Goal: Task Accomplishment & Management: Manage account settings

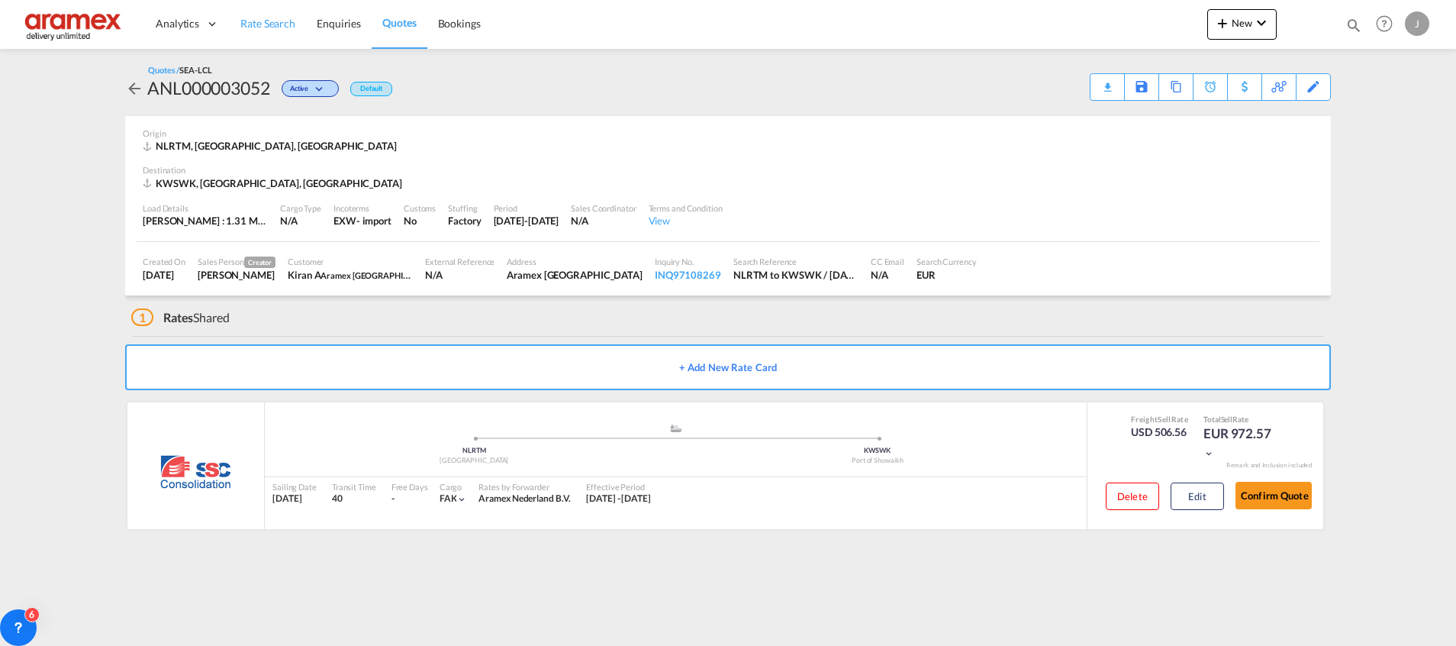
click at [263, 15] on link "Rate Search" at bounding box center [268, 24] width 76 height 50
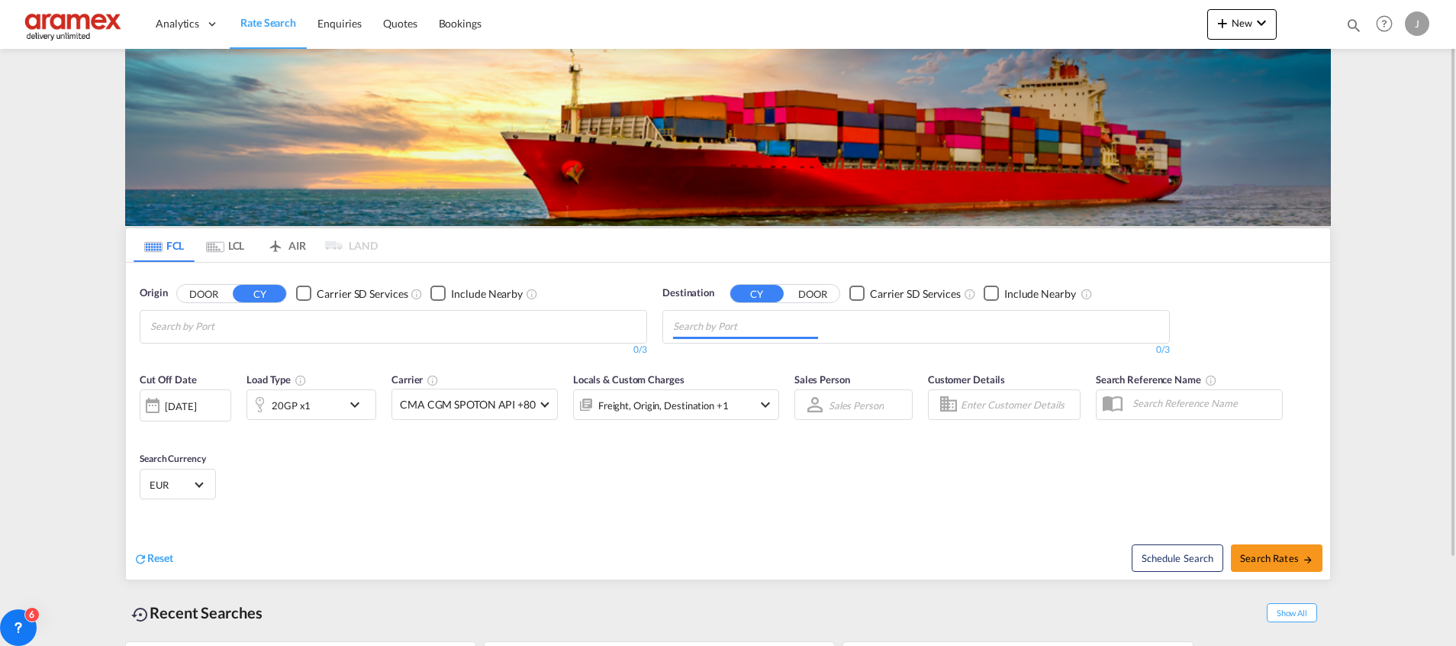
click at [722, 324] on input "Chips input." at bounding box center [745, 326] width 145 height 24
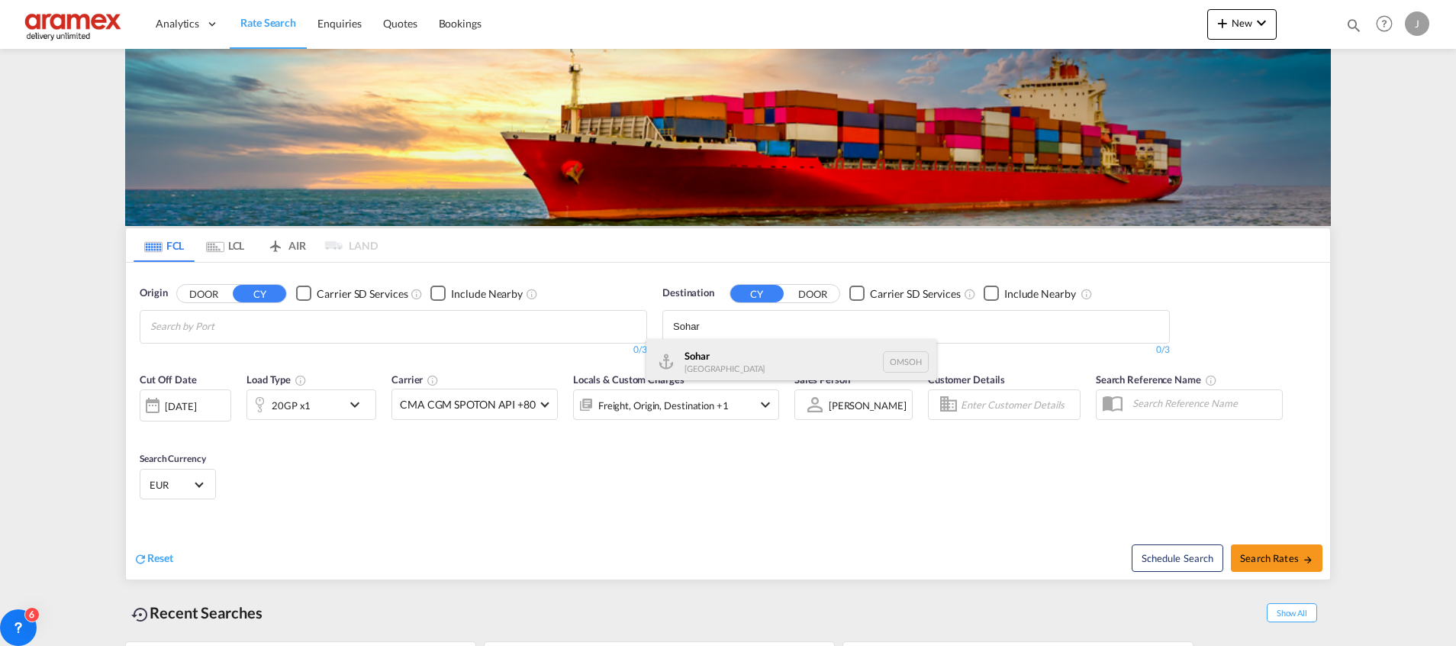
type input "Sohar"
click at [707, 366] on div "Sohar [GEOGRAPHIC_DATA] [GEOGRAPHIC_DATA]" at bounding box center [791, 362] width 290 height 46
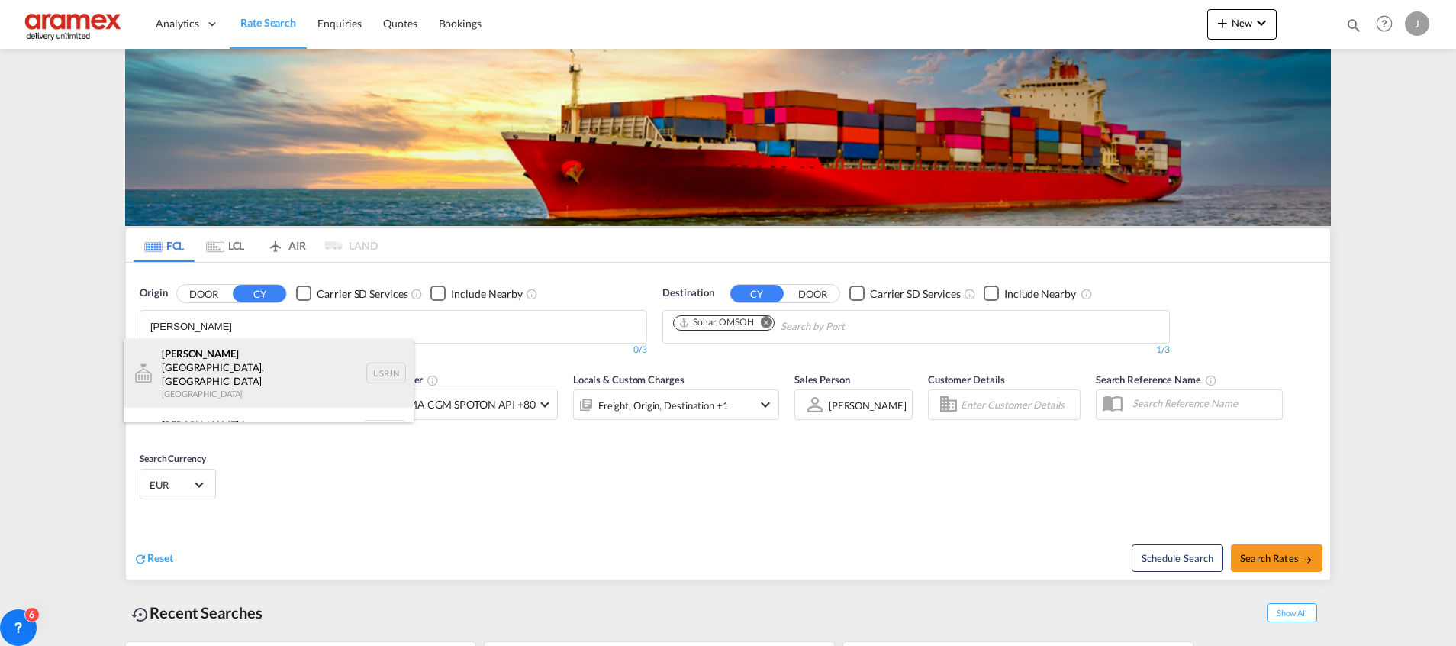
type input "[PERSON_NAME]"
click at [235, 356] on div "[PERSON_NAME][GEOGRAPHIC_DATA], [GEOGRAPHIC_DATA] [GEOGRAPHIC_DATA] USRJN" at bounding box center [269, 373] width 290 height 69
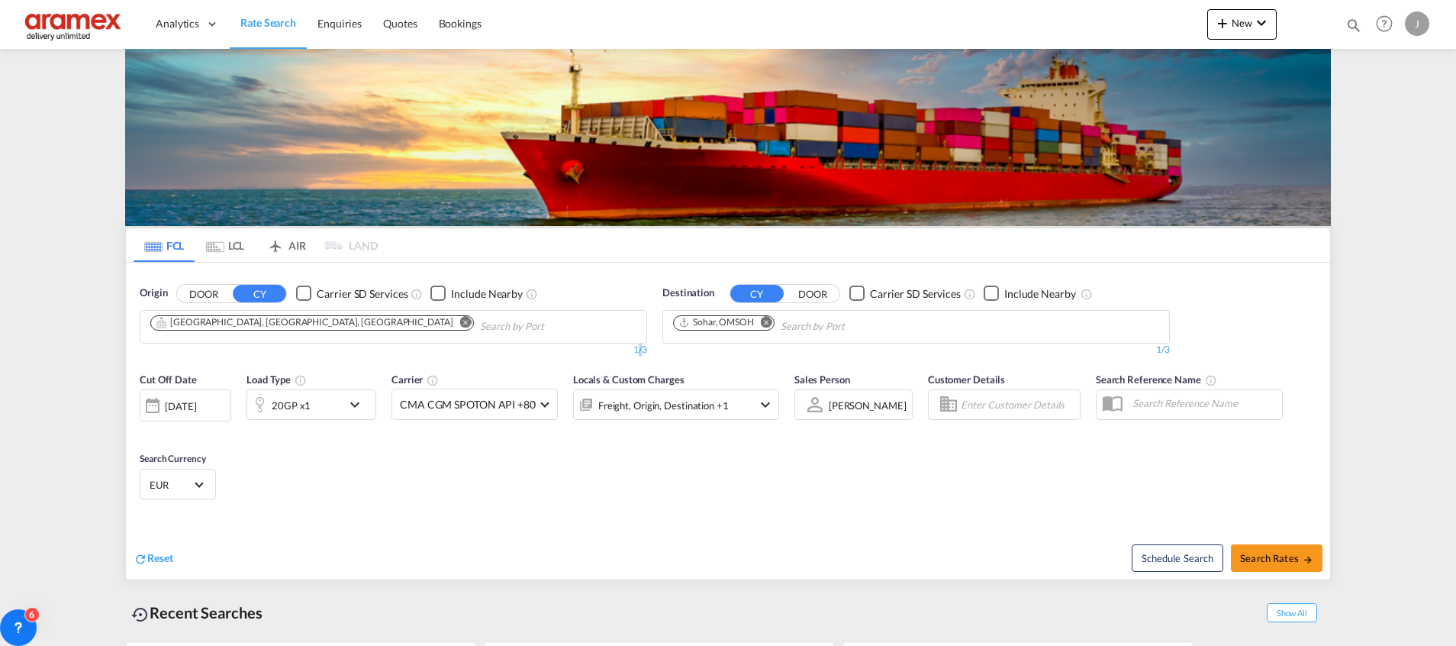
click at [235, 356] on div "1/3" at bounding box center [393, 349] width 507 height 13
click at [460, 323] on md-icon "Remove" at bounding box center [465, 321] width 11 height 11
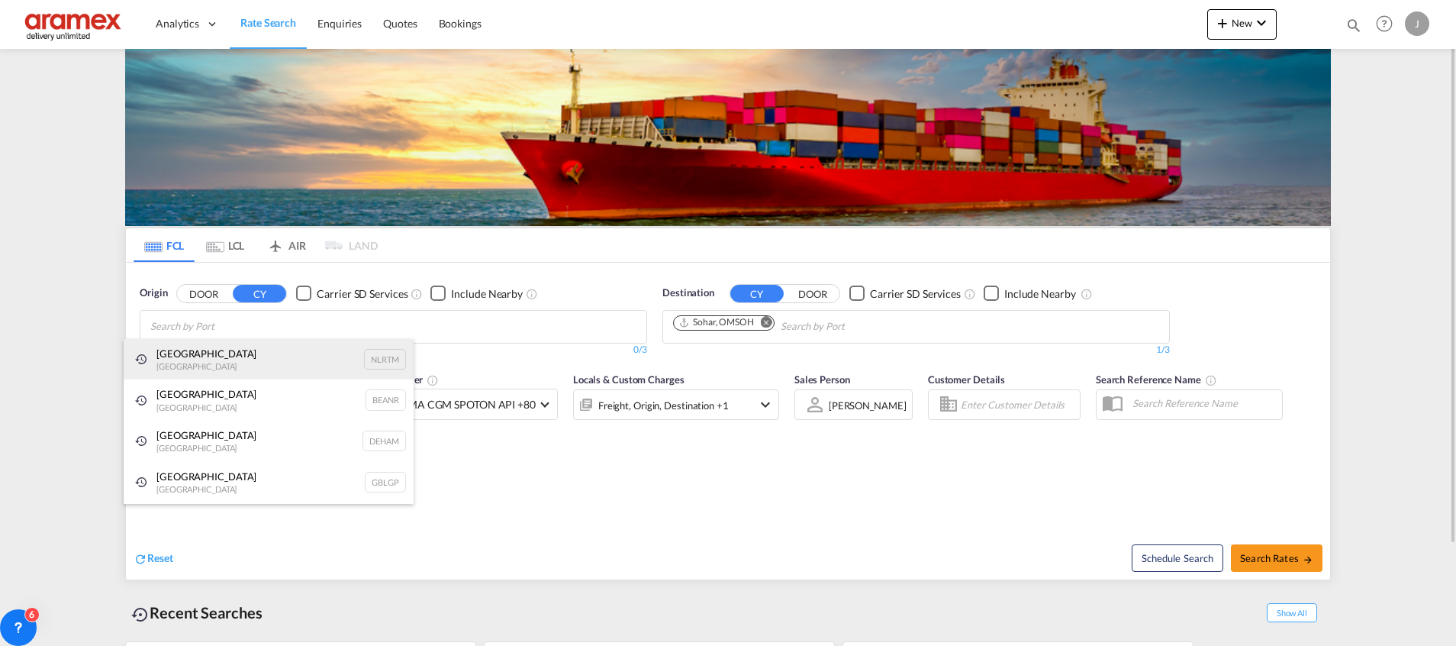
click at [248, 364] on div "[GEOGRAPHIC_DATA] [GEOGRAPHIC_DATA] NLRTM" at bounding box center [269, 359] width 290 height 41
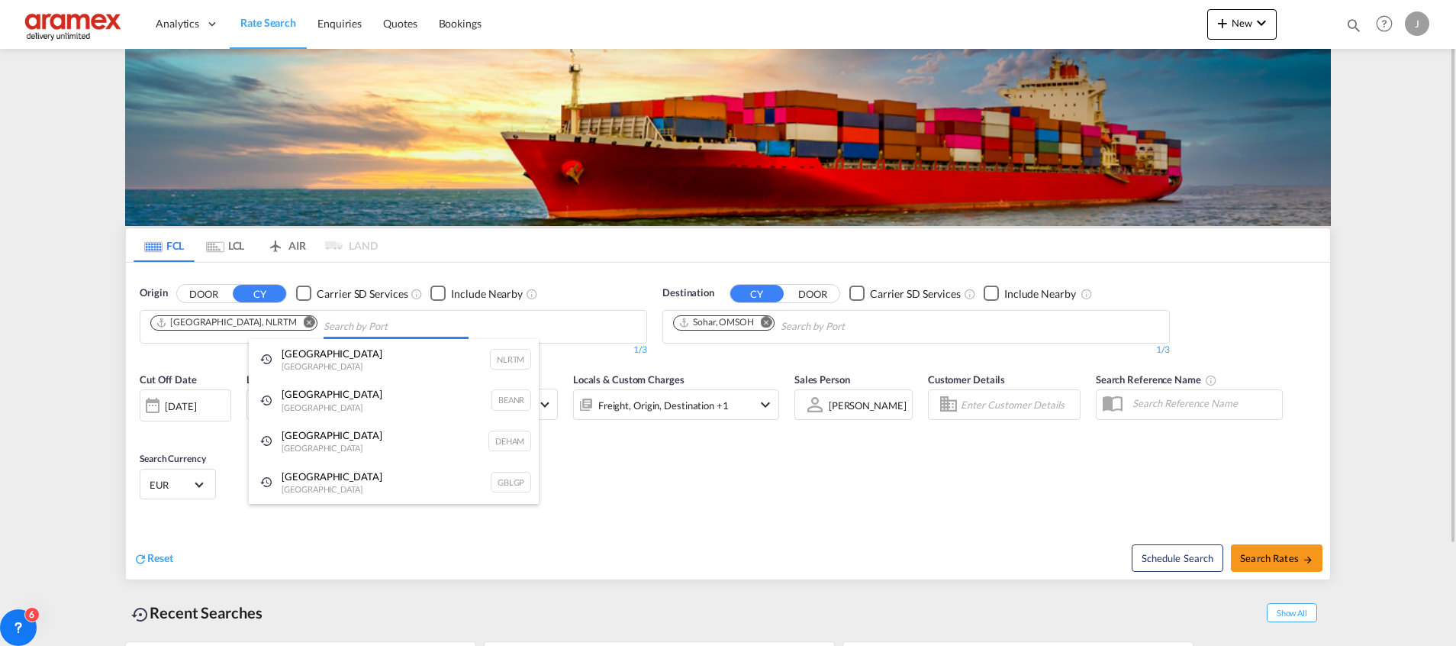
drag, startPoint x: 805, startPoint y: 507, endPoint x: 680, endPoint y: 471, distance: 130.4
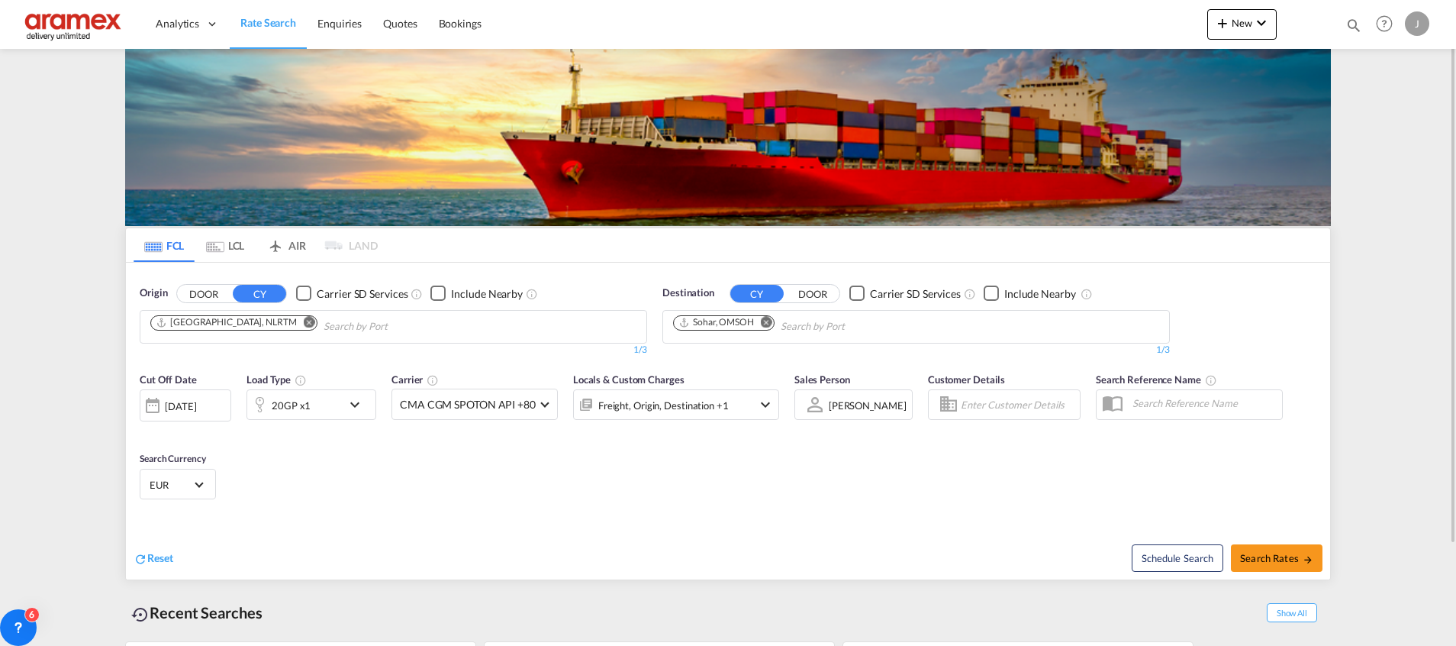
click at [322, 407] on div "20GP x1" at bounding box center [294, 404] width 95 height 31
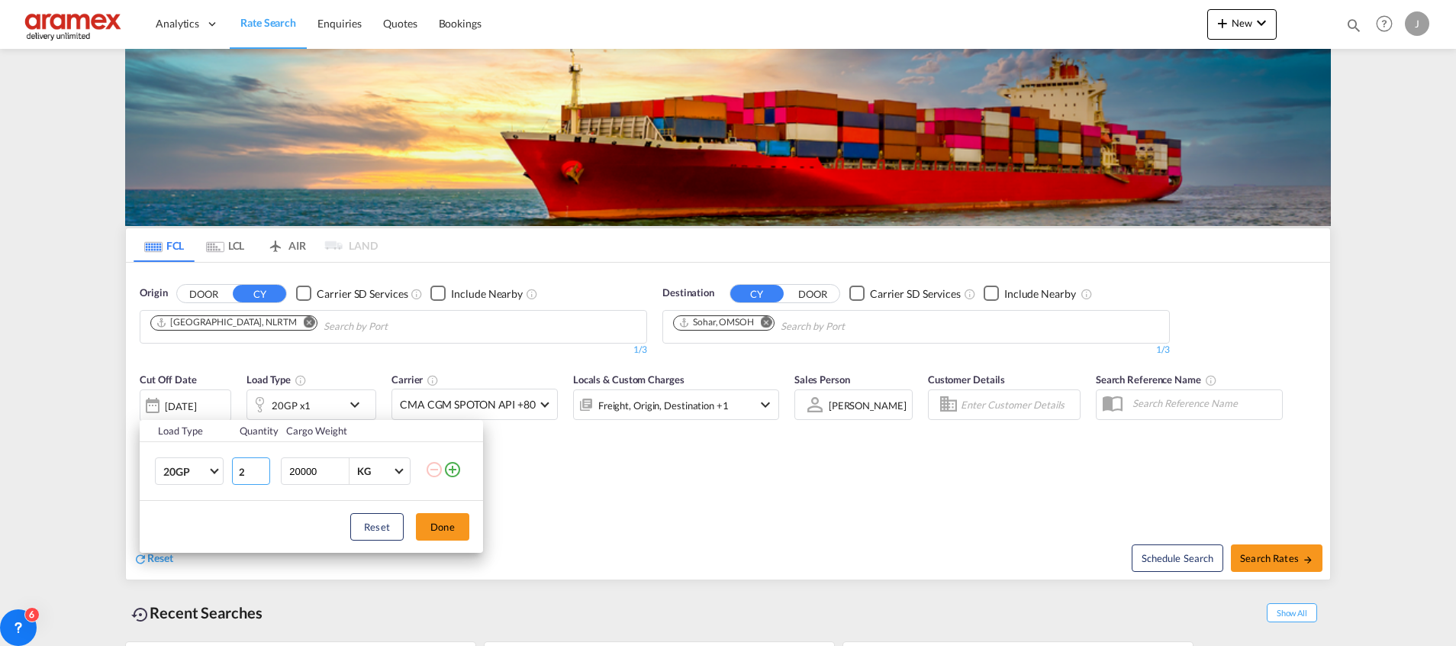
click at [262, 466] on input "2" at bounding box center [251, 470] width 38 height 27
click at [262, 466] on input "3" at bounding box center [251, 470] width 38 height 27
type input "4"
click at [262, 466] on input "4" at bounding box center [251, 470] width 38 height 27
click at [209, 469] on md-select-value "20GP" at bounding box center [192, 471] width 61 height 26
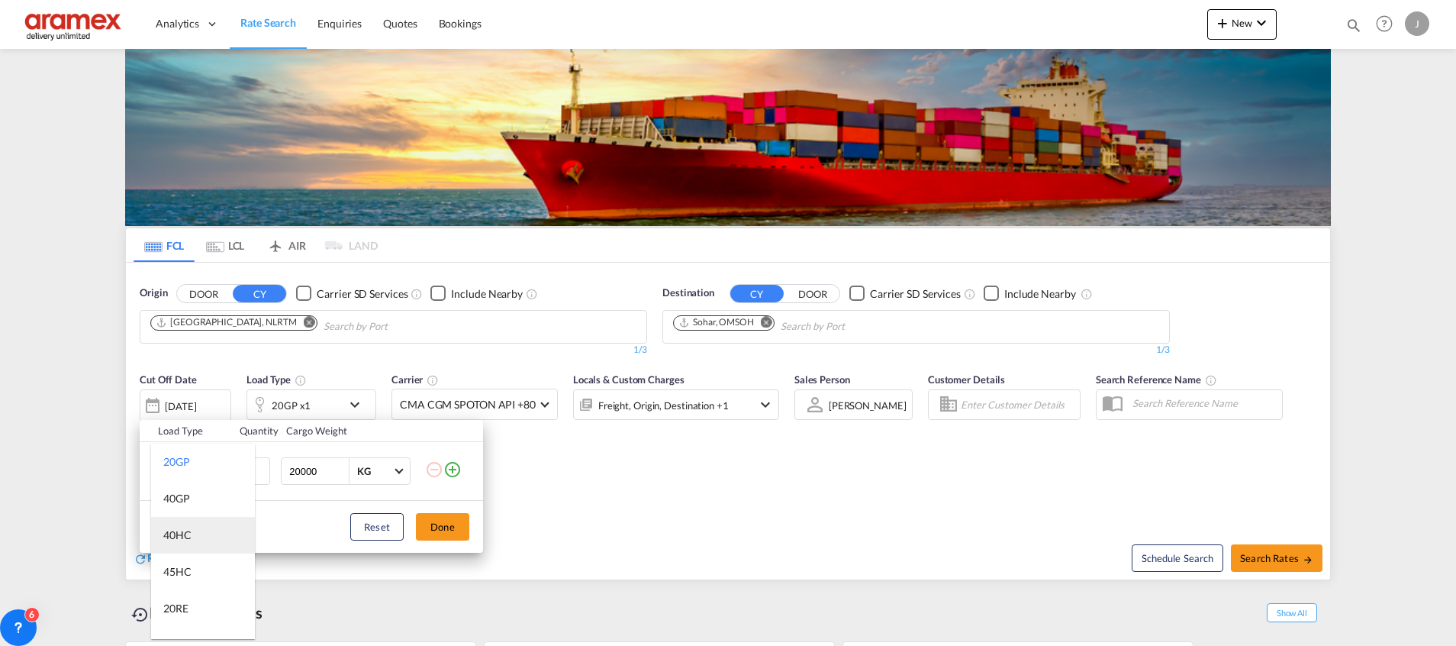
click at [192, 536] on md-option "40HC" at bounding box center [203, 535] width 104 height 37
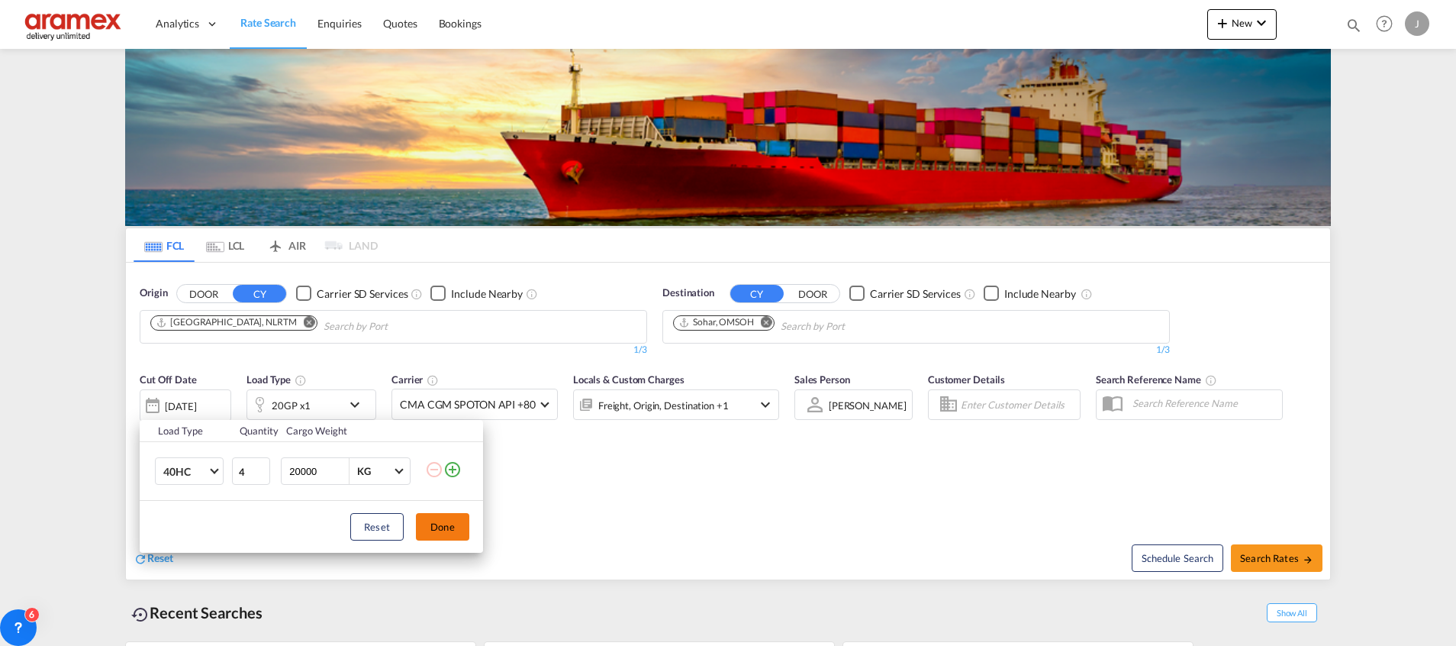
click at [446, 527] on button "Done" at bounding box center [442, 526] width 53 height 27
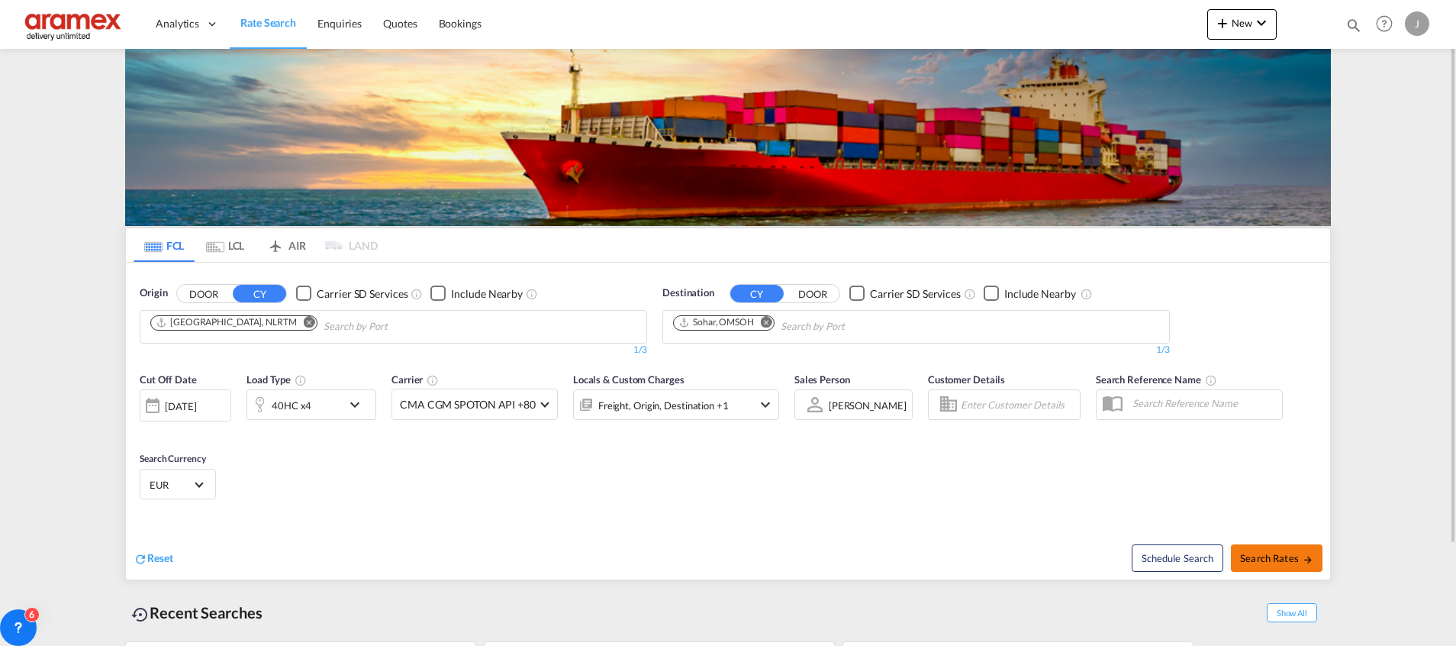
click at [1276, 555] on span "Search Rates" at bounding box center [1276, 558] width 73 height 12
type input "NLRTM to OMSOH / [DATE]"
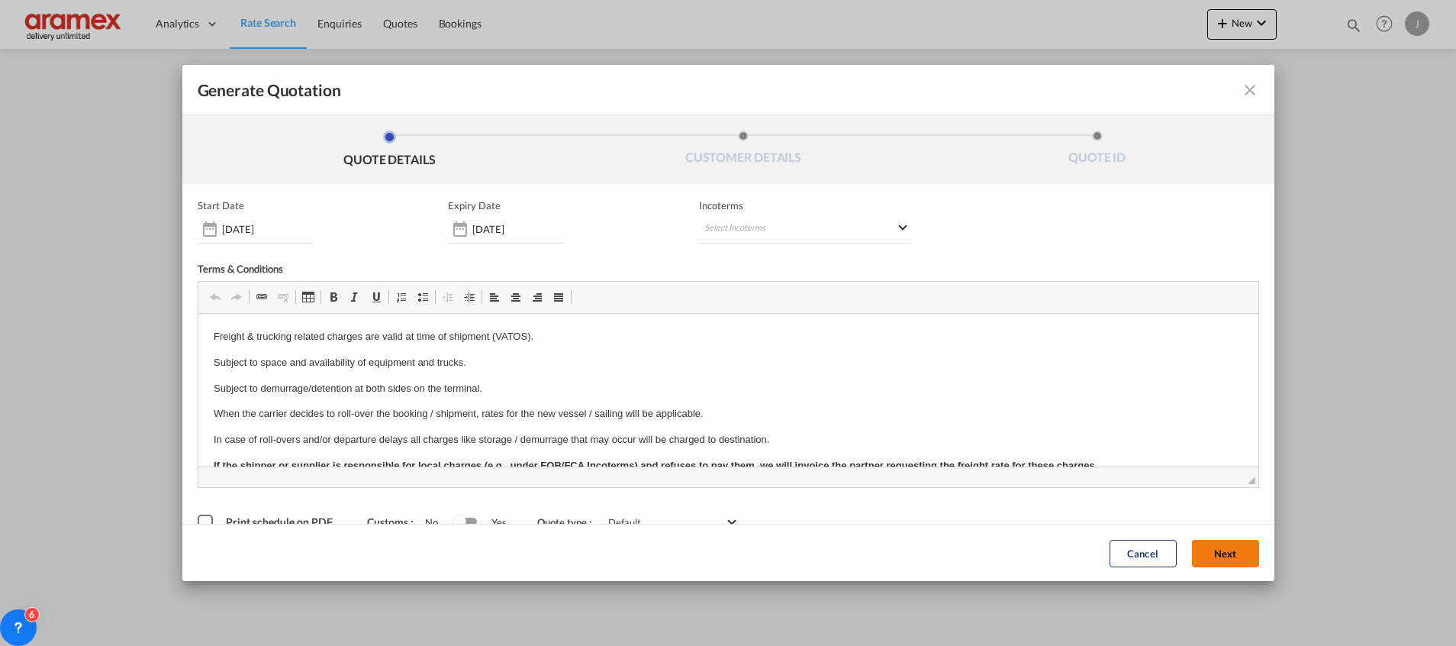
click at [1223, 556] on button "Next" at bounding box center [1225, 552] width 67 height 27
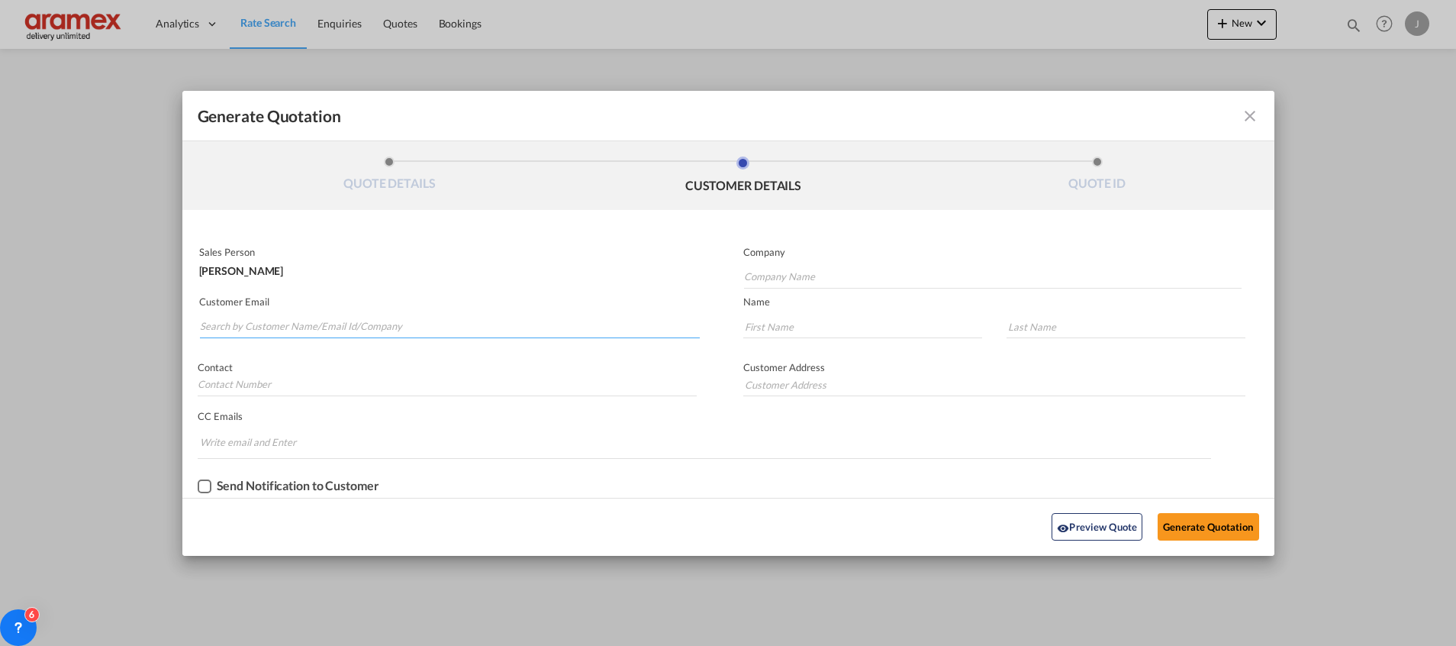
click at [232, 327] on input "Search by Customer Name/Email Id/Company" at bounding box center [450, 326] width 500 height 23
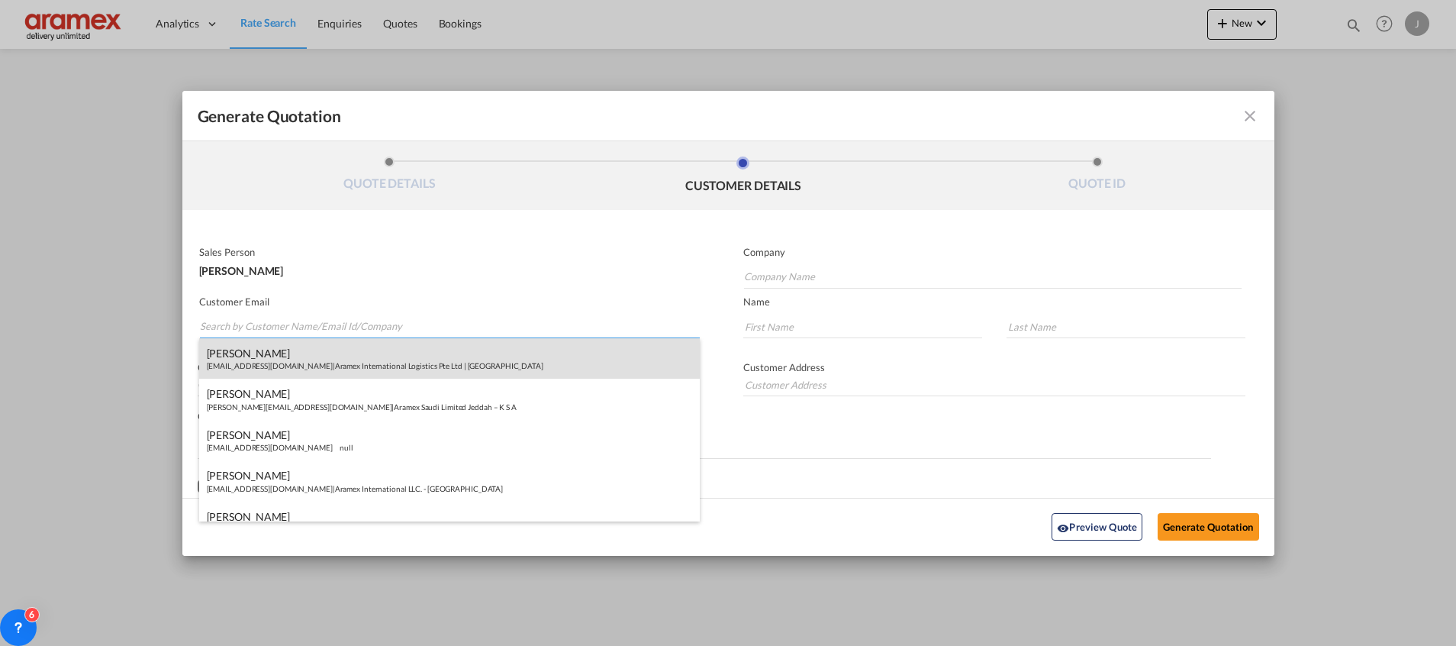
paste input "[PERSON_NAME]"
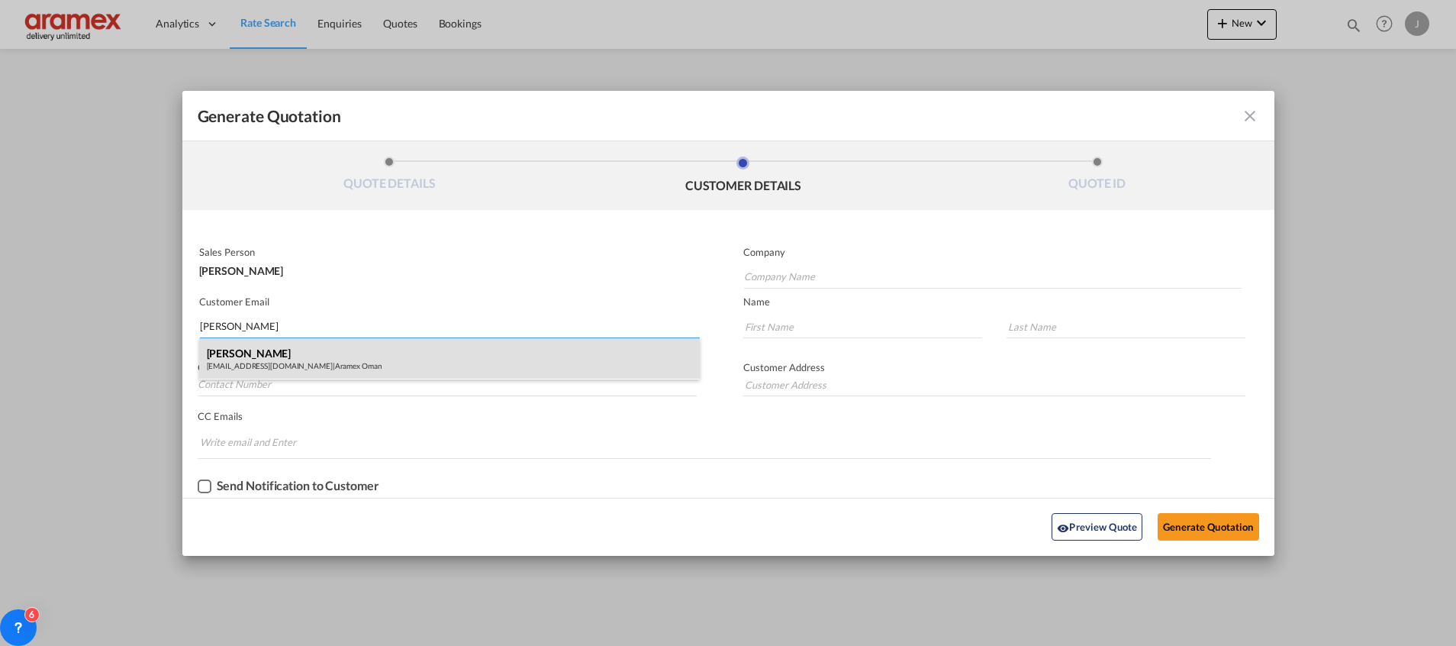
type input "[PERSON_NAME]"
click at [333, 352] on div "[PERSON_NAME] [EMAIL_ADDRESS][DOMAIN_NAME] | Aramex [GEOGRAPHIC_DATA]" at bounding box center [449, 358] width 501 height 41
type input "Aramex Oman"
type input "[EMAIL_ADDRESS][DOMAIN_NAME]"
type input "[PERSON_NAME]"
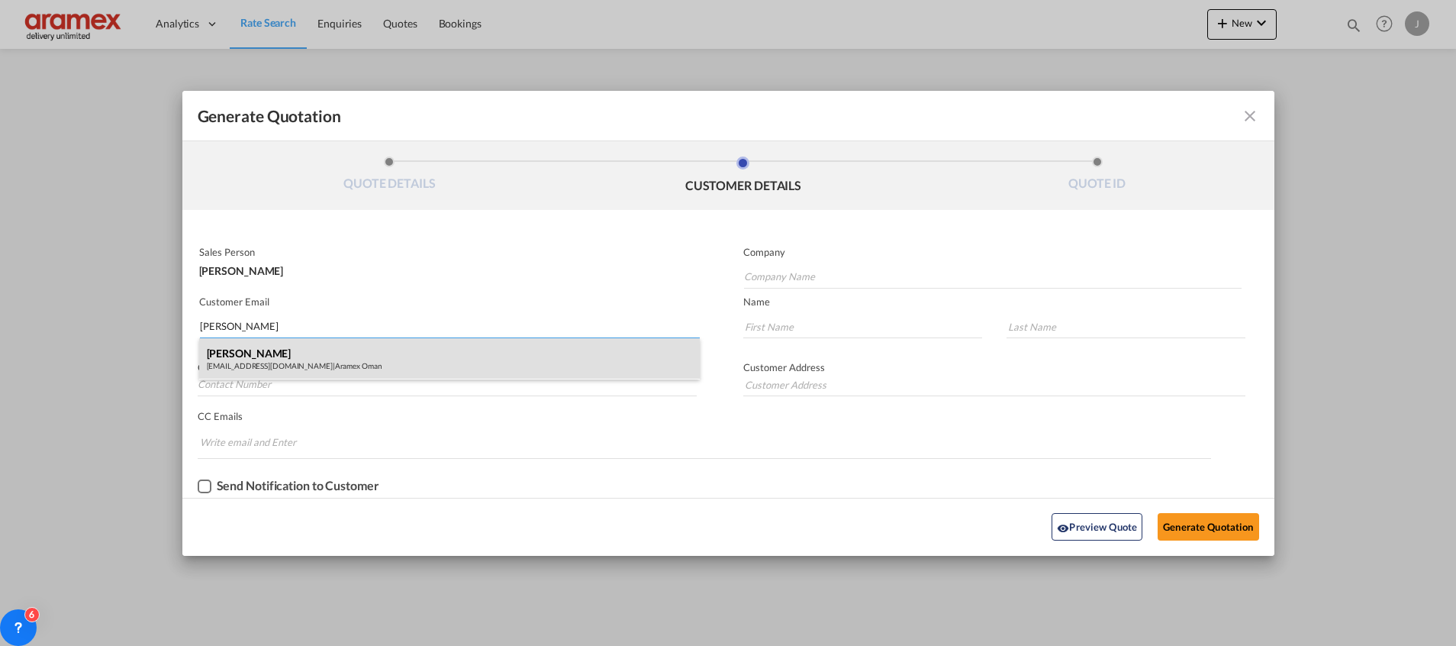
type input "Magar"
type input "[GEOGRAPHIC_DATA]"
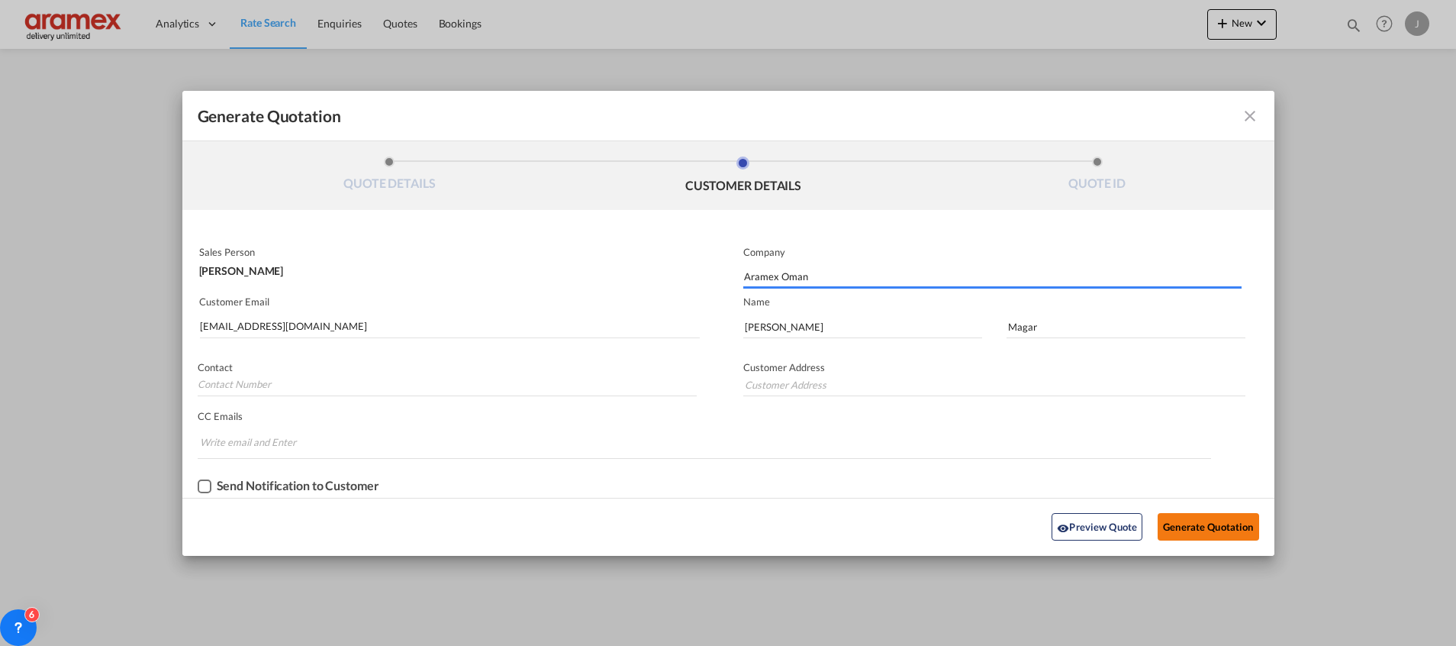
click at [1188, 520] on button "Generate Quotation" at bounding box center [1208, 526] width 101 height 27
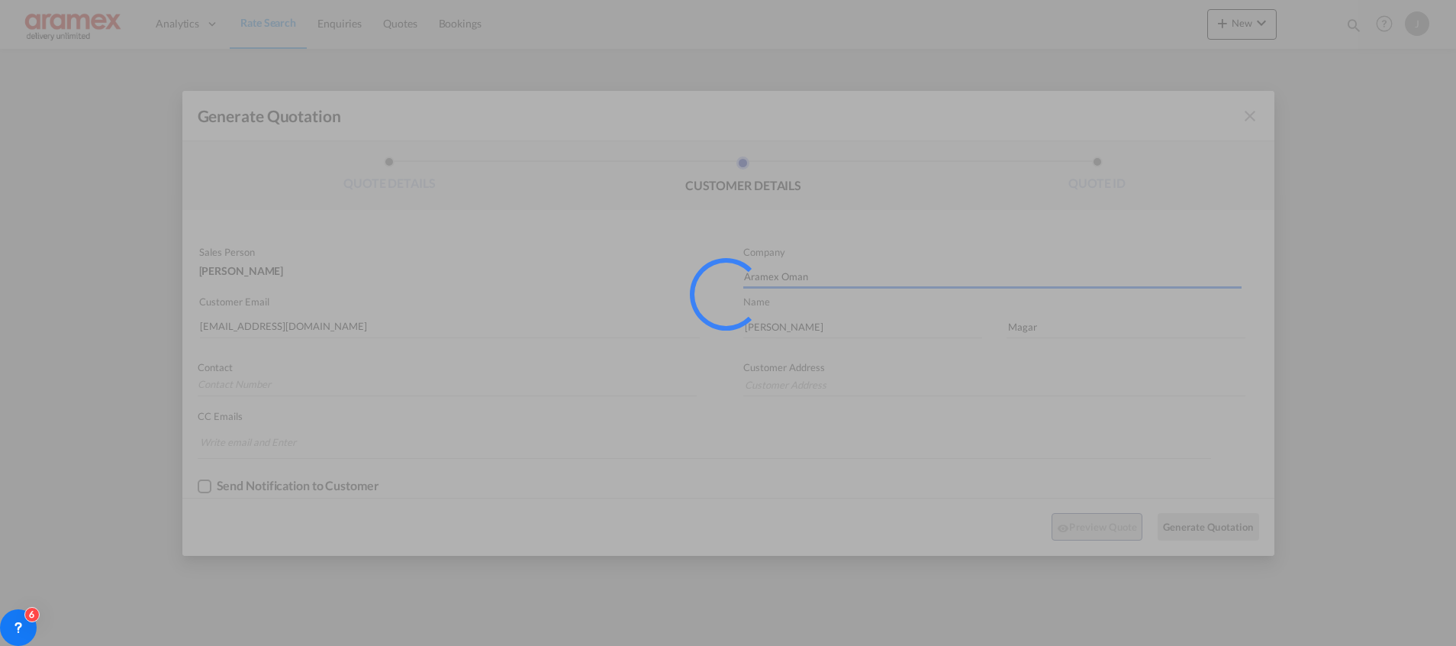
type input "[GEOGRAPHIC_DATA]"
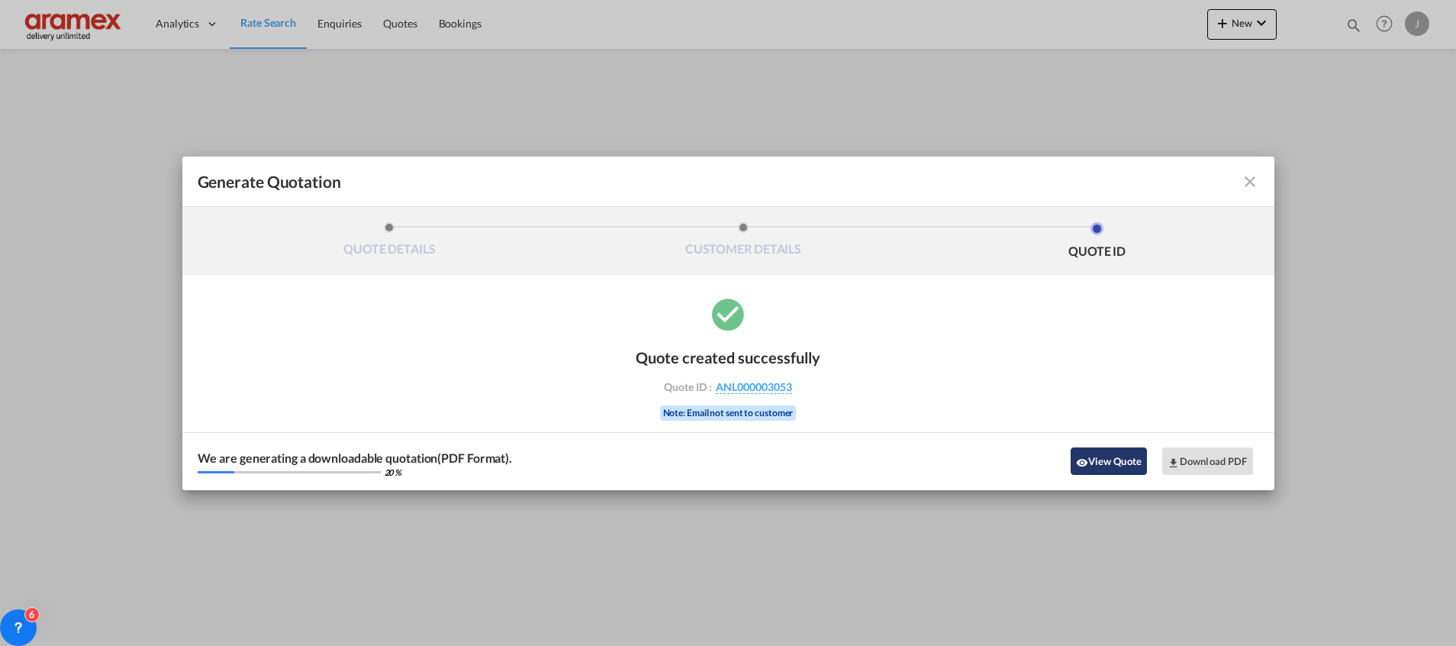
click at [1110, 460] on button "View Quote" at bounding box center [1109, 460] width 76 height 27
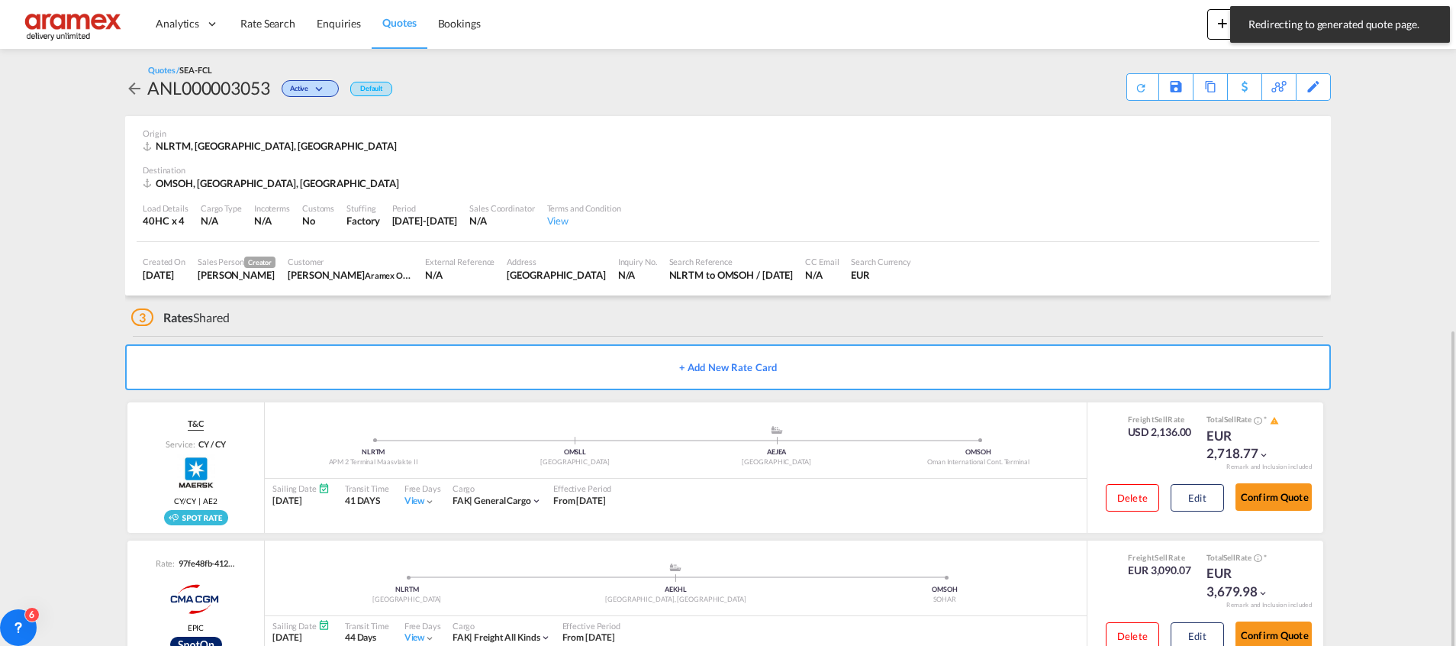
scroll to position [185, 0]
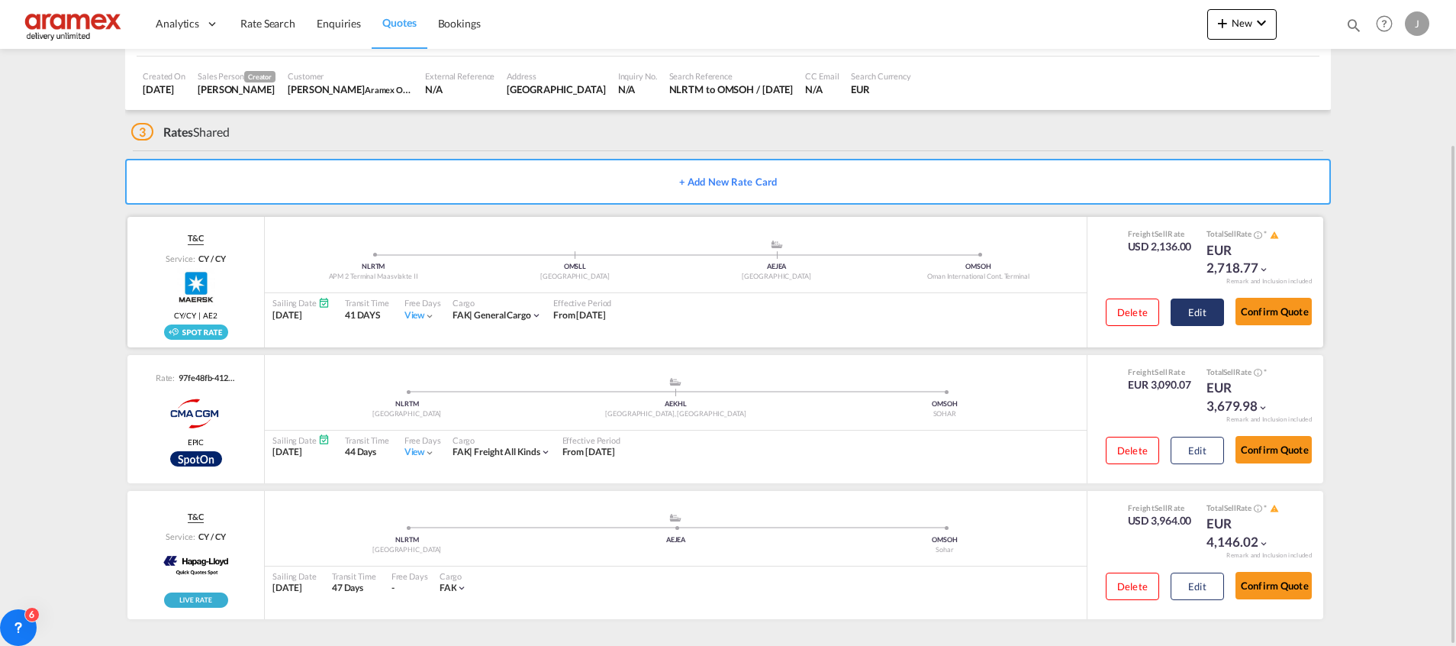
click at [1194, 305] on button "Edit" at bounding box center [1197, 311] width 53 height 27
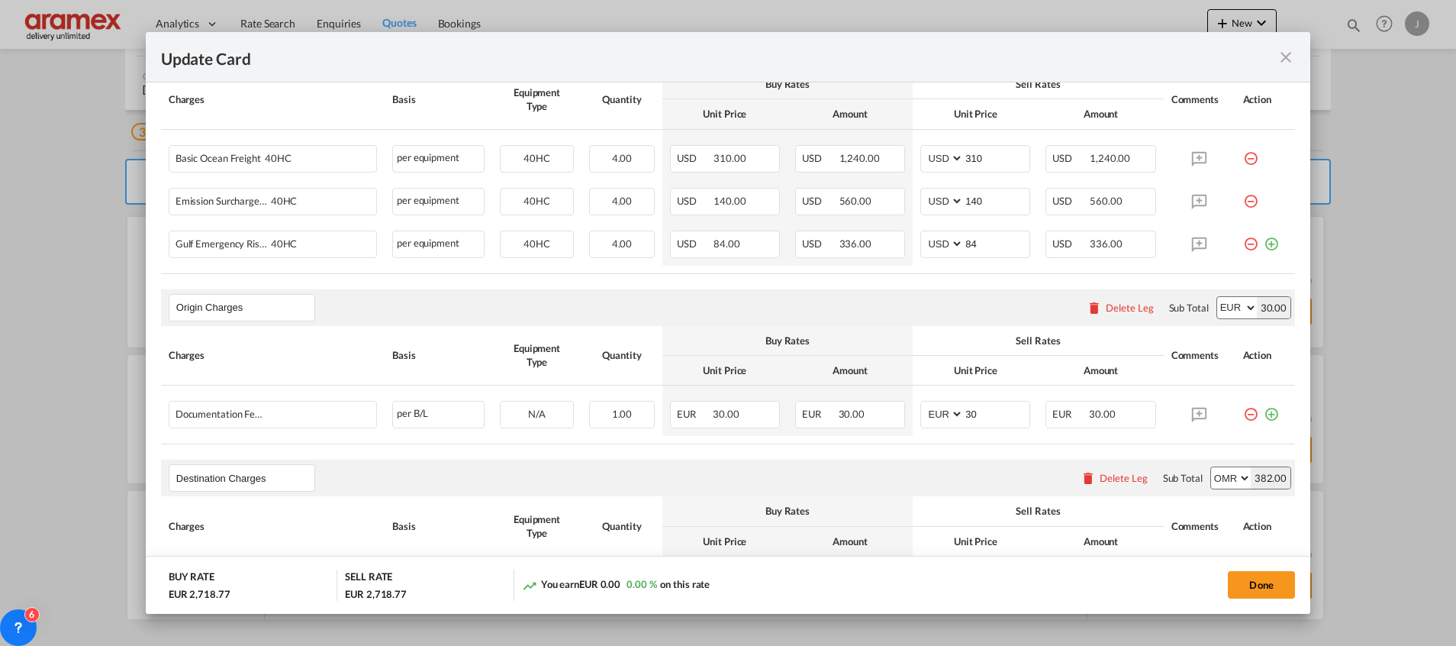
scroll to position [704, 0]
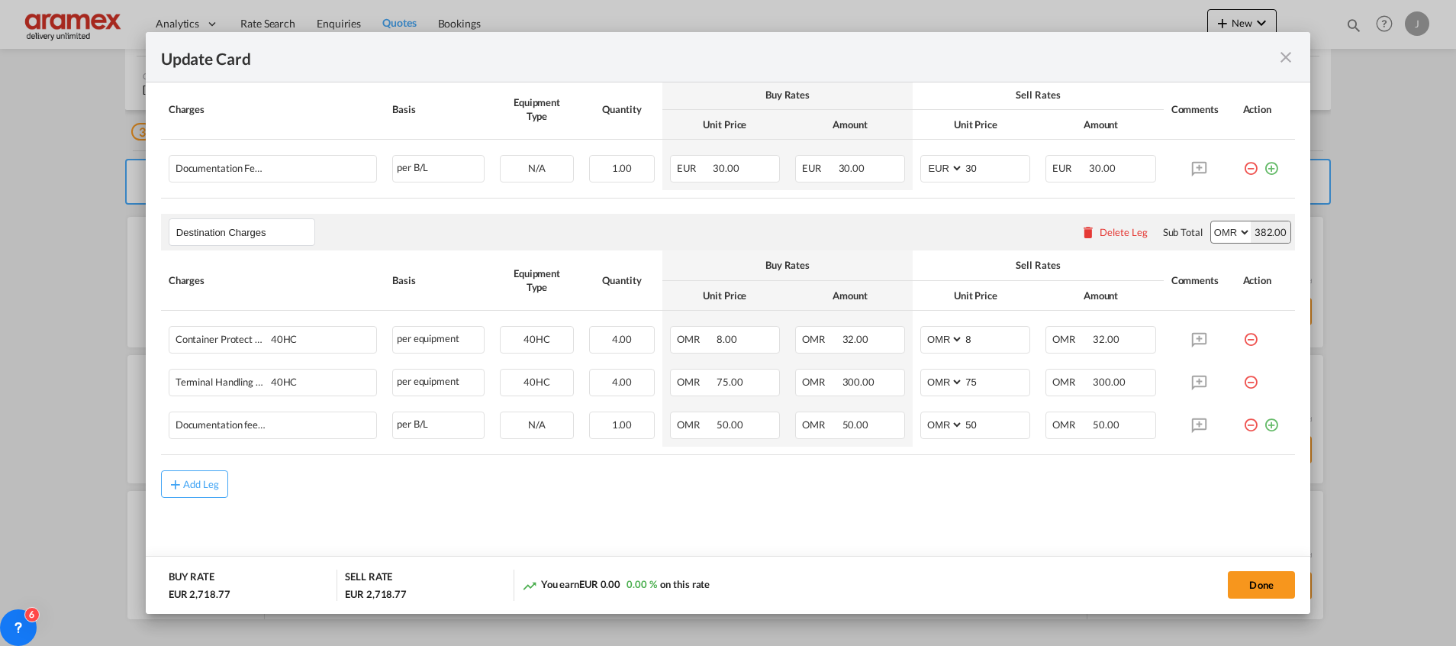
click at [1100, 228] on div "Delete Leg" at bounding box center [1124, 232] width 48 height 12
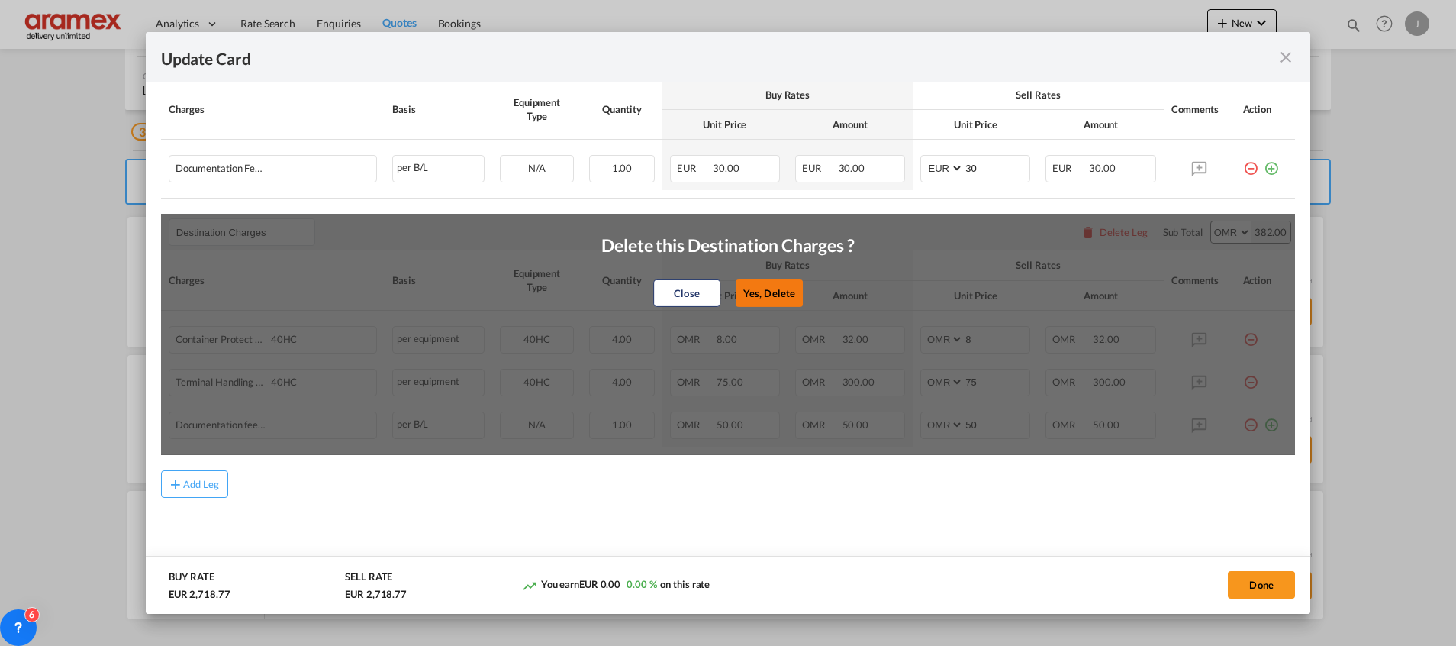
click at [771, 288] on button "Yes, Delete" at bounding box center [769, 292] width 67 height 27
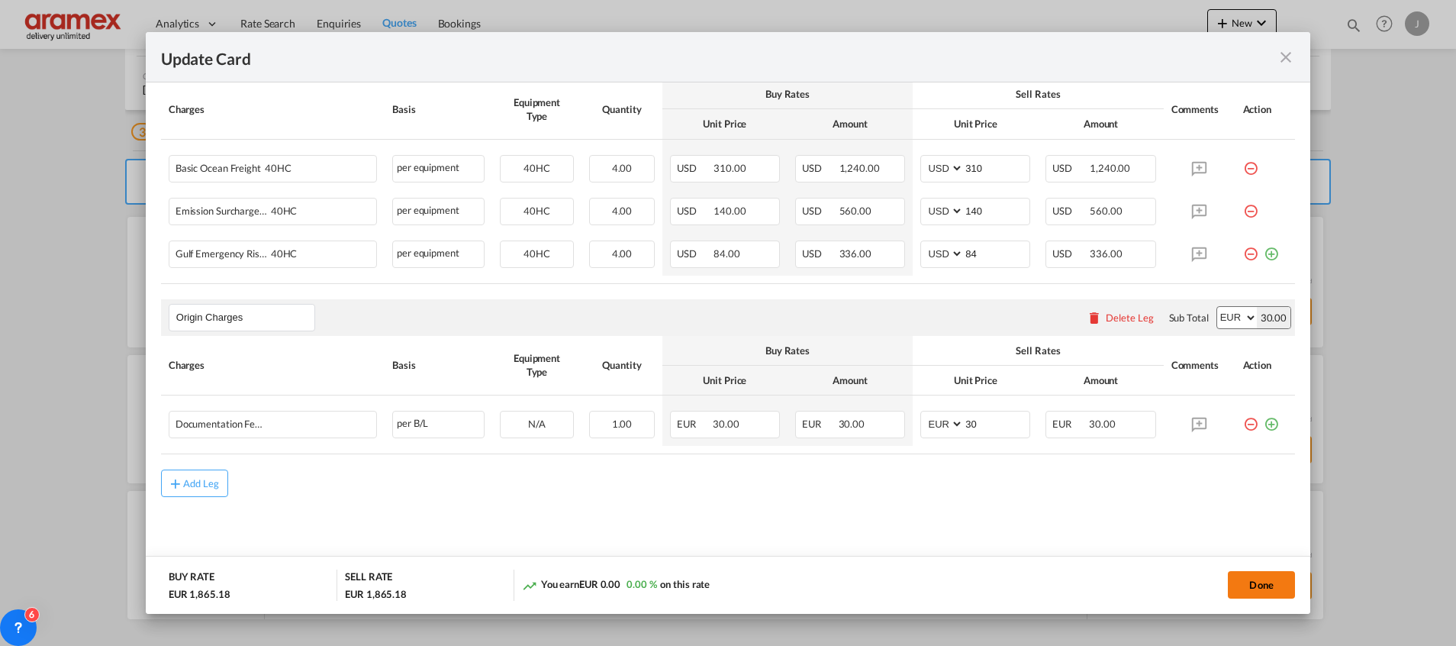
click at [1269, 585] on button "Done" at bounding box center [1261, 584] width 67 height 27
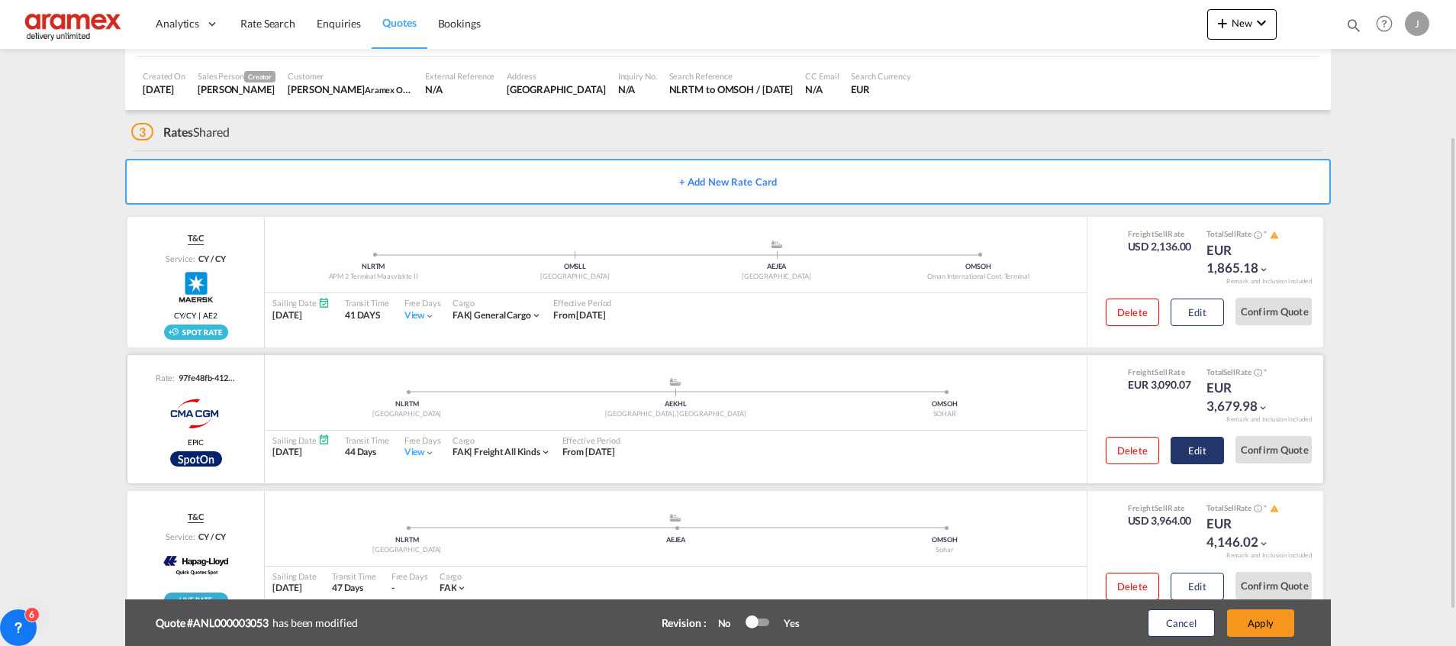
click at [1190, 442] on button "Edit" at bounding box center [1197, 449] width 53 height 27
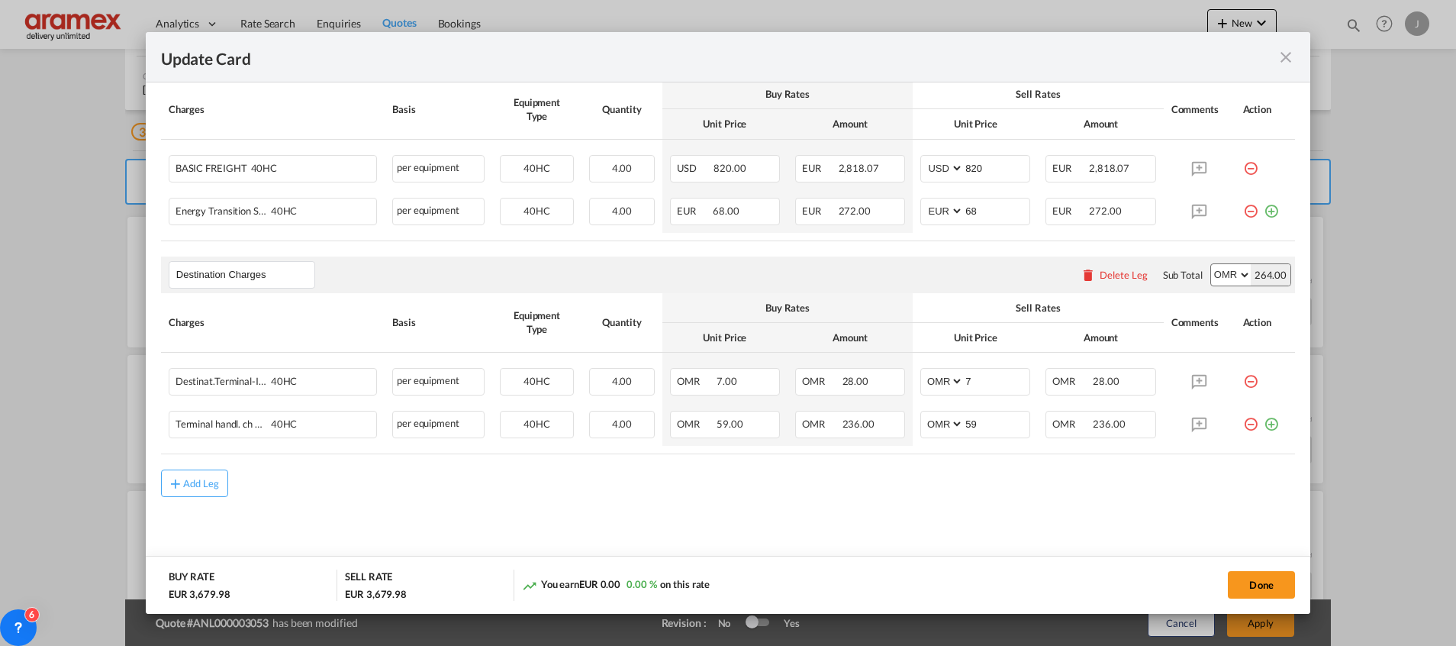
click at [1101, 269] on div "Delete Leg" at bounding box center [1124, 275] width 48 height 12
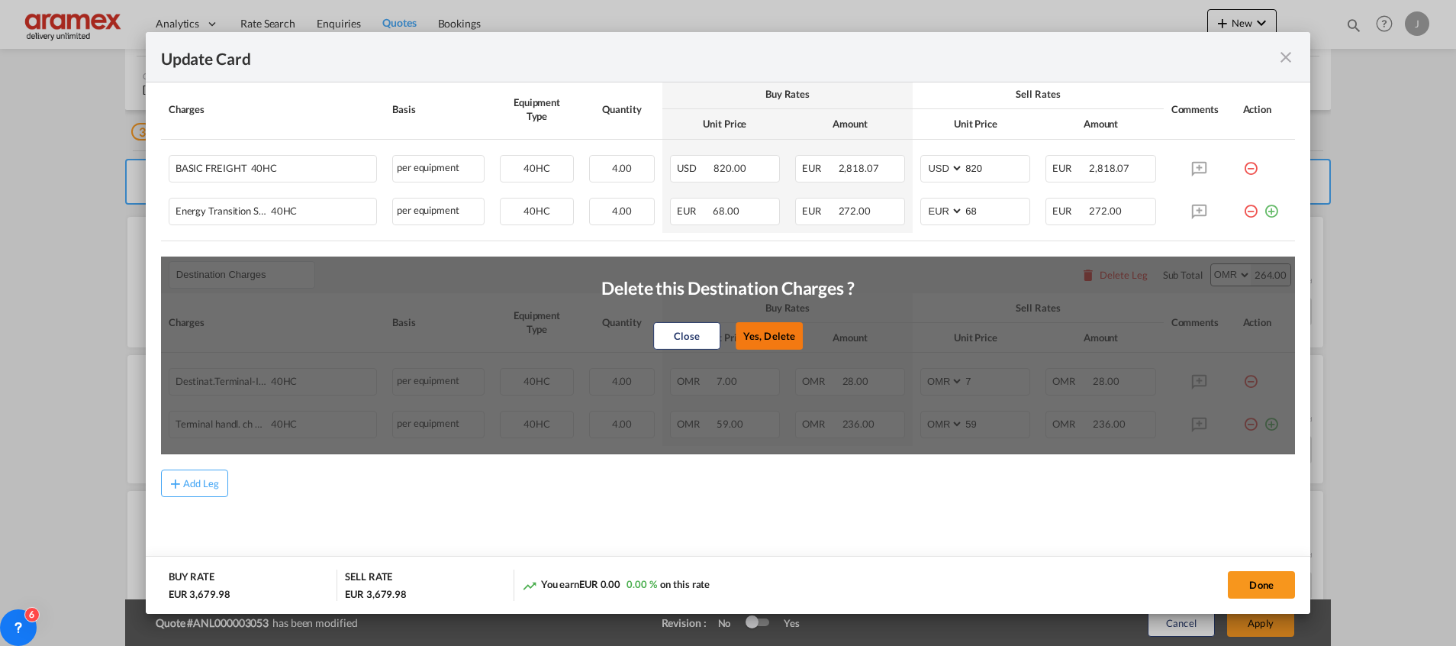
drag, startPoint x: 760, startPoint y: 333, endPoint x: 1149, endPoint y: 511, distance: 428.2
click at [761, 332] on button "Yes, Delete" at bounding box center [769, 335] width 67 height 27
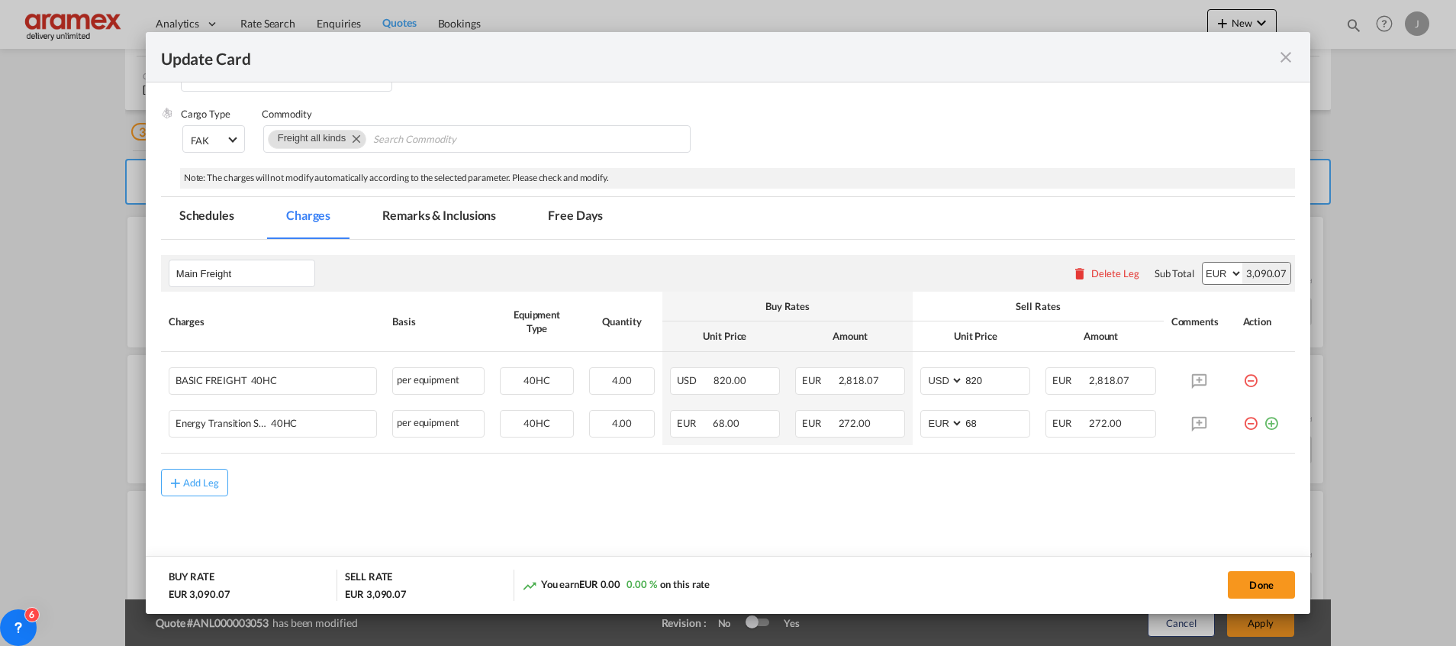
scroll to position [235, 0]
click at [1284, 581] on button "Done" at bounding box center [1261, 584] width 67 height 27
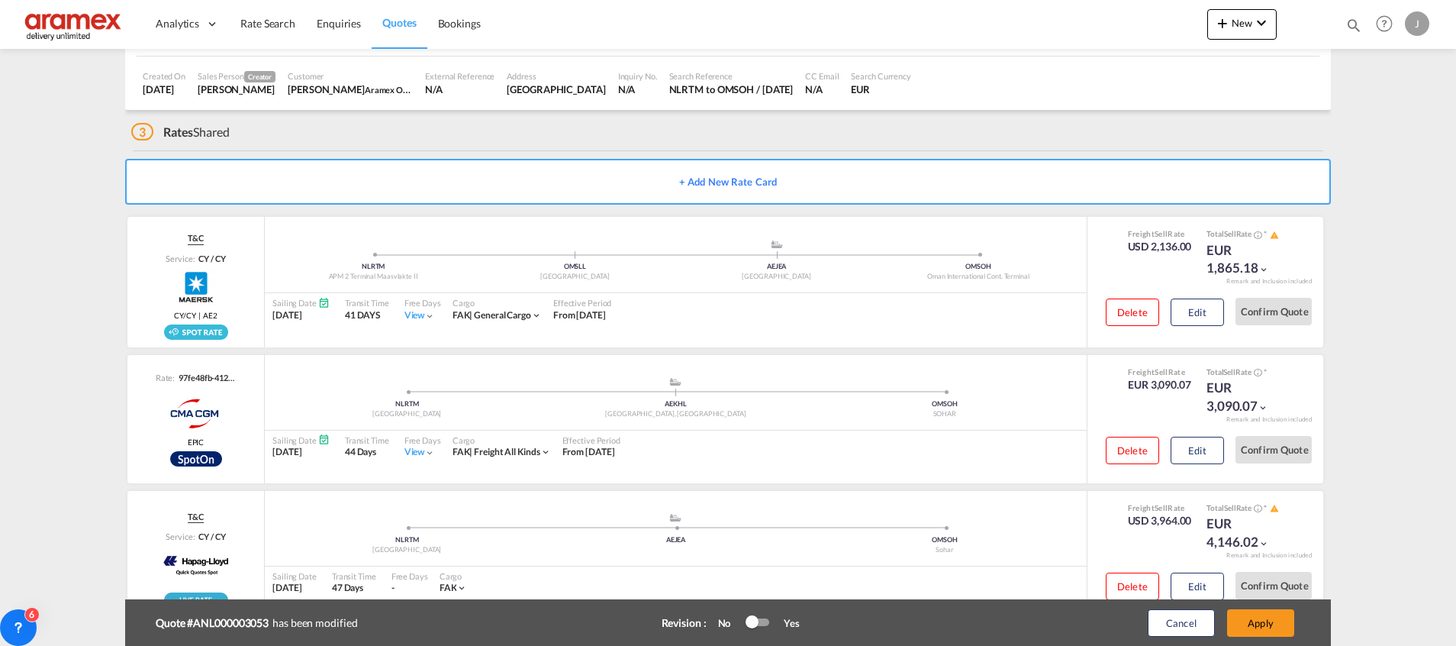
scroll to position [233, 0]
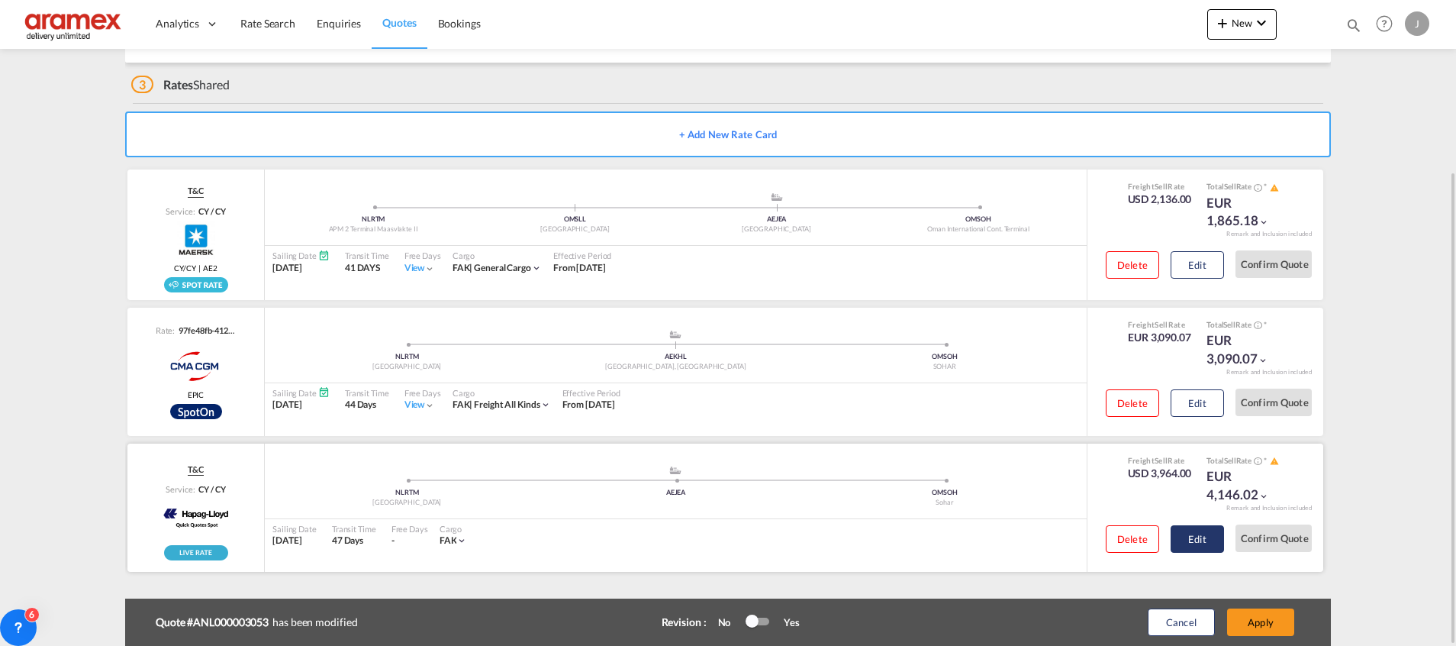
click at [1213, 538] on button "Edit" at bounding box center [1197, 538] width 53 height 27
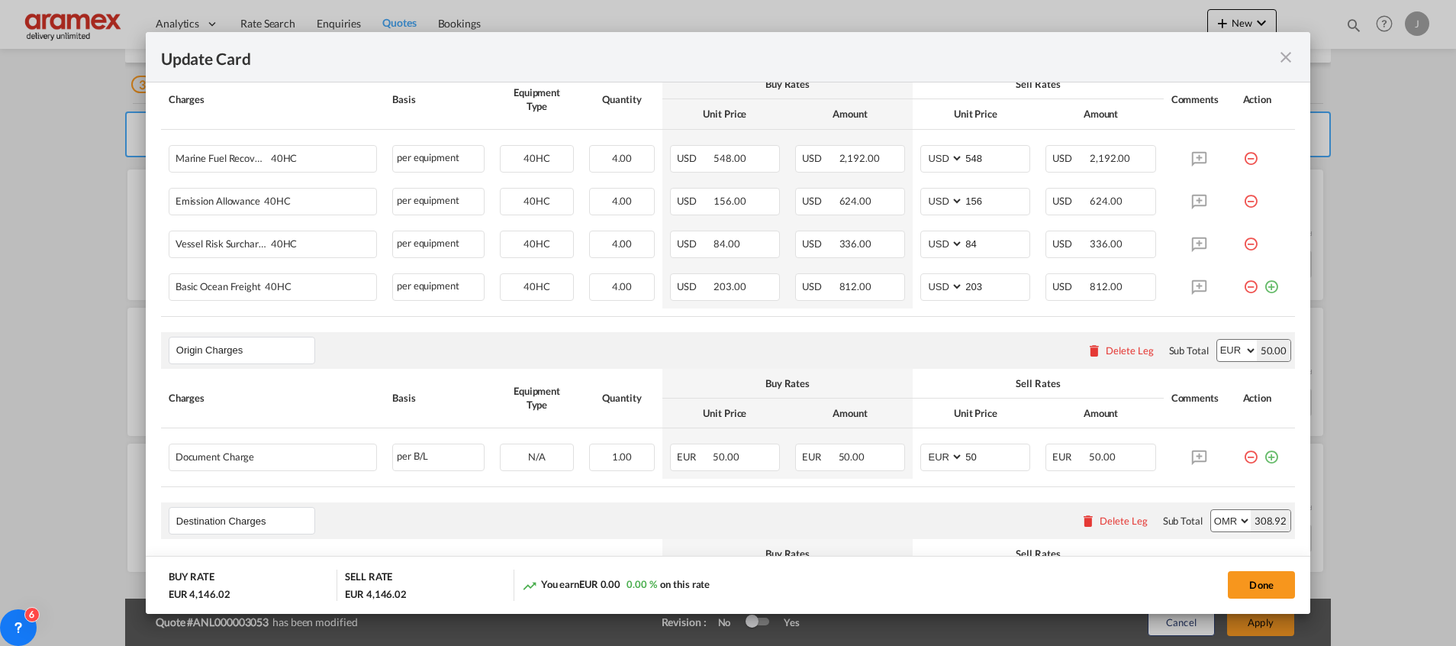
scroll to position [746, 0]
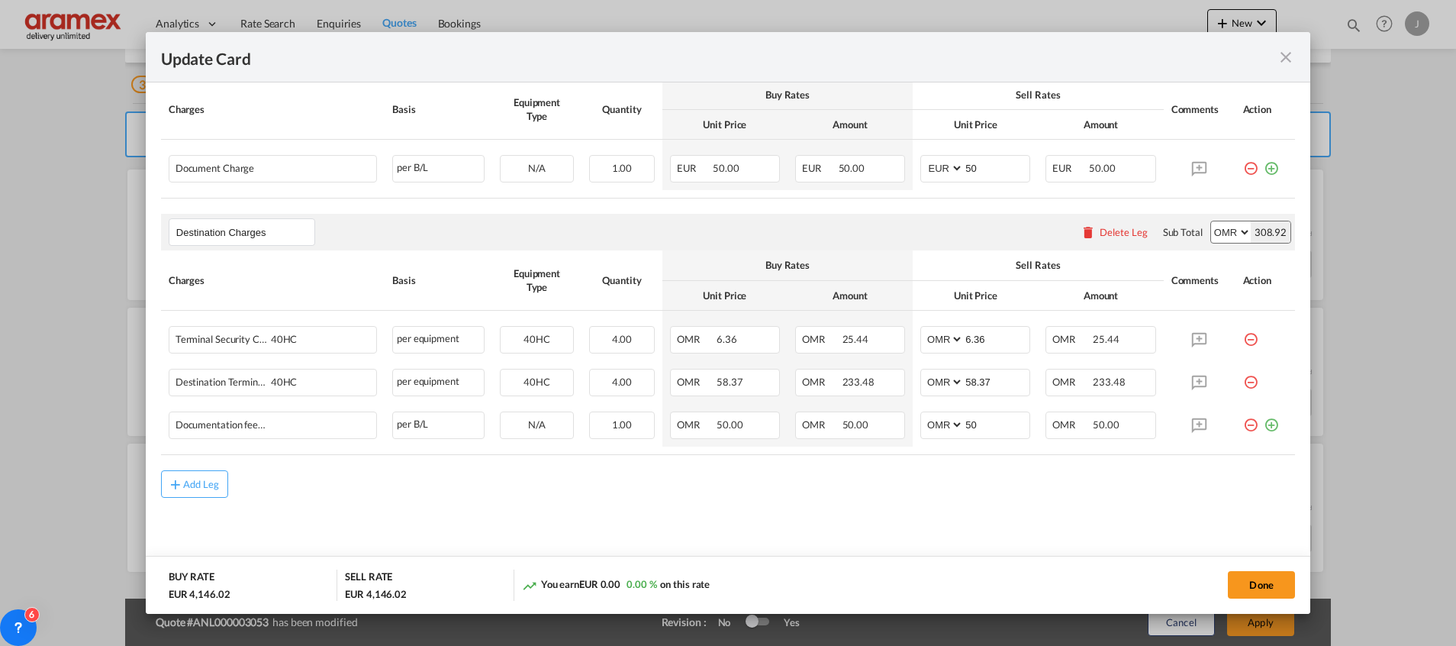
click at [1107, 230] on div "Delete Leg" at bounding box center [1124, 232] width 48 height 12
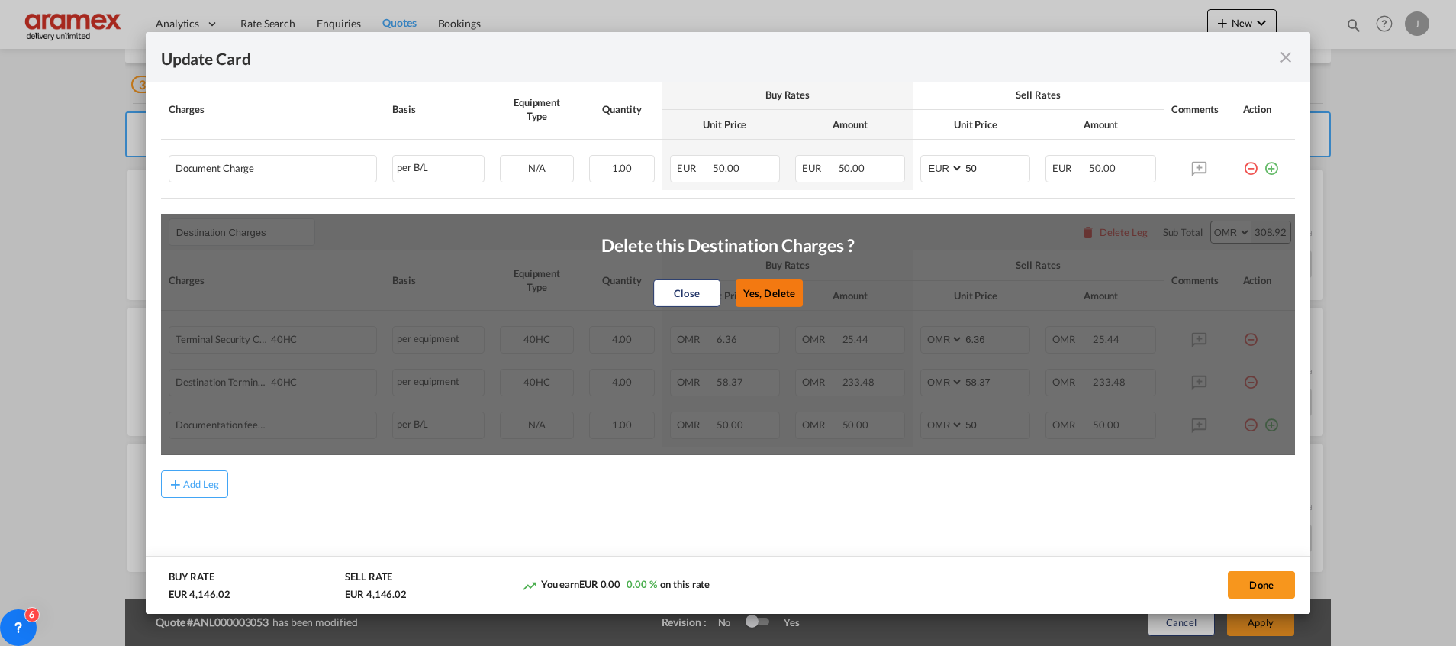
click at [768, 281] on button "Yes, Delete" at bounding box center [769, 292] width 67 height 27
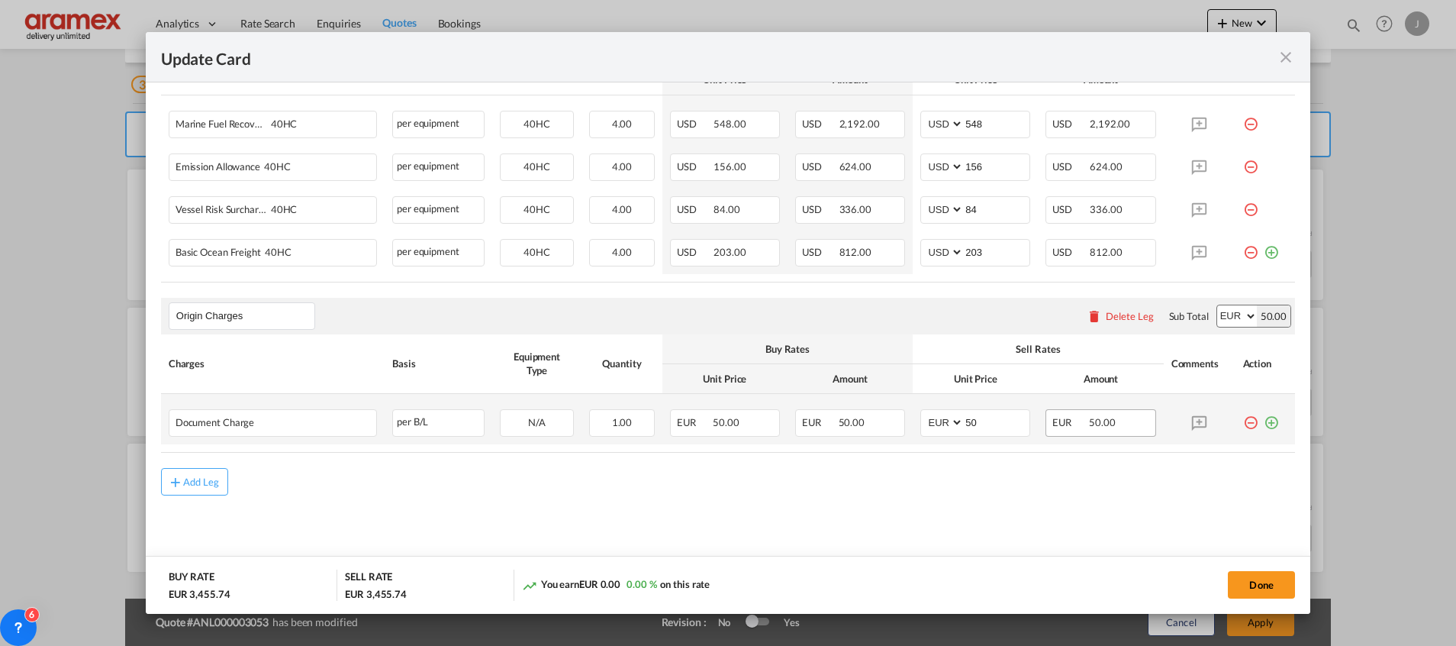
scroll to position [491, 0]
click at [1256, 583] on button "Done" at bounding box center [1261, 584] width 67 height 27
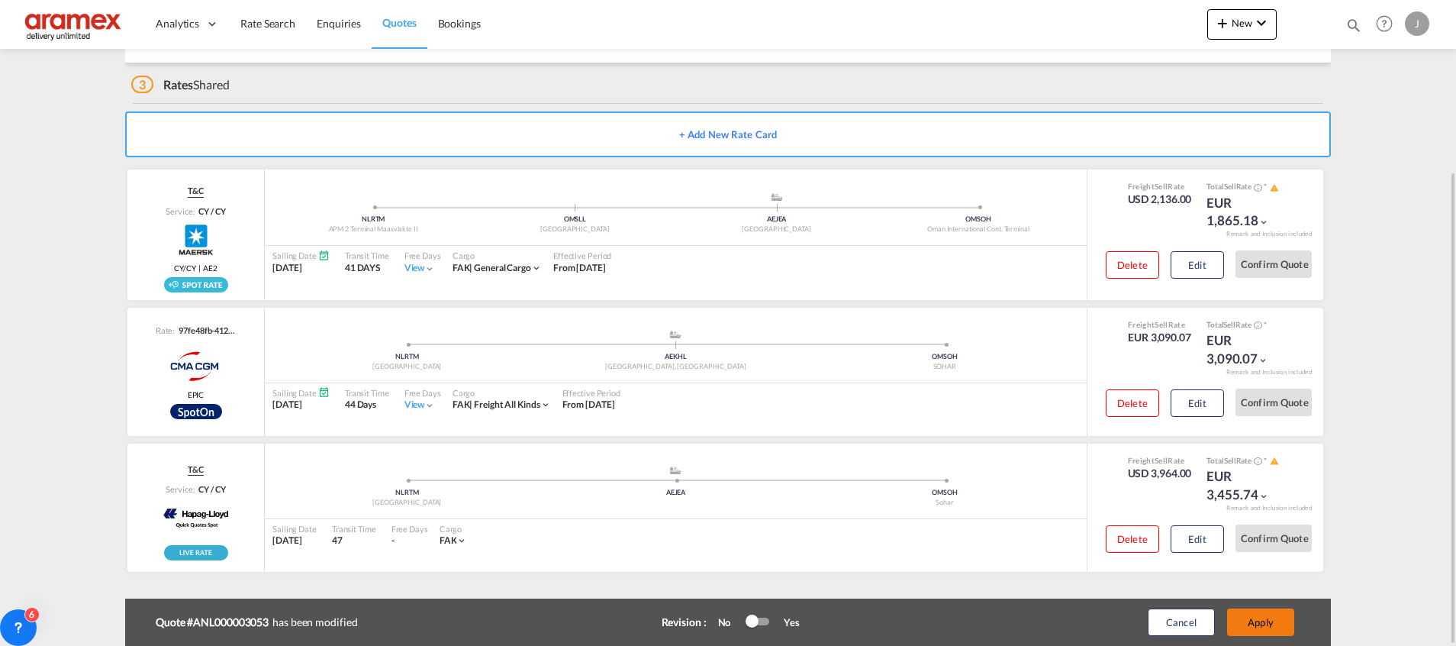
click at [1255, 619] on button "Apply" at bounding box center [1260, 621] width 67 height 27
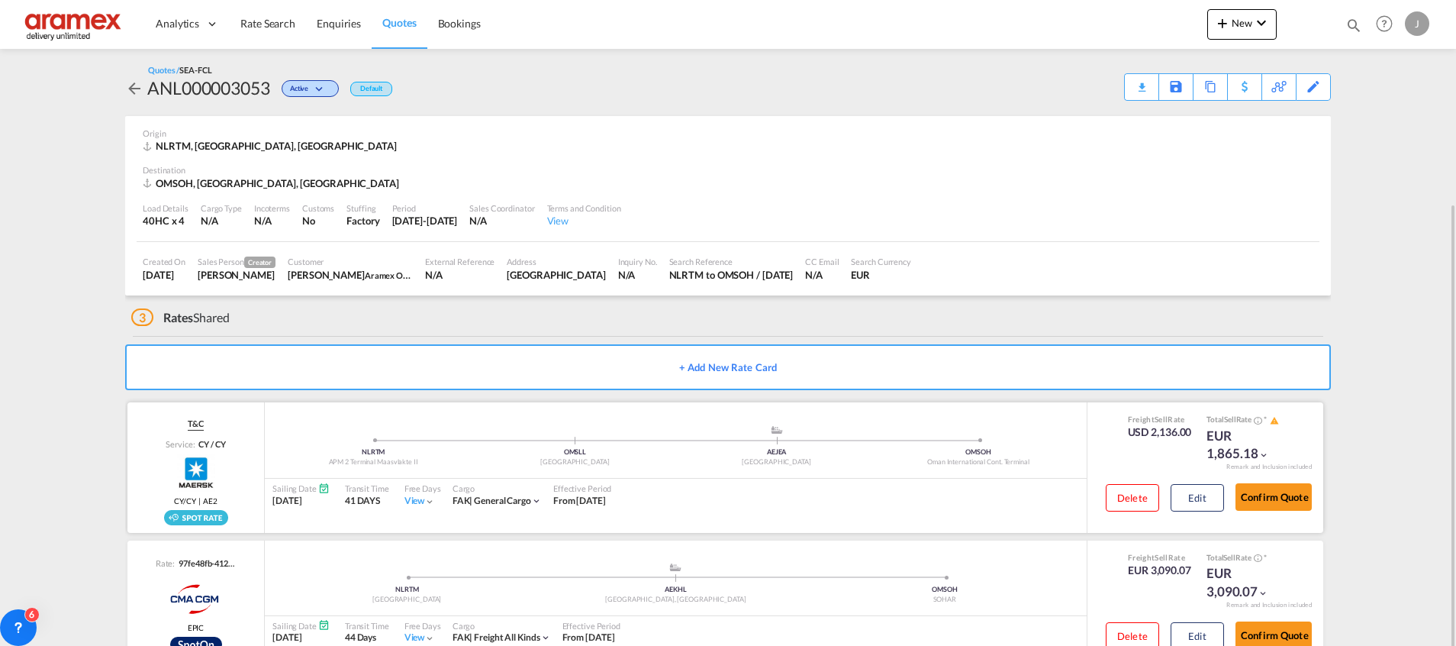
scroll to position [185, 0]
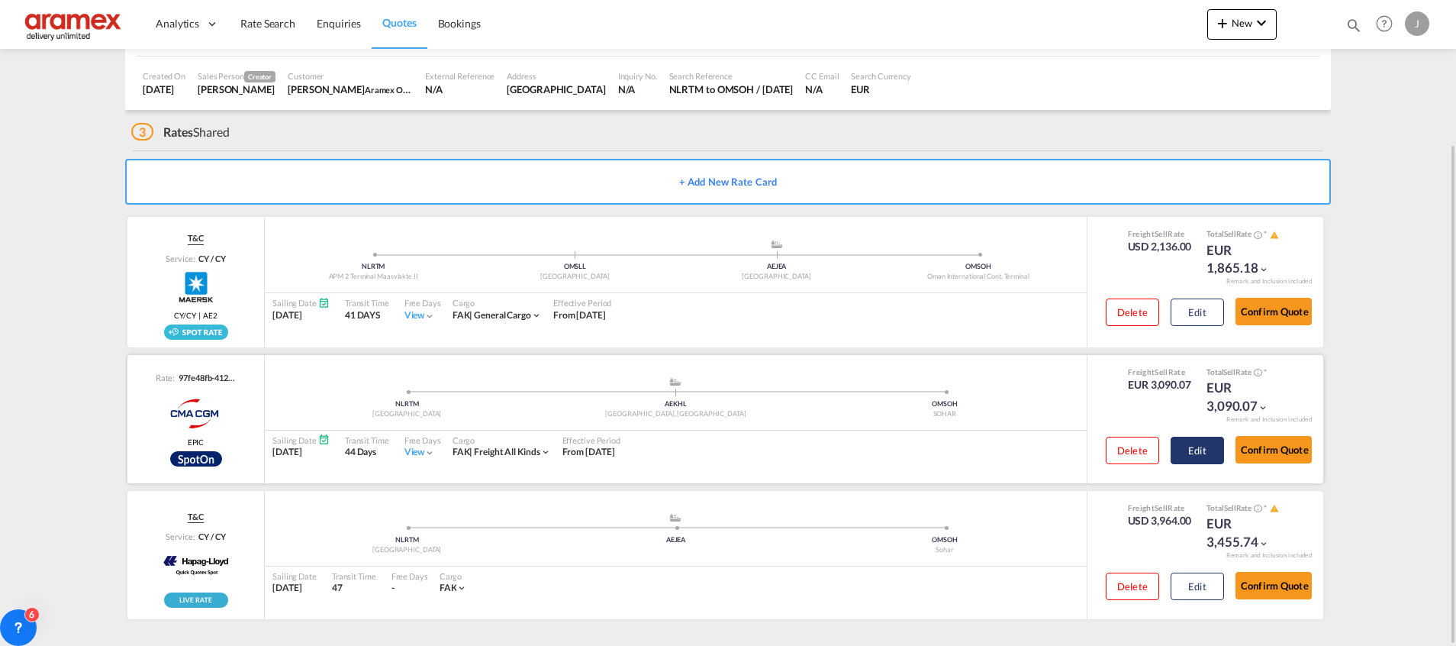
click at [1193, 448] on button "Edit" at bounding box center [1197, 449] width 53 height 27
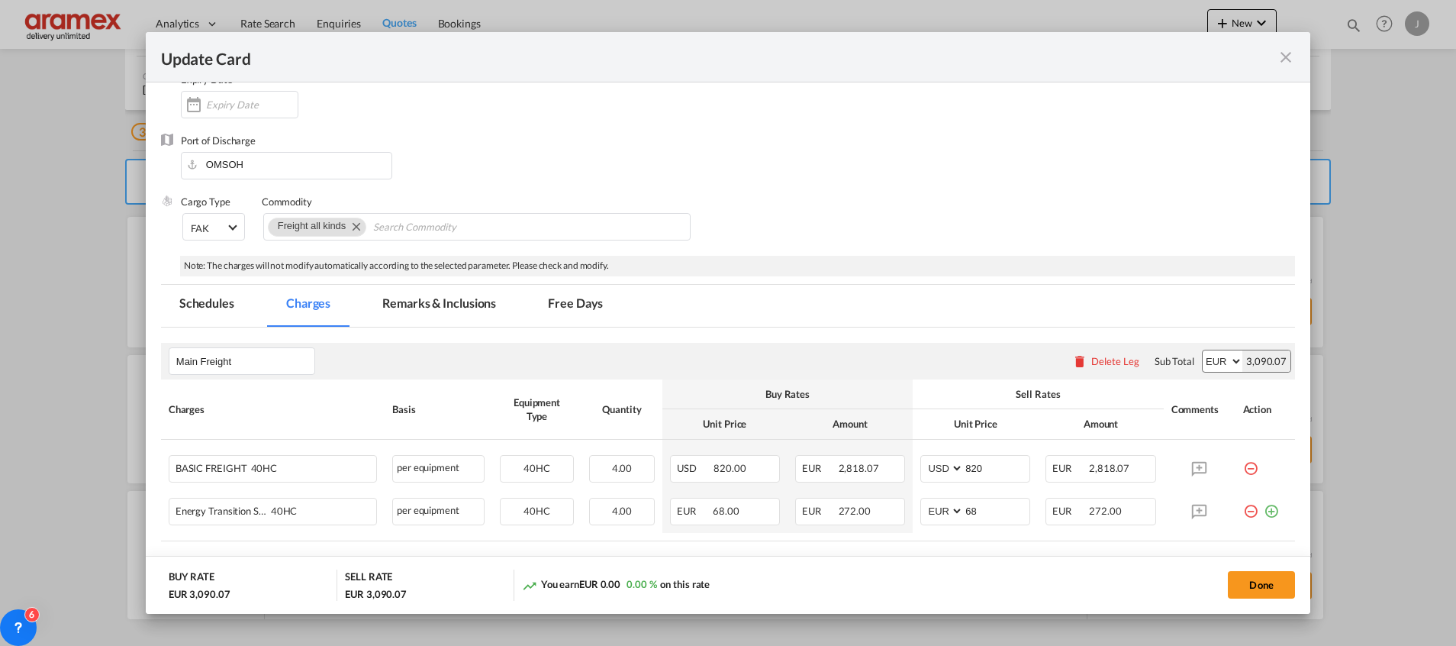
scroll to position [234, 0]
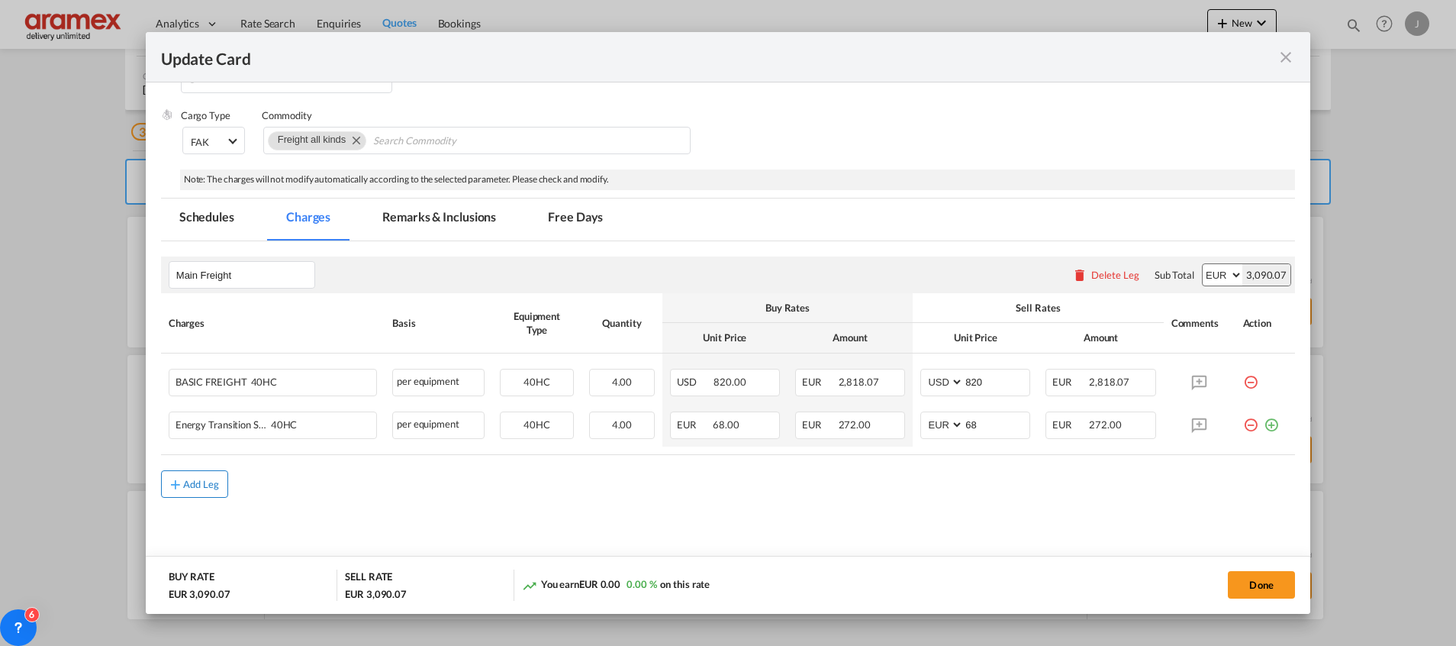
click at [210, 481] on div "Add Leg" at bounding box center [201, 483] width 37 height 9
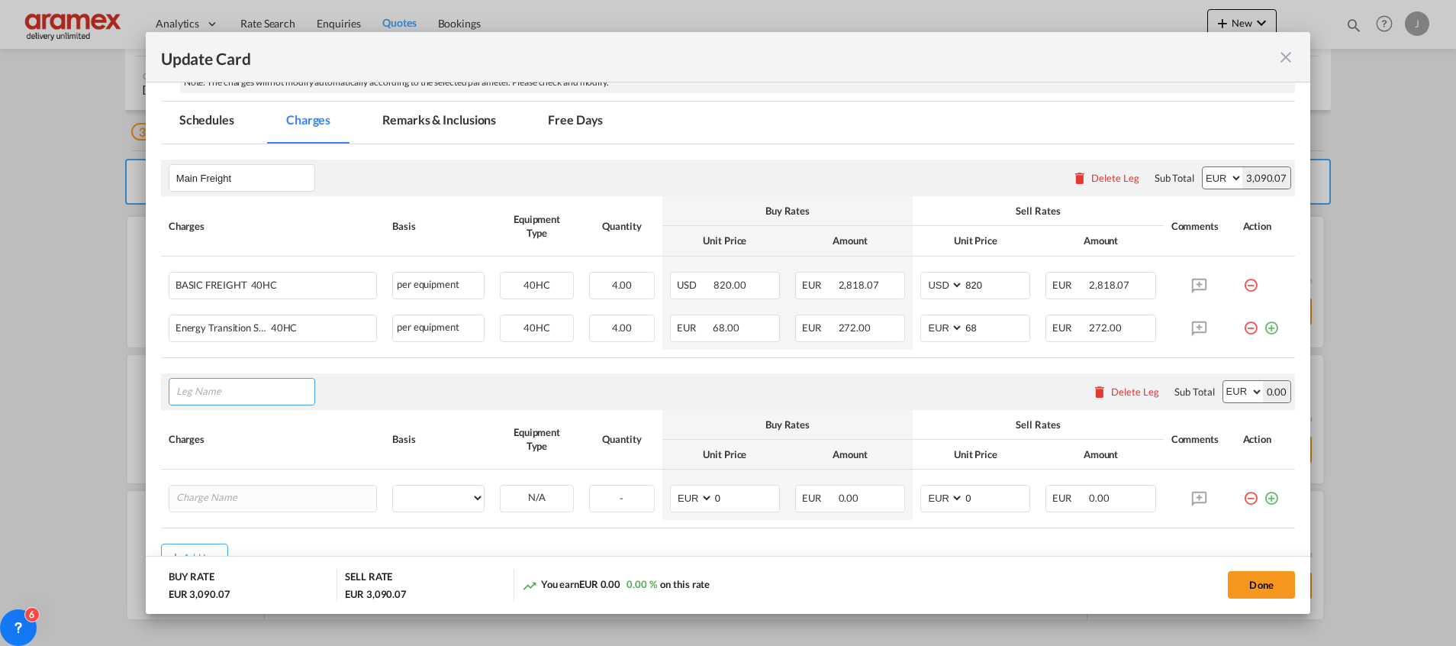
scroll to position [405, 0]
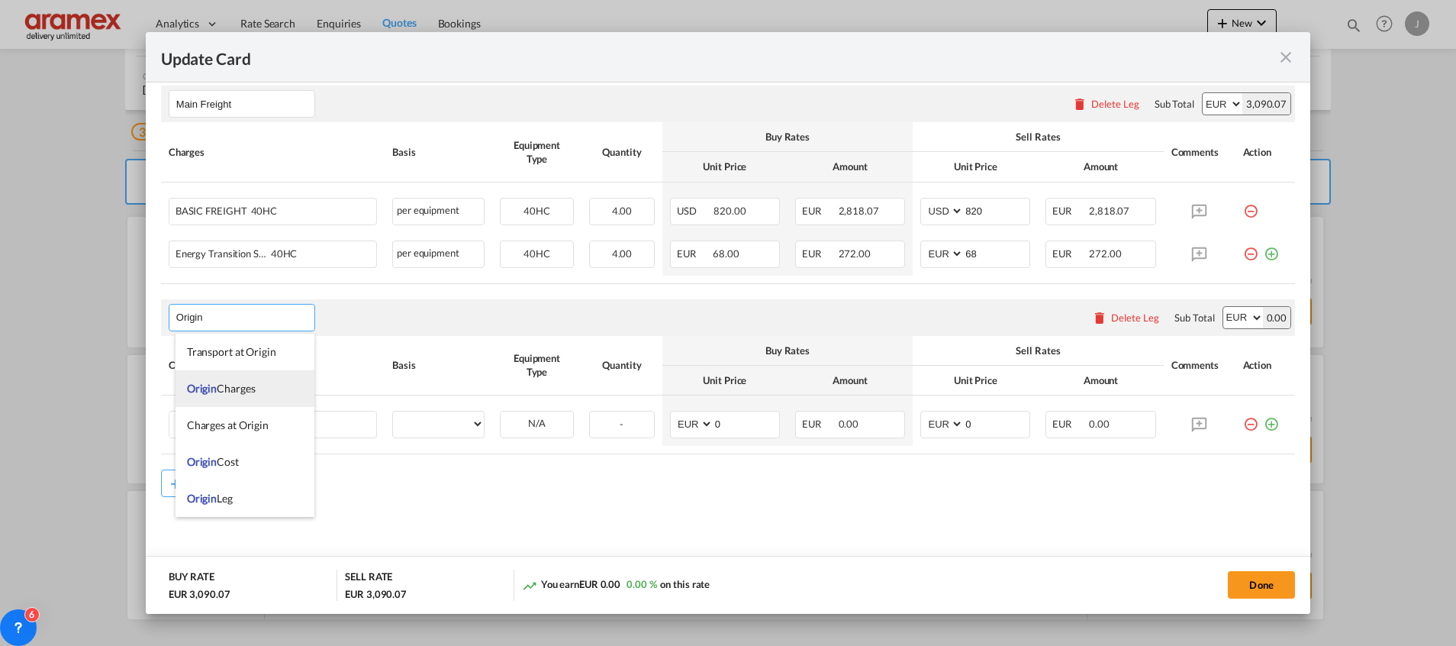
click at [247, 392] on span "Origin Charges" at bounding box center [221, 388] width 69 height 13
type input "Origin Charges"
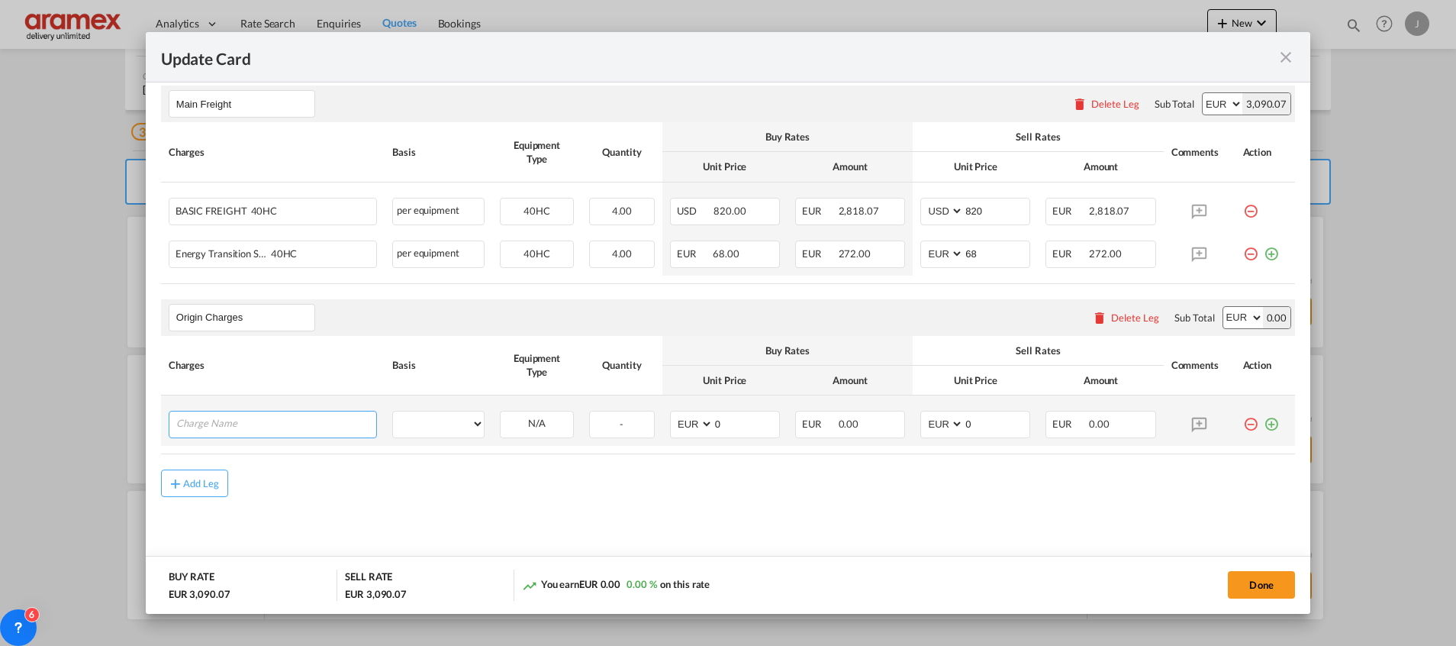
click at [241, 434] on input "Charge Name" at bounding box center [276, 422] width 200 height 23
click at [73, 370] on div "Update Card Port of [GEOGRAPHIC_DATA] NLRTM T/S Liner/Carrier CMA CGM SPOTON AP…" at bounding box center [728, 323] width 1456 height 646
click at [253, 423] on input "Charge Name" at bounding box center [276, 422] width 200 height 23
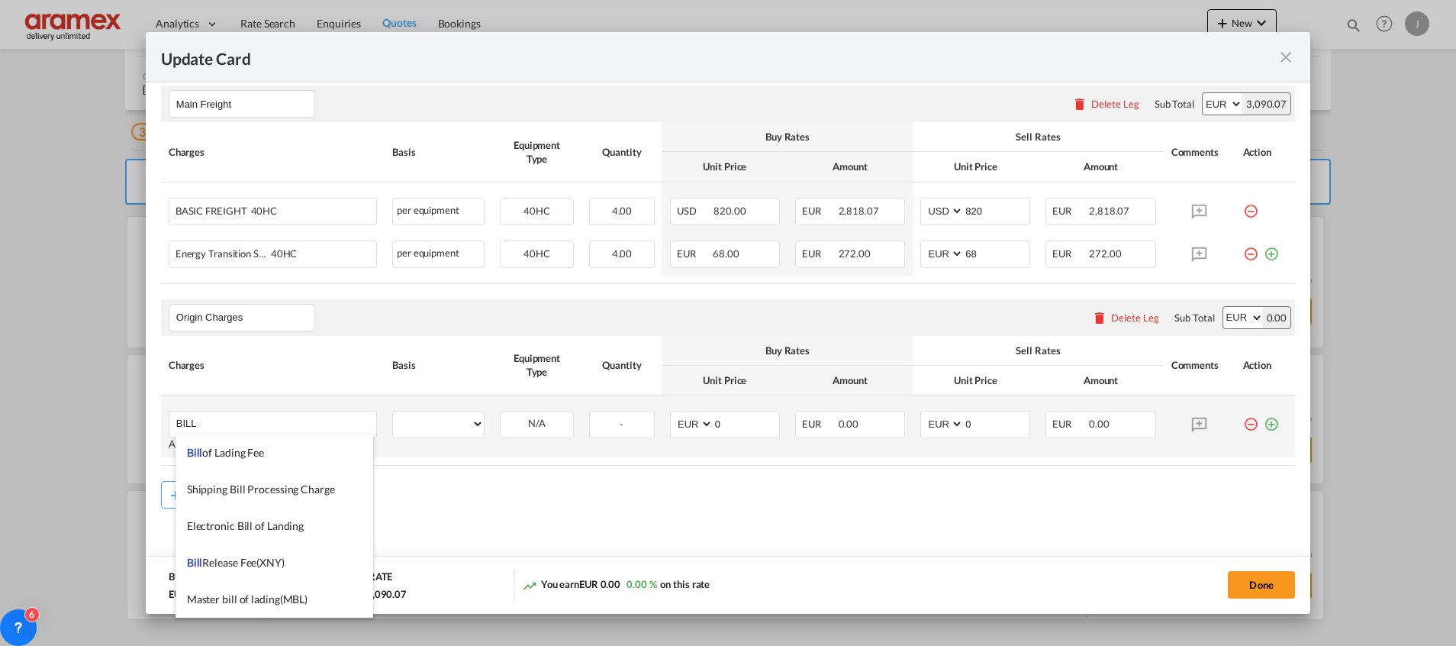
drag, startPoint x: 239, startPoint y: 453, endPoint x: 739, endPoint y: 443, distance: 499.9
click at [244, 453] on span "Bill of Lading Fee" at bounding box center [225, 452] width 77 height 13
type input "Bill of Lading Fee"
select select "per B/L"
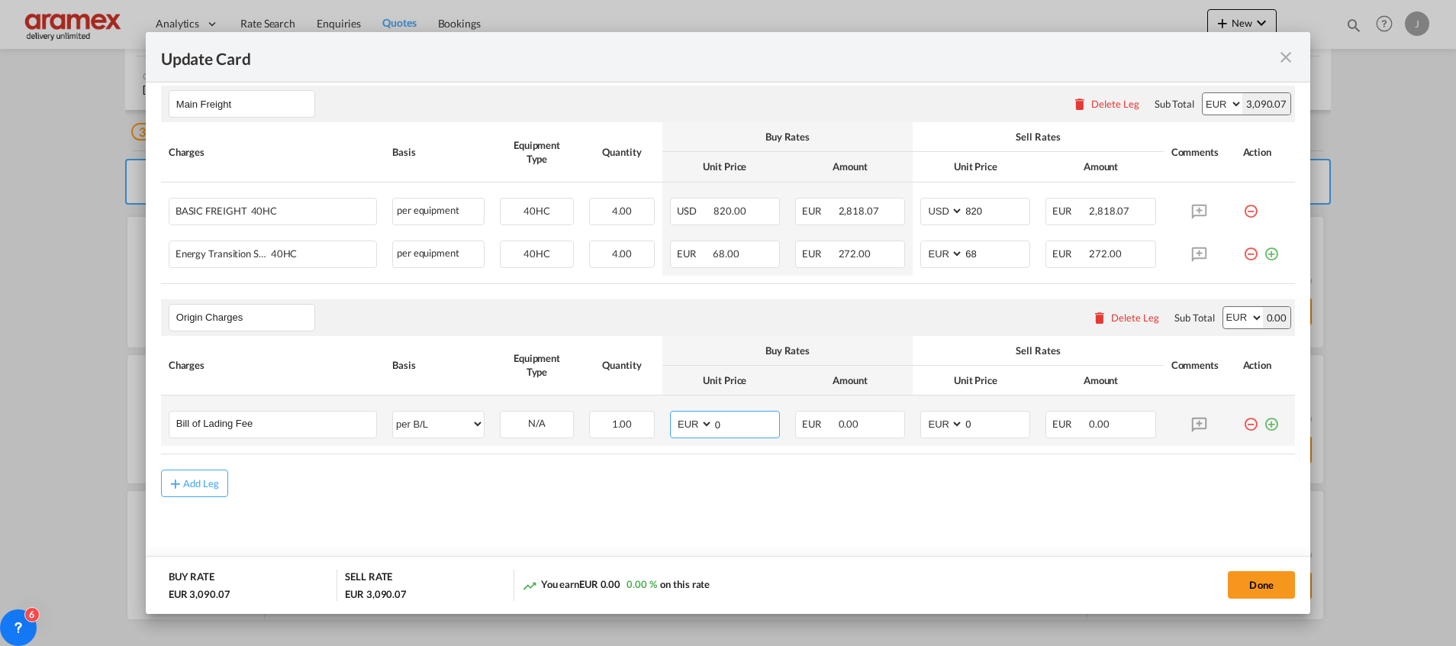
drag, startPoint x: 723, startPoint y: 423, endPoint x: 676, endPoint y: 423, distance: 47.3
click at [676, 424] on md-input-container "AED AFN ALL AMD ANG AOA ARS AUD AWG AZN BAM BBD BDT BGN BHD BIF BMD BND [PERSON…" at bounding box center [725, 424] width 110 height 27
drag, startPoint x: 739, startPoint y: 424, endPoint x: 685, endPoint y: 406, distance: 56.5
click at [662, 421] on td "AED AFN ALL AMD ANG AOA ARS AUD AWG AZN BAM BBD BDT BGN BHD BIF BMD BND [PERSON…" at bounding box center [724, 420] width 125 height 50
type input "50"
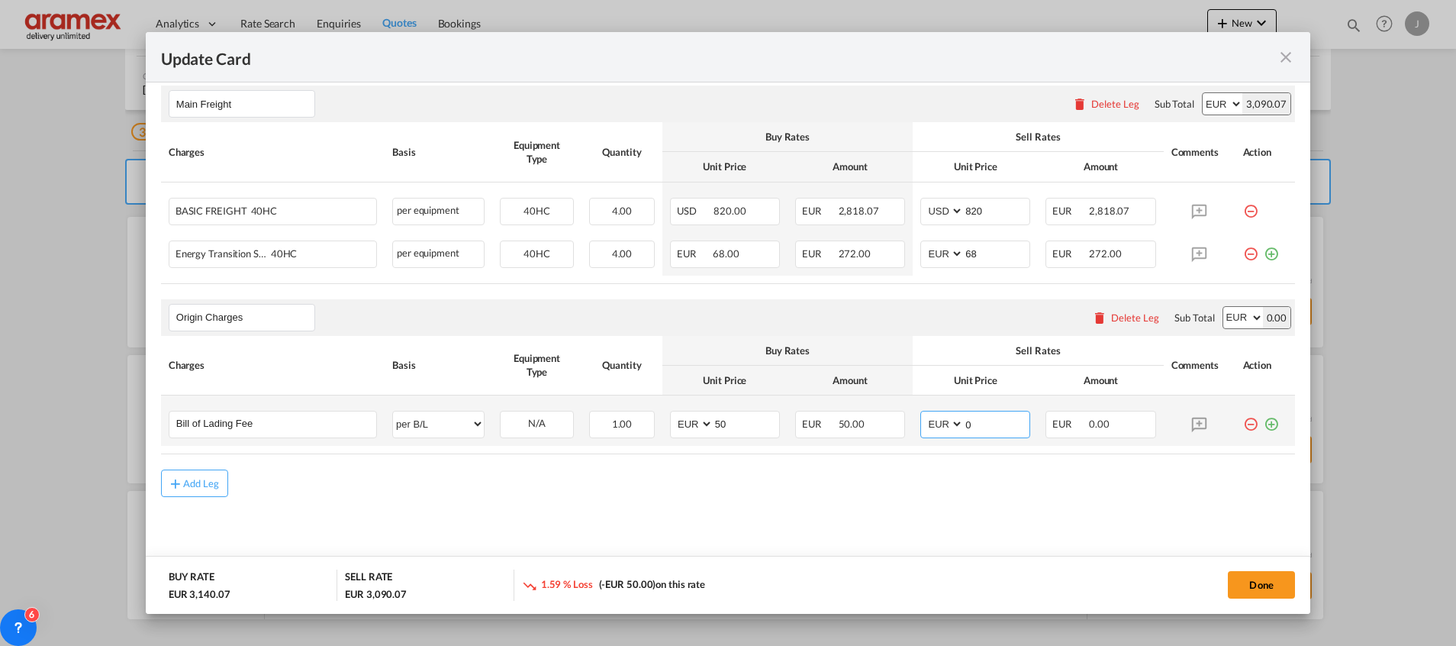
click at [977, 424] on input "0" at bounding box center [997, 422] width 66 height 23
drag, startPoint x: 984, startPoint y: 424, endPoint x: 910, endPoint y: 424, distance: 73.3
click at [920, 424] on md-input-container "AED AFN ALL AMD ANG AOA ARS AUD AWG AZN BAM BBD BDT BGN BHD BIF BMD BND [PERSON…" at bounding box center [975, 424] width 110 height 27
paste input "5"
type input "50"
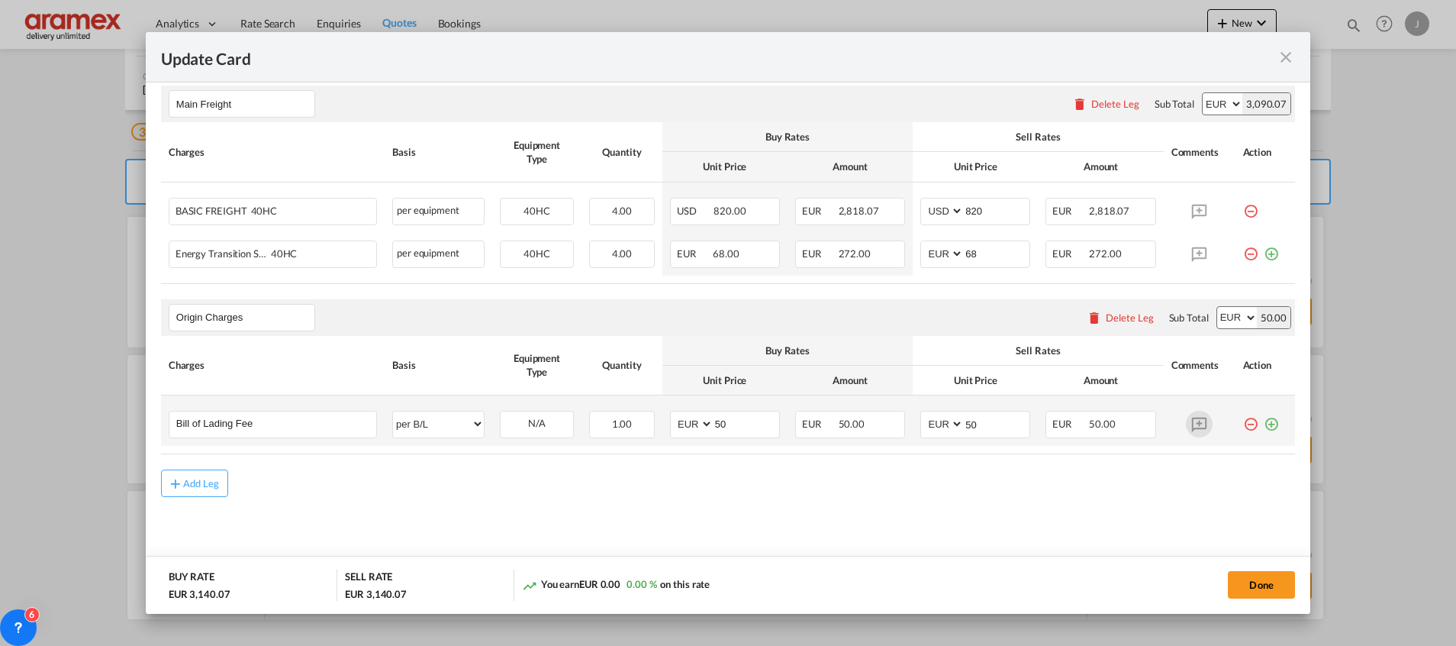
drag, startPoint x: 1255, startPoint y: 421, endPoint x: 1194, endPoint y: 432, distance: 61.2
click at [1264, 421] on md-icon "icon-plus-circle-outline green-400-fg" at bounding box center [1271, 418] width 15 height 15
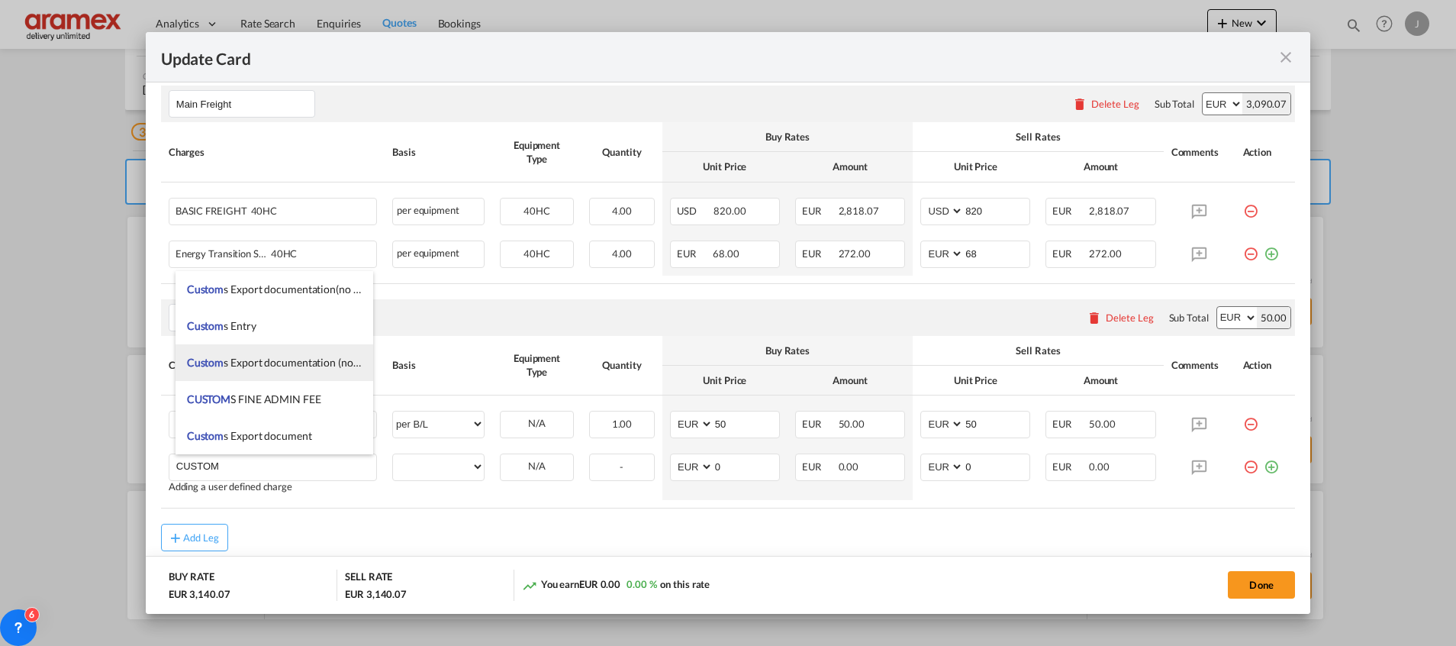
scroll to position [1717, 0]
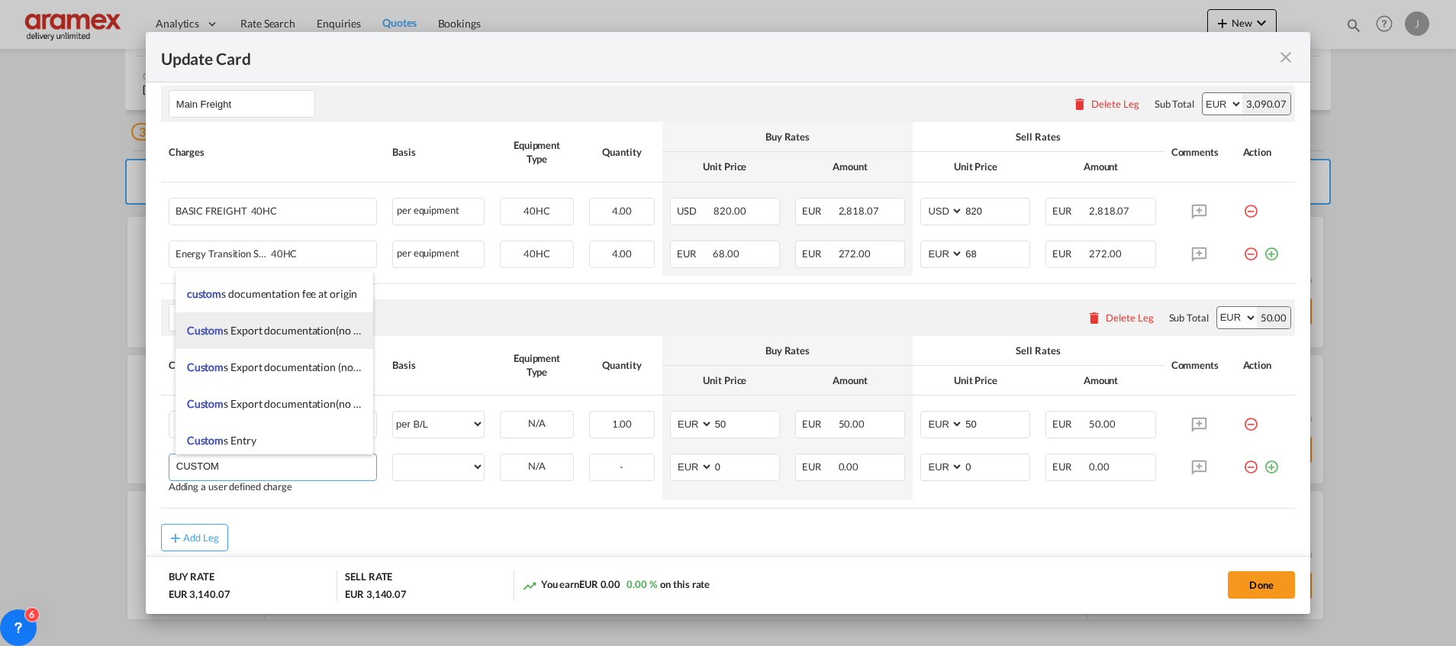
click at [312, 332] on span "Custom s Export documentation(no costs, suggested sell)" at bounding box center [318, 330] width 262 height 13
type input "Customs Export documentation(no costs, suggested sell)"
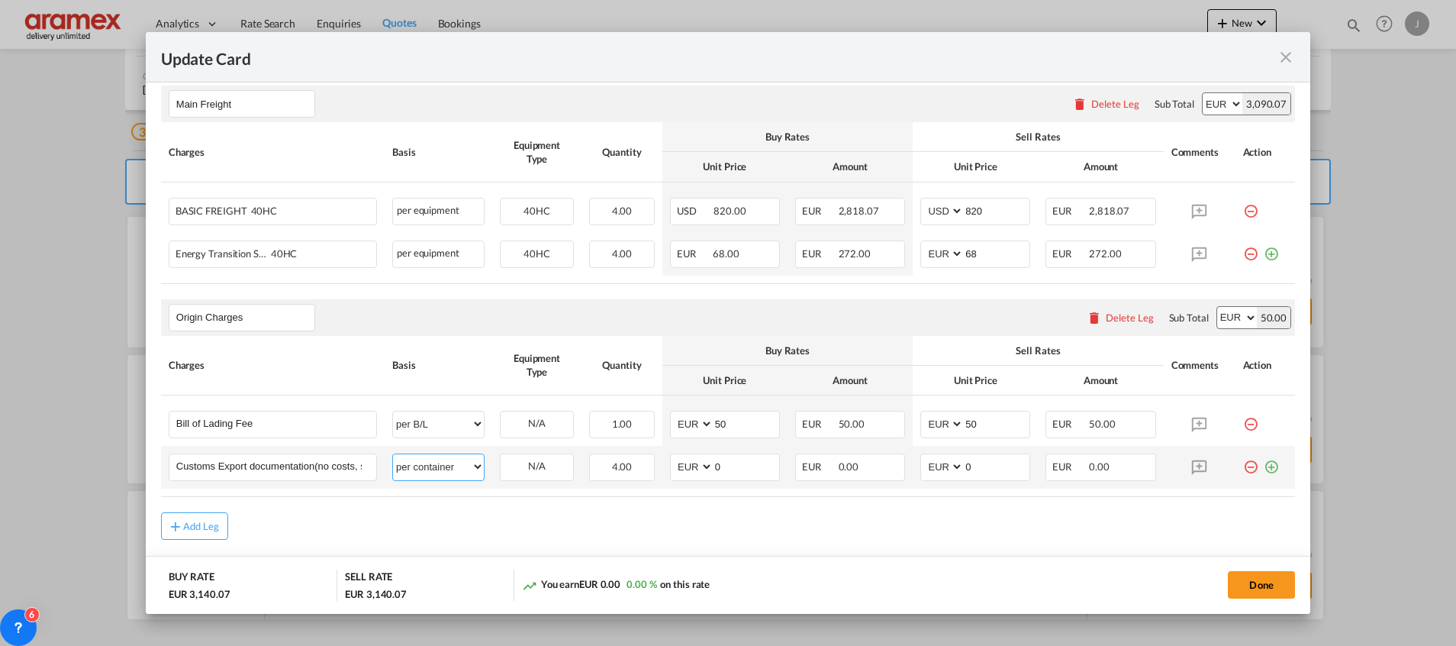
click at [420, 467] on select "per equipment per container per B/L per shipping bill per shipment per pallet p…" at bounding box center [438, 466] width 91 height 24
select select "per shipment"
click at [393, 454] on select "per equipment per container per B/L per shipping bill per shipment per pallet p…" at bounding box center [438, 466] width 91 height 24
drag, startPoint x: 718, startPoint y: 469, endPoint x: 668, endPoint y: 472, distance: 50.5
click at [670, 472] on md-input-container "AED AFN ALL AMD ANG AOA ARS AUD AWG AZN BAM BBD BDT BGN BHD BIF BMD BND [PERSON…" at bounding box center [725, 466] width 110 height 27
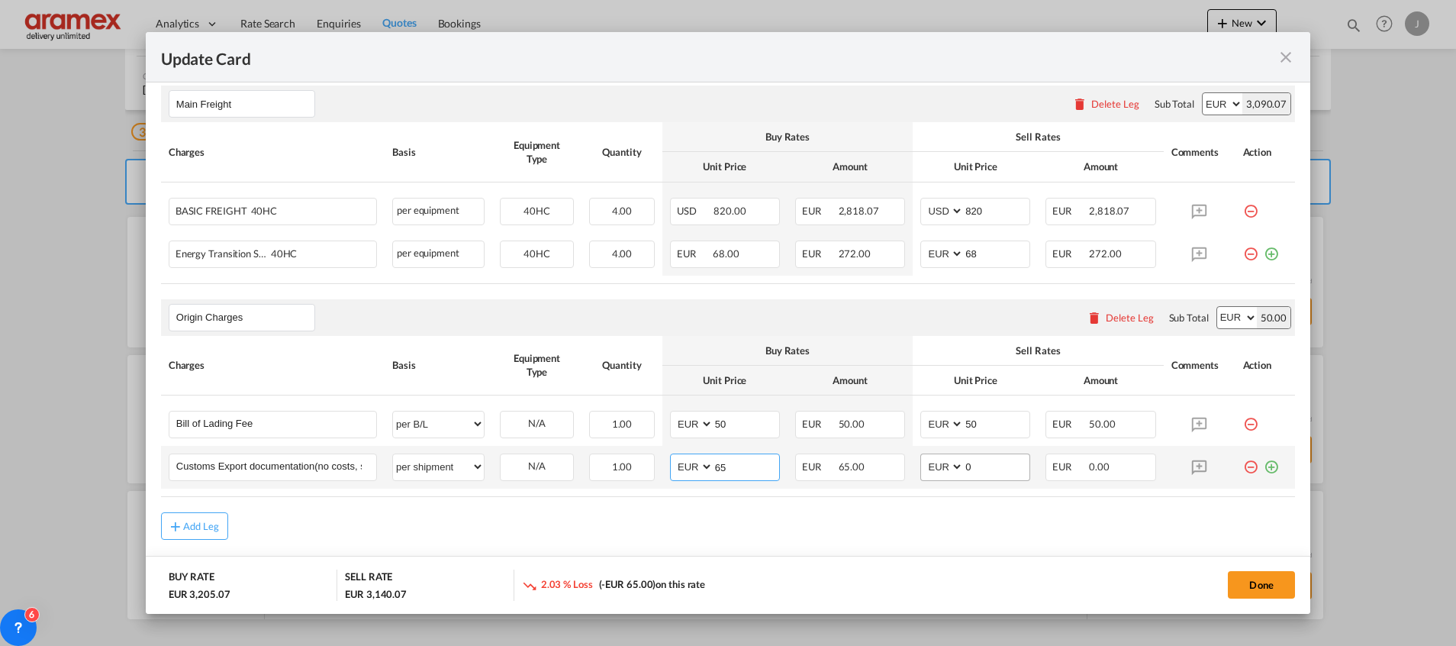
type input "65"
drag, startPoint x: 987, startPoint y: 464, endPoint x: 913, endPoint y: 469, distance: 74.2
click at [920, 469] on md-input-container "AED AFN ALL AMD ANG AOA ARS AUD AWG AZN BAM BBD BDT BGN BHD BIF BMD BND [PERSON…" at bounding box center [975, 466] width 110 height 27
type input "65"
click at [813, 519] on div "Add Leg" at bounding box center [728, 525] width 1134 height 27
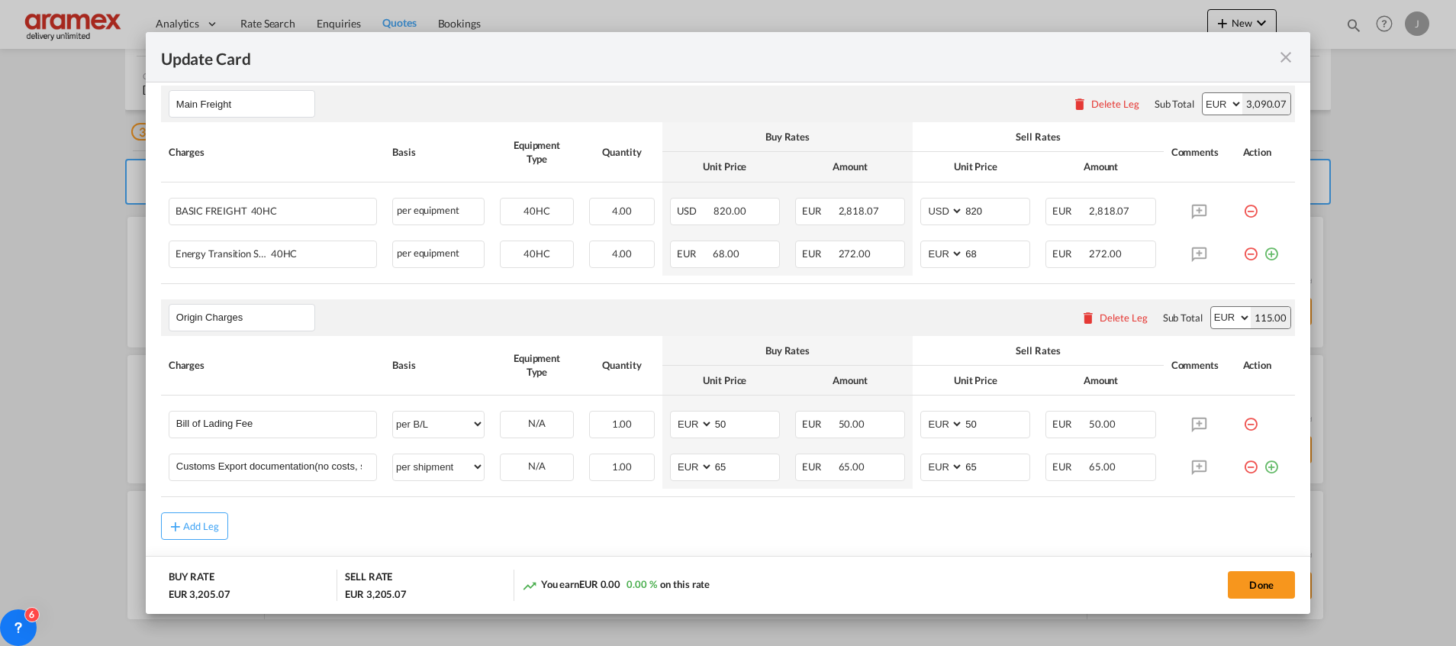
scroll to position [448, 0]
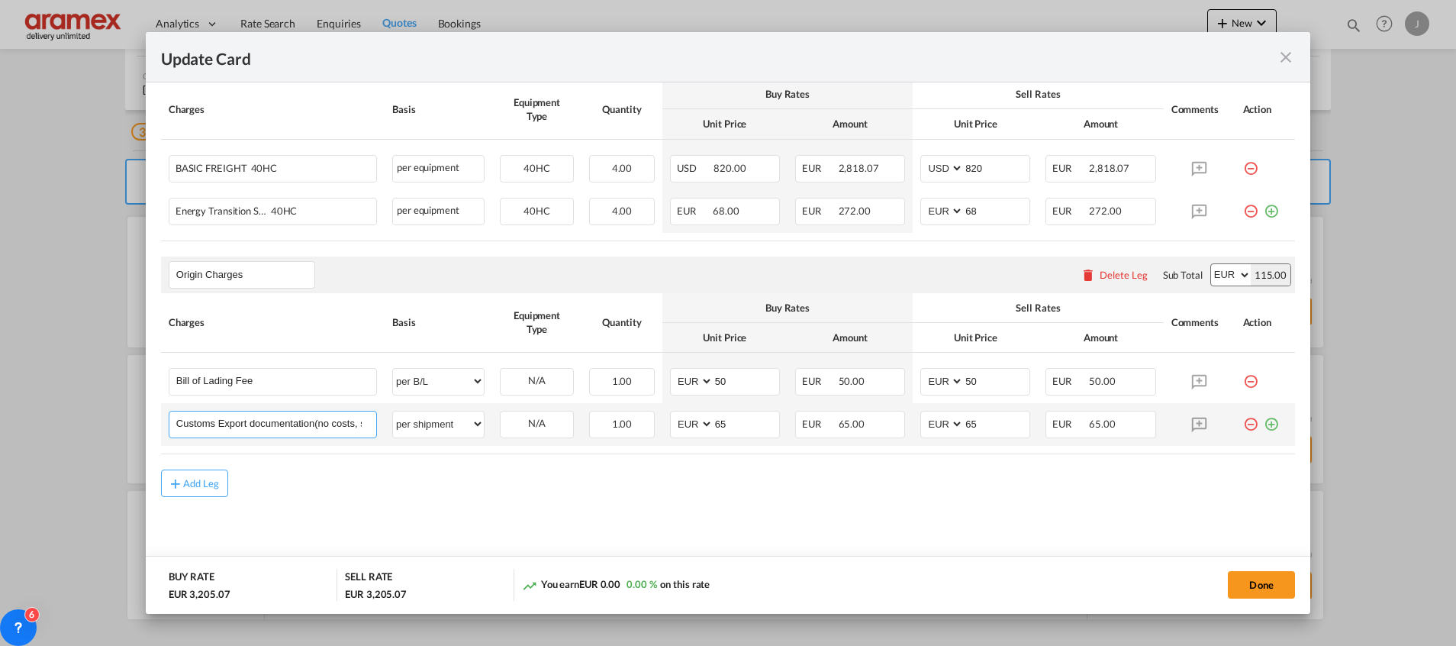
click at [227, 420] on input "Customs Export documentation(no costs, suggested sell)" at bounding box center [276, 422] width 200 height 23
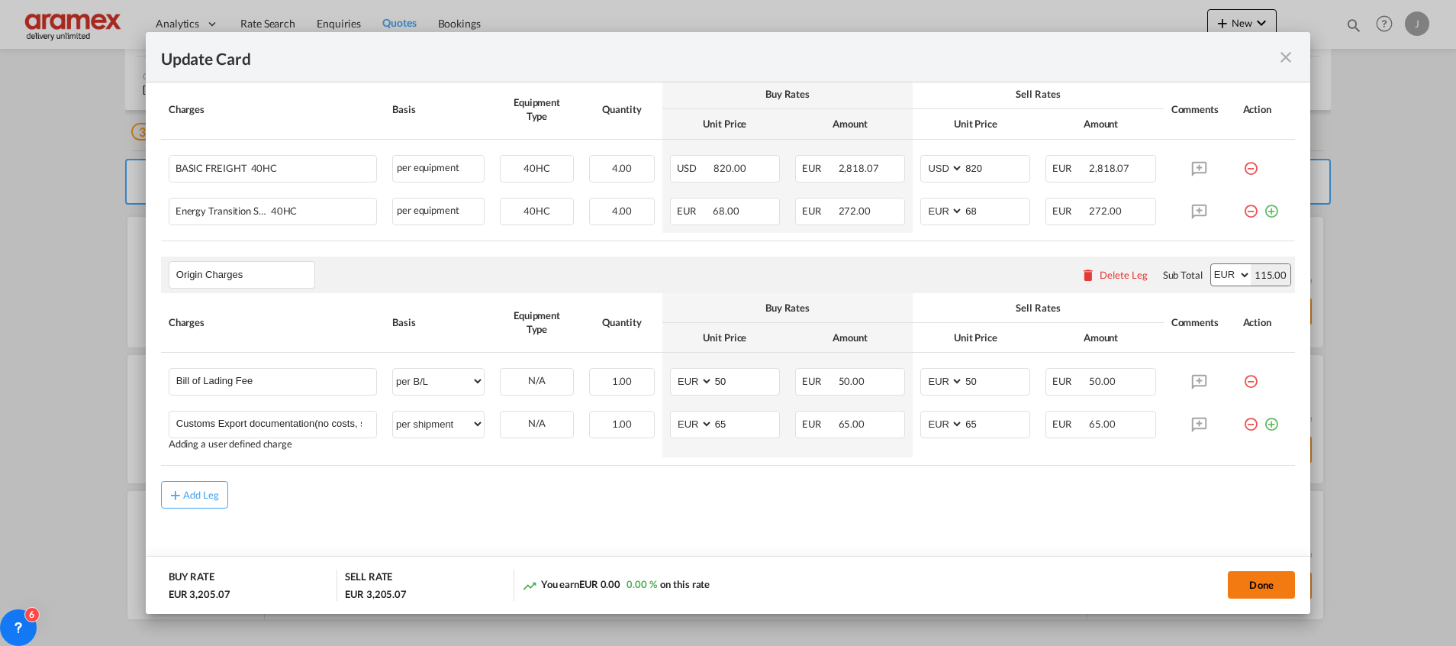
click at [1246, 578] on button "Done" at bounding box center [1261, 584] width 67 height 27
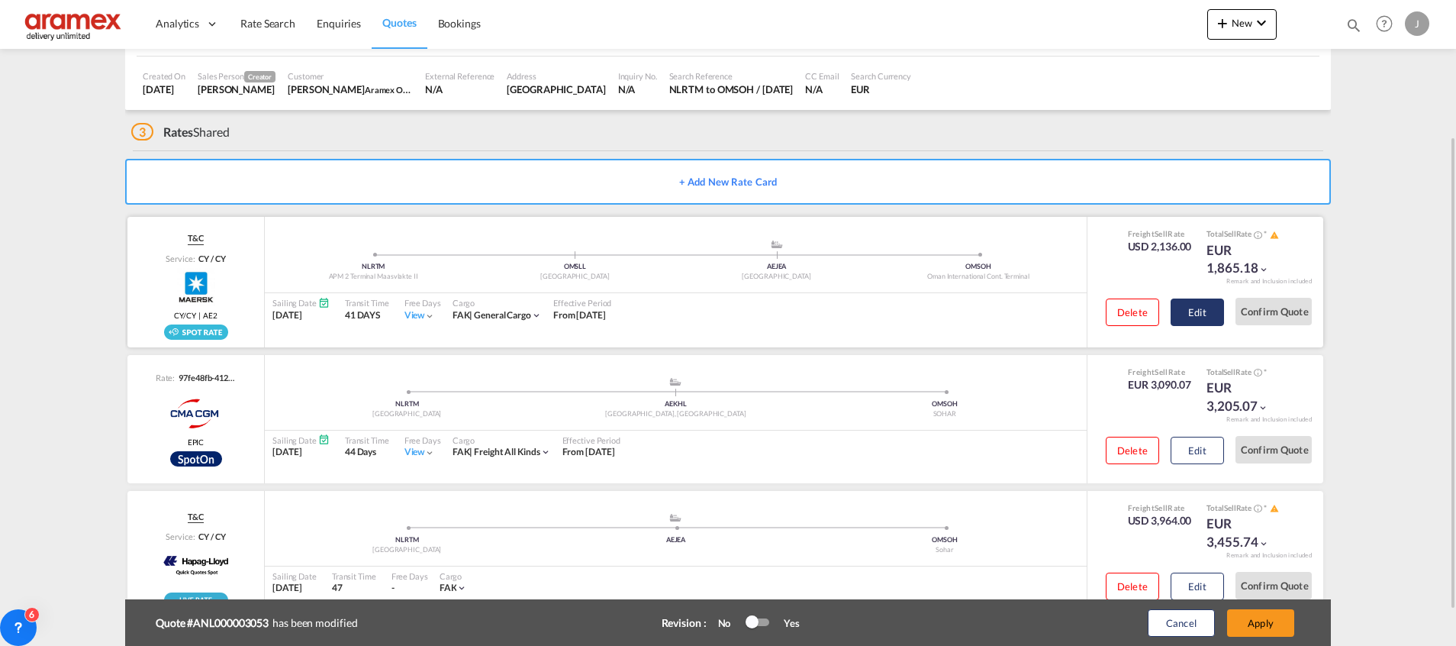
click at [1200, 320] on button "Edit" at bounding box center [1197, 311] width 53 height 27
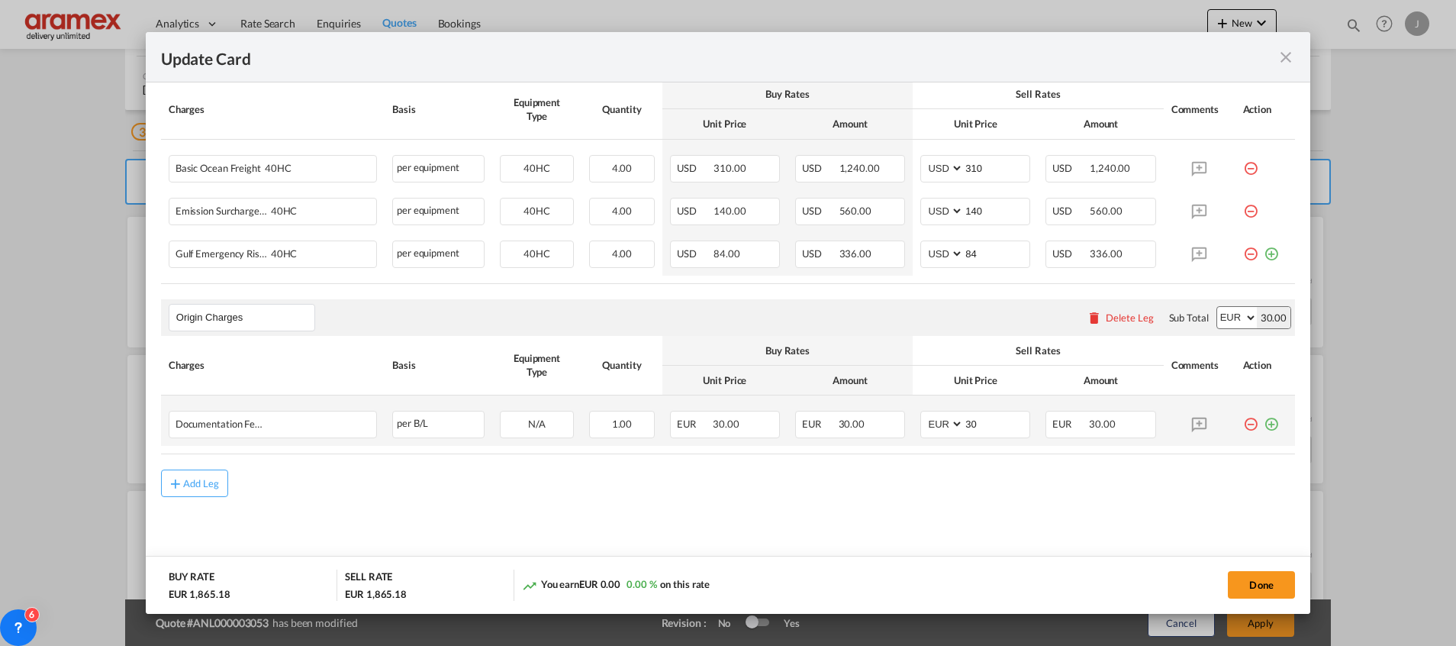
click at [1264, 425] on md-icon "icon-plus-circle-outline green-400-fg" at bounding box center [1271, 418] width 15 height 15
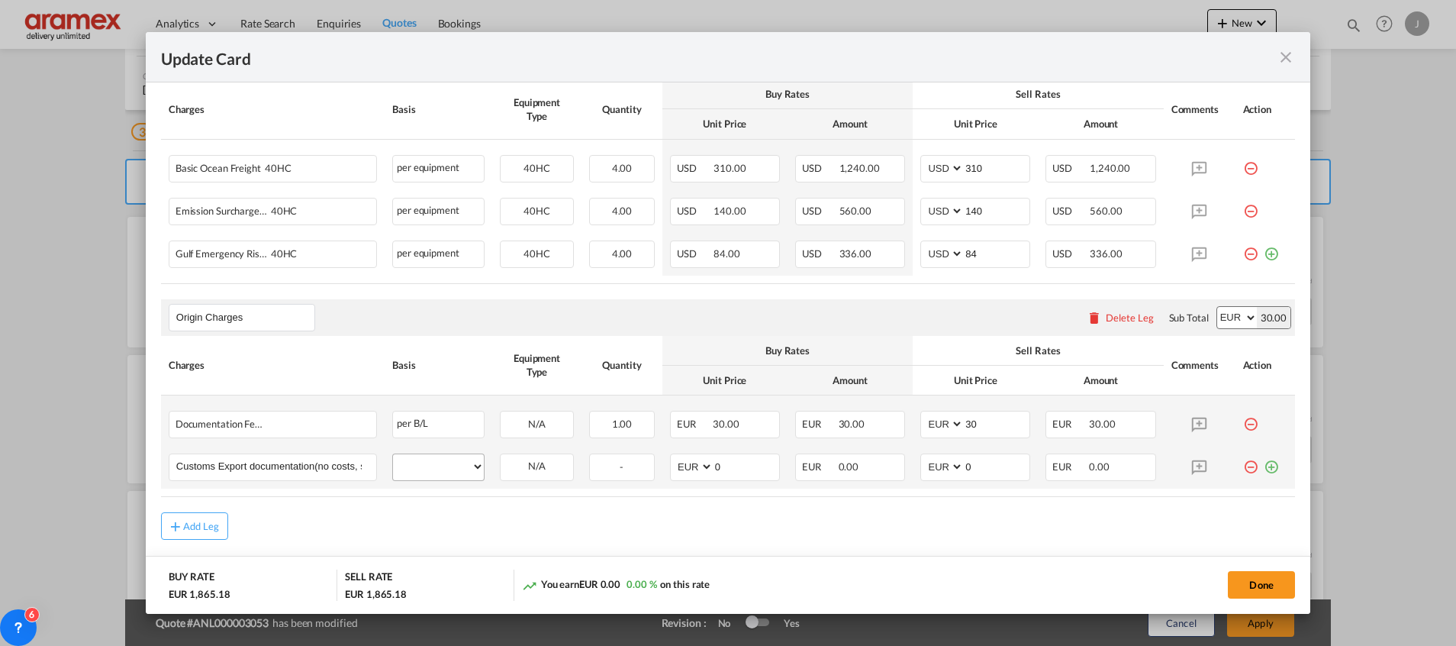
scroll to position [0, 70]
type input "Customs Export documentation(no costs, suggested sell)"
click at [446, 456] on select "per equipment per container per B/L per shipping bill per shipment per pallet p…" at bounding box center [438, 466] width 91 height 24
select select "per shipment"
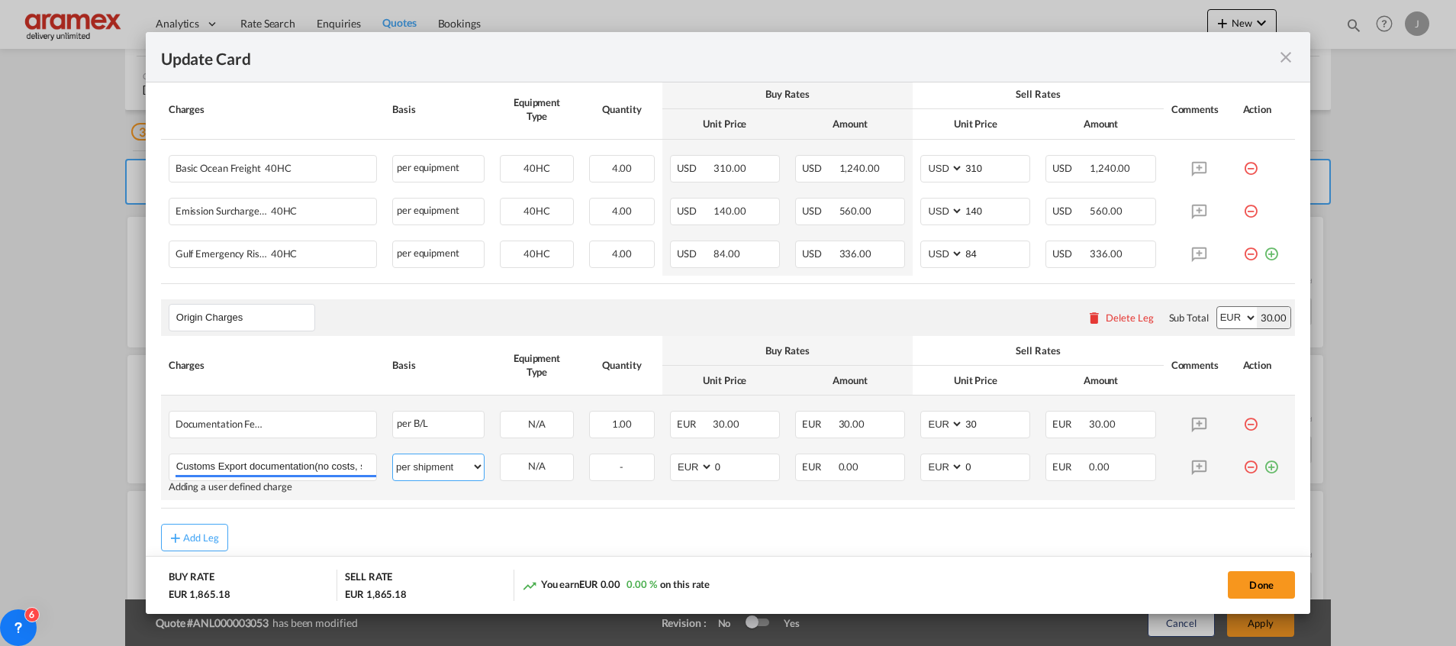
click at [393, 454] on select "per equipment per container per B/L per shipping bill per shipment per pallet p…" at bounding box center [438, 466] width 91 height 24
drag, startPoint x: 738, startPoint y: 472, endPoint x: 643, endPoint y: 465, distance: 94.9
click at [662, 470] on td "AED AFN ALL AMD ANG AOA ARS AUD AWG AZN BAM BBD BDT BGN BHD BIF BMD BND [PERSON…" at bounding box center [724, 473] width 125 height 54
type input "65"
drag, startPoint x: 987, startPoint y: 466, endPoint x: 871, endPoint y: 474, distance: 117.0
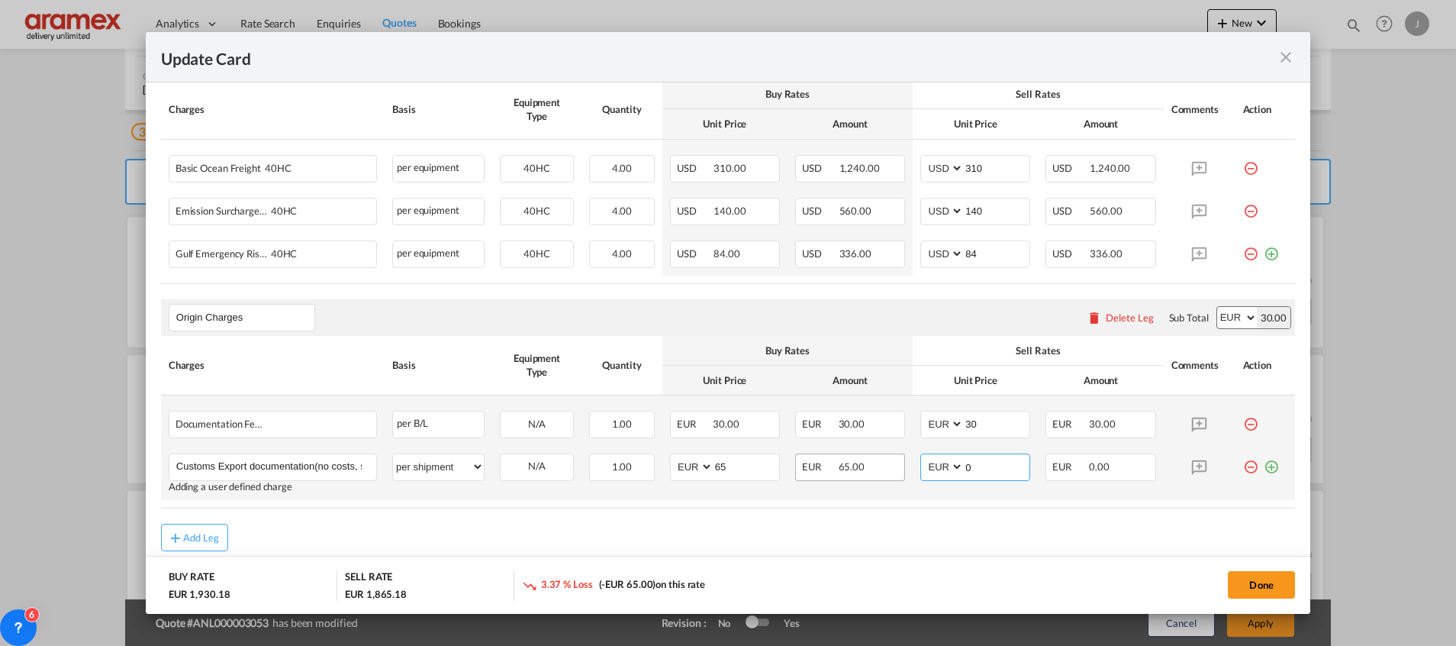
click at [871, 474] on tr "Customs Export documentation(no costs, suggested sell) Please Enter User Define…" at bounding box center [728, 473] width 1134 height 54
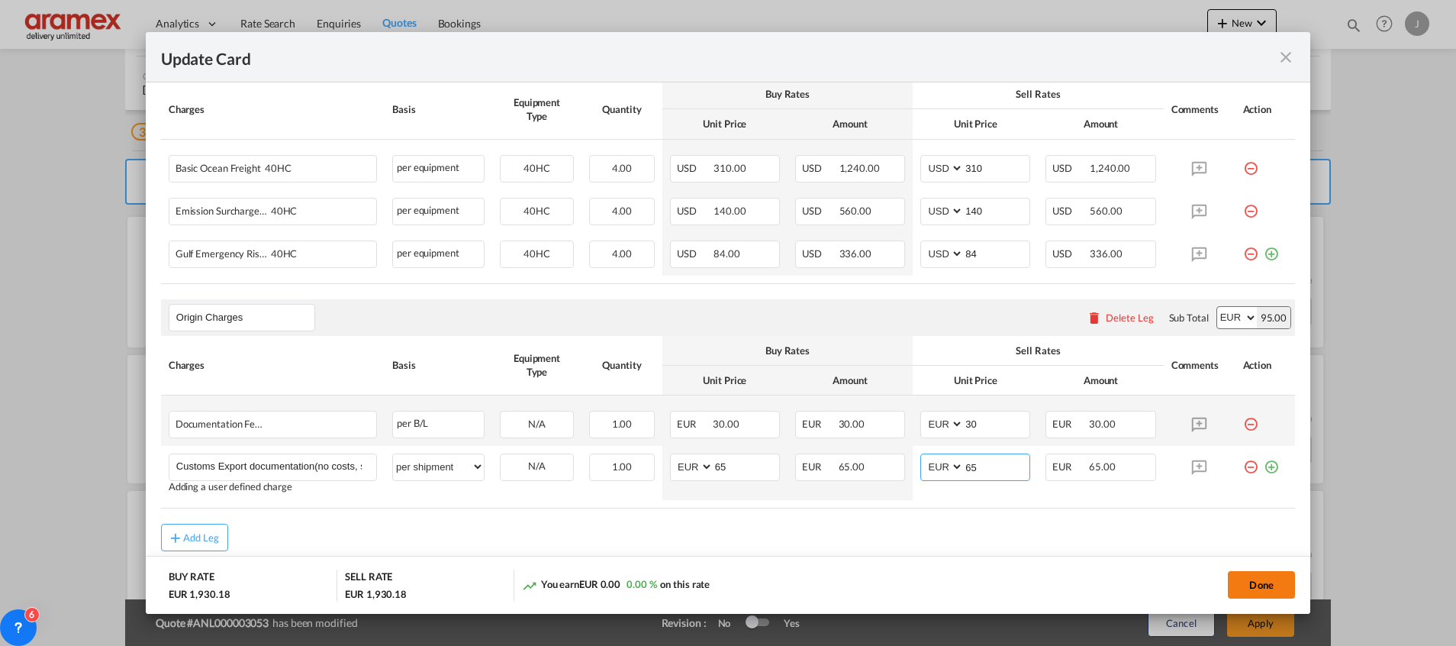
type input "65"
drag, startPoint x: 1280, startPoint y: 579, endPoint x: 1184, endPoint y: 562, distance: 98.4
click at [1280, 580] on button "Done" at bounding box center [1261, 584] width 67 height 27
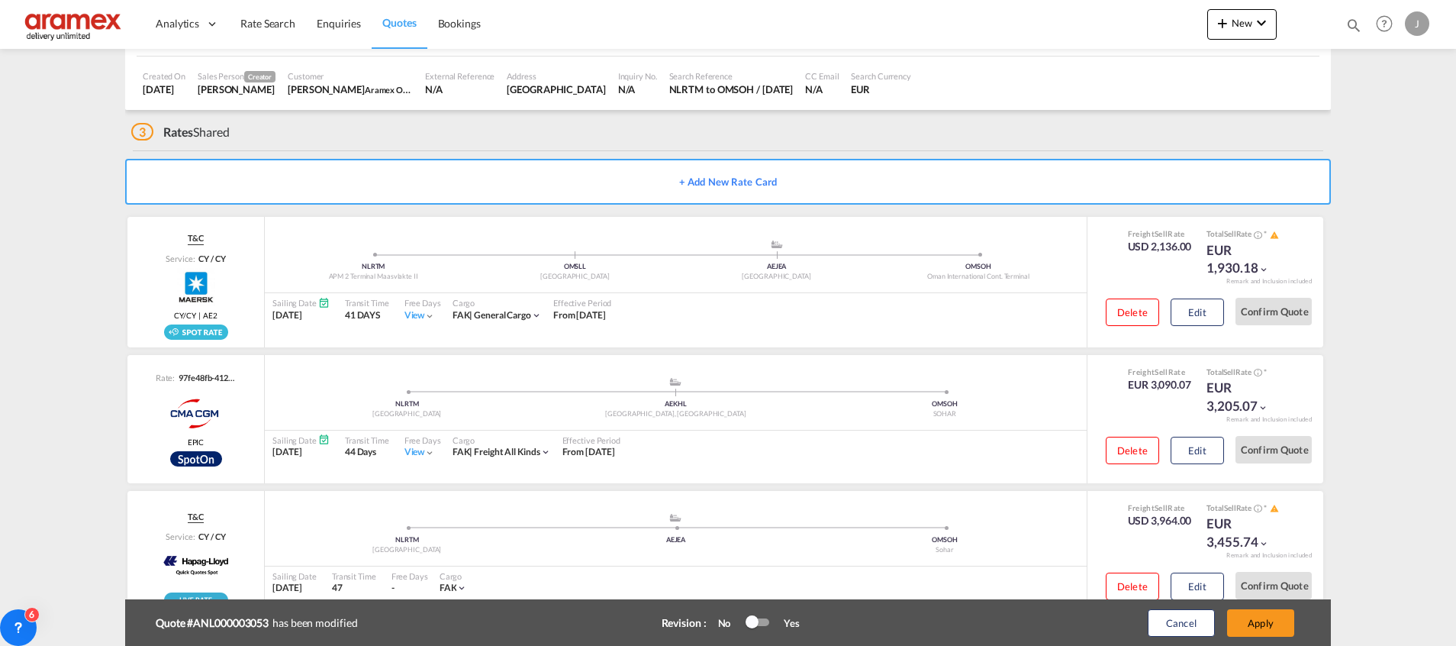
scroll to position [233, 0]
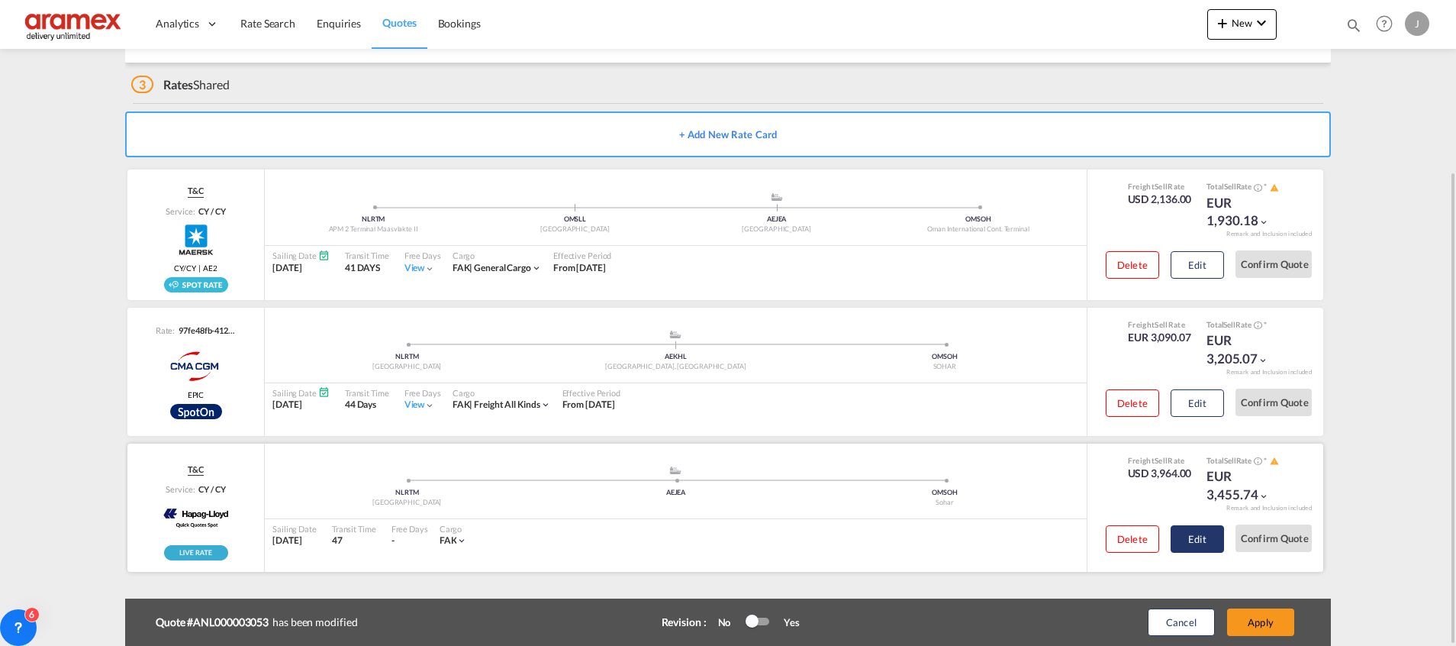
click at [1206, 533] on button "Edit" at bounding box center [1197, 538] width 53 height 27
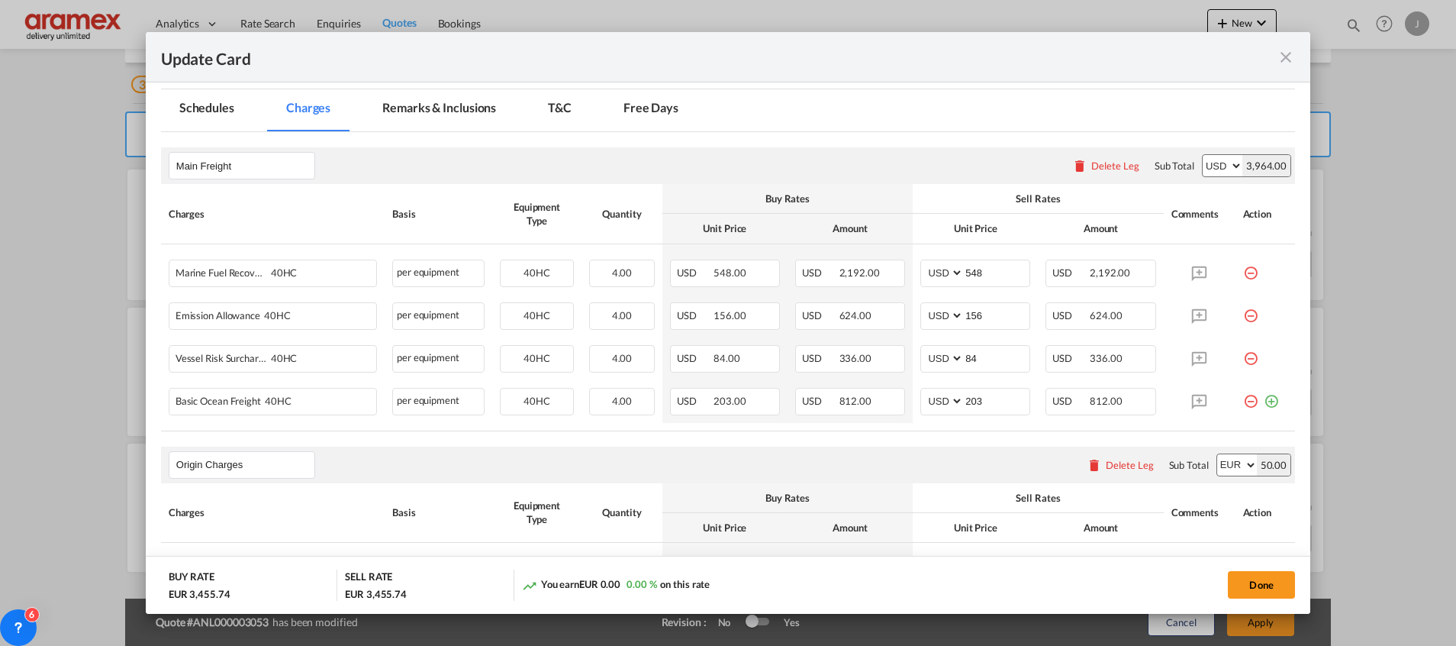
scroll to position [491, 0]
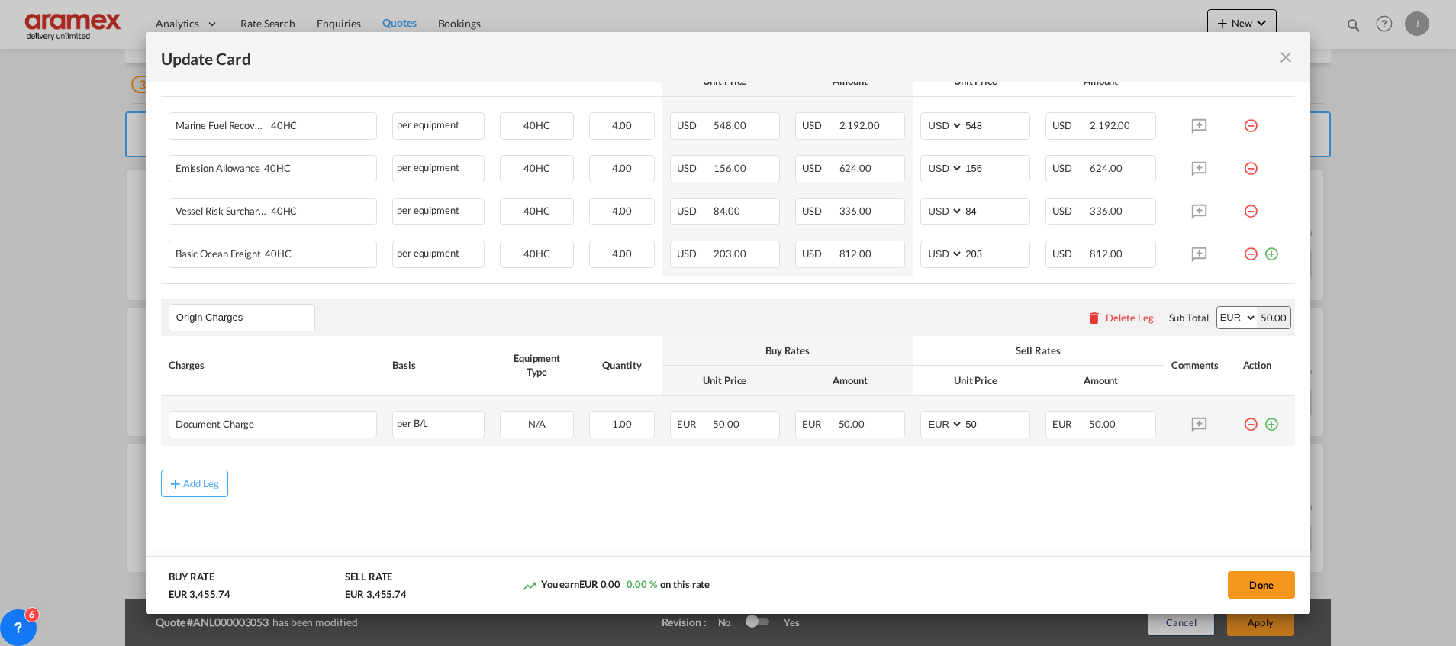
click at [1264, 423] on md-icon "icon-plus-circle-outline green-400-fg" at bounding box center [1271, 418] width 15 height 15
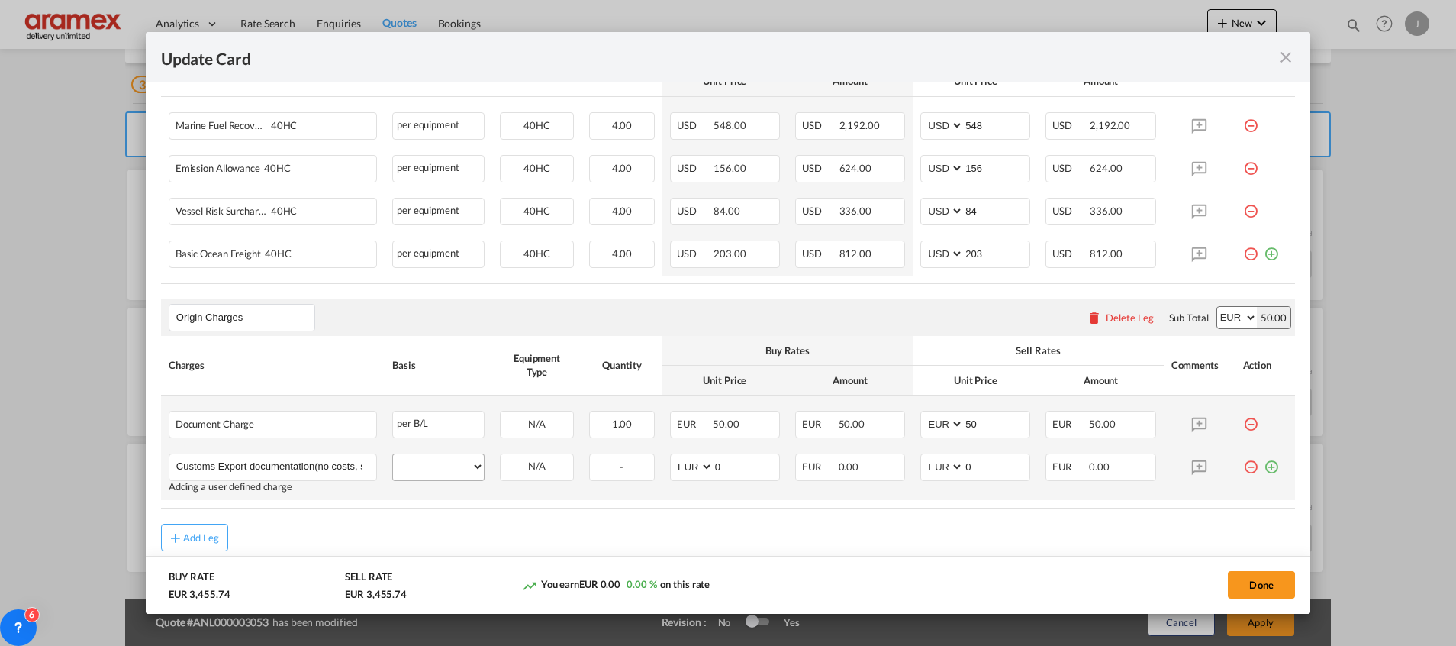
scroll to position [0, 70]
type input "Customs Export documentation(no costs, suggested sell)"
drag, startPoint x: 436, startPoint y: 462, endPoint x: 451, endPoint y: 449, distance: 19.0
click at [436, 462] on select "per equipment per container per B/L per shipping bill per shipment per pallet p…" at bounding box center [438, 466] width 91 height 24
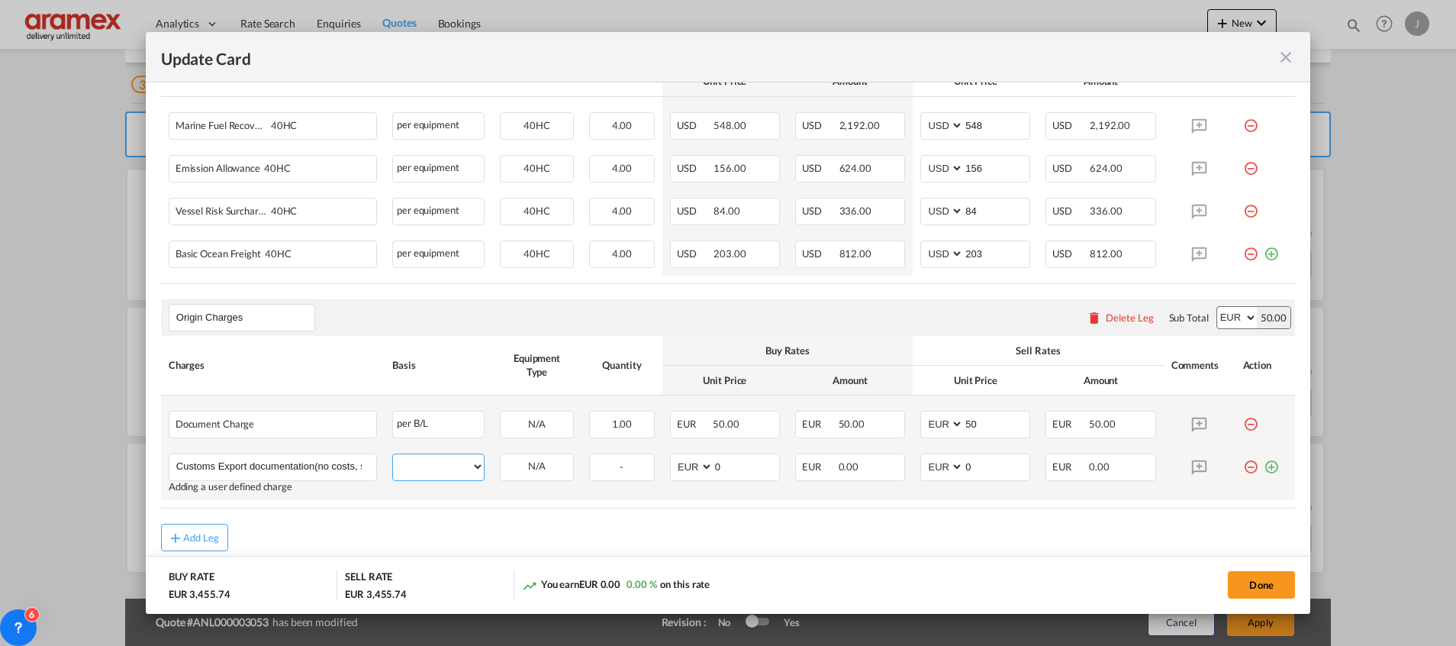
select select "per shipment"
click at [393, 454] on select "per equipment per container per B/L per shipping bill per shipment per pallet p…" at bounding box center [438, 466] width 91 height 24
drag, startPoint x: 722, startPoint y: 462, endPoint x: 642, endPoint y: 462, distance: 80.1
click at [642, 462] on tr "Customs Export documentation(no costs, suggested sell) Please Enter User Define…" at bounding box center [728, 473] width 1134 height 54
type input "65"
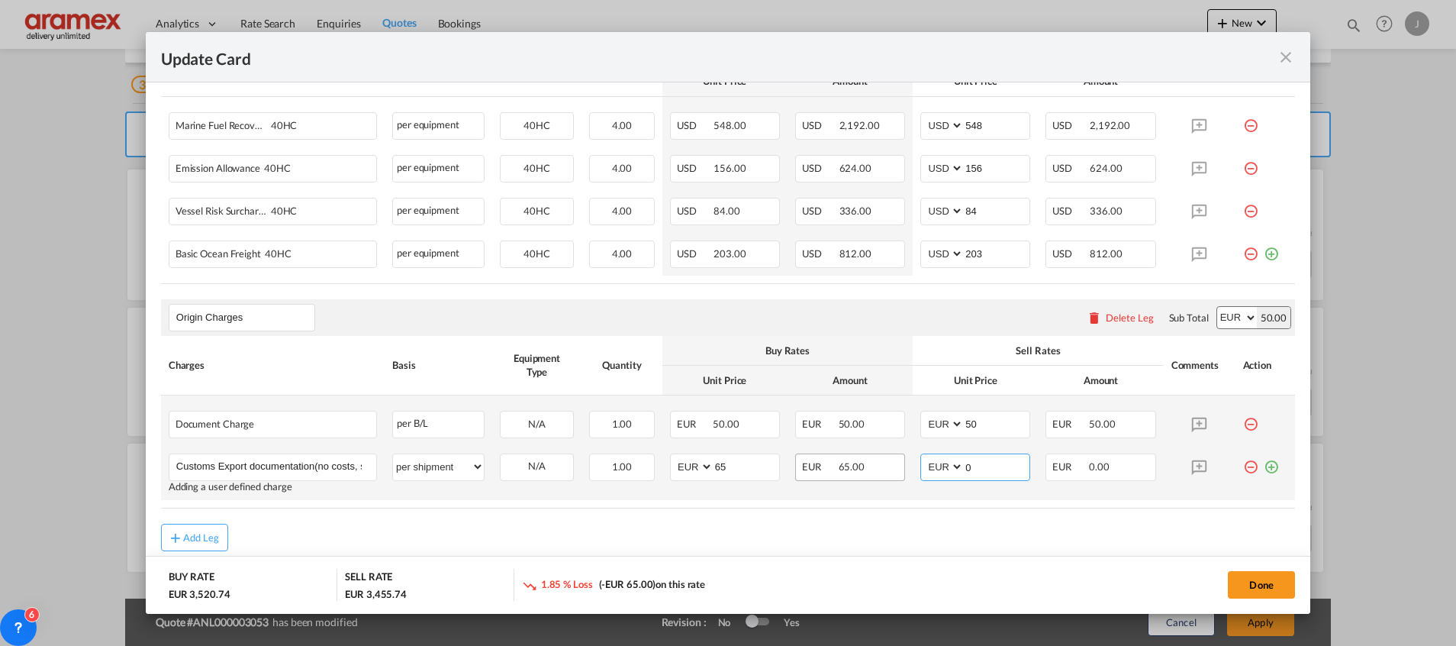
drag, startPoint x: 957, startPoint y: 470, endPoint x: 883, endPoint y: 469, distance: 74.0
click at [892, 471] on tr "Customs Export documentation(no costs, suggested sell) Please Enter User Define…" at bounding box center [728, 473] width 1134 height 54
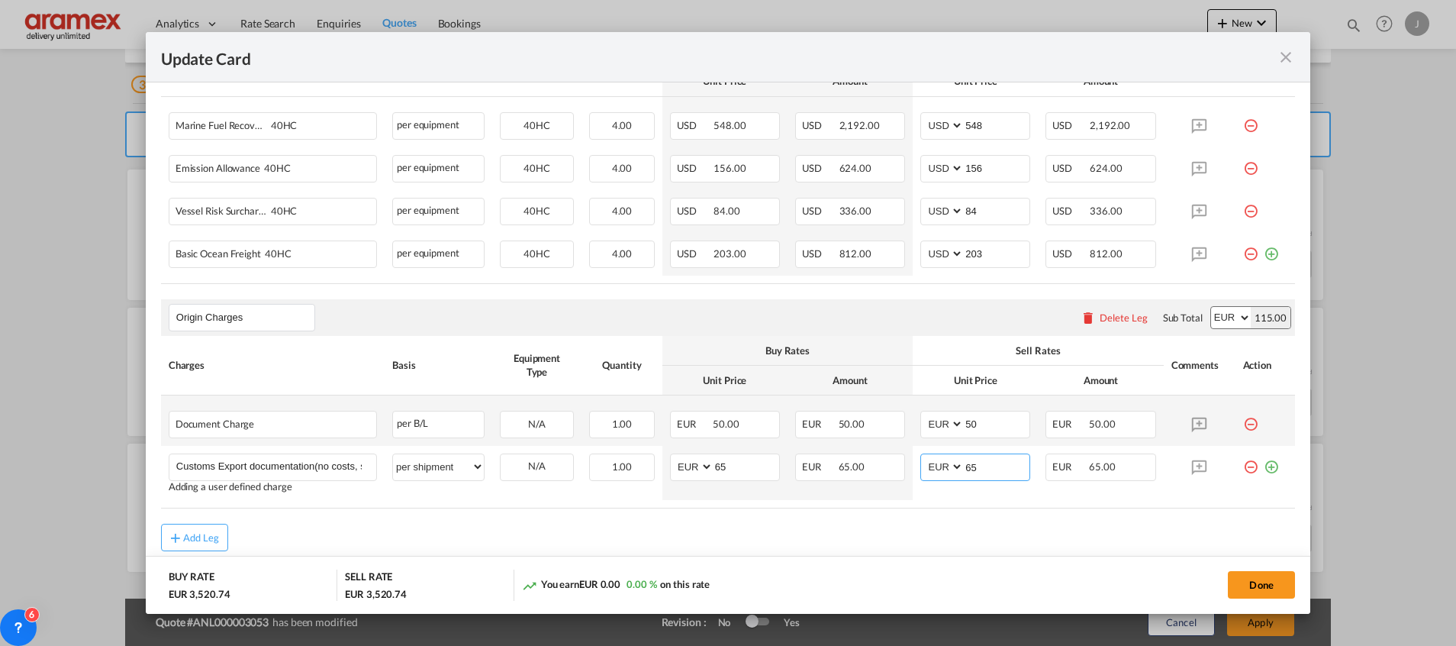
type input "65"
click at [825, 530] on div "Add Leg" at bounding box center [728, 536] width 1134 height 27
click at [1254, 582] on button "Done" at bounding box center [1261, 584] width 67 height 27
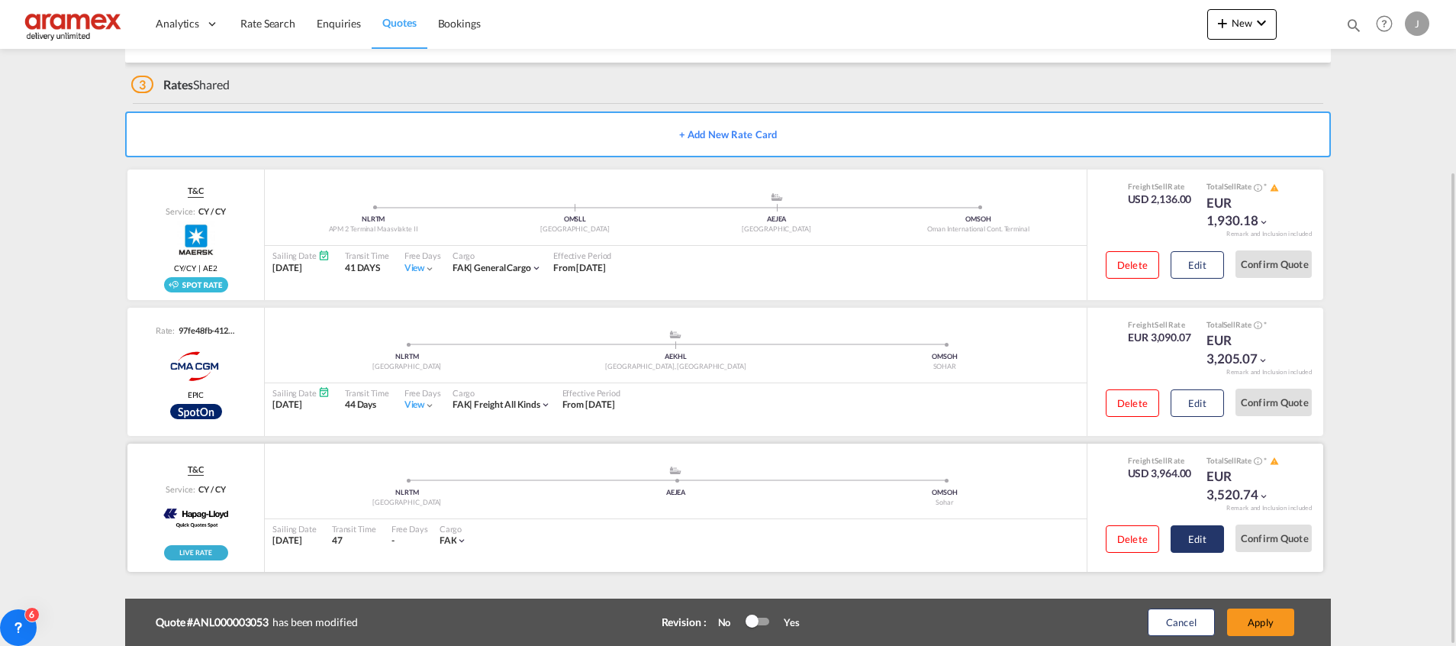
click at [1205, 535] on button "Edit" at bounding box center [1197, 538] width 53 height 27
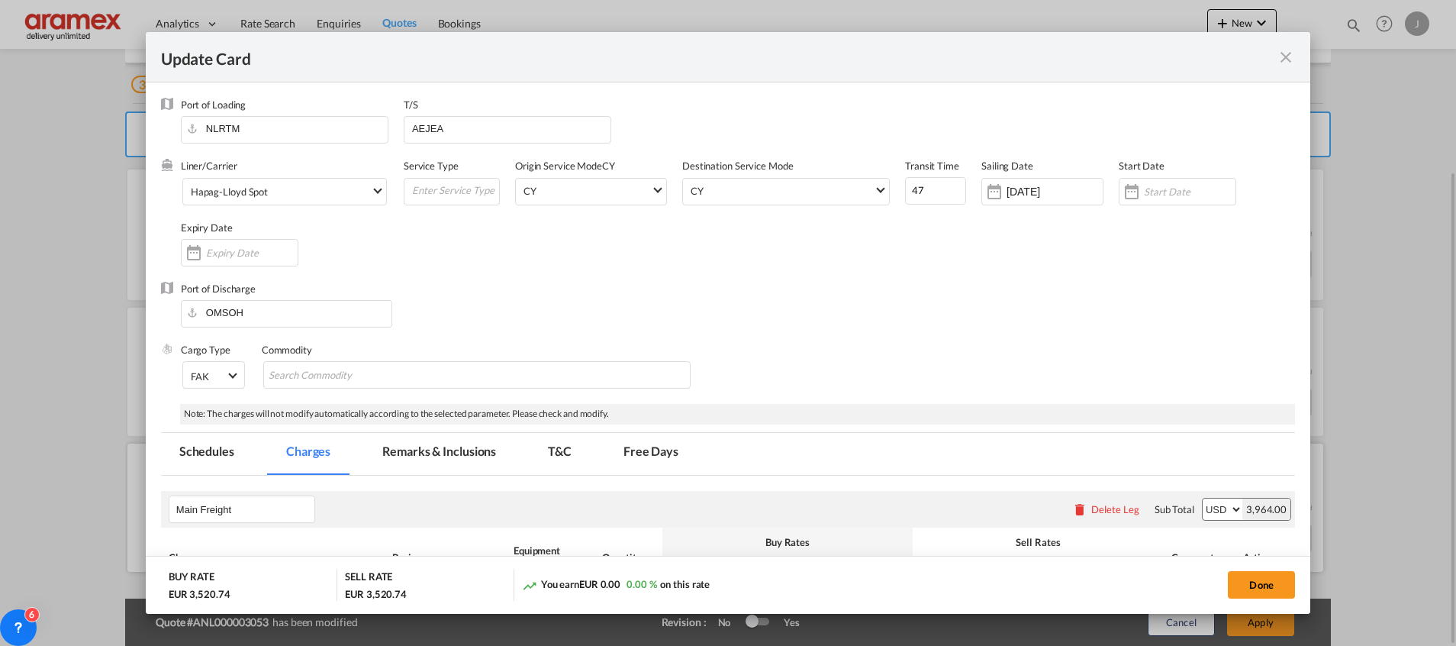
scroll to position [545, 0]
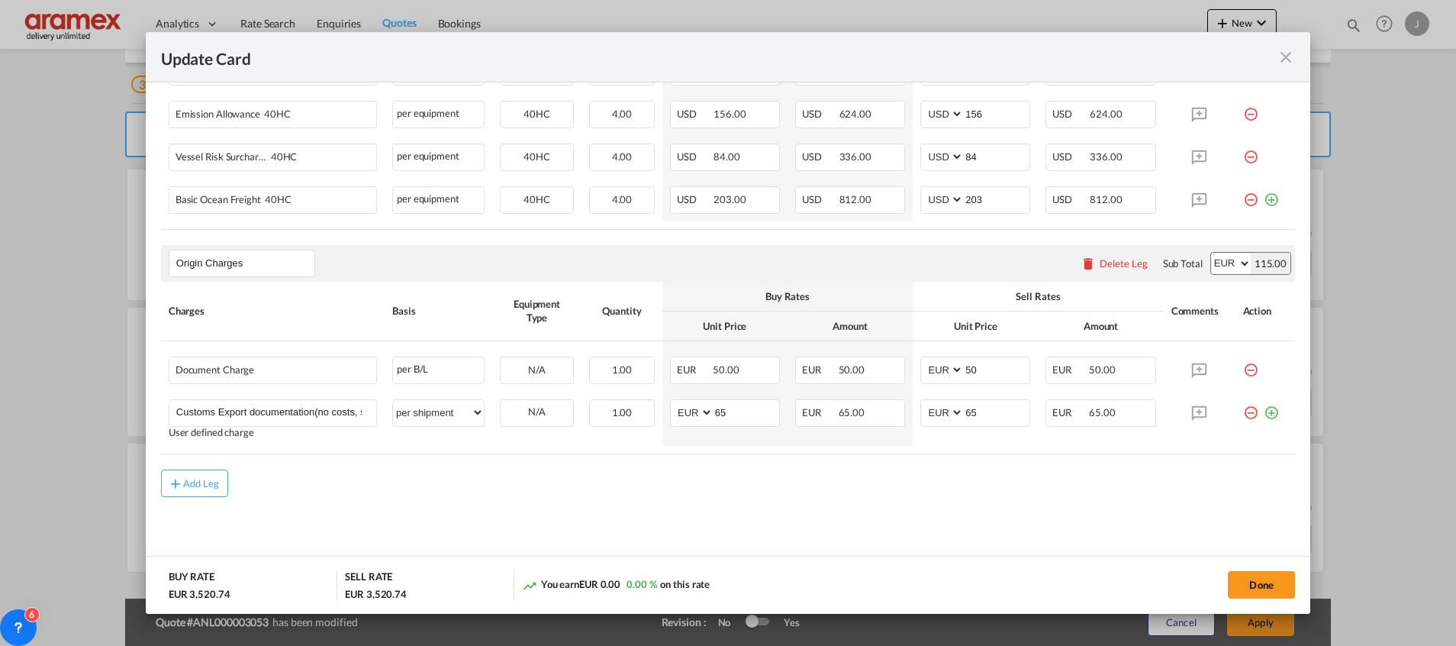
click at [1287, 52] on md-icon "icon-close fg-AAA8AD m-0 pointer" at bounding box center [1286, 57] width 18 height 18
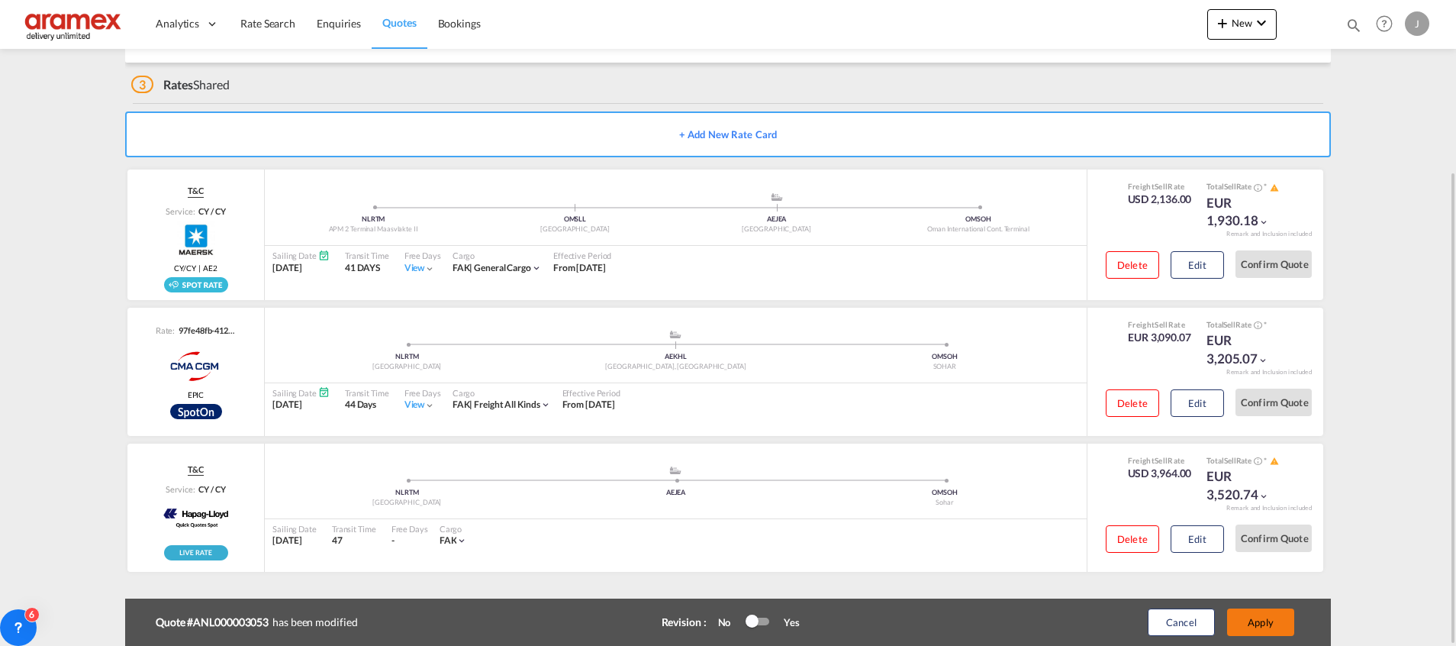
click at [1287, 619] on button "Apply" at bounding box center [1260, 621] width 67 height 27
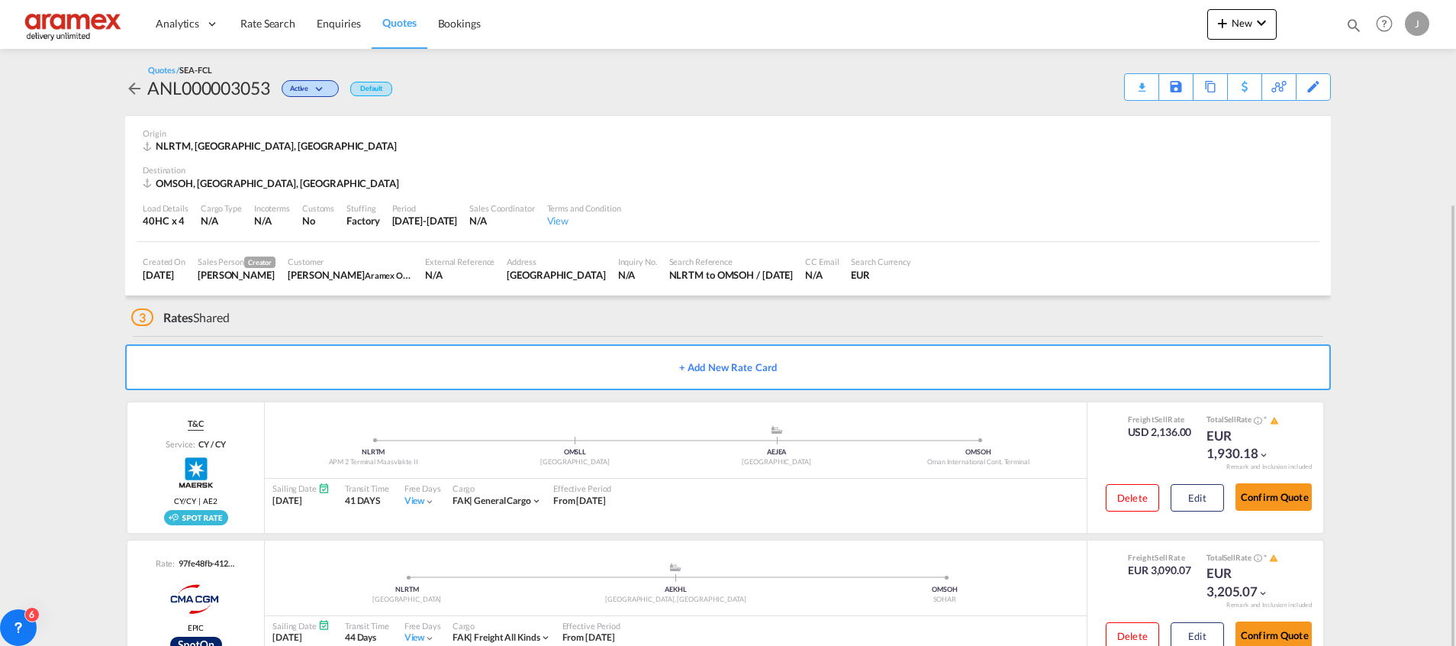
scroll to position [185, 0]
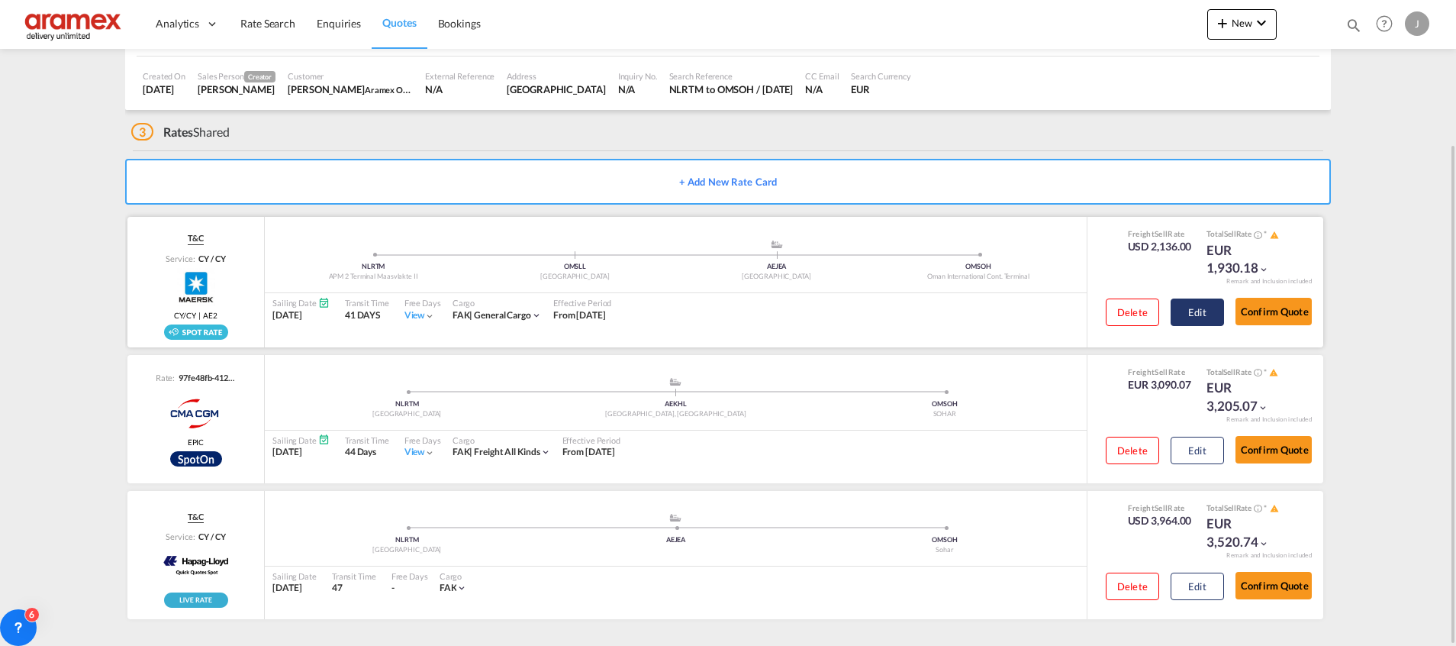
click at [1206, 308] on button "Edit" at bounding box center [1197, 311] width 53 height 27
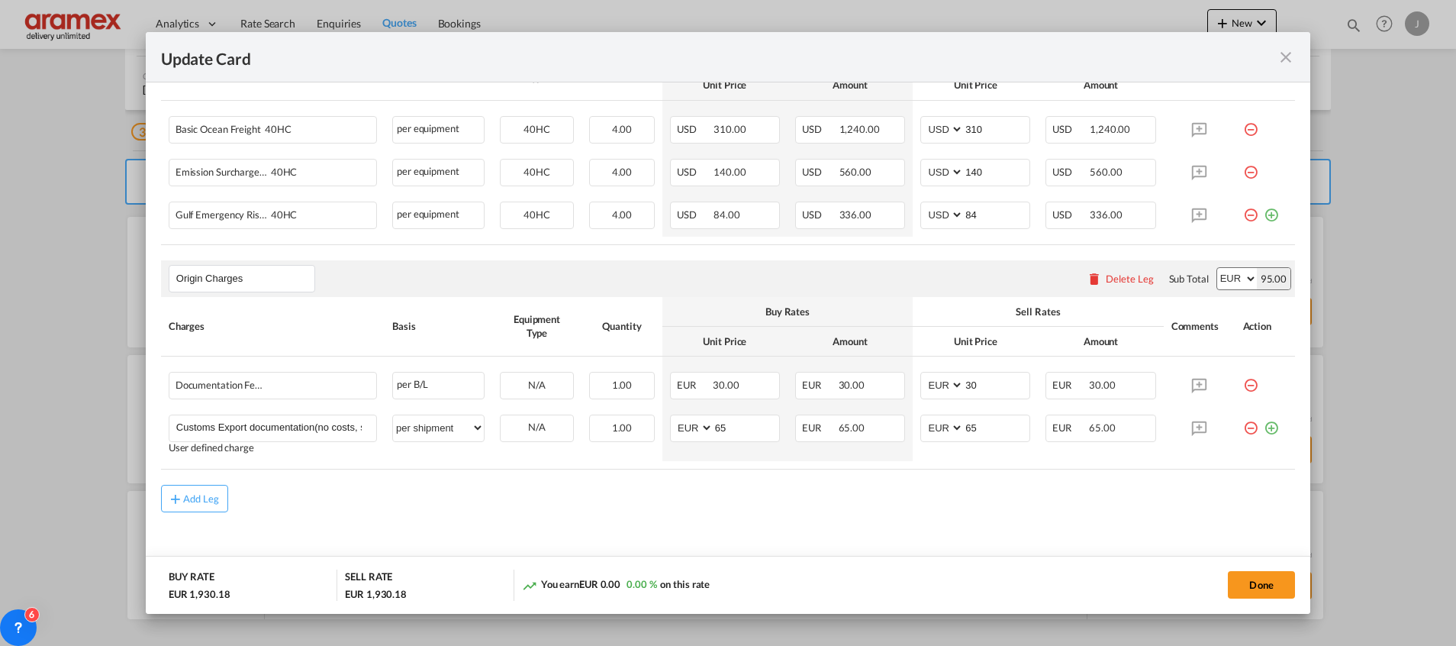
scroll to position [502, 0]
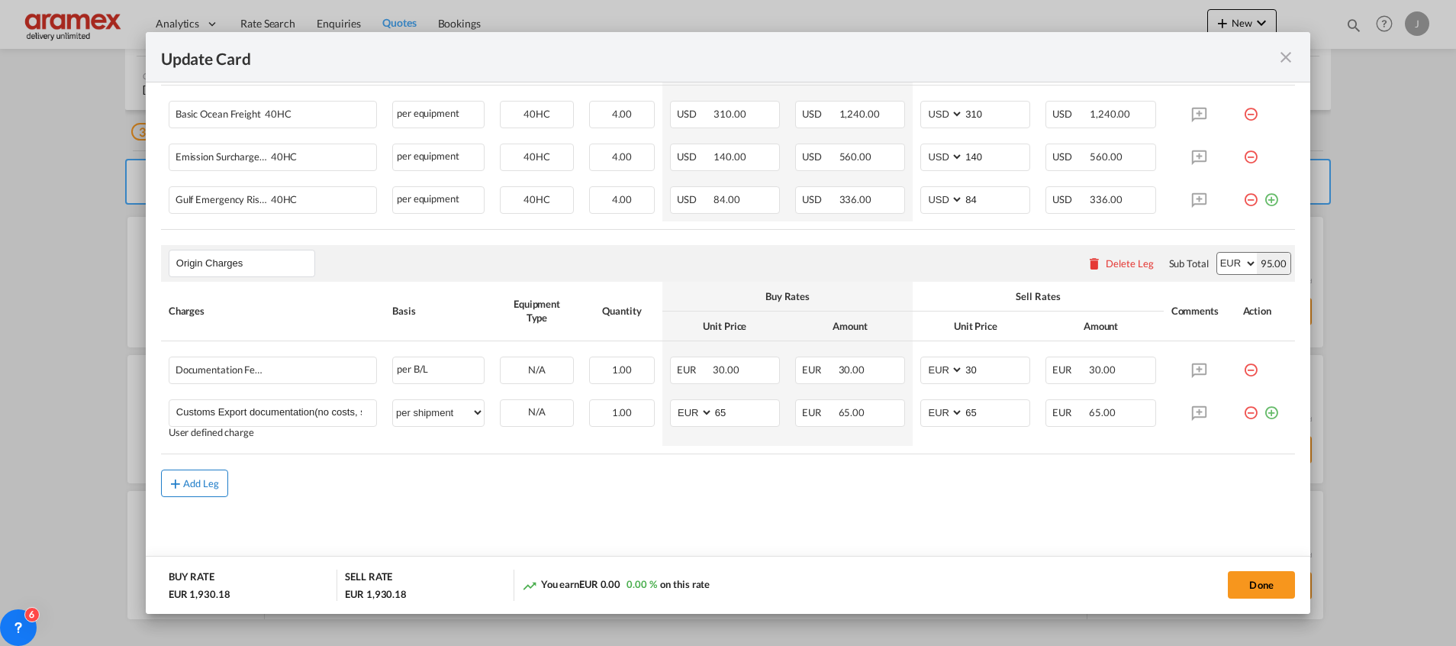
click at [174, 479] on md-icon "icon-plus md-link-fg s20" at bounding box center [175, 482] width 15 height 15
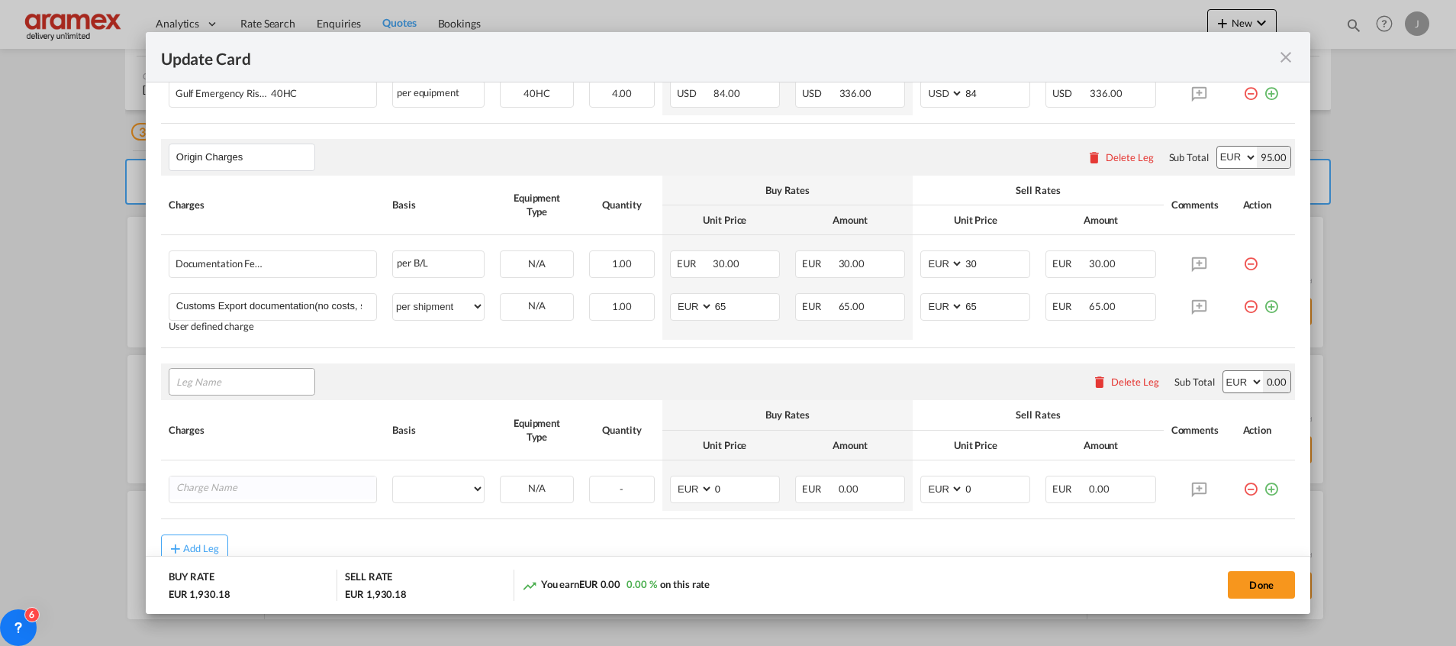
scroll to position [672, 0]
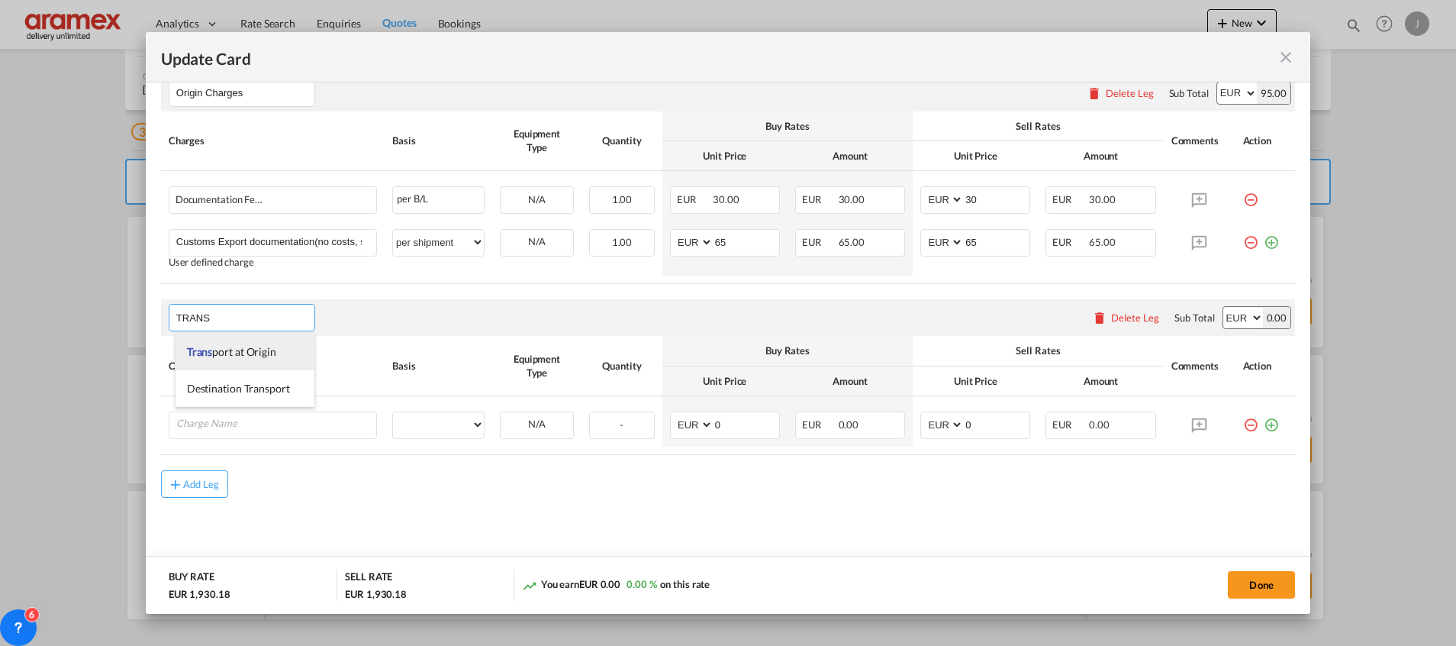
click at [240, 354] on span "Trans port at Origin" at bounding box center [231, 351] width 89 height 13
type input "Transport at Origin"
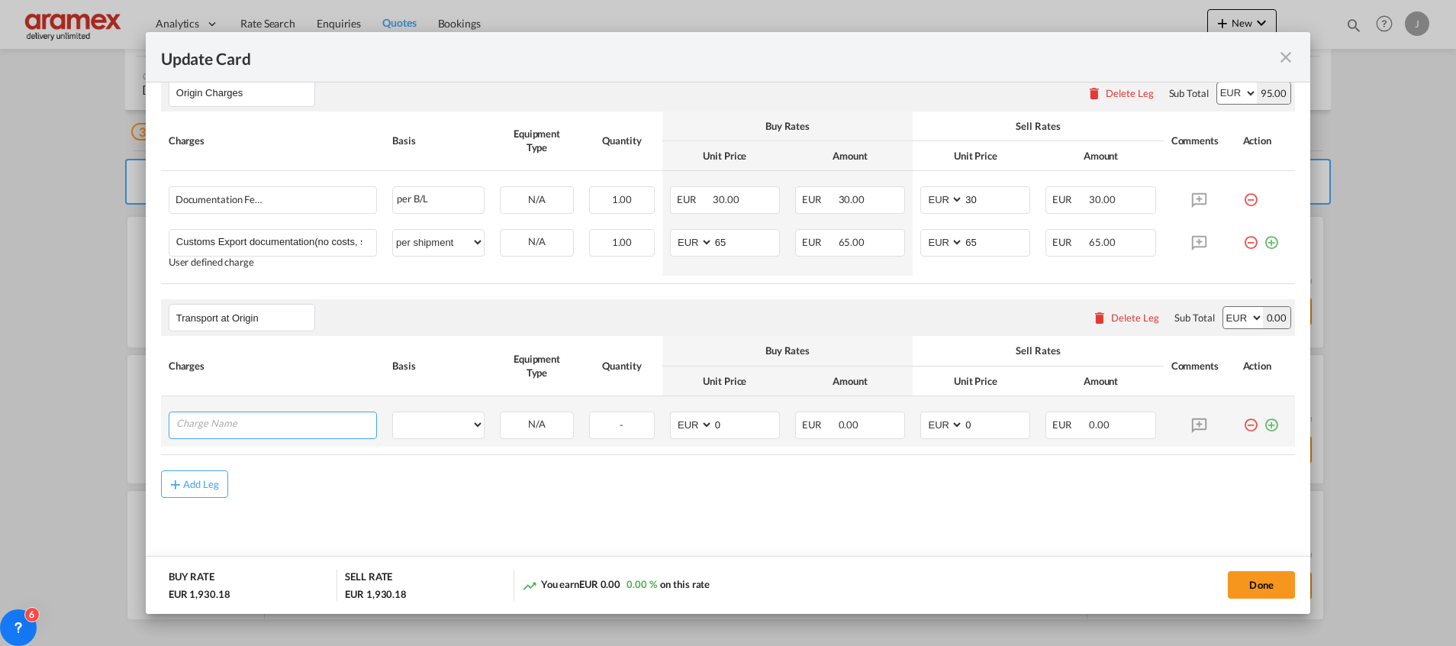
click at [220, 430] on input "Charge Name" at bounding box center [276, 423] width 200 height 23
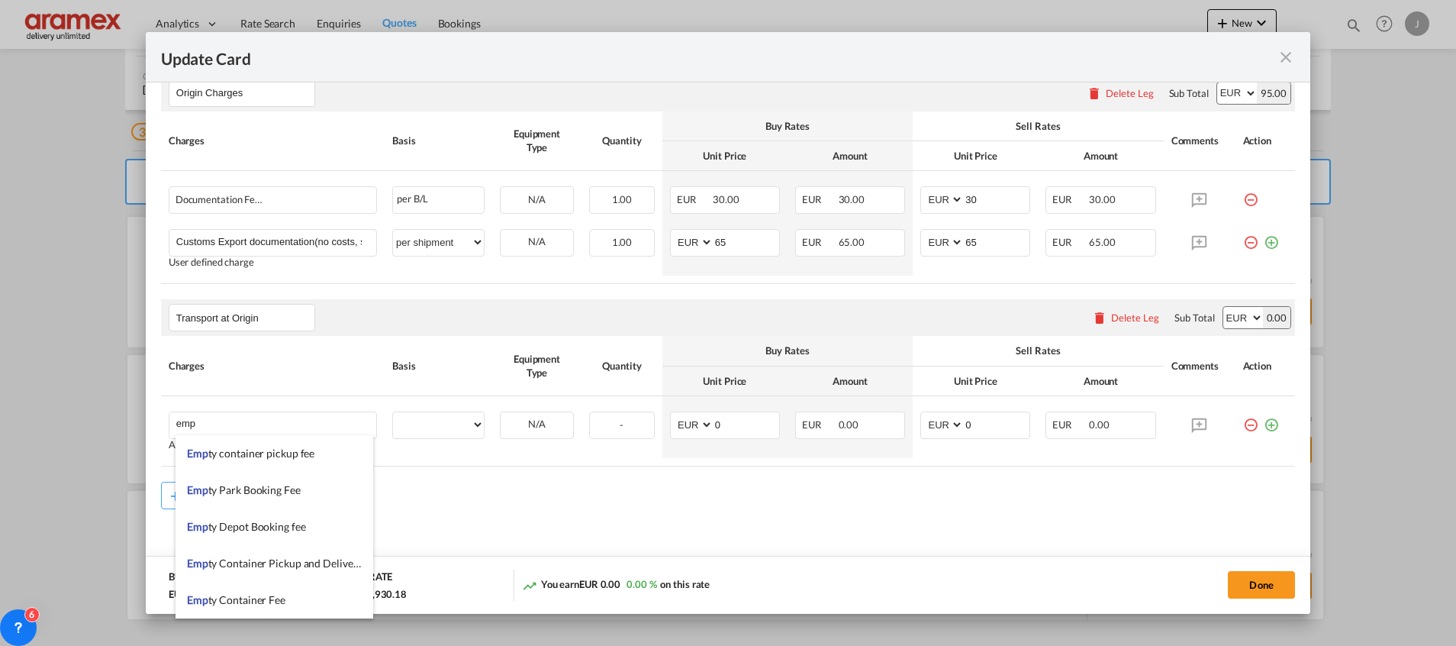
drag, startPoint x: 288, startPoint y: 566, endPoint x: 291, endPoint y: 505, distance: 61.1
click at [290, 563] on span "Emp ty Container Pickup and Delivery Charge" at bounding box center [293, 562] width 212 height 13
type input "Empty Container Pickup and Delivery Charge"
select select "per equipment"
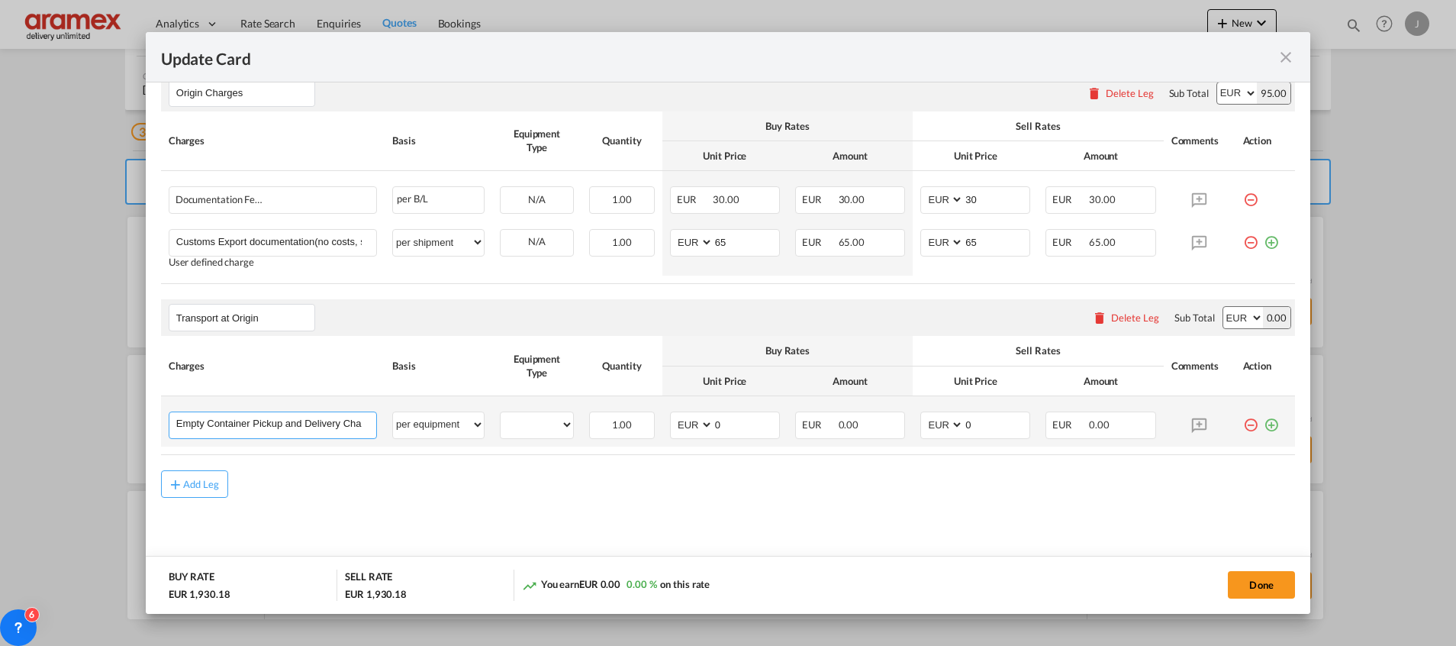
click at [264, 417] on input "Empty Container Pickup and Delivery Charge" at bounding box center [276, 423] width 200 height 23
click at [1264, 423] on md-icon "icon-plus-circle-outline green-400-fg" at bounding box center [1271, 418] width 15 height 15
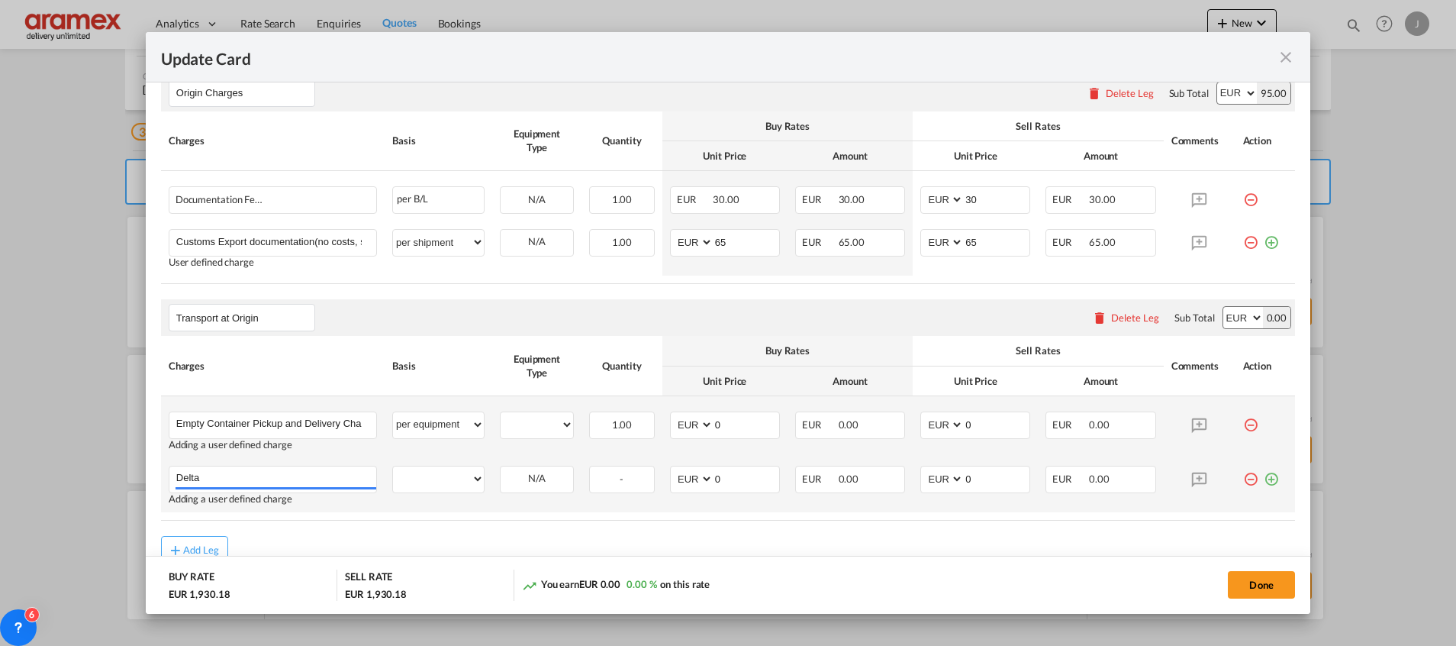
type input "Delta"
click at [1264, 480] on md-icon "icon-plus-circle-outline green-400-fg" at bounding box center [1271, 472] width 15 height 15
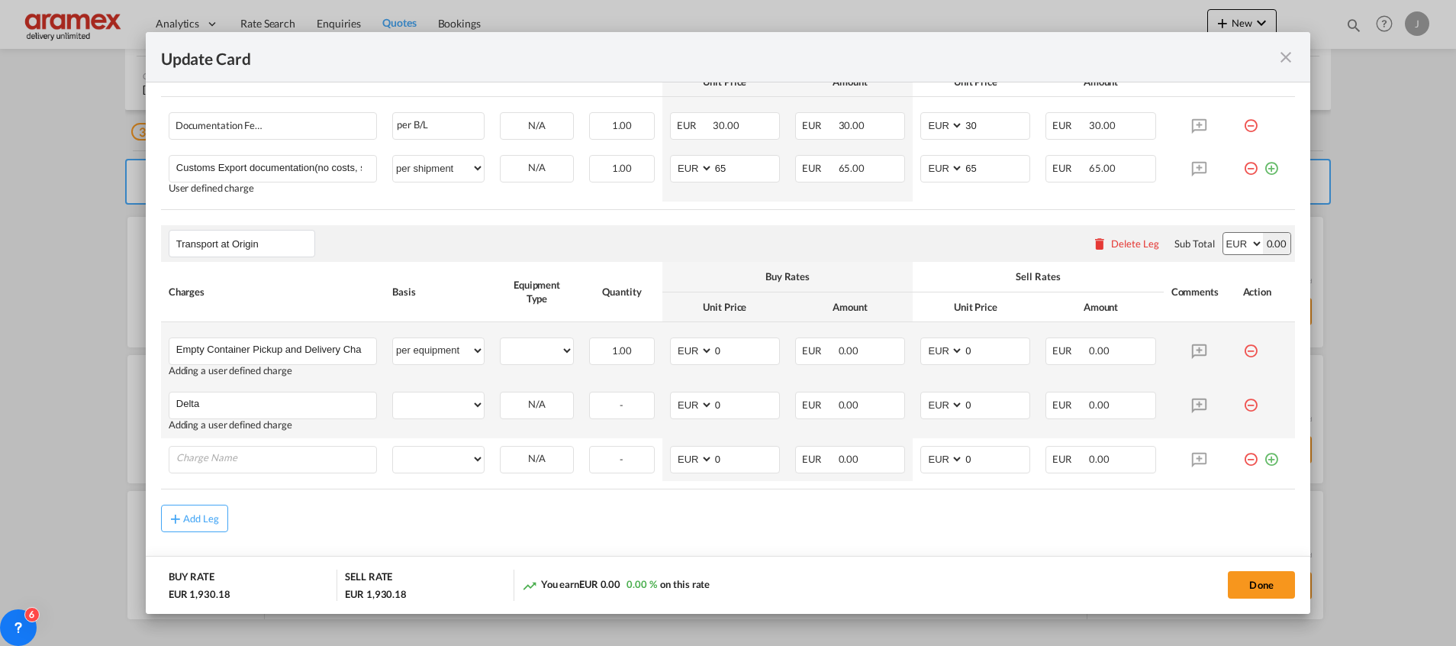
scroll to position [781, 0]
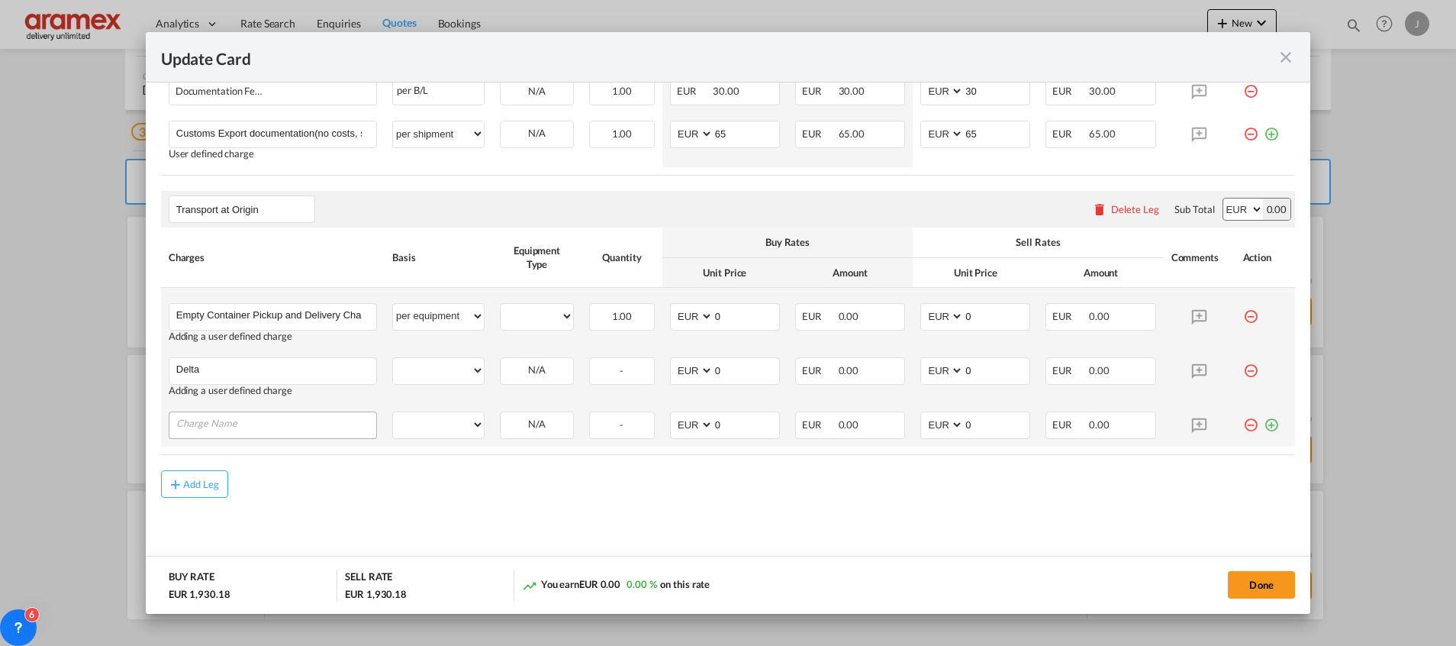
click at [233, 417] on input "Charge Name" at bounding box center [276, 423] width 200 height 23
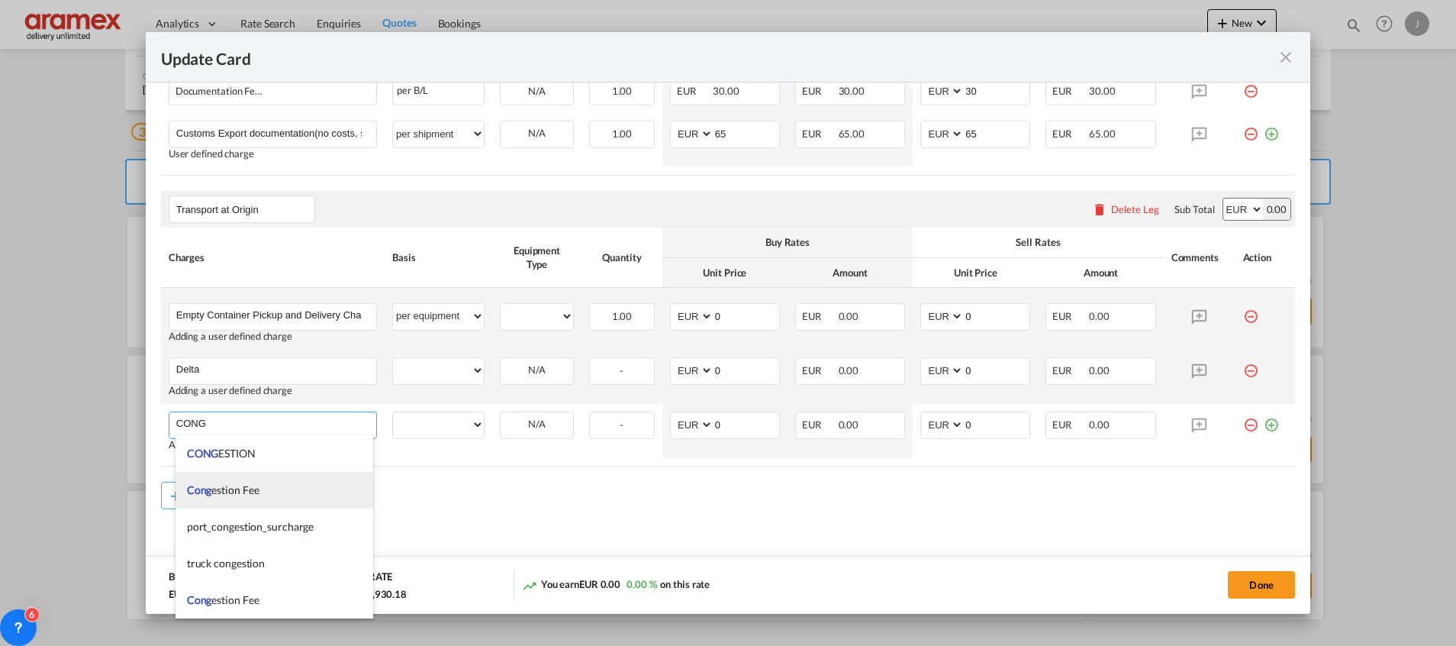
click at [221, 485] on span "Cong estion Fee" at bounding box center [223, 489] width 72 height 13
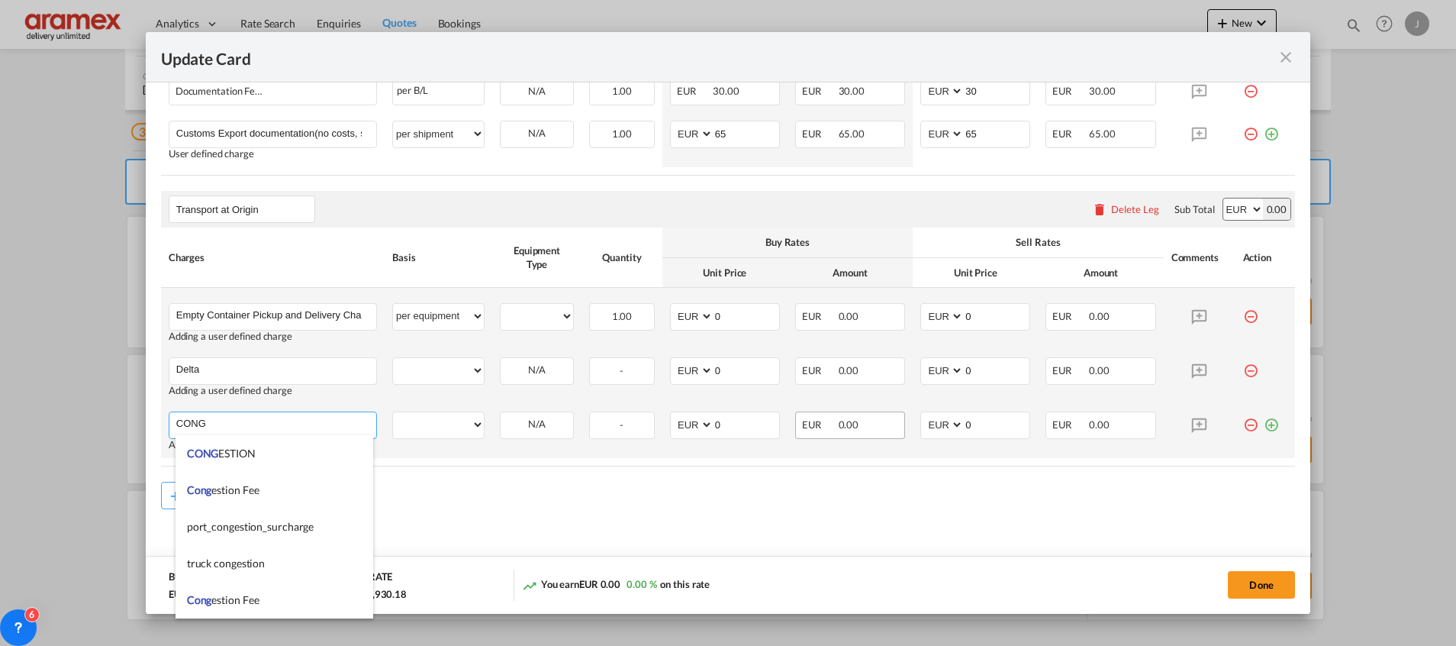
type input "Congestion Fee"
select select "per equipment"
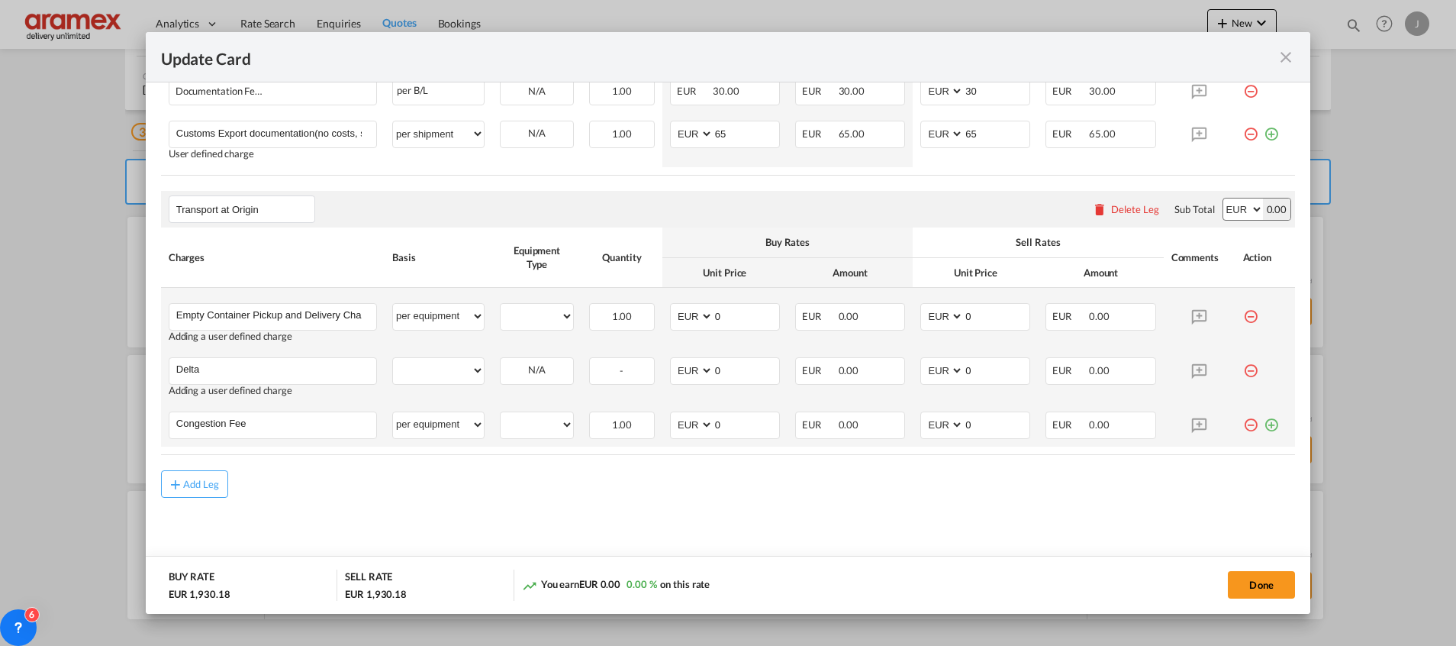
click at [1264, 423] on md-icon "icon-plus-circle-outline green-400-fg" at bounding box center [1271, 418] width 15 height 15
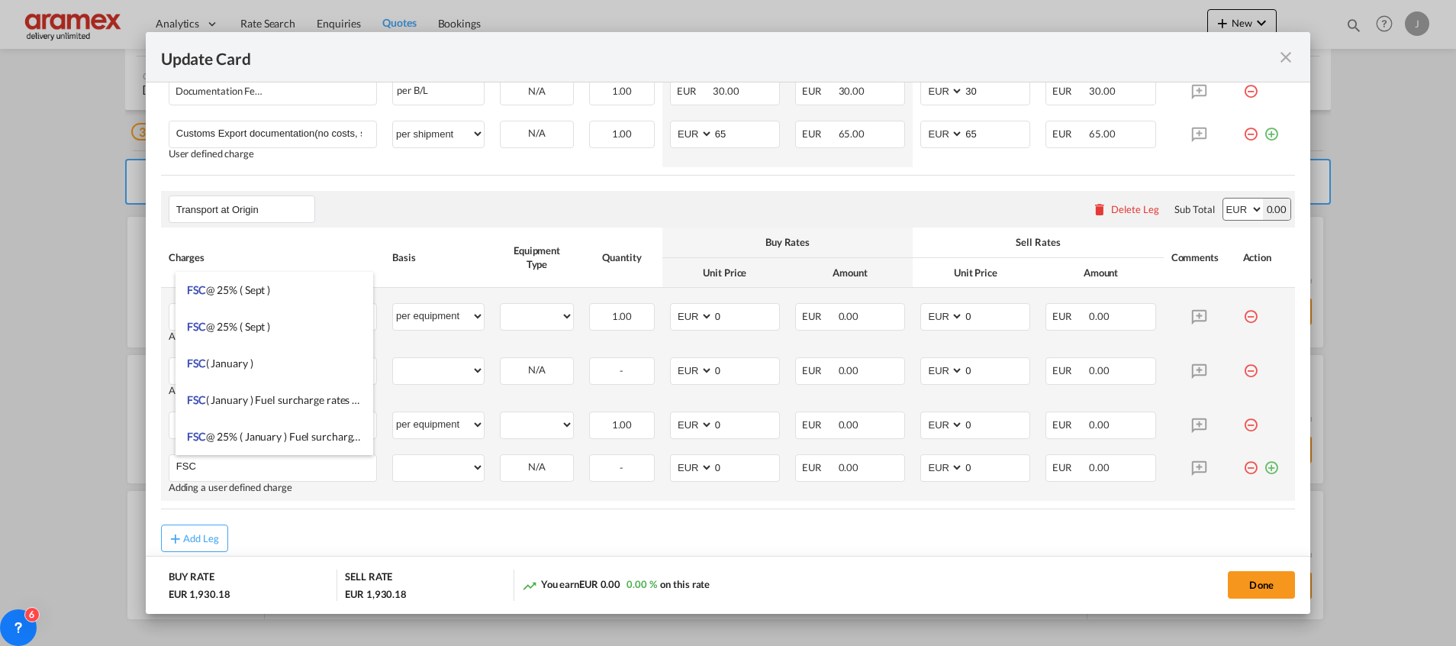
type input "FSC"
click at [1264, 469] on md-icon "icon-plus-circle-outline green-400-fg" at bounding box center [1271, 461] width 15 height 15
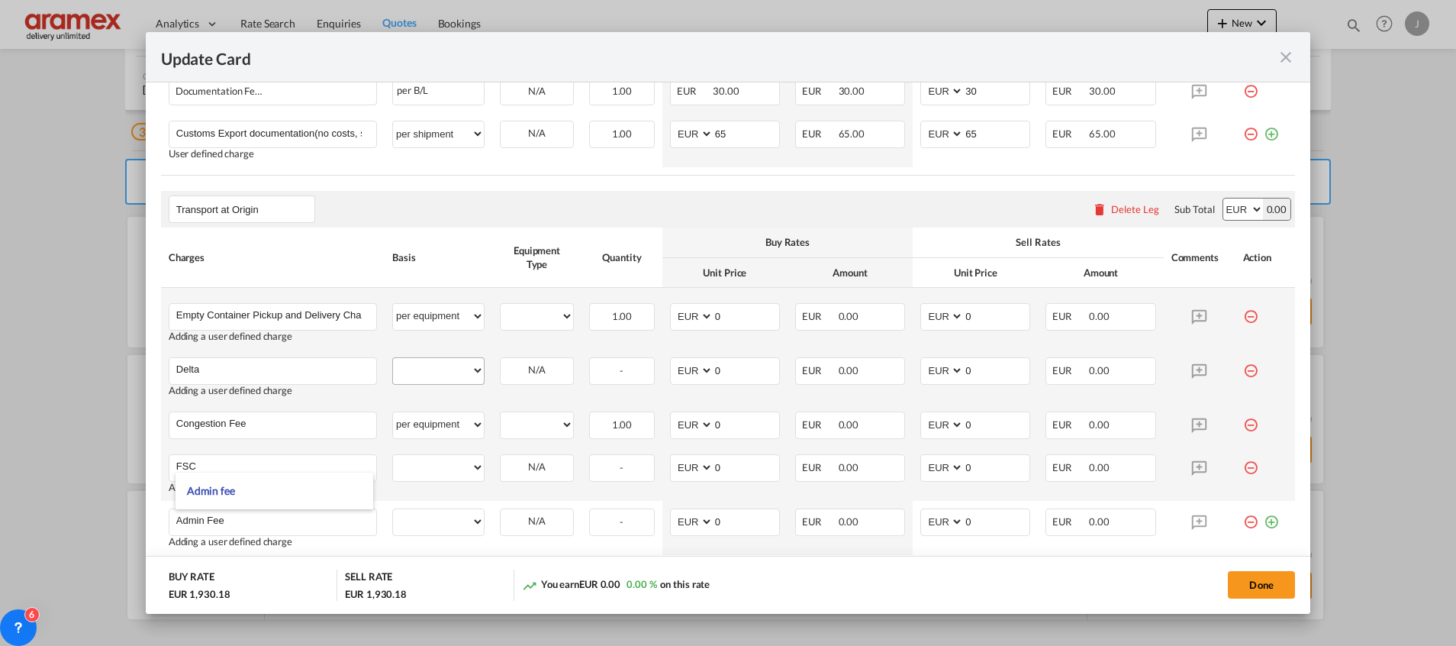
type input "Admin Fee"
click at [410, 371] on select "per equipment per container per B/L per shipping bill per shipment % on pickup …" at bounding box center [438, 370] width 91 height 24
select select "per equipment"
click at [393, 358] on select "per equipment per container per B/L per shipping bill per shipment % on pickup …" at bounding box center [438, 370] width 91 height 24
click at [432, 458] on select "per equipment per container per B/L per shipping bill per shipment % on pickup …" at bounding box center [438, 467] width 91 height 24
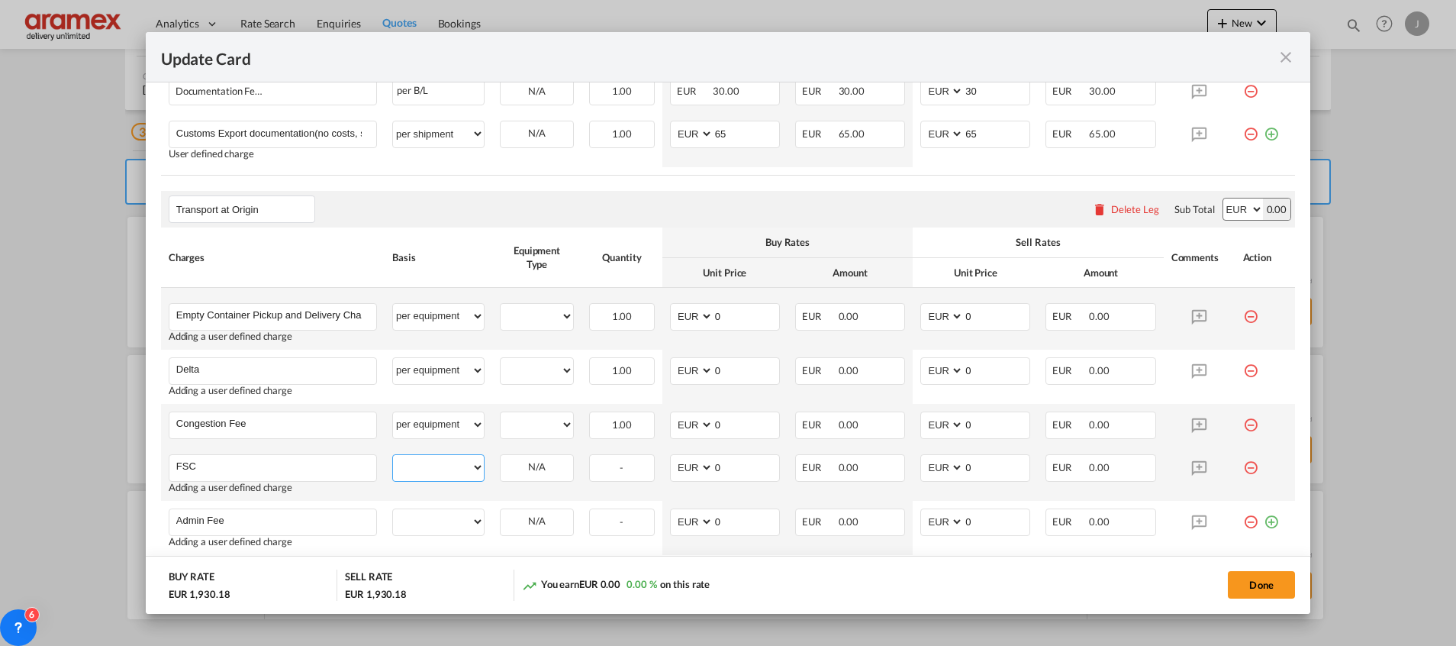
select select "per equipment"
click at [393, 455] on select "per equipment per container per B/L per shipping bill per shipment % on pickup …" at bounding box center [438, 467] width 91 height 24
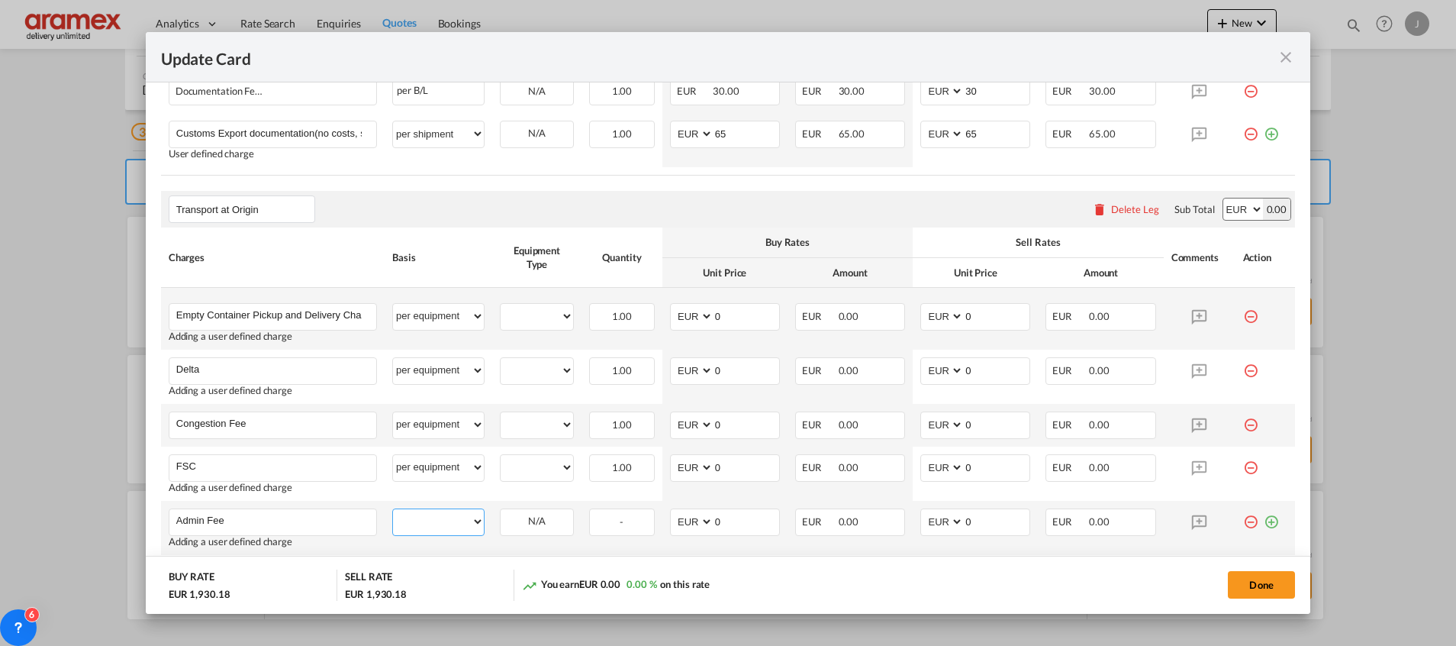
drag, startPoint x: 440, startPoint y: 520, endPoint x: 440, endPoint y: 507, distance: 13.0
click at [440, 520] on select "per equipment per container per B/L per shipping bill per shipment % on pickup …" at bounding box center [438, 521] width 91 height 24
select select "per equipment"
click at [393, 509] on select "per equipment per container per B/L per shipping bill per shipment % on pickup …" at bounding box center [438, 521] width 91 height 24
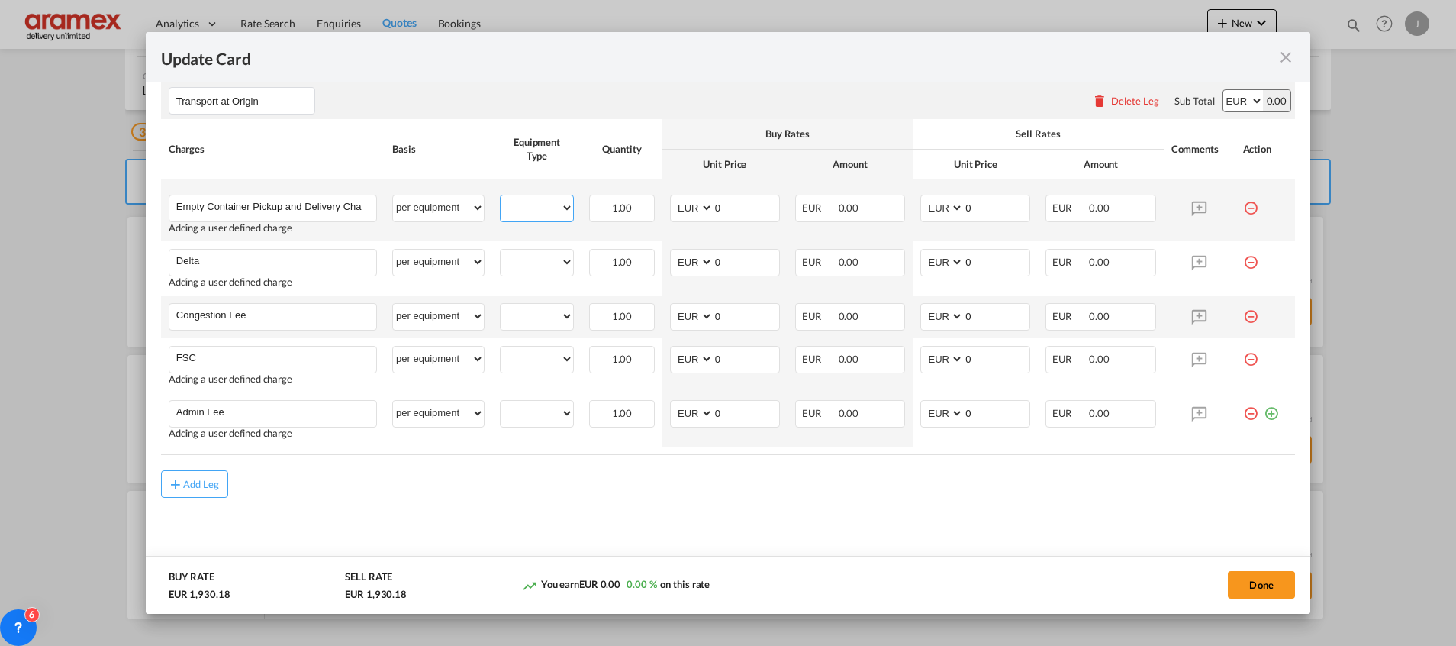
click at [540, 203] on select "40HC" at bounding box center [537, 208] width 72 height 21
select select "40HC"
click at [501, 198] on select "40HC" at bounding box center [537, 208] width 72 height 21
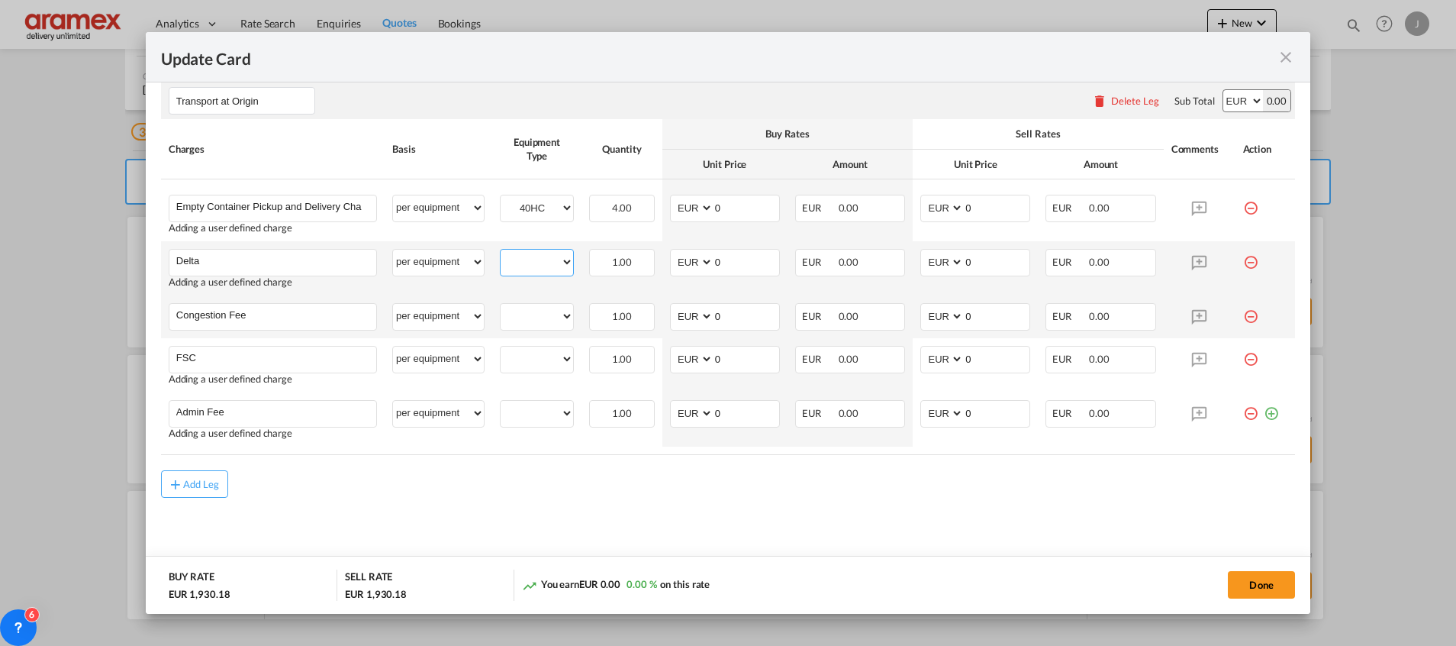
drag, startPoint x: 530, startPoint y: 263, endPoint x: 531, endPoint y: 276, distance: 13.0
click at [530, 263] on select "40HC" at bounding box center [537, 262] width 72 height 21
select select "40HC"
click at [501, 252] on select "40HC" at bounding box center [537, 262] width 72 height 21
click at [527, 317] on select "40HC" at bounding box center [537, 316] width 72 height 21
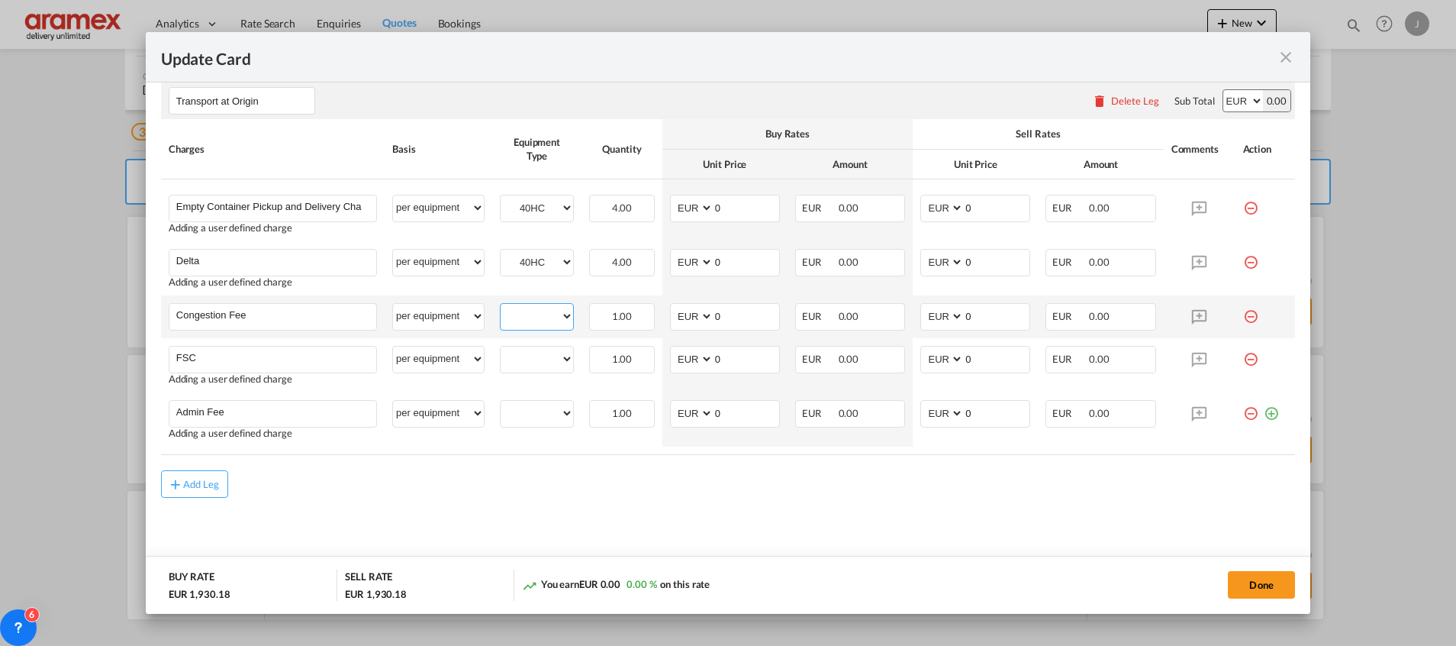
select select "40HC"
click at [501, 306] on select "40HC" at bounding box center [537, 316] width 72 height 21
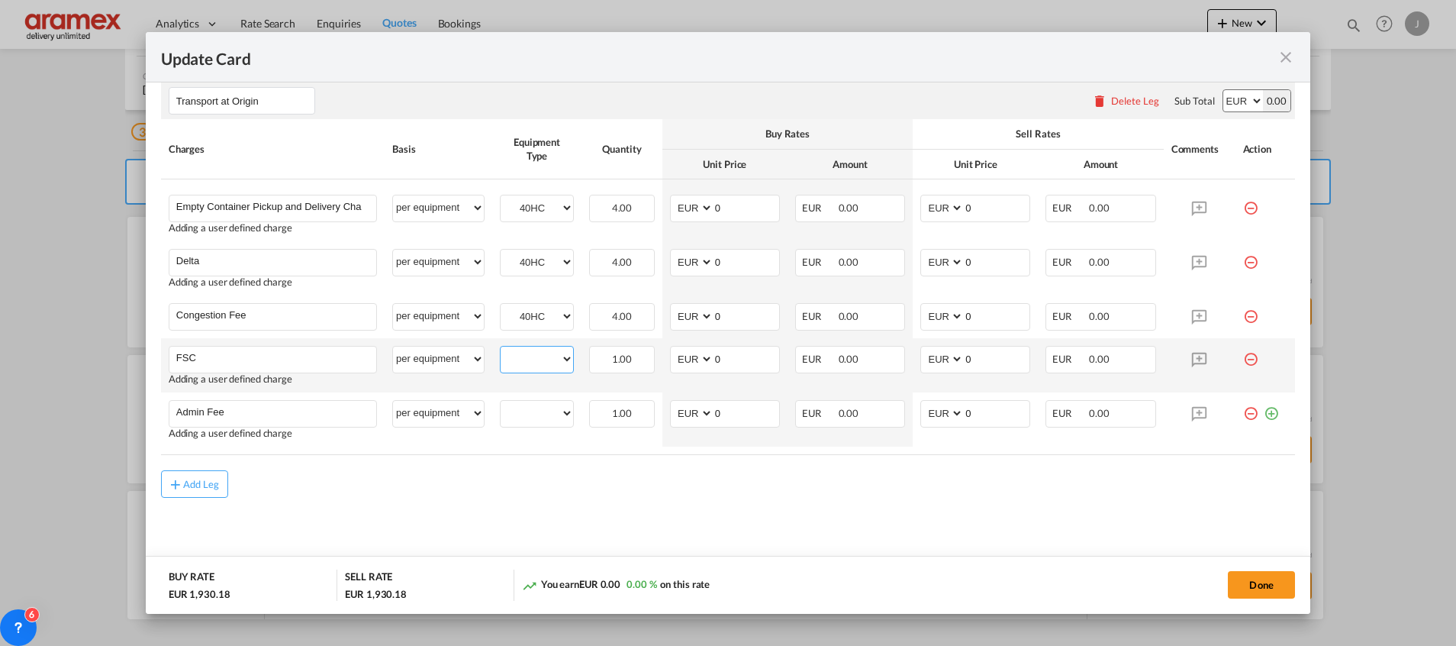
drag, startPoint x: 536, startPoint y: 358, endPoint x: 536, endPoint y: 372, distance: 14.5
click at [536, 357] on select "40HC" at bounding box center [537, 359] width 72 height 21
select select "40HC"
click at [501, 349] on select "40HC" at bounding box center [537, 359] width 72 height 21
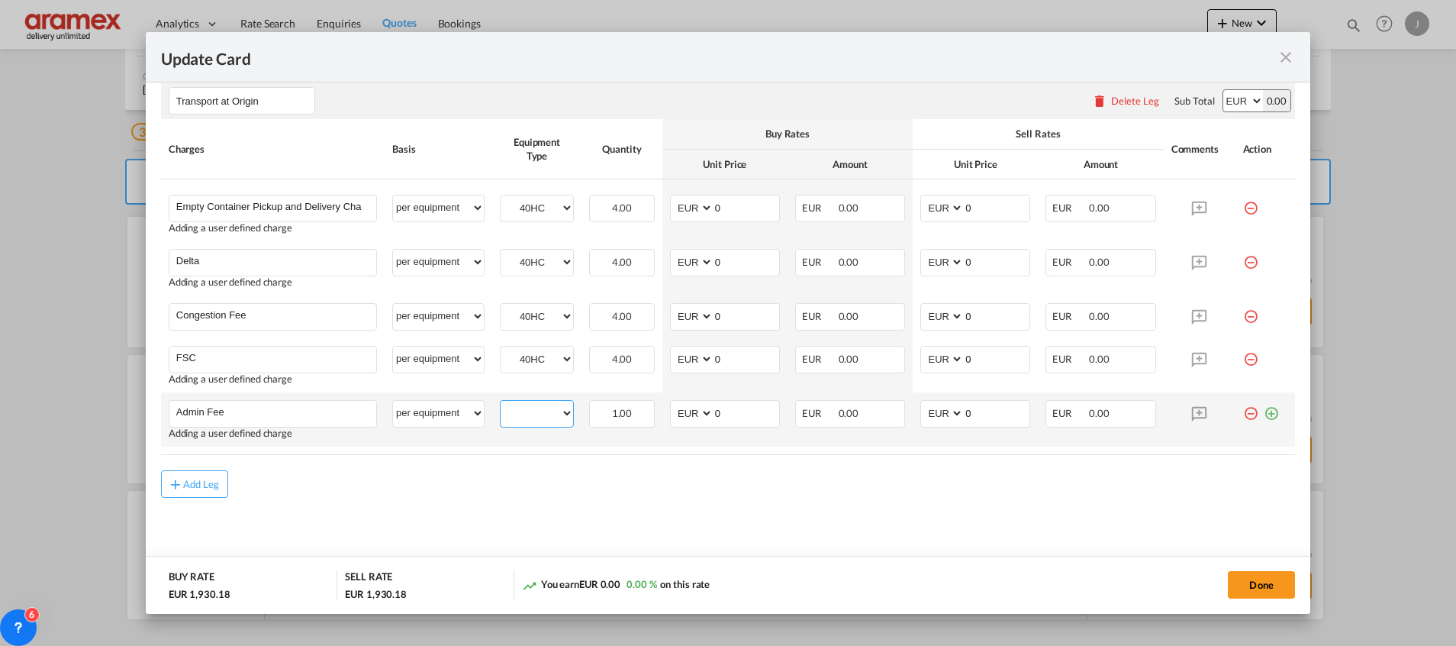
click at [533, 420] on select "40HC" at bounding box center [537, 413] width 72 height 21
select select "40HC"
click at [501, 403] on select "40HC" at bounding box center [537, 413] width 72 height 21
click at [1264, 573] on button "Done" at bounding box center [1261, 584] width 67 height 27
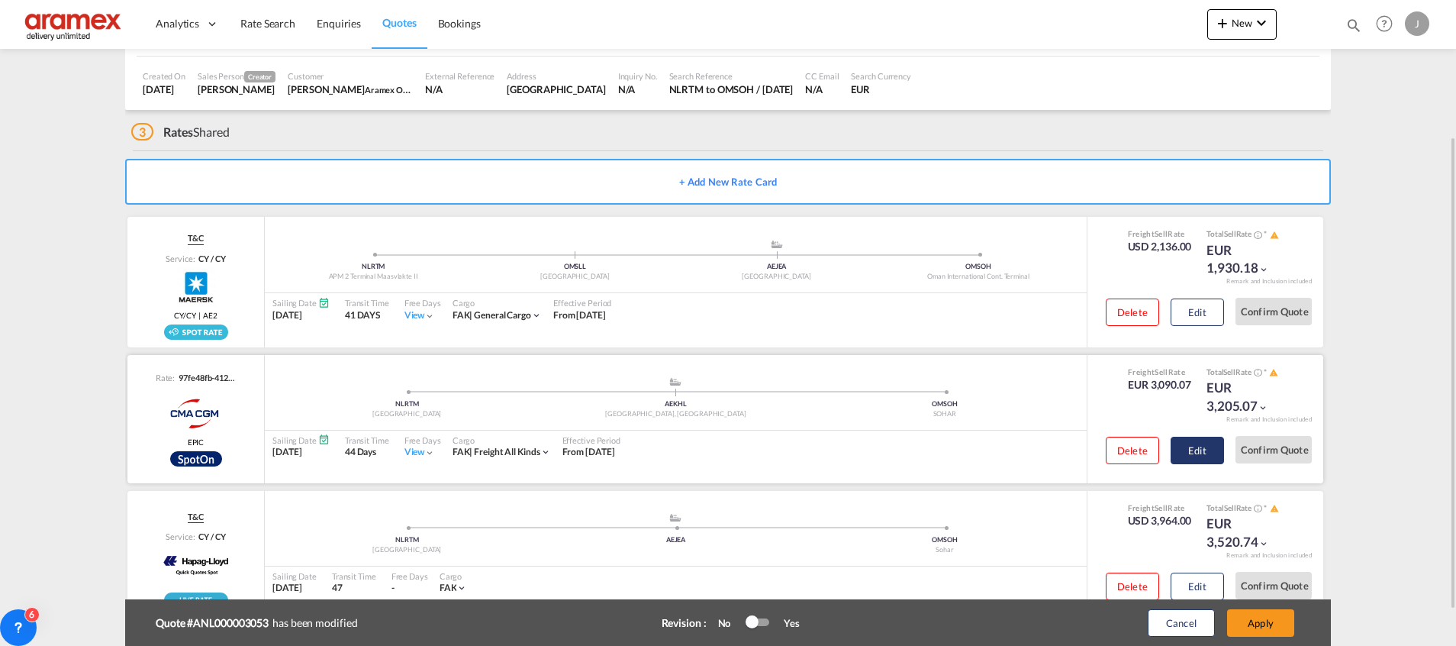
click at [1203, 444] on button "Edit" at bounding box center [1197, 449] width 53 height 27
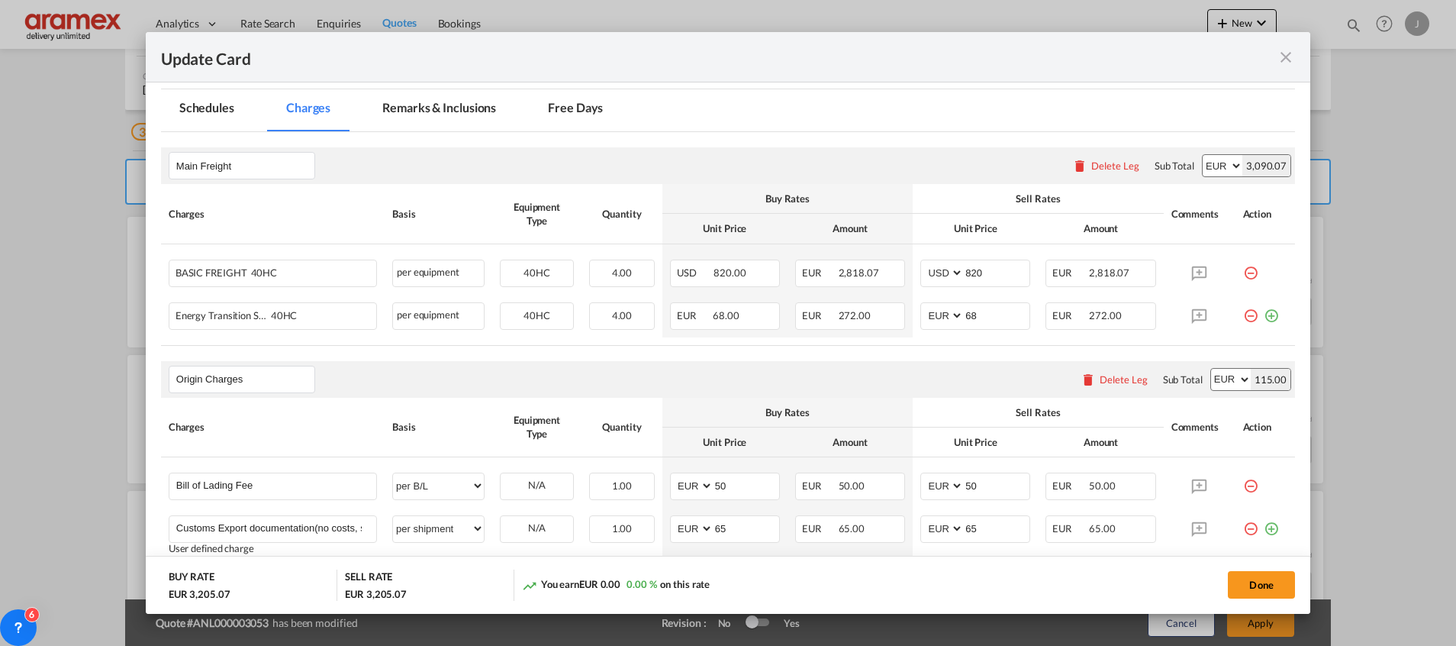
scroll to position [459, 0]
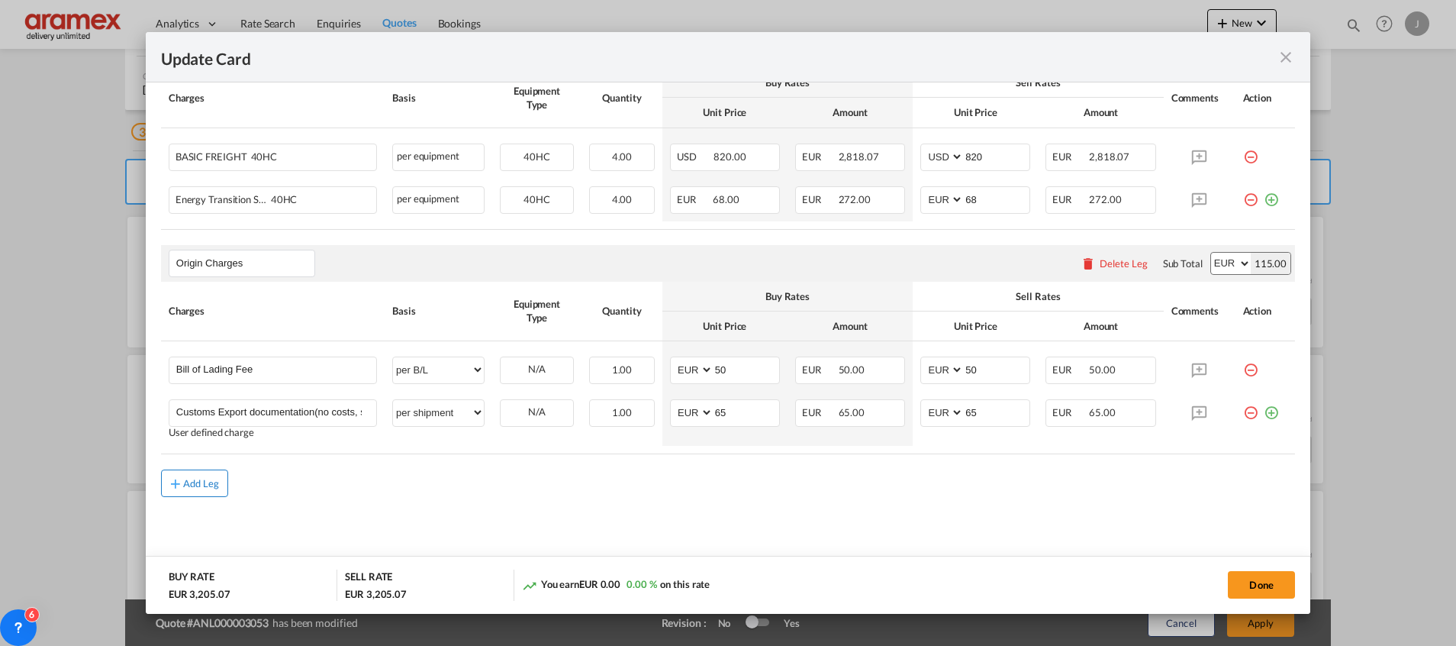
click at [188, 475] on button "Add Leg" at bounding box center [194, 482] width 67 height 27
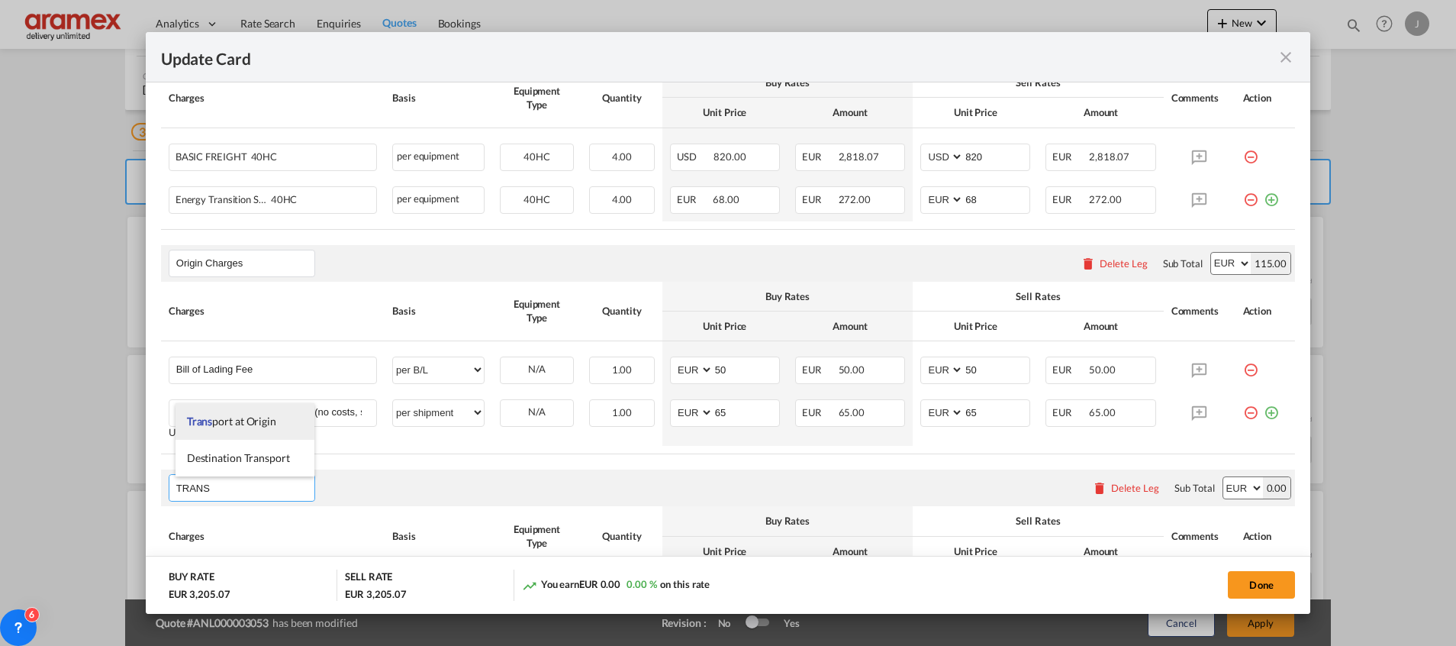
click at [261, 421] on span "Trans port at Origin" at bounding box center [231, 420] width 89 height 13
type input "Transport at Origin"
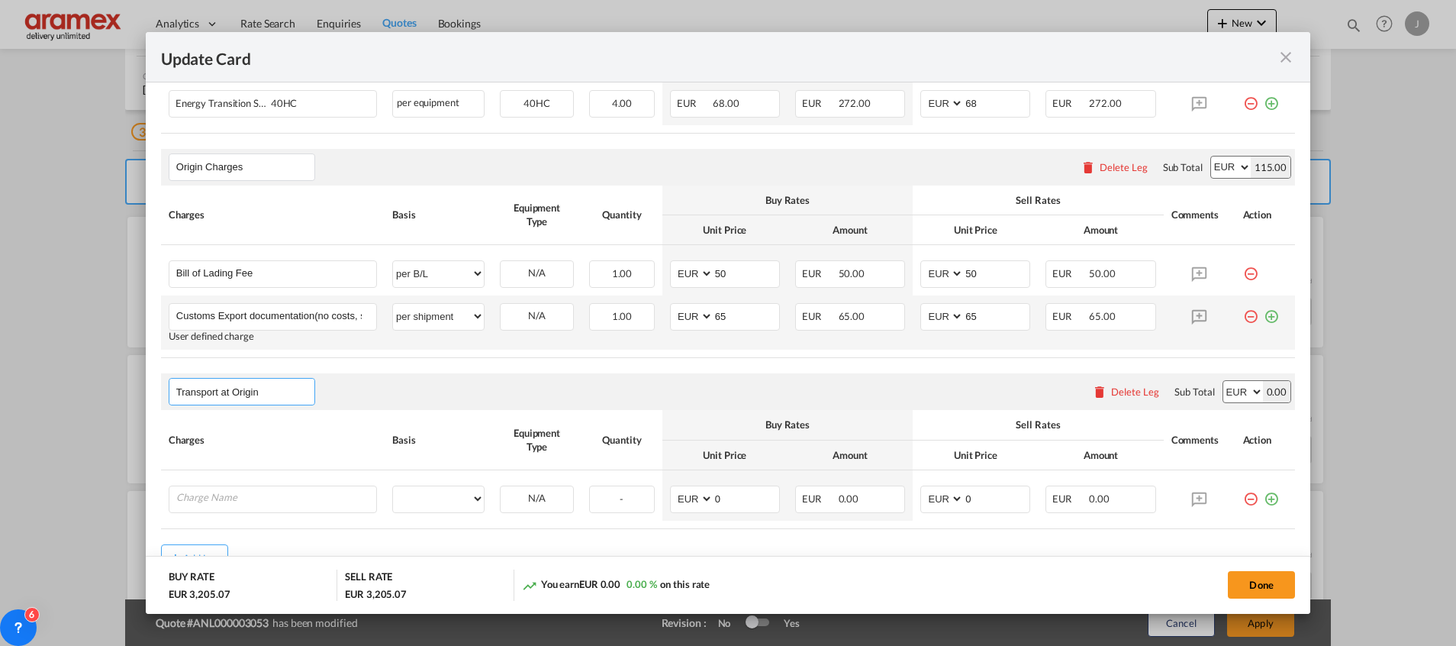
scroll to position [630, 0]
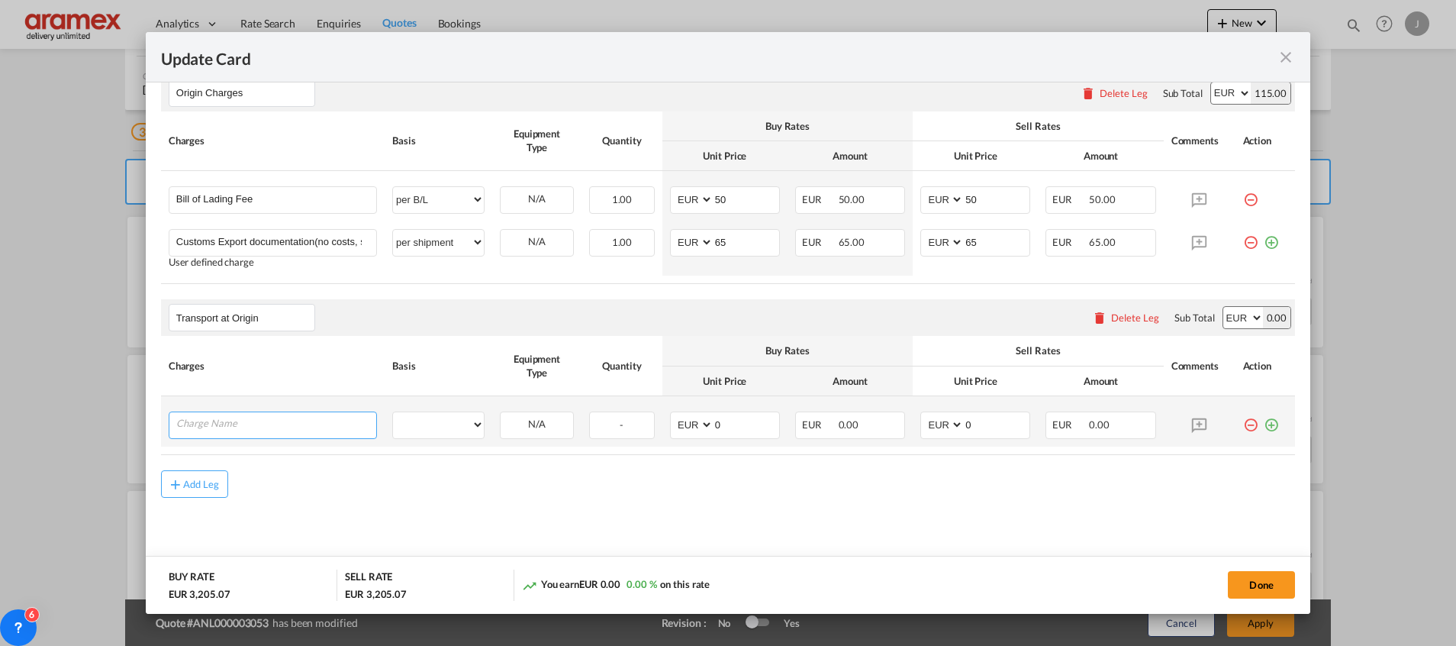
click at [282, 430] on input "Charge Name" at bounding box center [276, 423] width 200 height 23
paste input "Empty Container Pickup and Delivery Charge"
type input "Empty Container Pickup and Delivery Charge"
drag, startPoint x: 1252, startPoint y: 423, endPoint x: 1061, endPoint y: 446, distance: 193.0
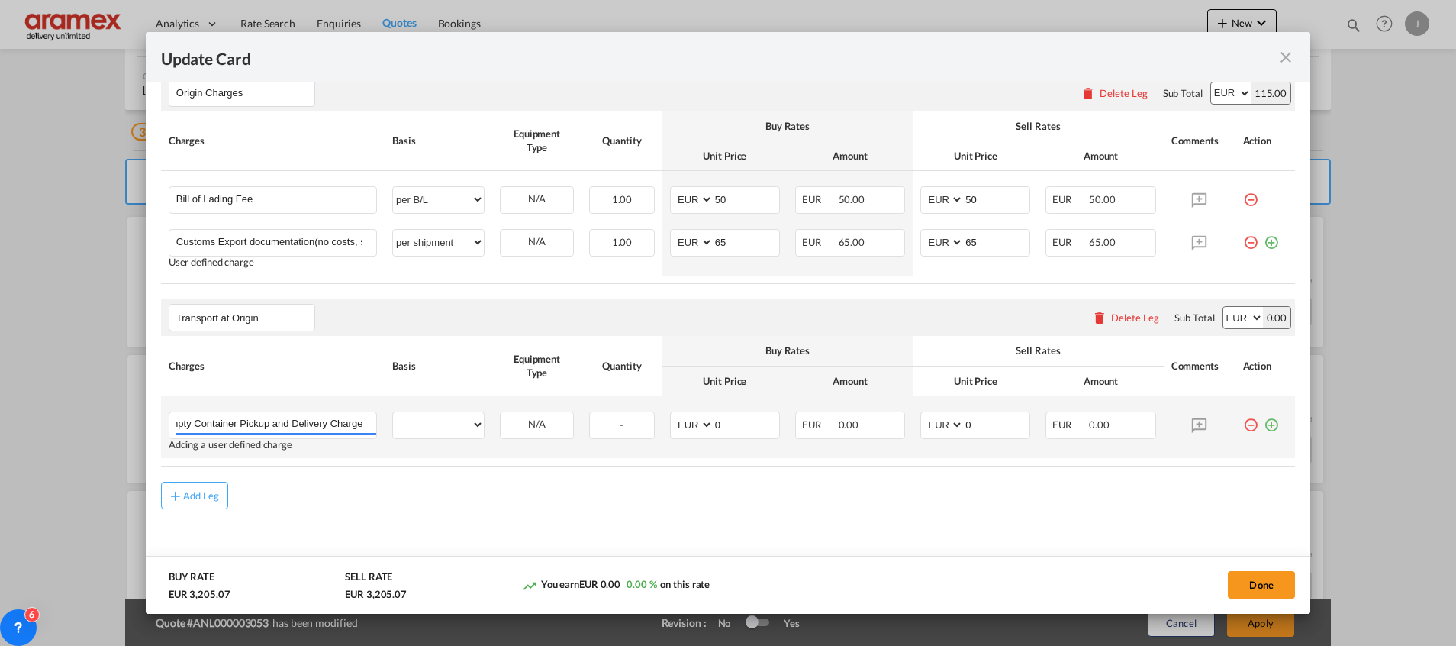
click at [1264, 423] on md-icon "icon-plus-circle-outline green-400-fg" at bounding box center [1271, 418] width 15 height 15
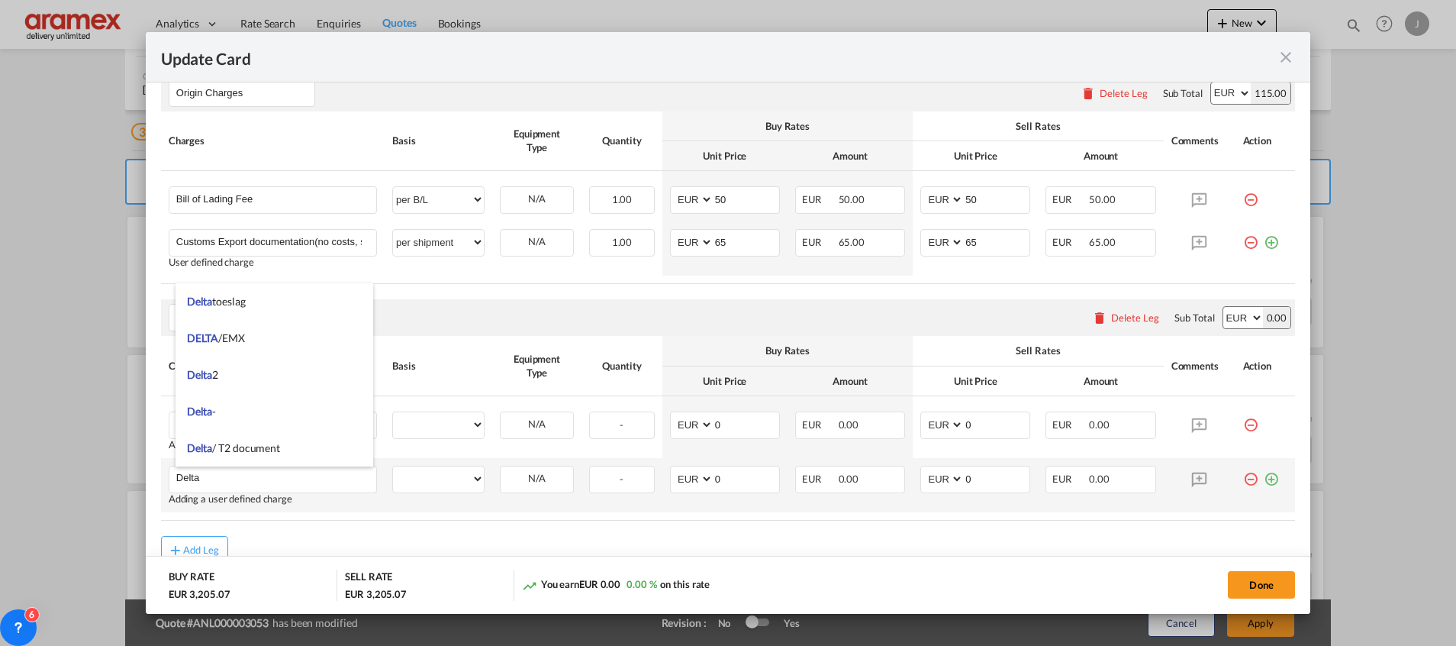
type input "Delta"
click at [1264, 476] on md-icon "icon-plus-circle-outline green-400-fg" at bounding box center [1271, 472] width 15 height 15
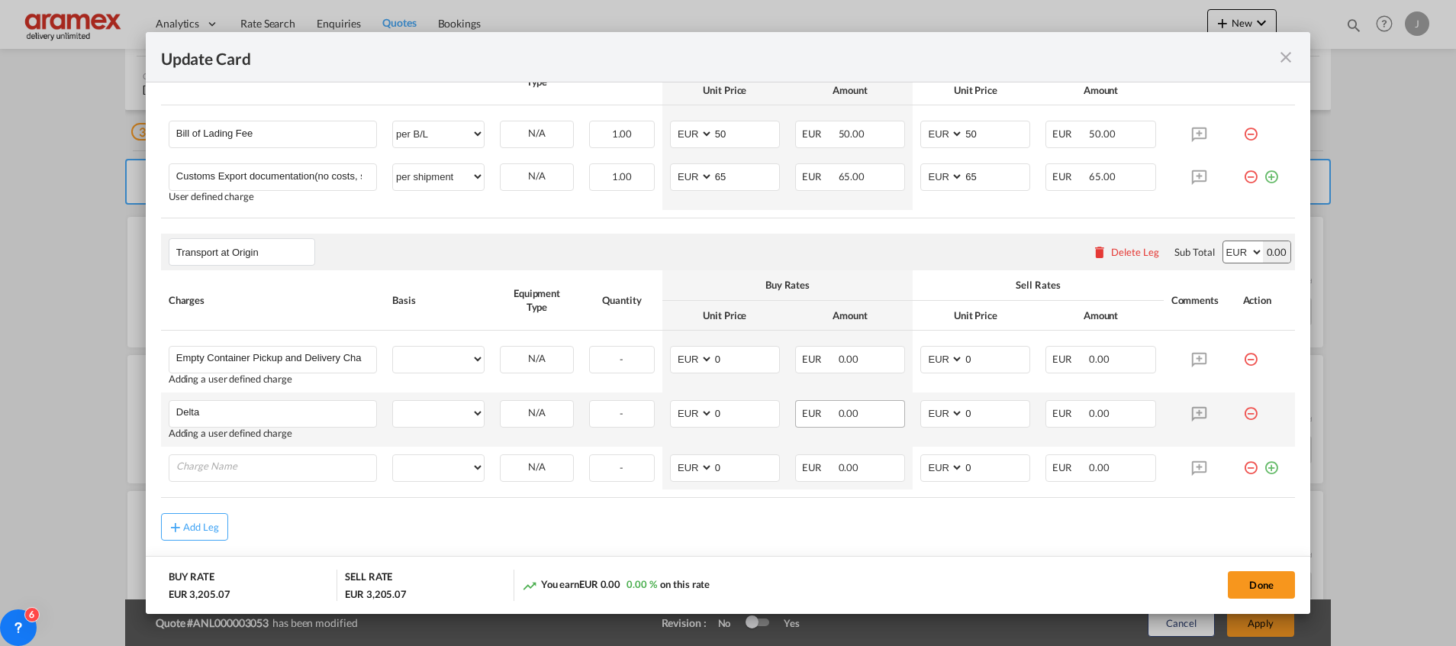
scroll to position [738, 0]
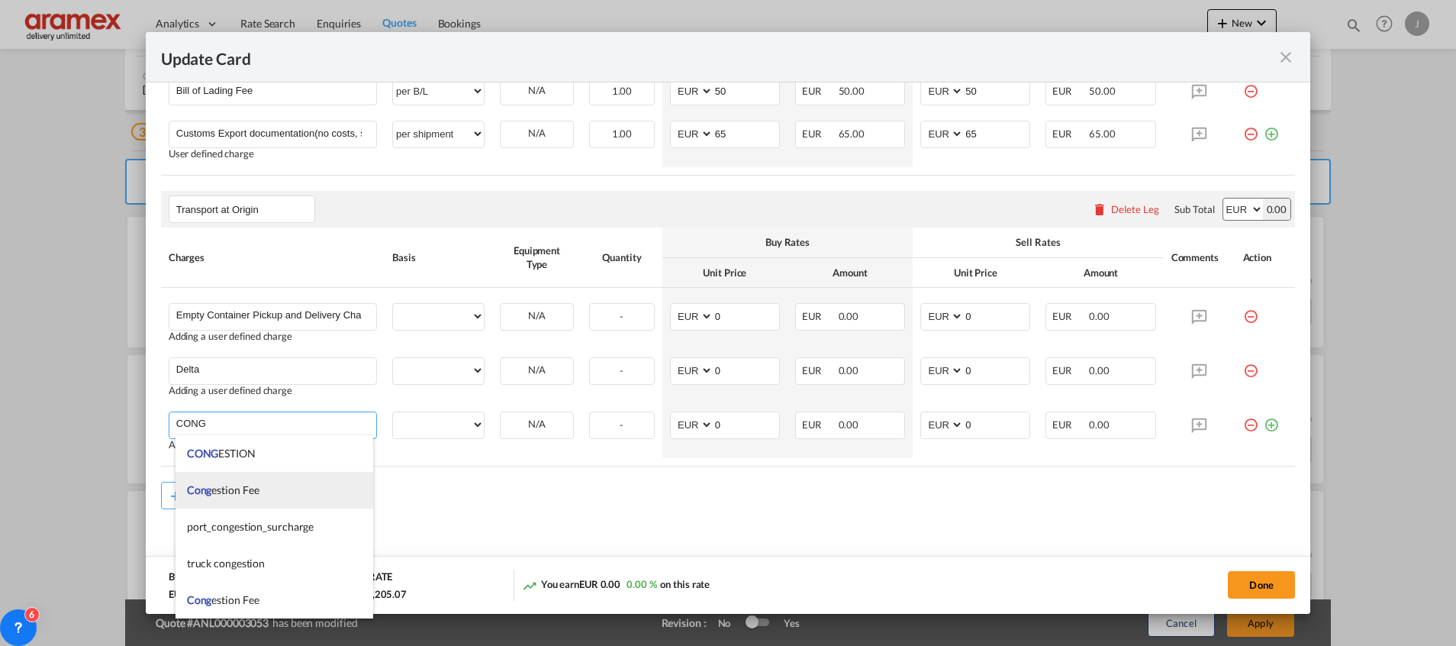
click at [284, 486] on li "Cong estion Fee" at bounding box center [275, 490] width 198 height 37
type input "Congestion Fee"
select select "per equipment"
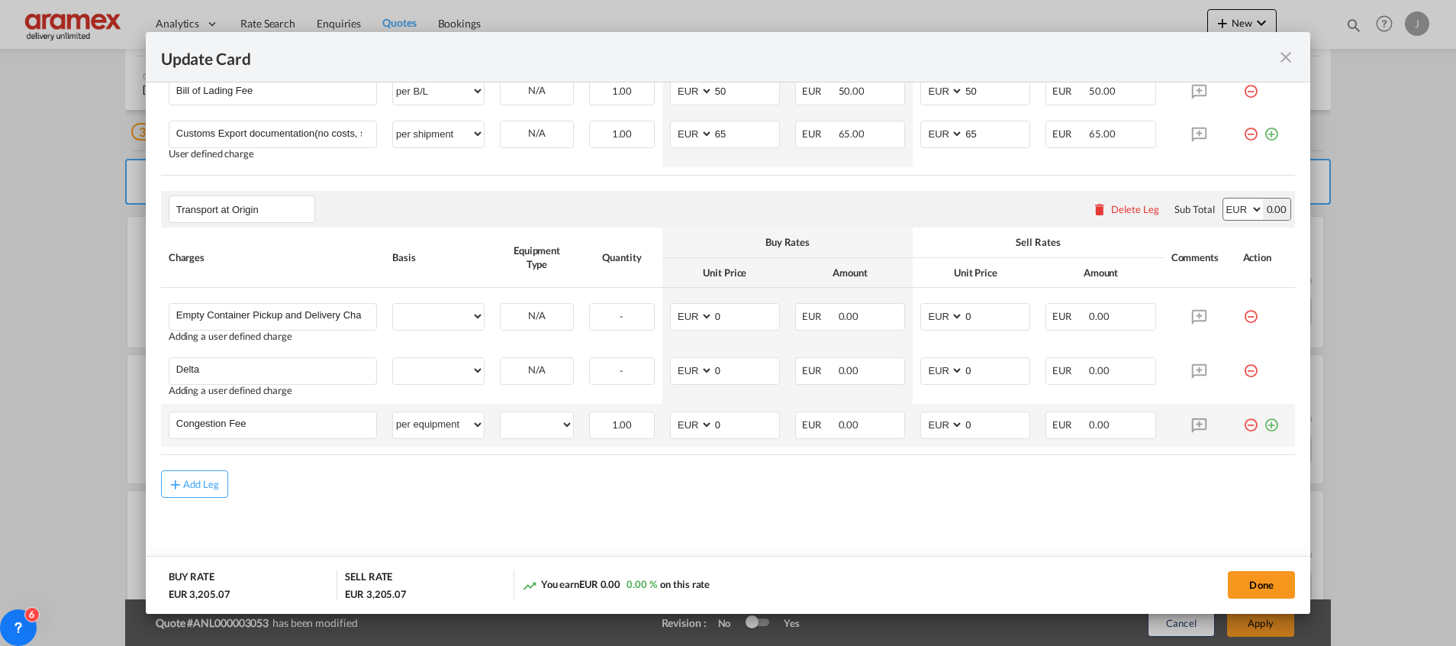
click at [1264, 427] on md-icon "icon-plus-circle-outline green-400-fg" at bounding box center [1271, 418] width 15 height 15
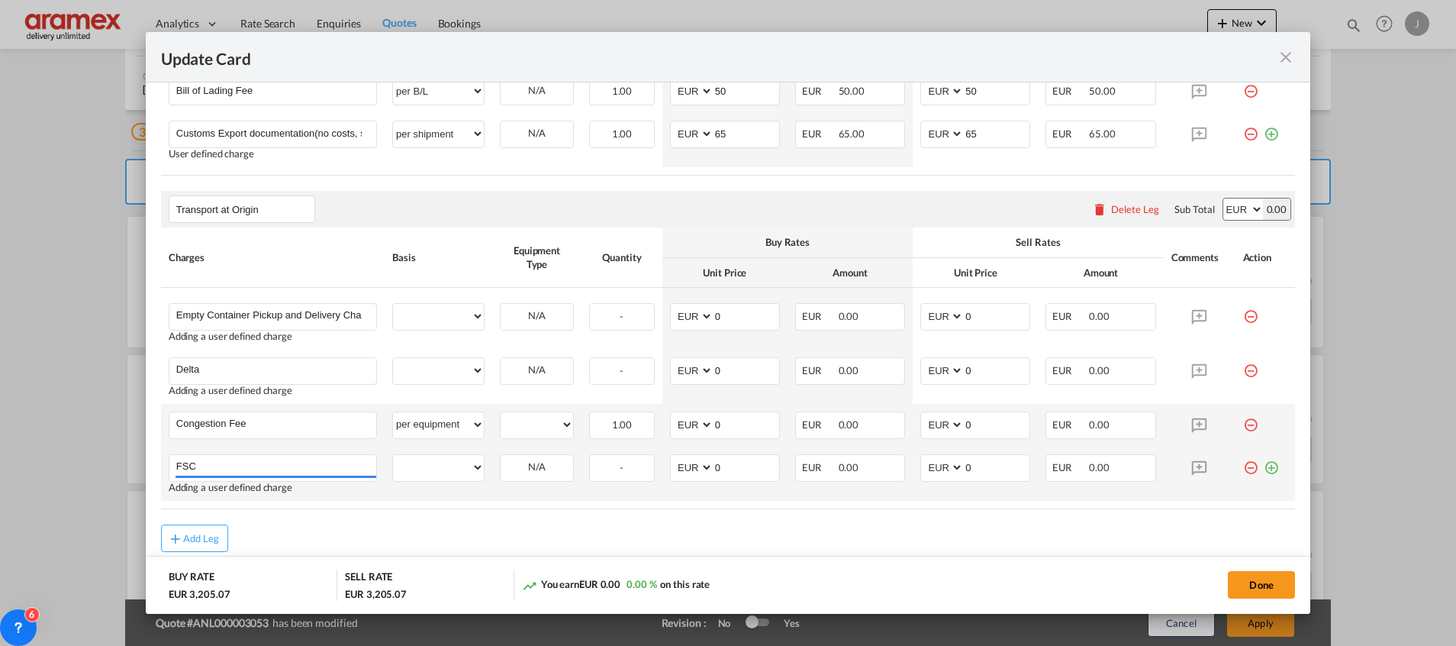
type input "FSC"
click at [1264, 462] on md-icon "icon-plus-circle-outline green-400-fg" at bounding box center [1271, 461] width 15 height 15
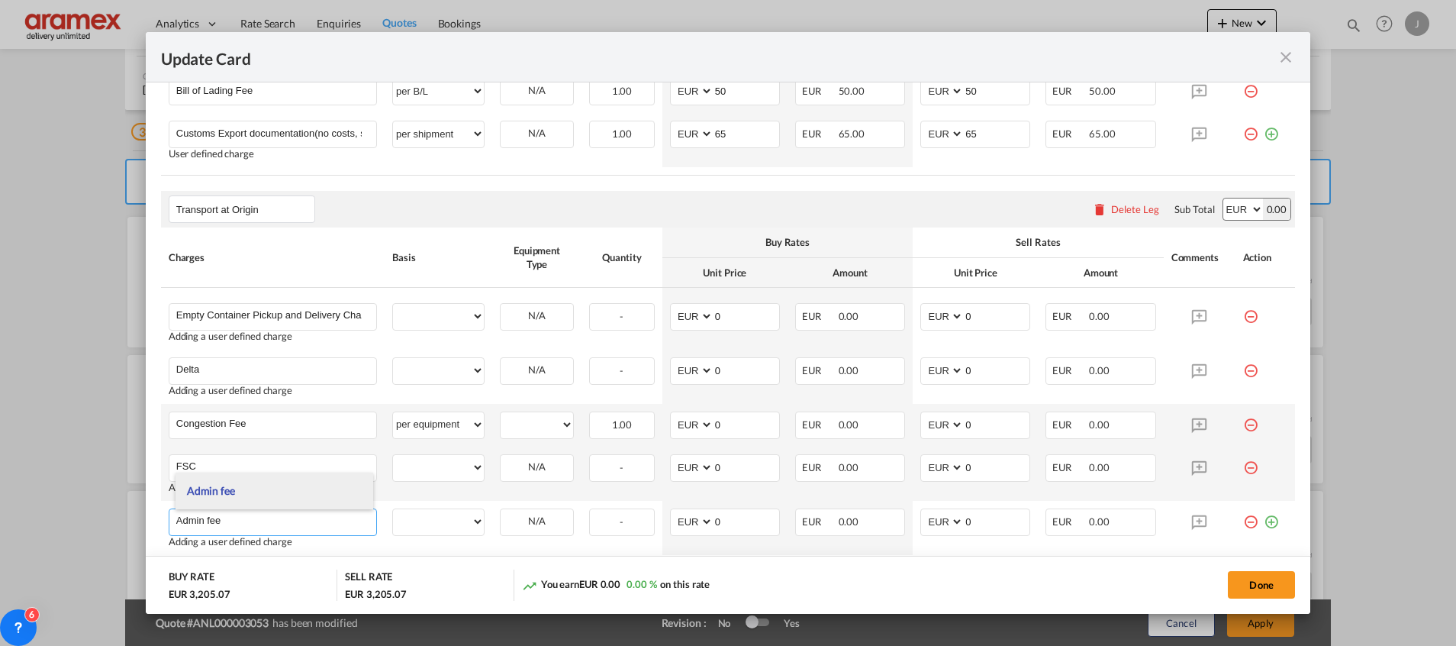
type input "Admin fee"
click at [217, 498] on li "Admin fee" at bounding box center [275, 490] width 198 height 37
select select "per container"
click at [1274, 585] on button "Done" at bounding box center [1261, 584] width 67 height 27
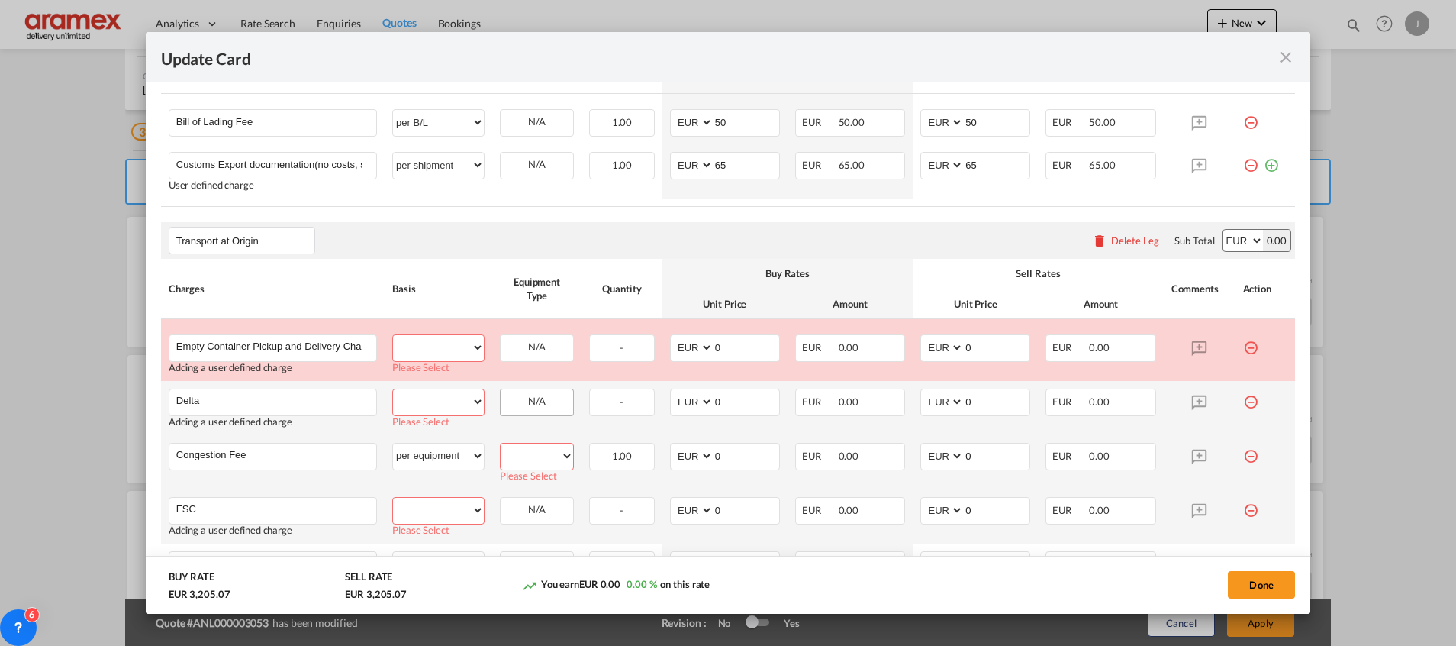
scroll to position [846, 0]
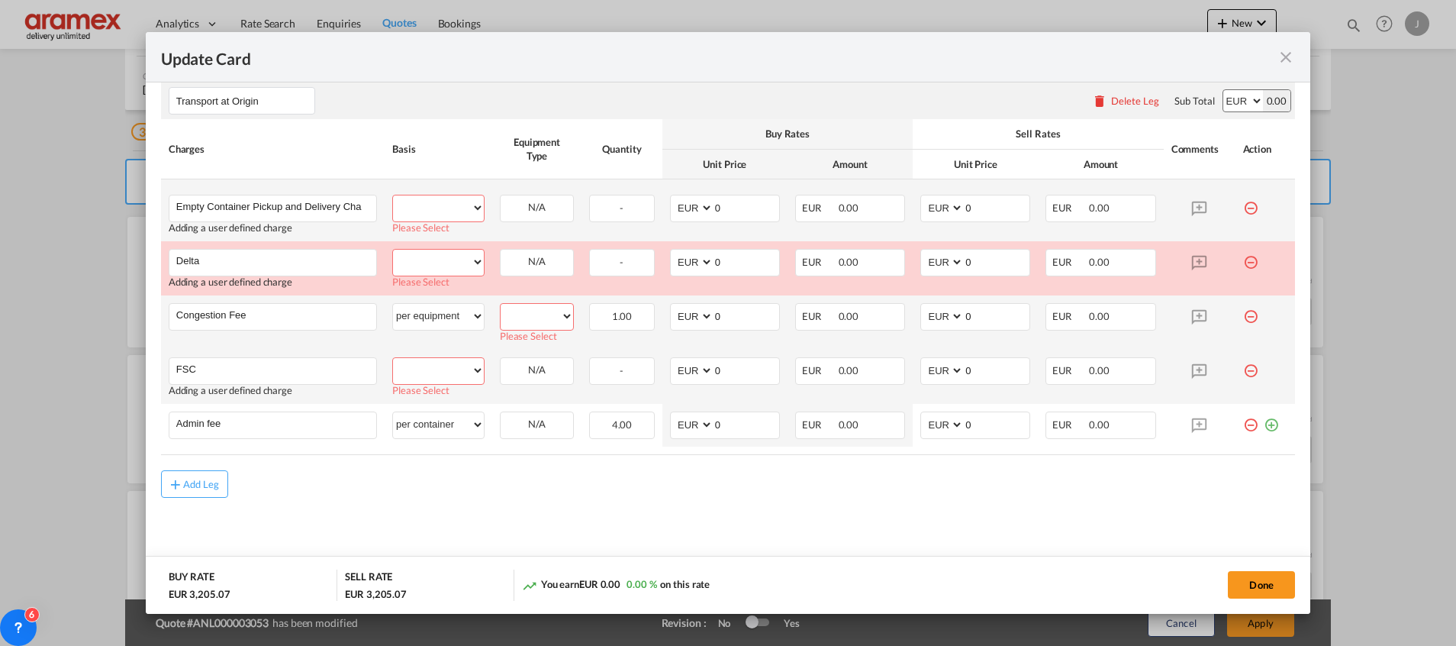
click at [443, 202] on select "per equipment per container per B/L per shipping bill per shipment % on pickup …" at bounding box center [438, 207] width 91 height 24
select select "per equipment"
click at [393, 195] on select "per equipment per container per B/L per shipping bill per shipment % on pickup …" at bounding box center [438, 207] width 91 height 24
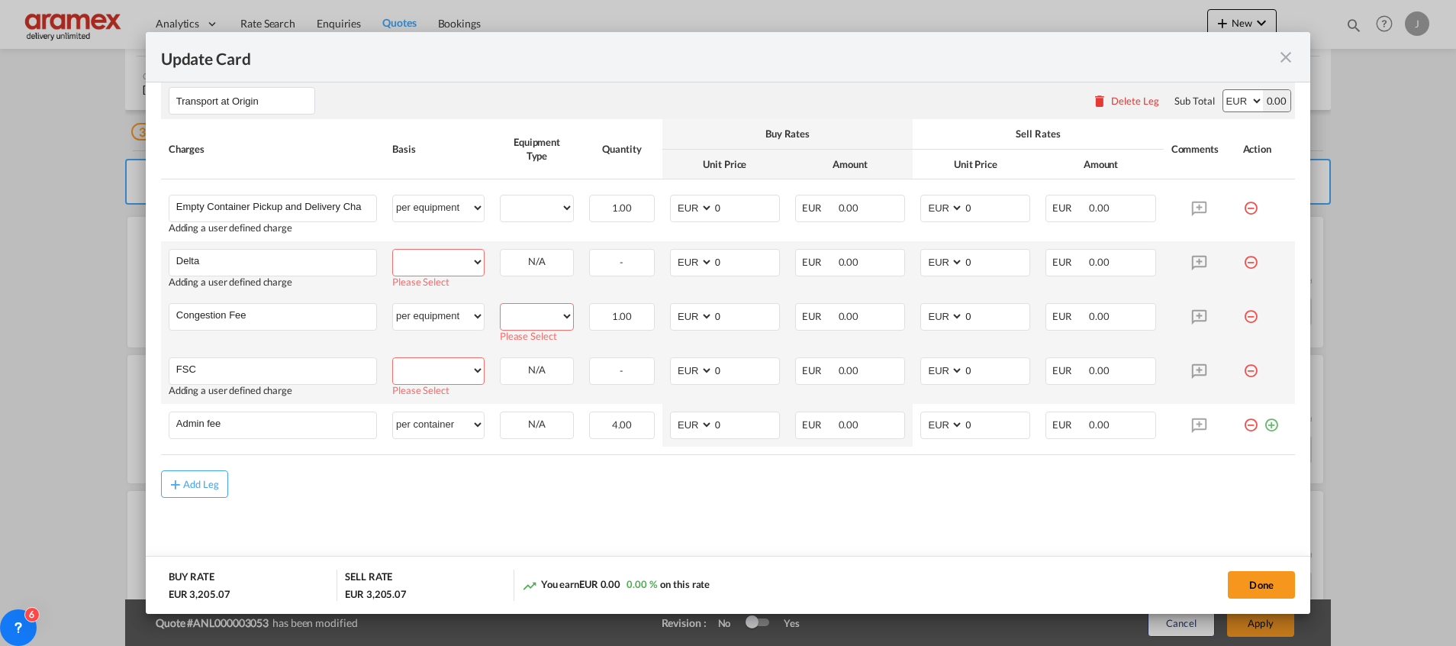
drag, startPoint x: 431, startPoint y: 266, endPoint x: 429, endPoint y: 277, distance: 10.9
click at [430, 266] on select "per equipment per container per B/L per shipping bill per shipment % on pickup …" at bounding box center [438, 262] width 91 height 24
select select "per equipment"
click at [393, 250] on select "per equipment per container per B/L per shipping bill per shipment % on pickup …" at bounding box center [438, 262] width 91 height 24
click at [427, 314] on select "per equipment per container per B/L per shipping bill per shipment % on pickup …" at bounding box center [438, 316] width 91 height 24
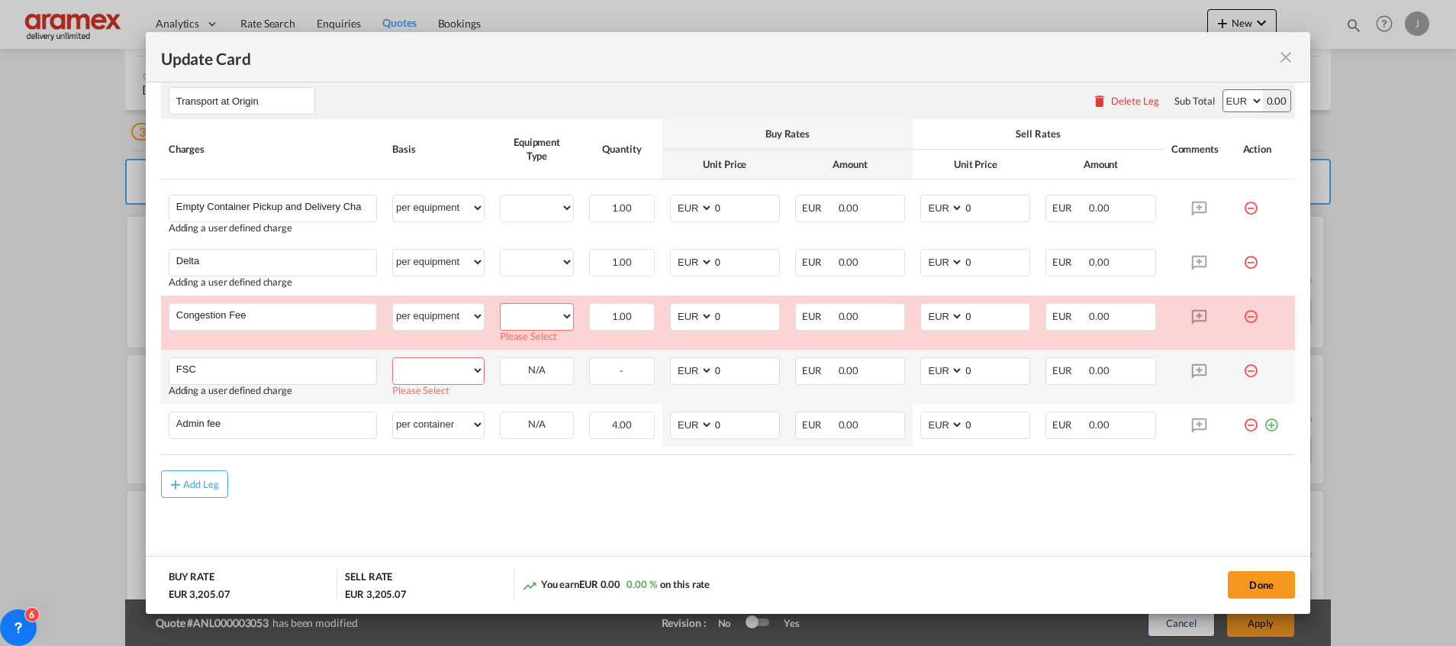
click at [419, 373] on select "per equipment per container per B/L per shipping bill per shipment % on pickup …" at bounding box center [438, 370] width 91 height 24
select select "per equipment"
click at [393, 358] on select "per equipment per container per B/L per shipping bill per shipment % on pickup …" at bounding box center [438, 370] width 91 height 24
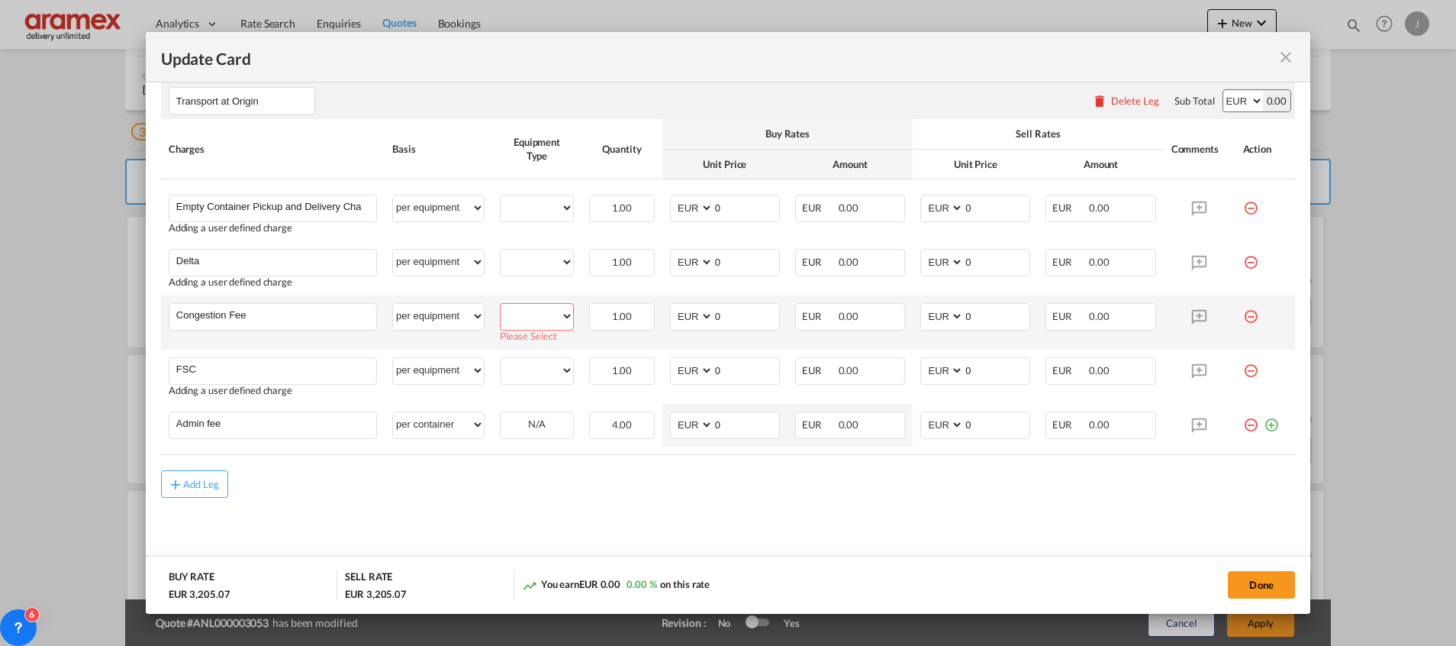
click at [548, 312] on select "40HC" at bounding box center [537, 316] width 72 height 21
select select "40HC"
click at [501, 306] on select "40HC" at bounding box center [537, 316] width 72 height 21
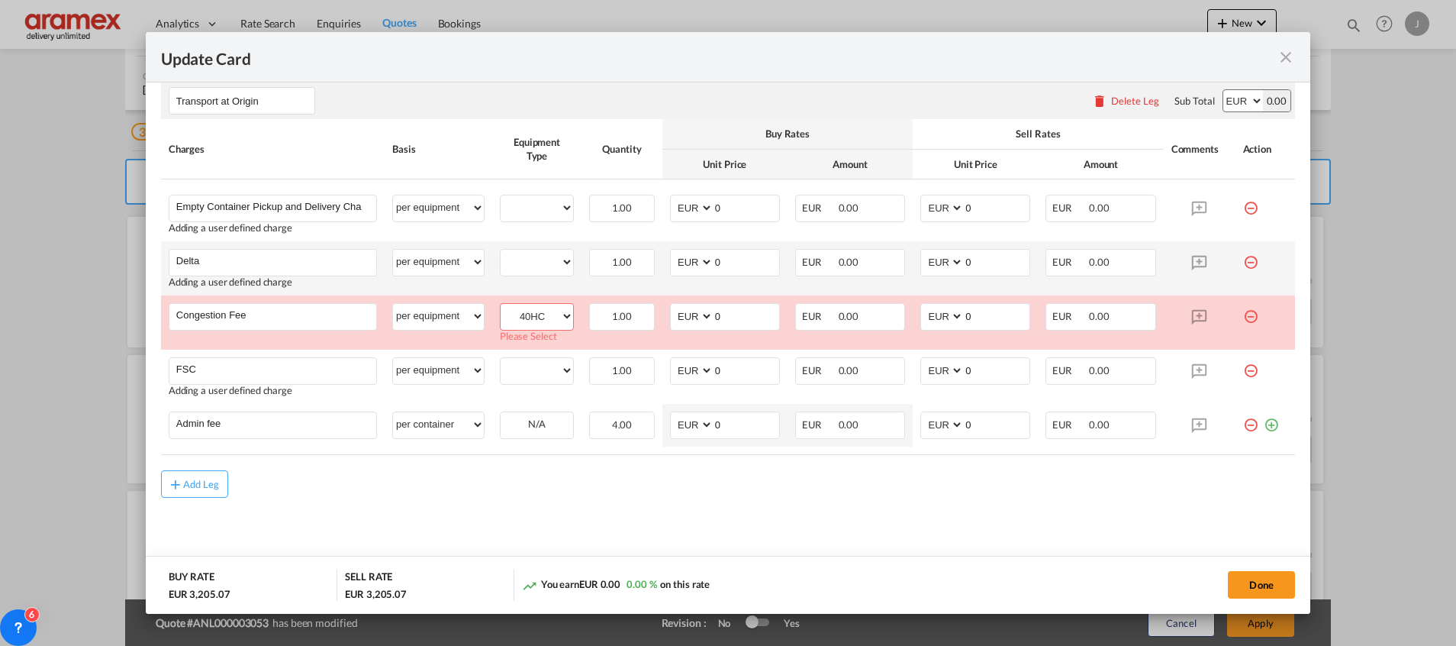
scroll to position [836, 0]
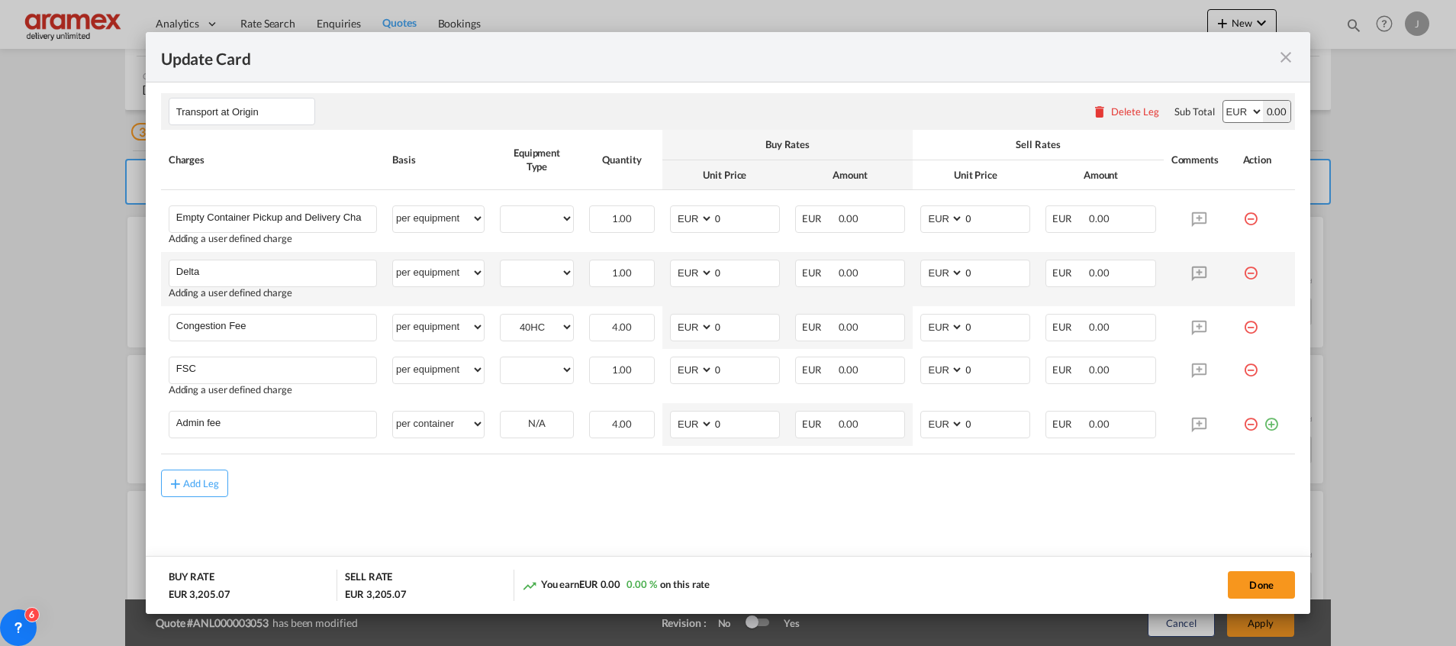
click at [533, 256] on td "40HC Please Select Already exists" at bounding box center [536, 279] width 89 height 54
drag, startPoint x: 539, startPoint y: 274, endPoint x: 541, endPoint y: 284, distance: 10.2
click at [539, 274] on select "40HC" at bounding box center [537, 273] width 72 height 21
select select "40HC"
click at [501, 263] on select "40HC" at bounding box center [537, 273] width 72 height 21
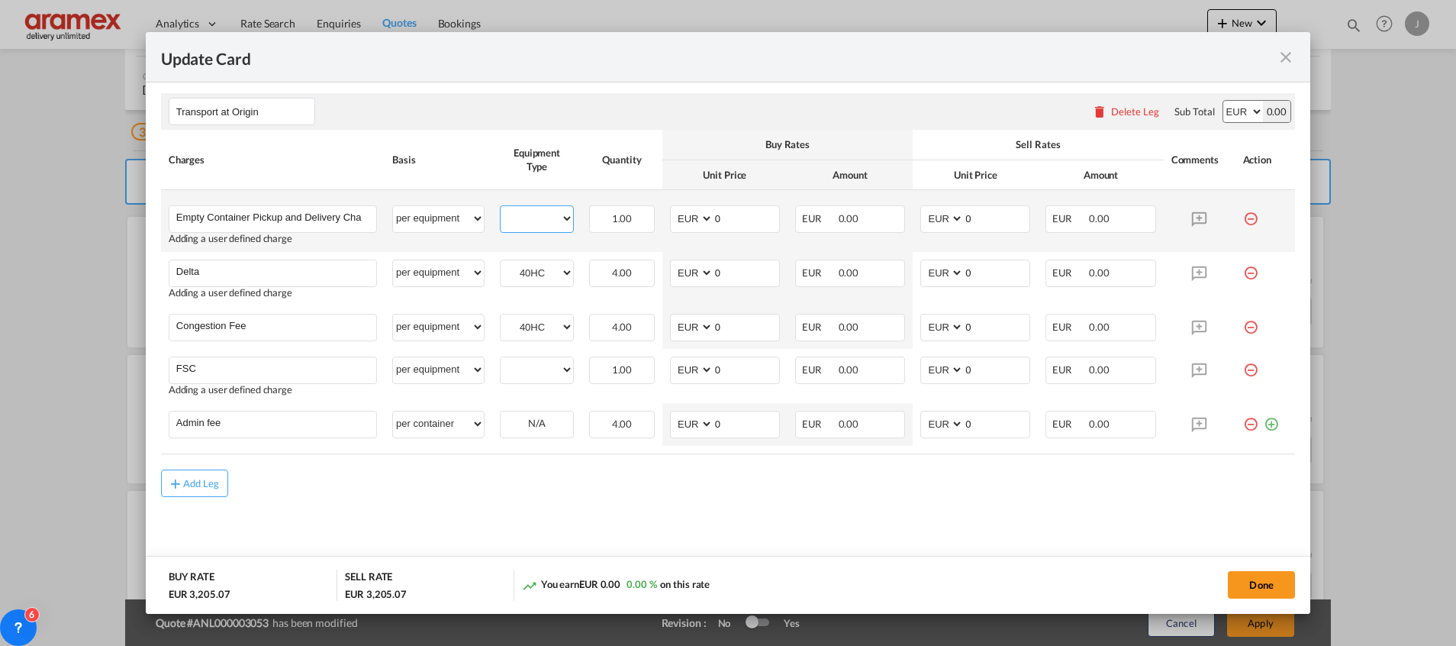
drag, startPoint x: 537, startPoint y: 216, endPoint x: 540, endPoint y: 232, distance: 16.2
click at [537, 215] on select "40HC" at bounding box center [537, 218] width 72 height 21
select select "40HC"
click at [501, 208] on select "40HC" at bounding box center [537, 218] width 72 height 21
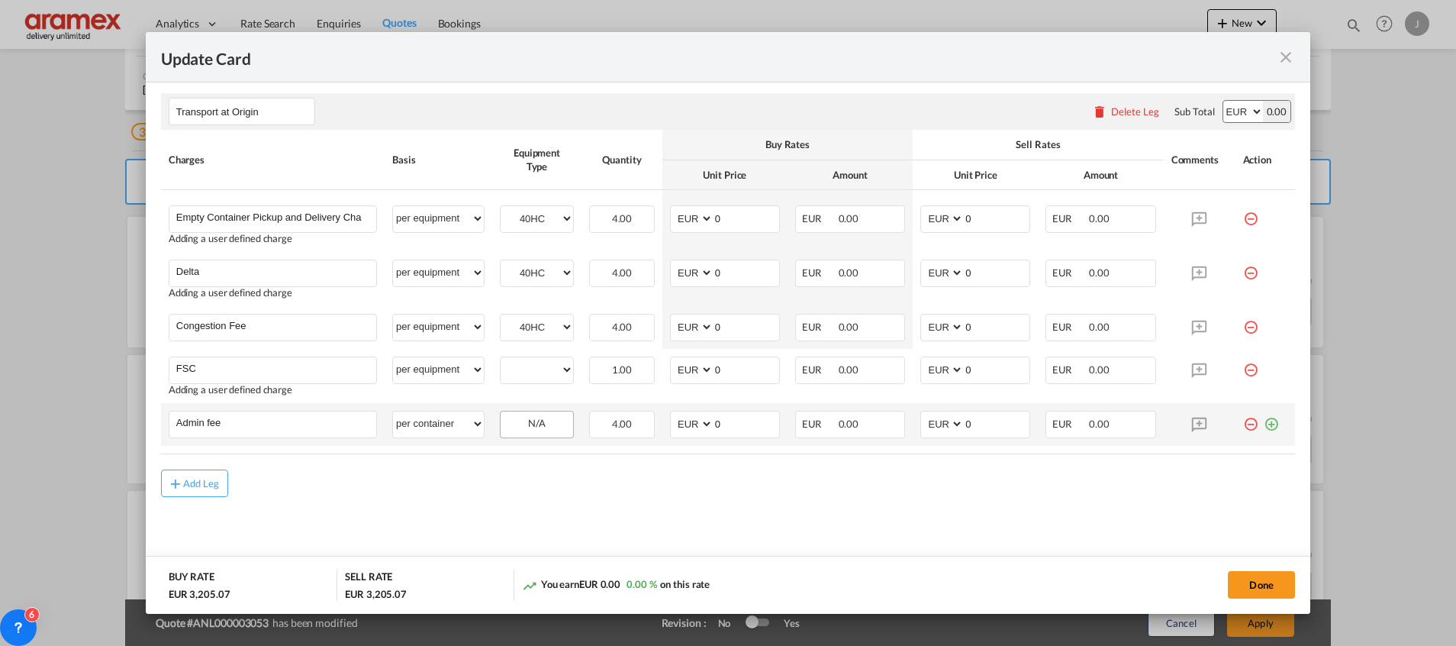
click at [530, 420] on div "N/A" at bounding box center [537, 423] width 72 height 24
click at [527, 368] on select "40HC" at bounding box center [537, 369] width 72 height 21
select select "40HC"
click at [501, 359] on select "40HC" at bounding box center [537, 369] width 72 height 21
click at [430, 409] on td "per equipment per container per B/L per shipping bill per shipment % on pickup …" at bounding box center [439, 424] width 108 height 43
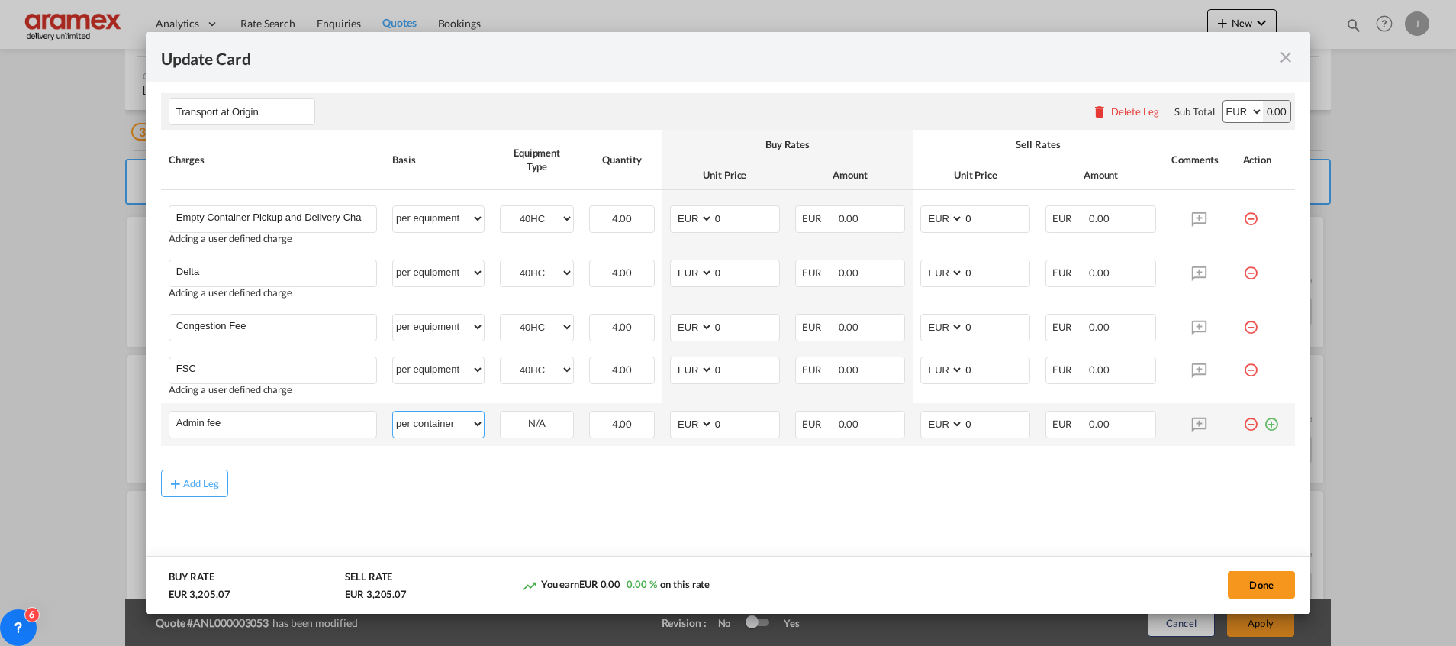
drag, startPoint x: 440, startPoint y: 418, endPoint x: 436, endPoint y: 408, distance: 10.6
click at [440, 418] on select "per equipment per container per B/L per shipping bill per shipment % on pickup …" at bounding box center [438, 423] width 91 height 24
click at [393, 411] on select "per equipment per container per B/L per shipping bill per shipment % on pickup …" at bounding box center [438, 423] width 91 height 24
drag, startPoint x: 449, startPoint y: 423, endPoint x: 449, endPoint y: 413, distance: 9.9
click at [449, 423] on select "per equipment per container per B/L per shipping bill per shipment % on pickup …" at bounding box center [438, 423] width 91 height 24
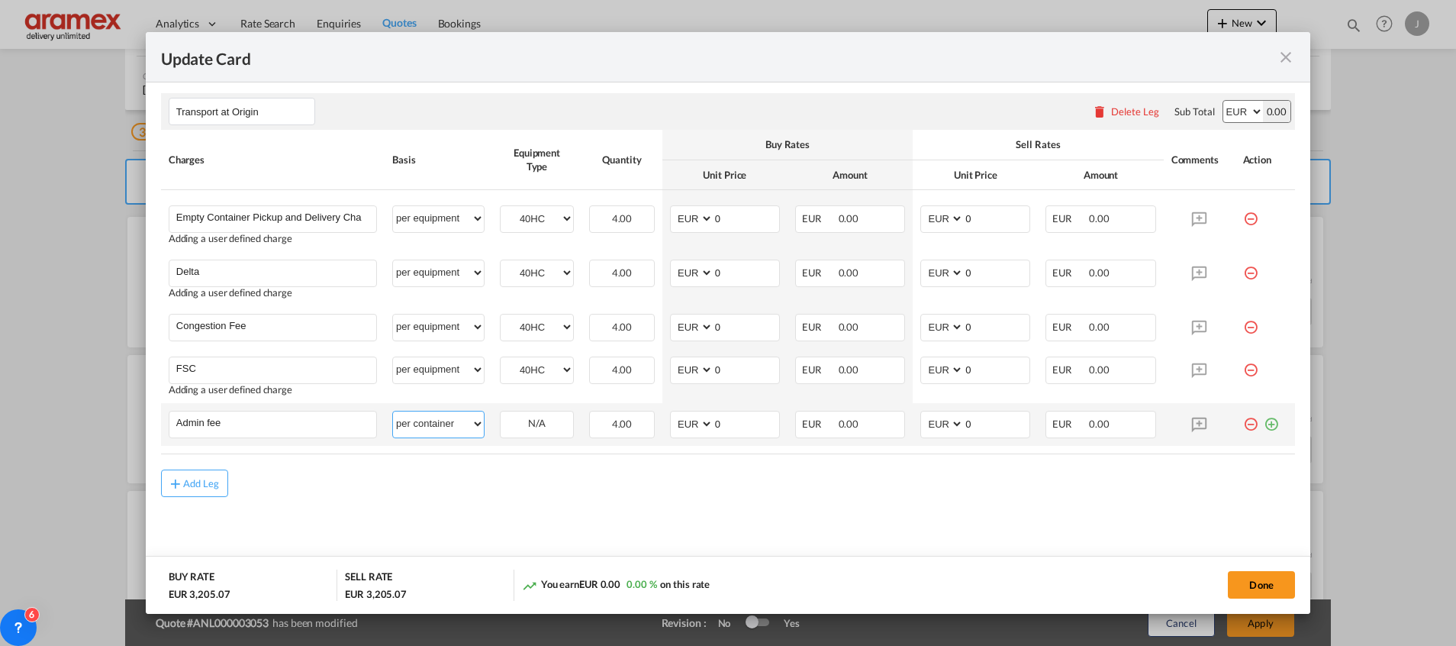
select select "per equipment"
click at [393, 411] on select "per equipment per container per B/L per shipping bill per shipment % on pickup …" at bounding box center [438, 423] width 91 height 24
drag, startPoint x: 546, startPoint y: 420, endPoint x: 546, endPoint y: 437, distance: 17.6
click at [546, 420] on select "40HC" at bounding box center [537, 424] width 72 height 21
select select "40HC"
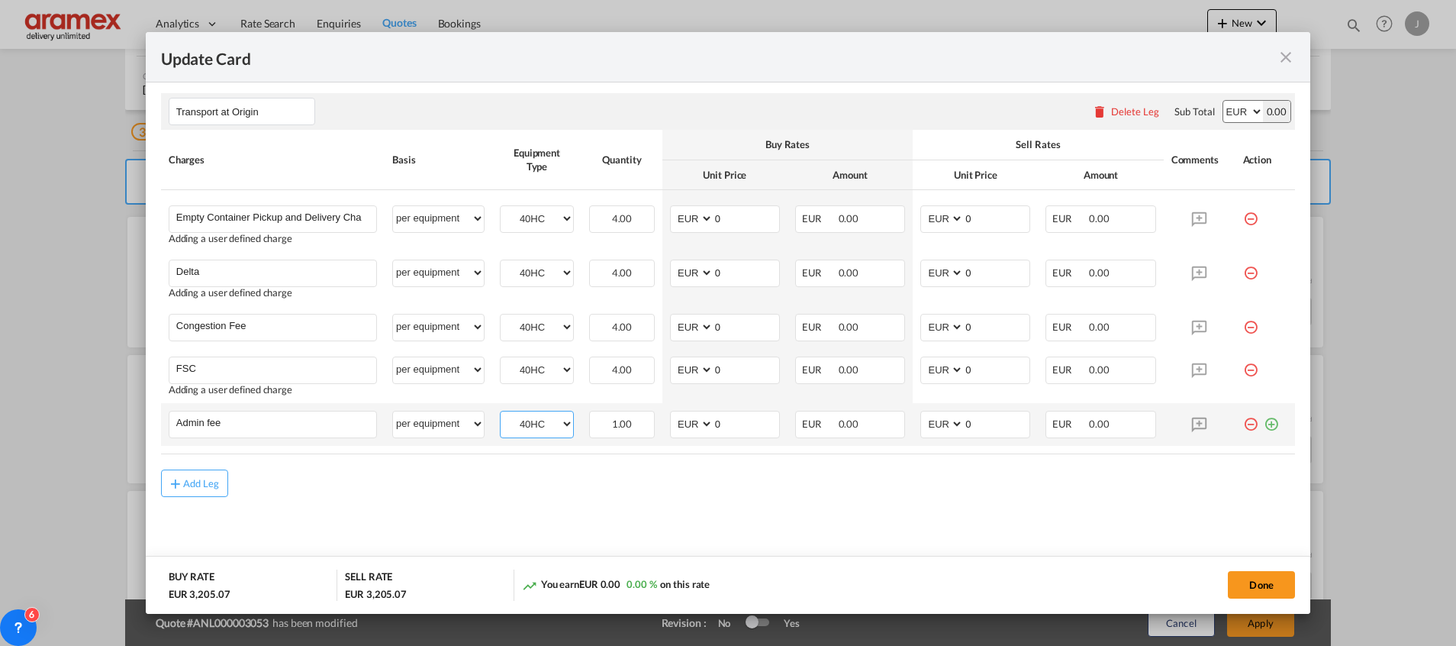
click at [501, 414] on select "40HC" at bounding box center [537, 424] width 72 height 21
click at [846, 496] on div "Add Leg" at bounding box center [728, 482] width 1134 height 27
click at [1248, 575] on button "Done" at bounding box center [1261, 584] width 67 height 27
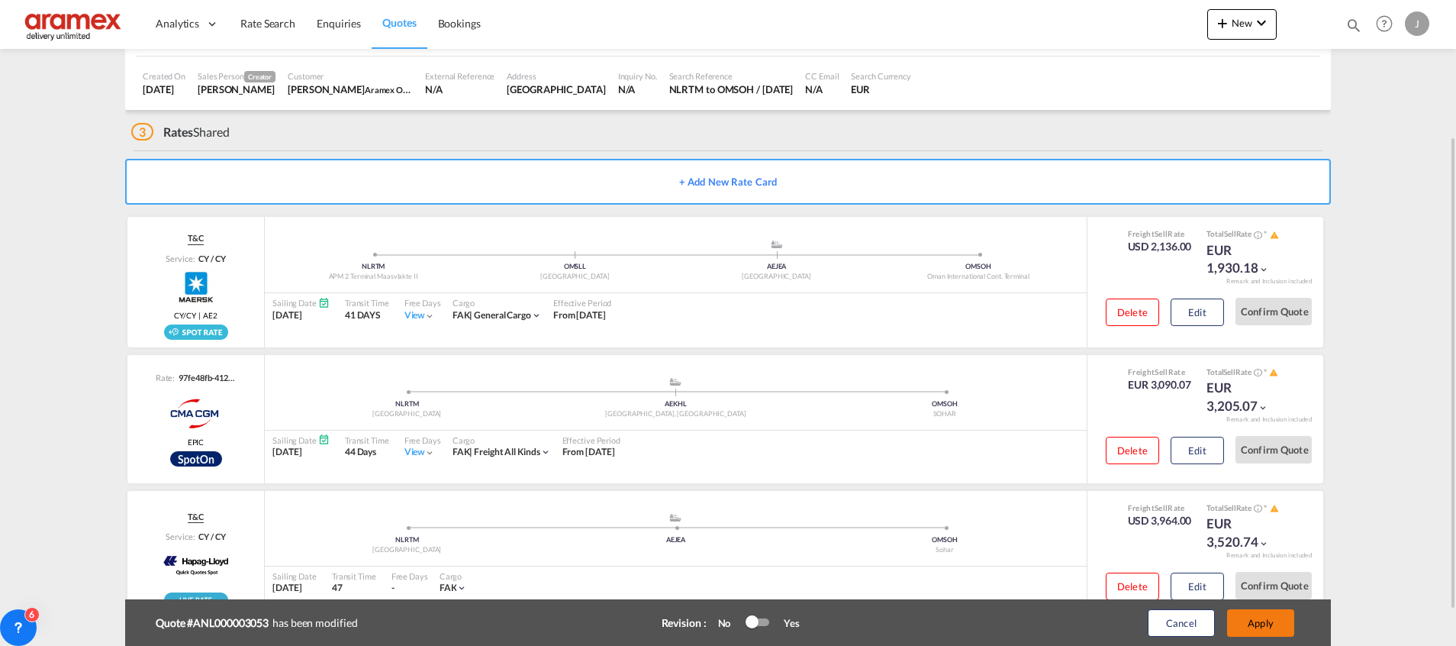
click at [1261, 622] on button "Apply" at bounding box center [1260, 622] width 67 height 27
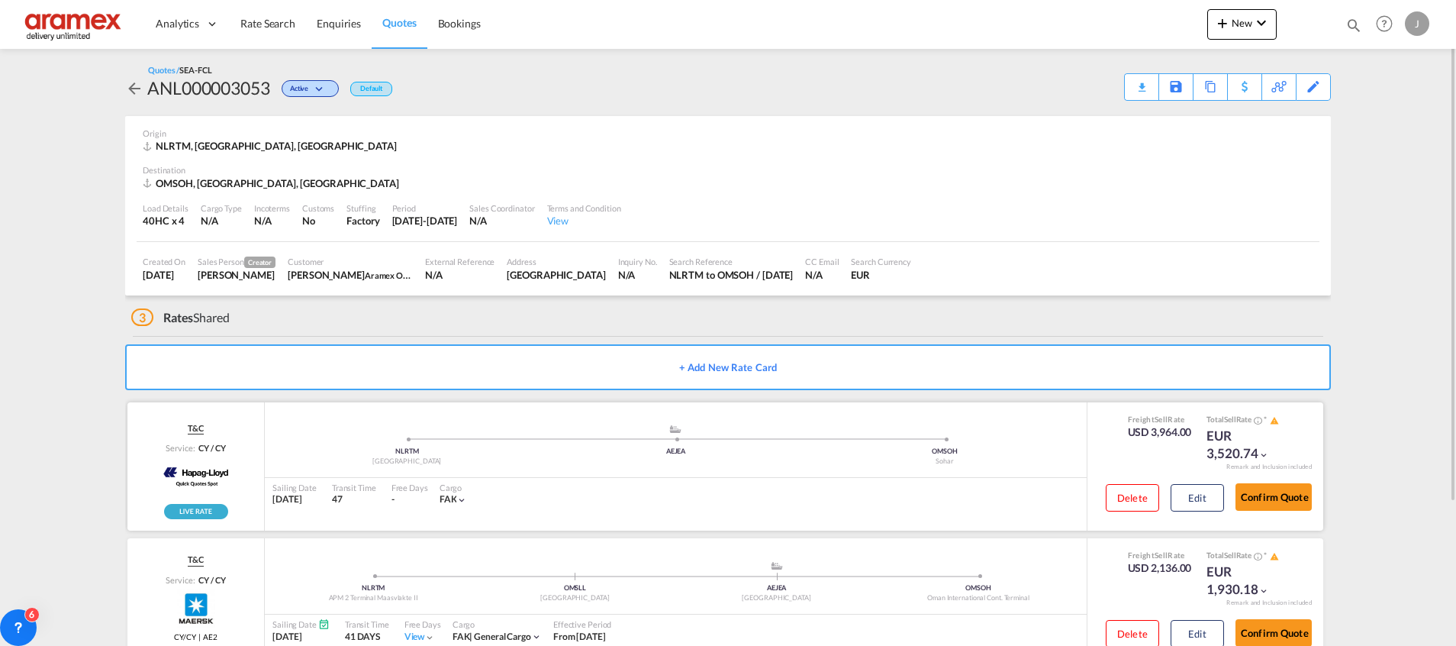
scroll to position [185, 0]
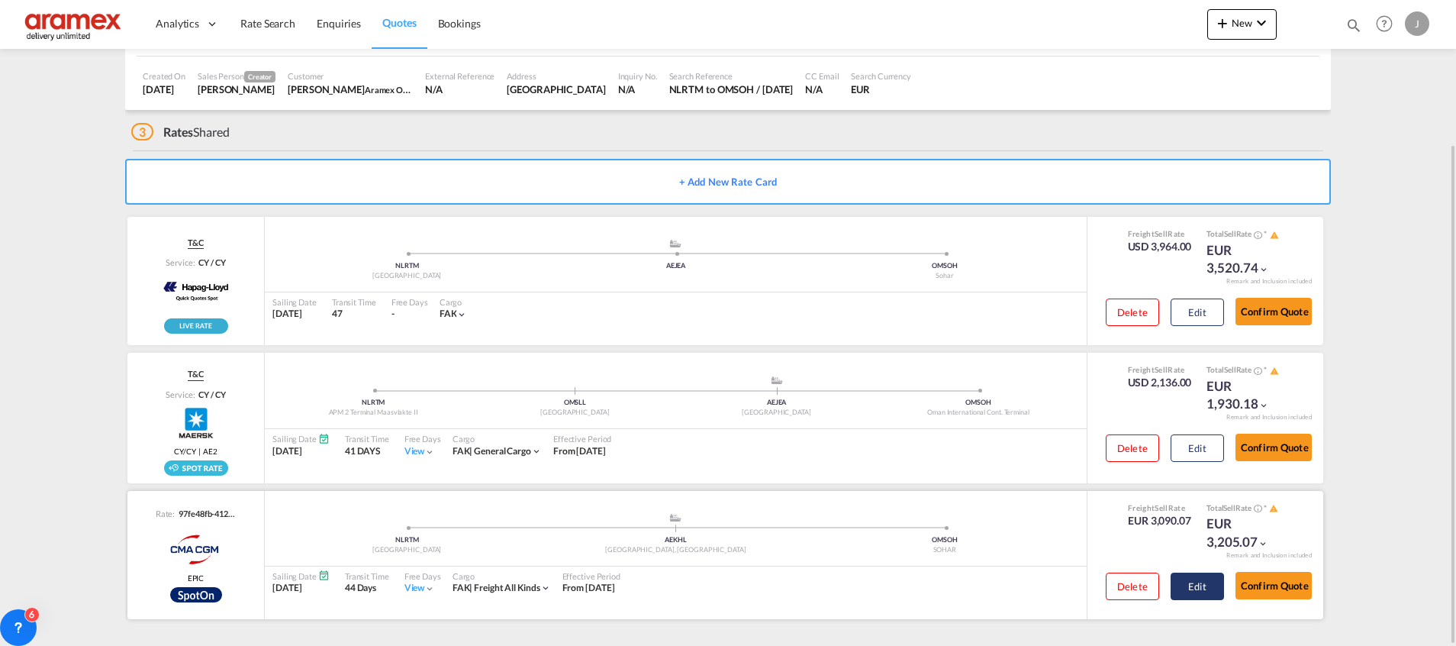
click at [1199, 588] on button "Edit" at bounding box center [1197, 585] width 53 height 27
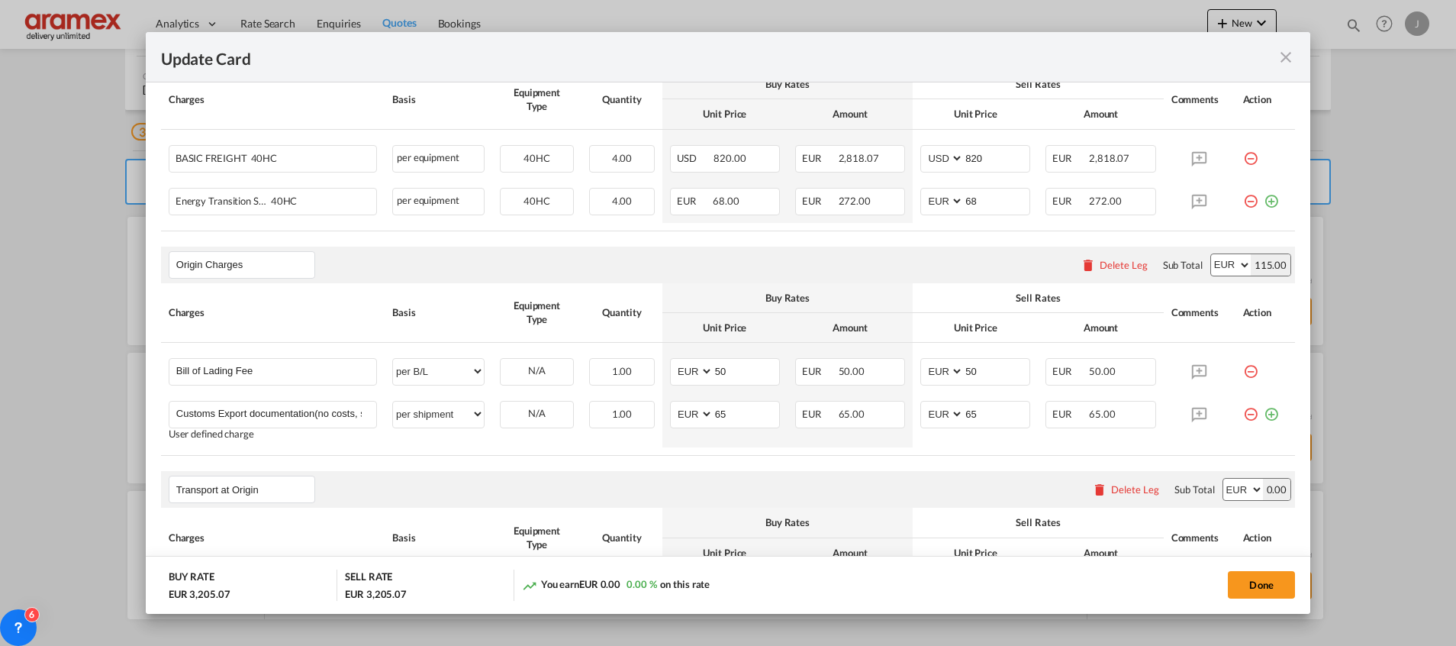
scroll to position [801, 0]
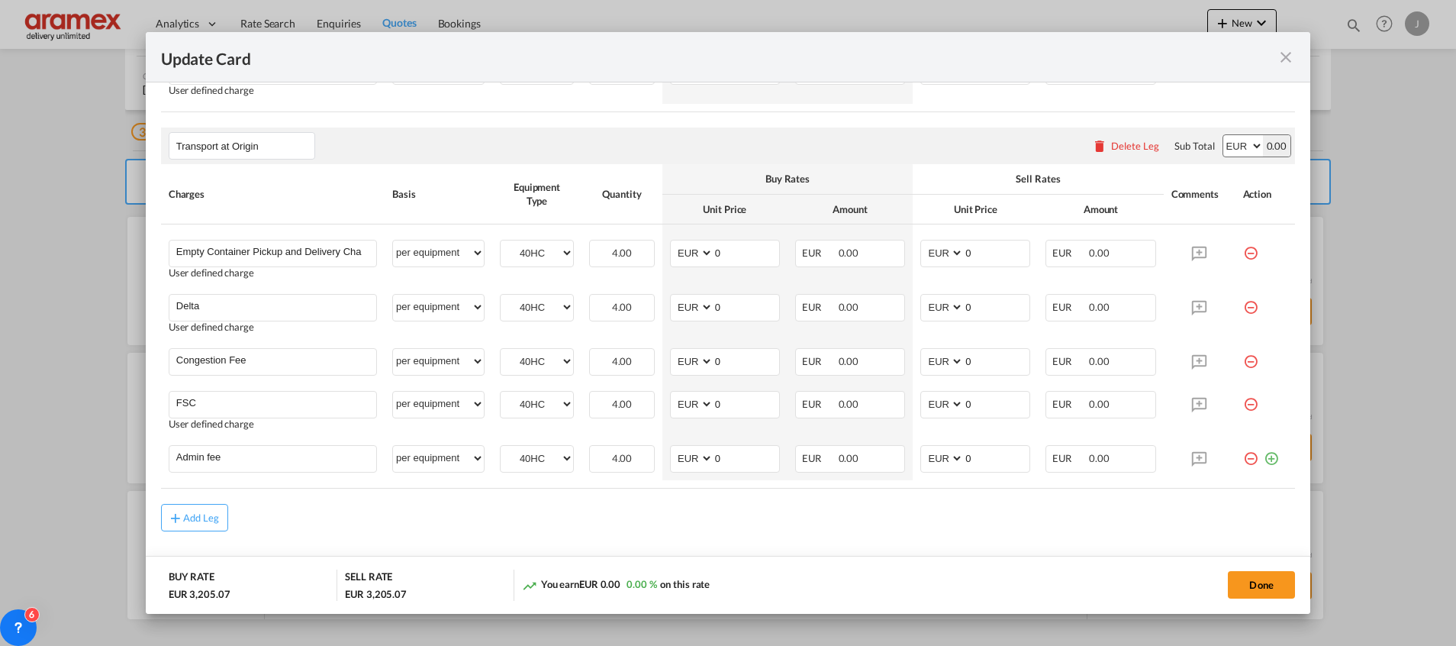
click at [1280, 50] on md-icon "icon-close fg-AAA8AD m-0 pointer" at bounding box center [1286, 57] width 18 height 18
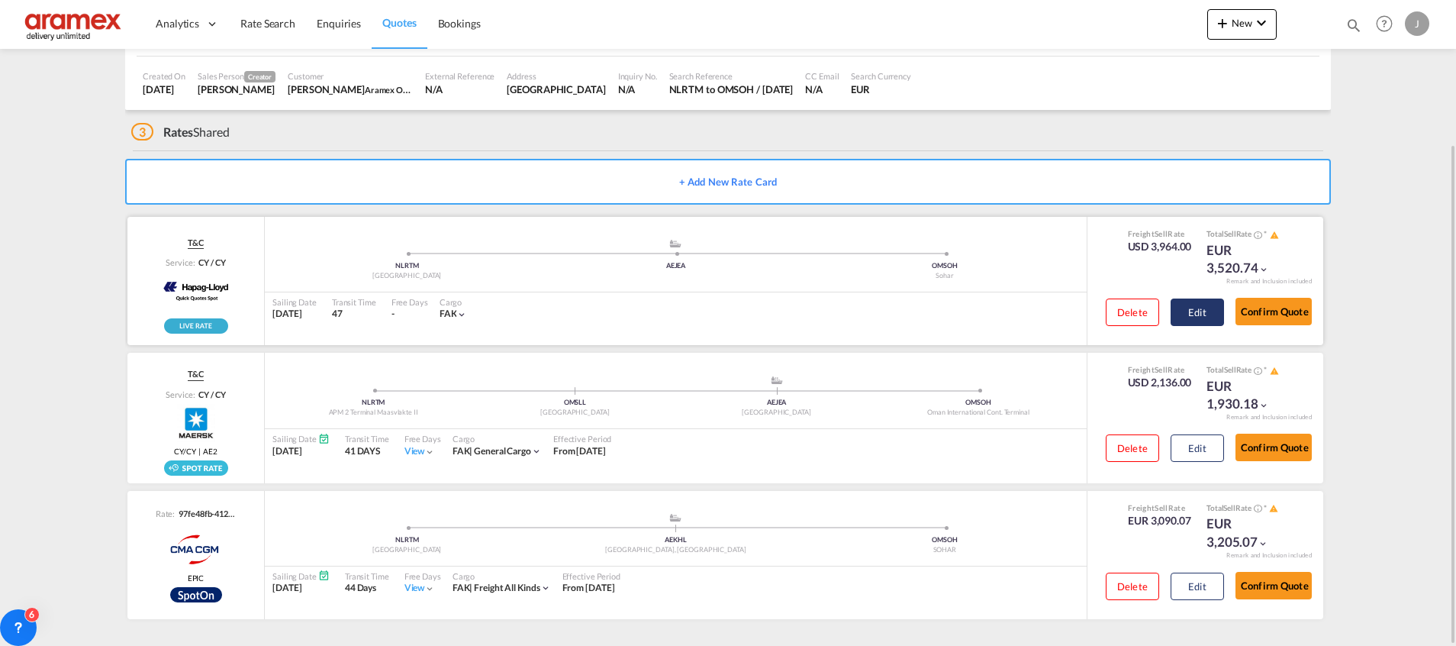
click at [1197, 304] on button "Edit" at bounding box center [1197, 311] width 53 height 27
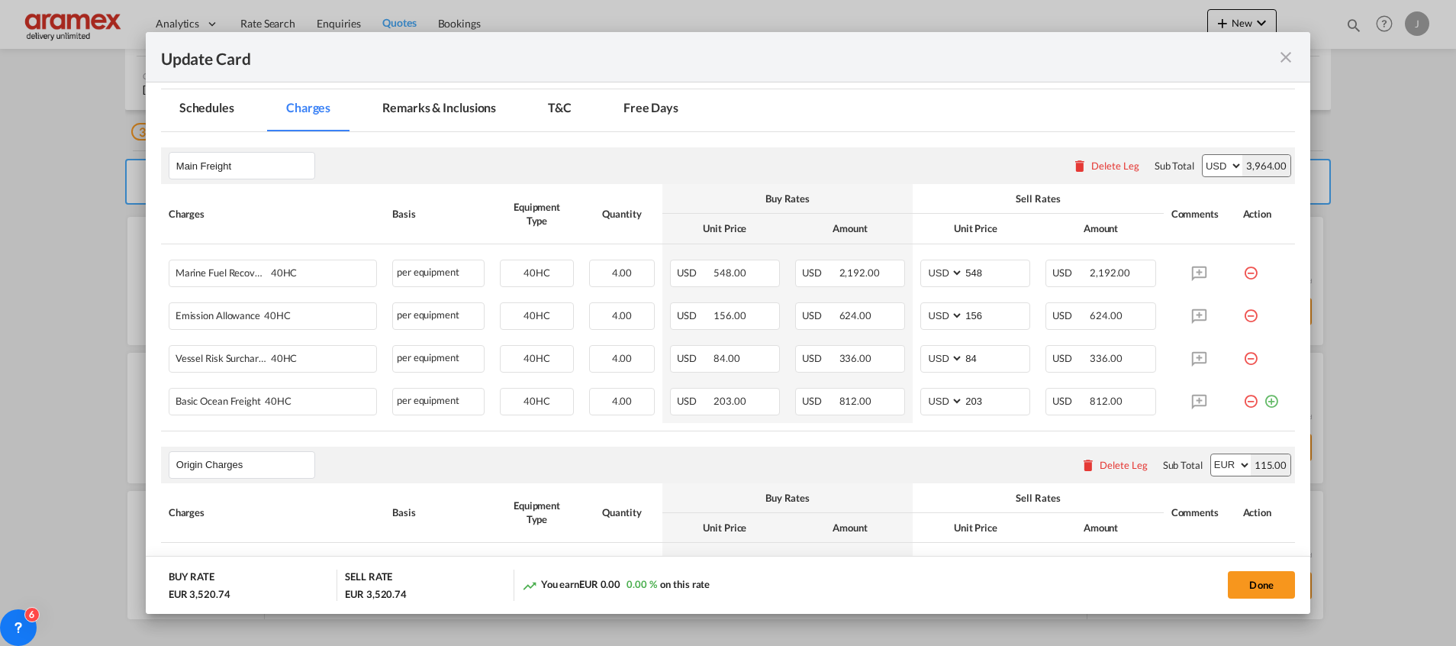
scroll to position [545, 0]
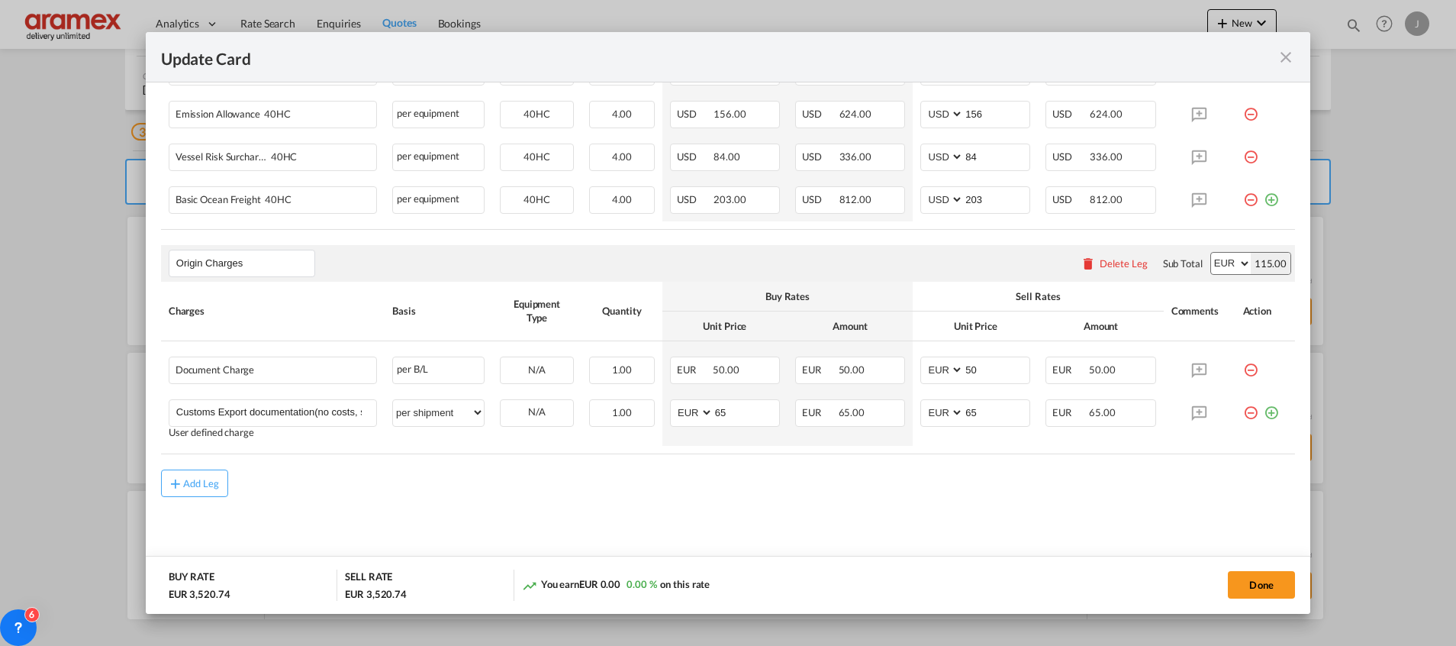
click at [1295, 60] on md-icon "icon-close fg-AAA8AD m-0 pointer" at bounding box center [1286, 57] width 18 height 18
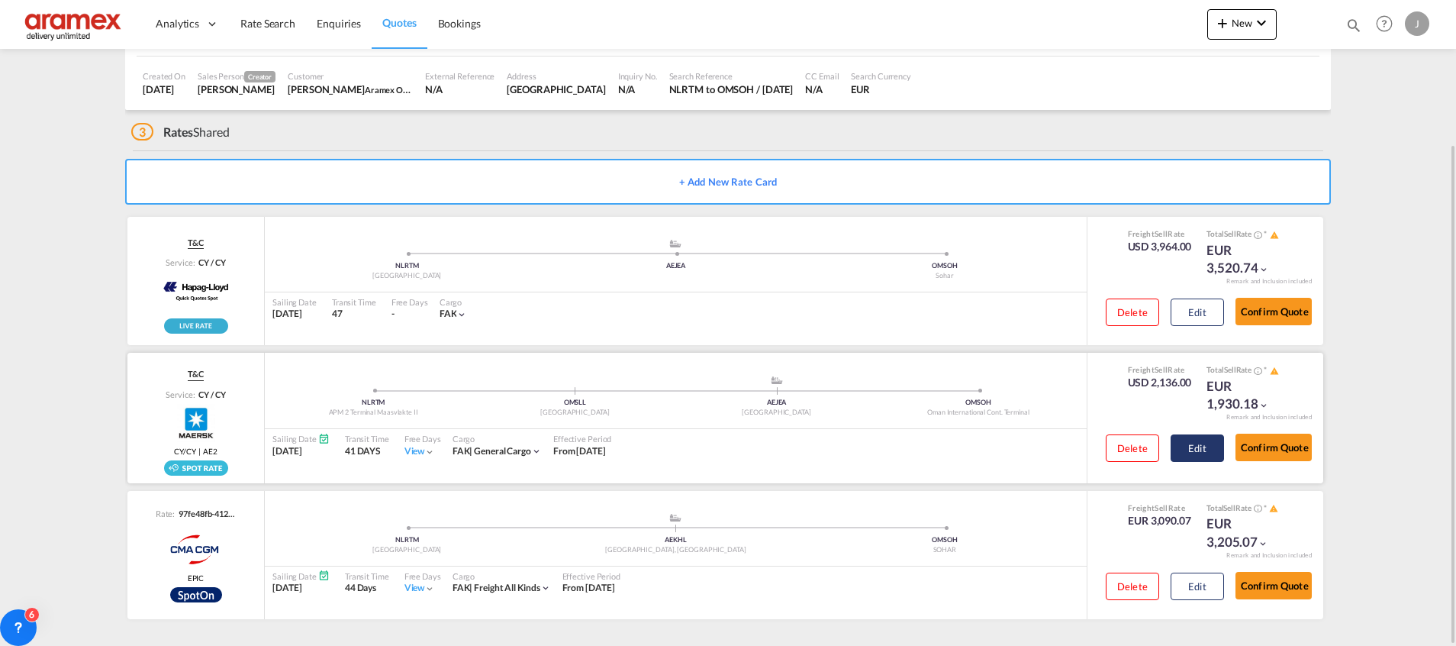
click at [1190, 436] on button "Edit" at bounding box center [1197, 447] width 53 height 27
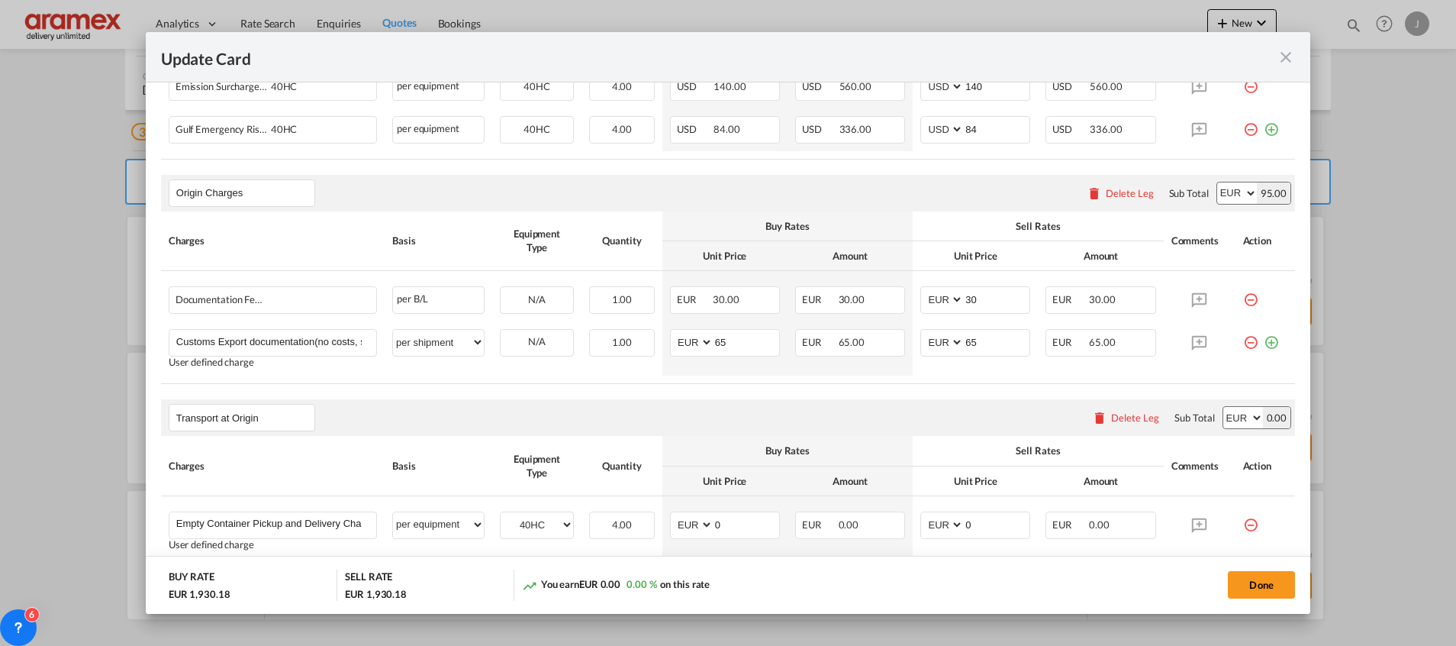
scroll to position [801, 0]
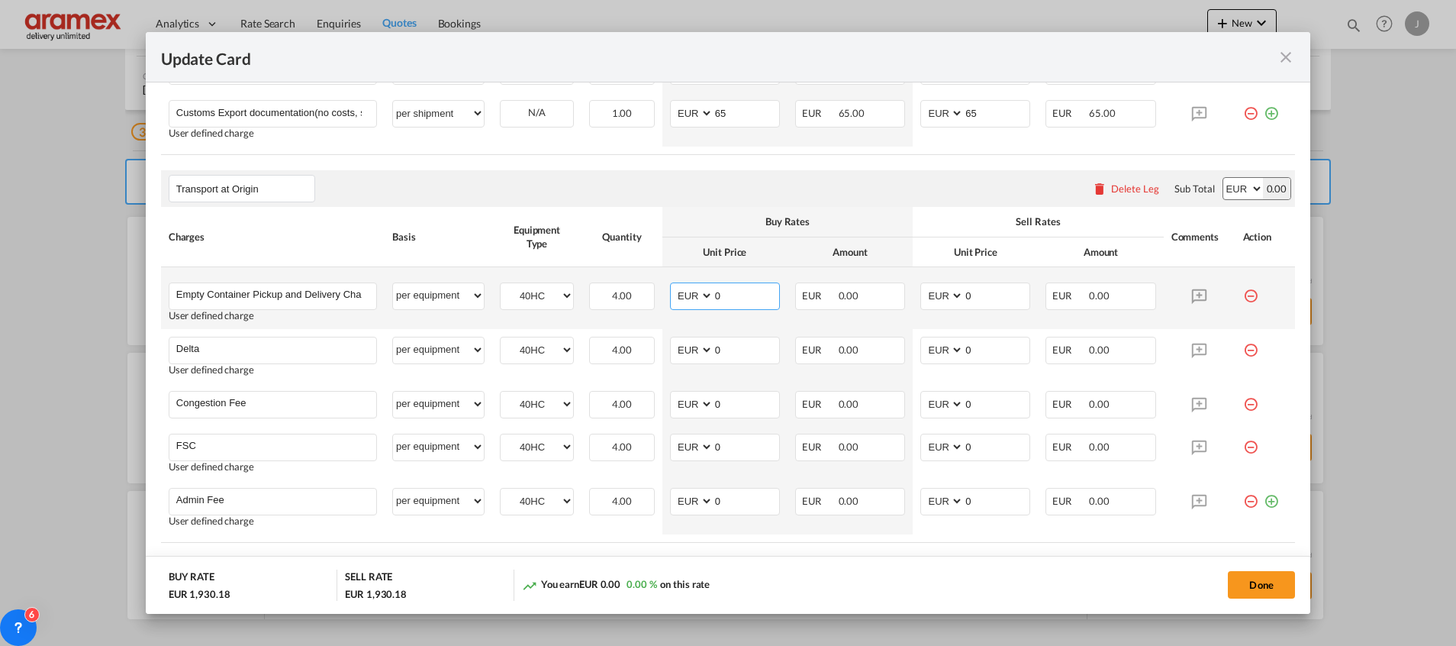
click at [675, 296] on md-input-container "AED AFN ALL AMD ANG AOA ARS AUD AWG AZN BAM BBD BDT BGN BHD BIF BMD BND [PERSON…" at bounding box center [725, 295] width 110 height 27
type input "463"
drag, startPoint x: 1000, startPoint y: 293, endPoint x: 876, endPoint y: 295, distance: 124.4
click at [880, 296] on tr "Empty Container Pickup and Delivery Charge Please Enter User Defined Charges Ca…" at bounding box center [728, 298] width 1134 height 62
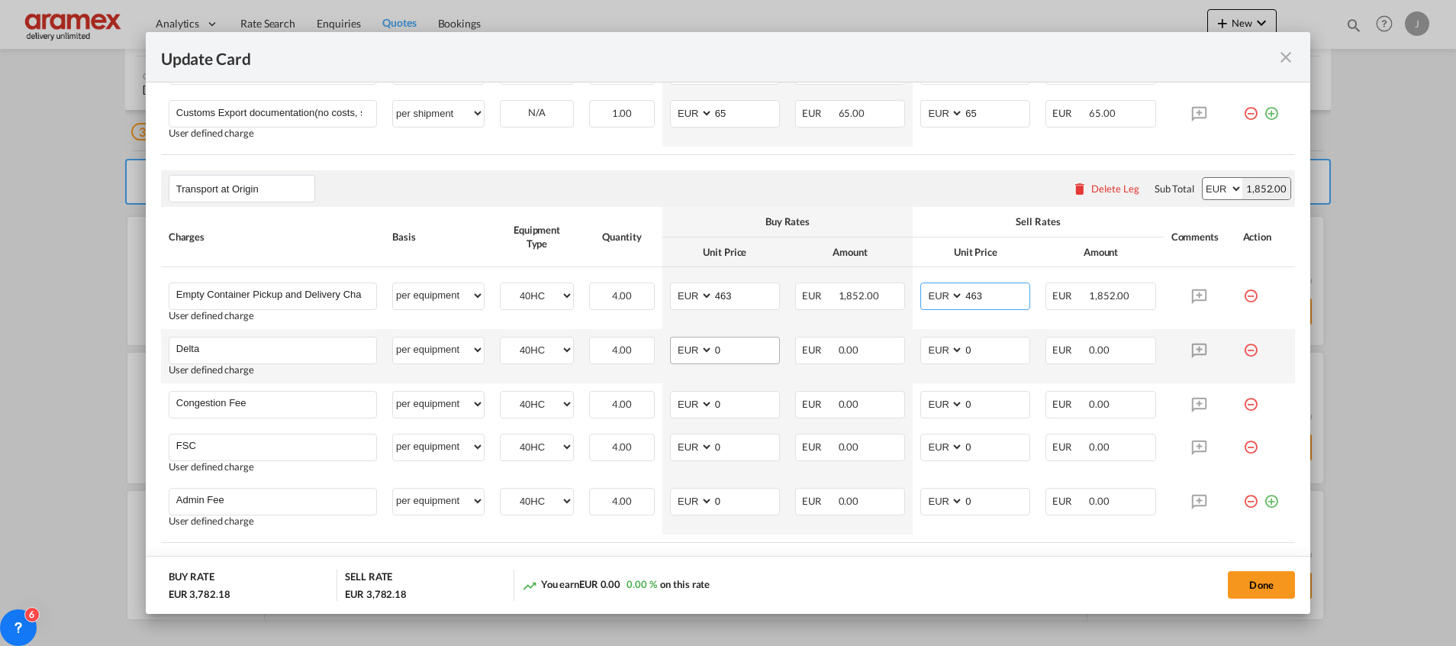
type input "463"
drag, startPoint x: 740, startPoint y: 345, endPoint x: 675, endPoint y: 356, distance: 66.5
click at [675, 356] on md-input-container "AED AFN ALL AMD ANG AOA ARS AUD AWG AZN BAM BBD BDT BGN BHD BIF BMD BND [PERSON…" at bounding box center [725, 350] width 110 height 27
type input "52"
click at [988, 344] on input "0" at bounding box center [997, 348] width 66 height 23
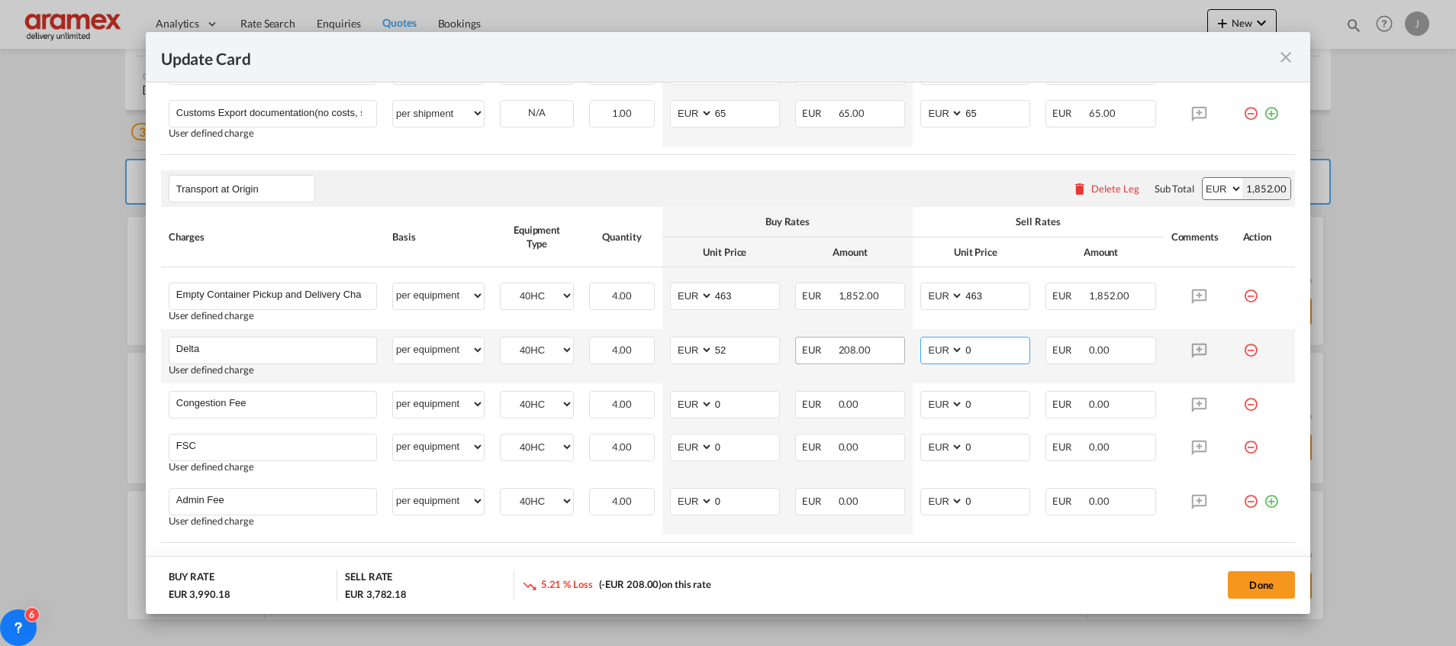
drag, startPoint x: 926, startPoint y: 350, endPoint x: 882, endPoint y: 345, distance: 43.7
click at [895, 349] on tr "Delta Please Enter User Defined Charges Cannot Be Published User defined charge…" at bounding box center [728, 356] width 1134 height 54
type input "52"
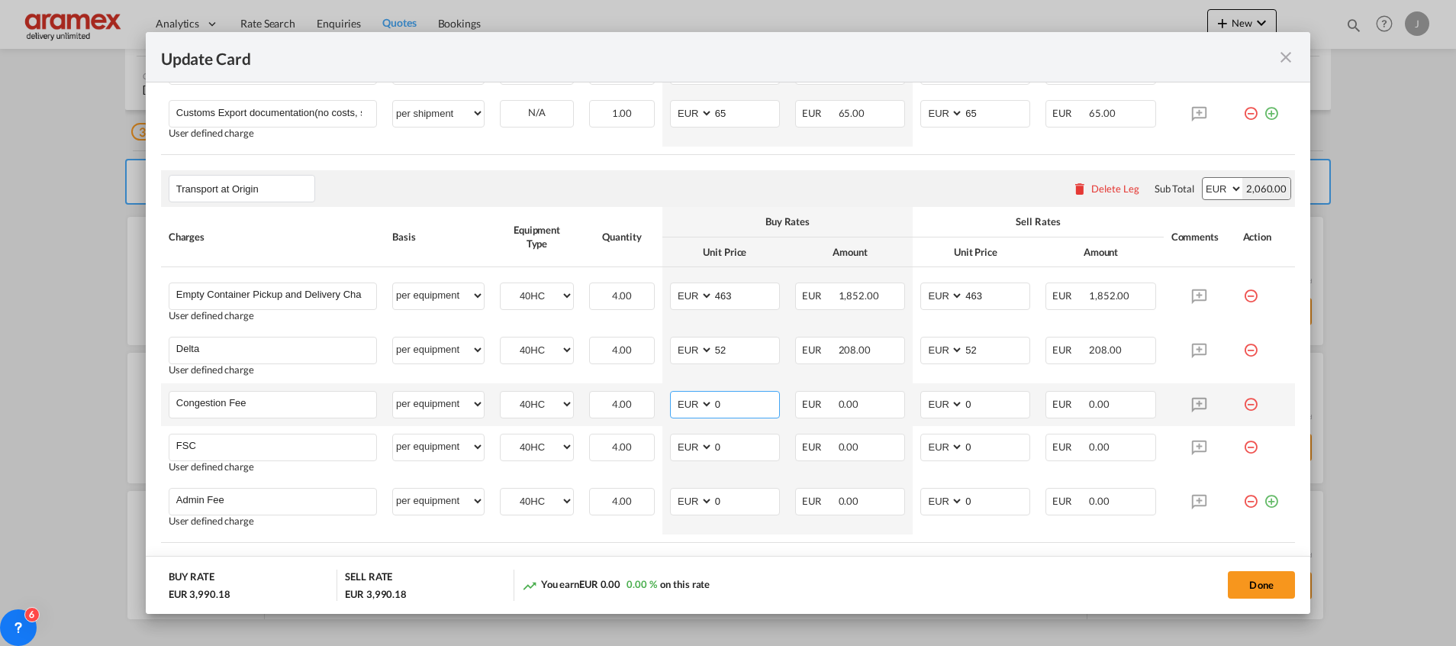
drag, startPoint x: 739, startPoint y: 398, endPoint x: 679, endPoint y: 401, distance: 60.3
click at [679, 400] on md-input-container "AED AFN ALL AMD ANG AOA ARS AUD AWG AZN BAM BBD BDT BGN BHD BIF BMD BND [PERSON…" at bounding box center [725, 404] width 110 height 27
type input "17"
click at [979, 405] on input "0" at bounding box center [997, 402] width 66 height 23
drag, startPoint x: 978, startPoint y: 405, endPoint x: 910, endPoint y: 403, distance: 68.7
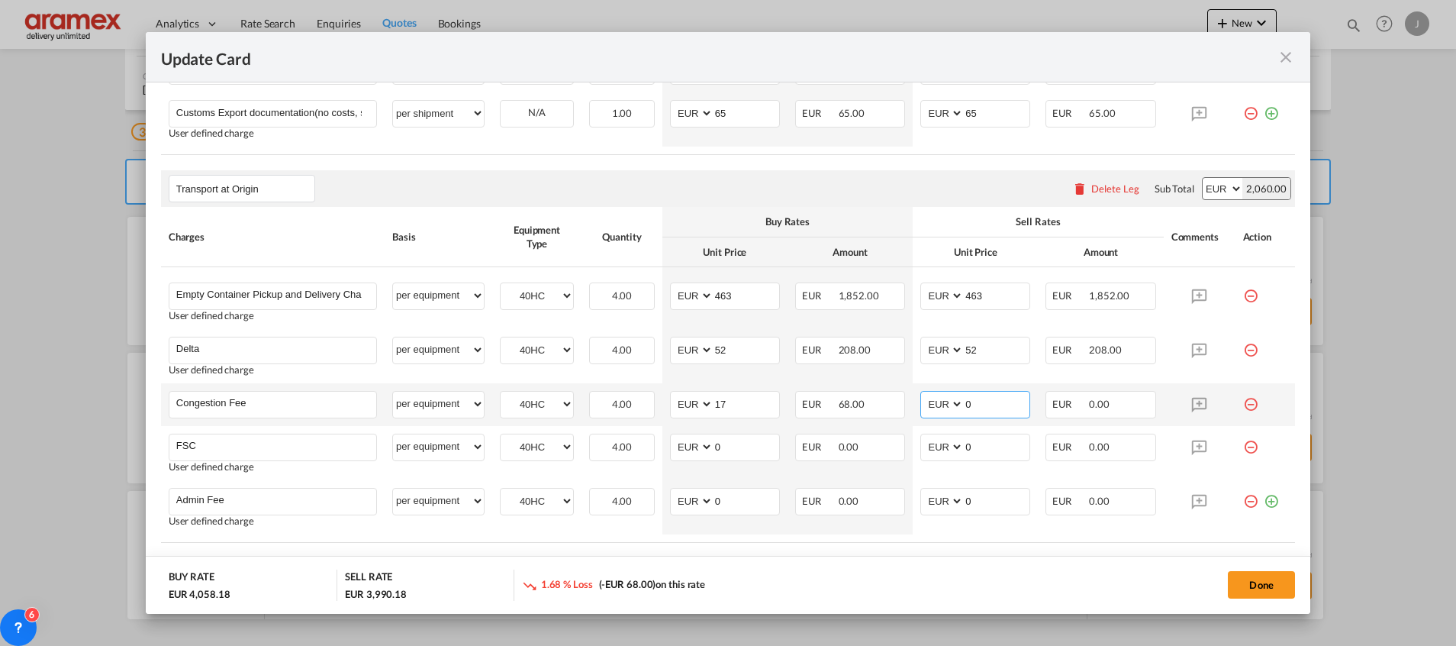
click at [920, 403] on md-input-container "AED AFN ALL AMD ANG AOA ARS AUD AWG AZN BAM BBD BDT BGN BHD BIF BMD BND [PERSON…" at bounding box center [975, 404] width 110 height 27
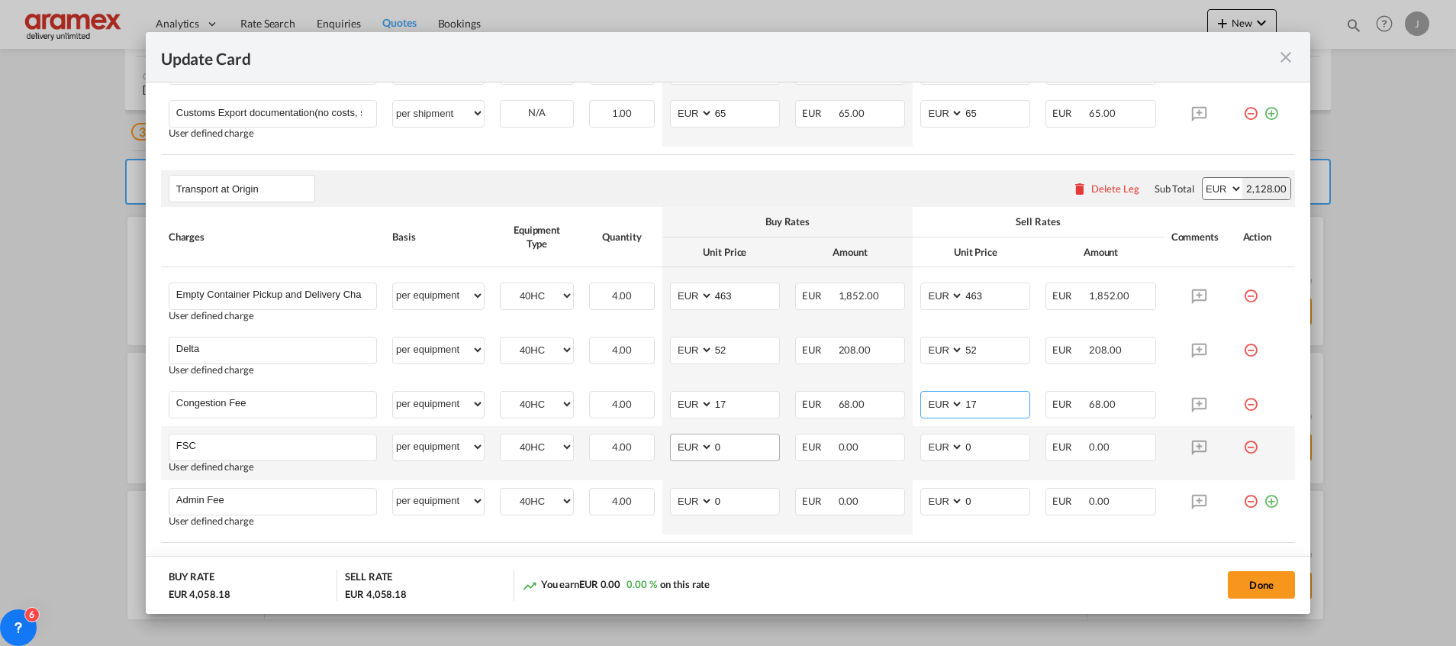
type input "17"
drag, startPoint x: 686, startPoint y: 449, endPoint x: 672, endPoint y: 450, distance: 14.5
click at [672, 449] on md-input-container "AED AFN ALL AMD ANG AOA ARS AUD AWG AZN BAM BBD BDT BGN BHD BIF BMD BND [PERSON…" at bounding box center [725, 446] width 110 height 27
paste input "€ 111.72"
click at [723, 445] on input "€ 111.72" at bounding box center [746, 445] width 66 height 23
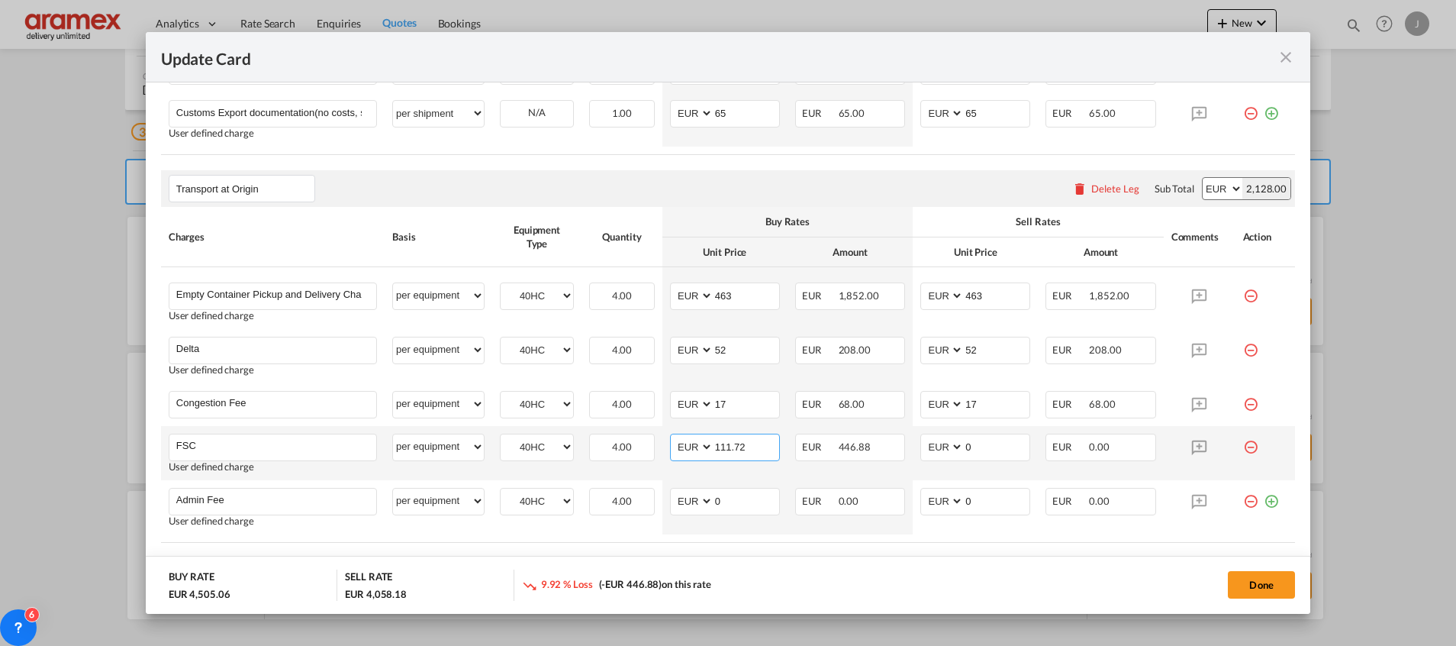
click at [723, 445] on input "111.72" at bounding box center [746, 445] width 66 height 23
type input "111.72"
click at [967, 449] on input "0" at bounding box center [997, 445] width 66 height 23
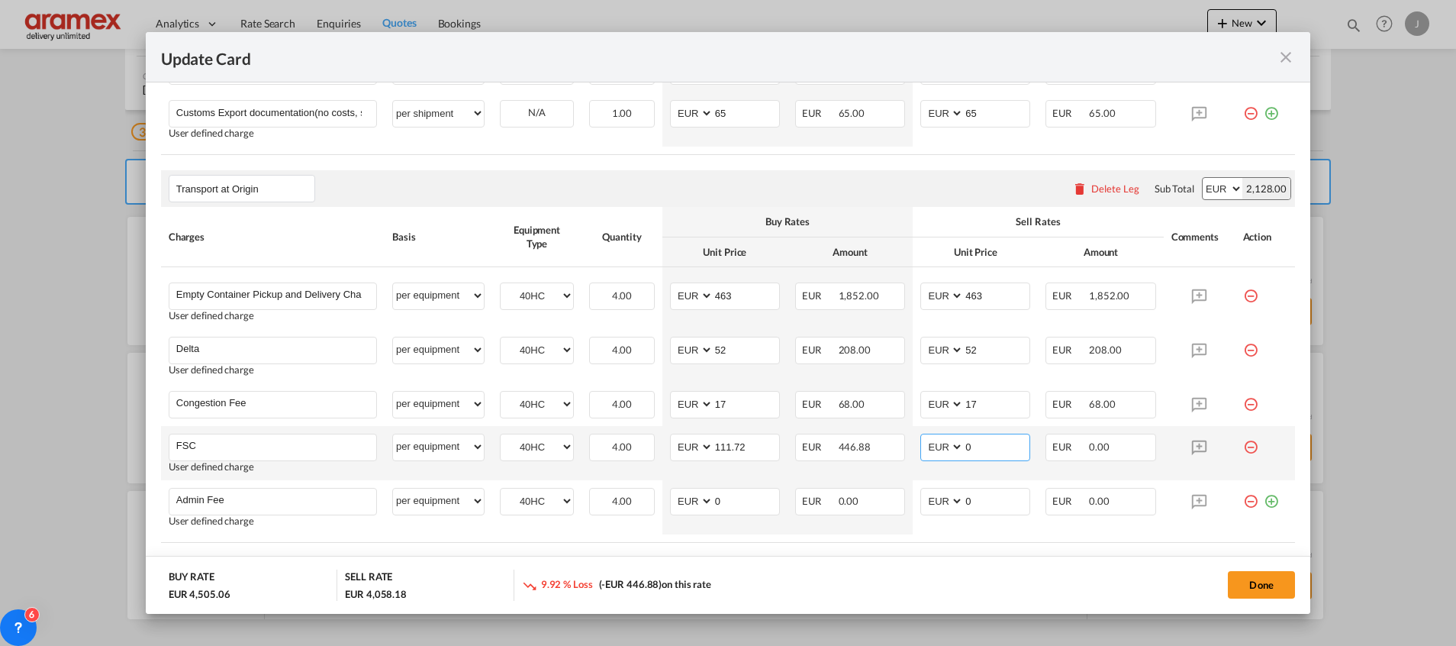
click at [967, 449] on input "0" at bounding box center [997, 445] width 66 height 23
paste input "111.72"
type input "111.72"
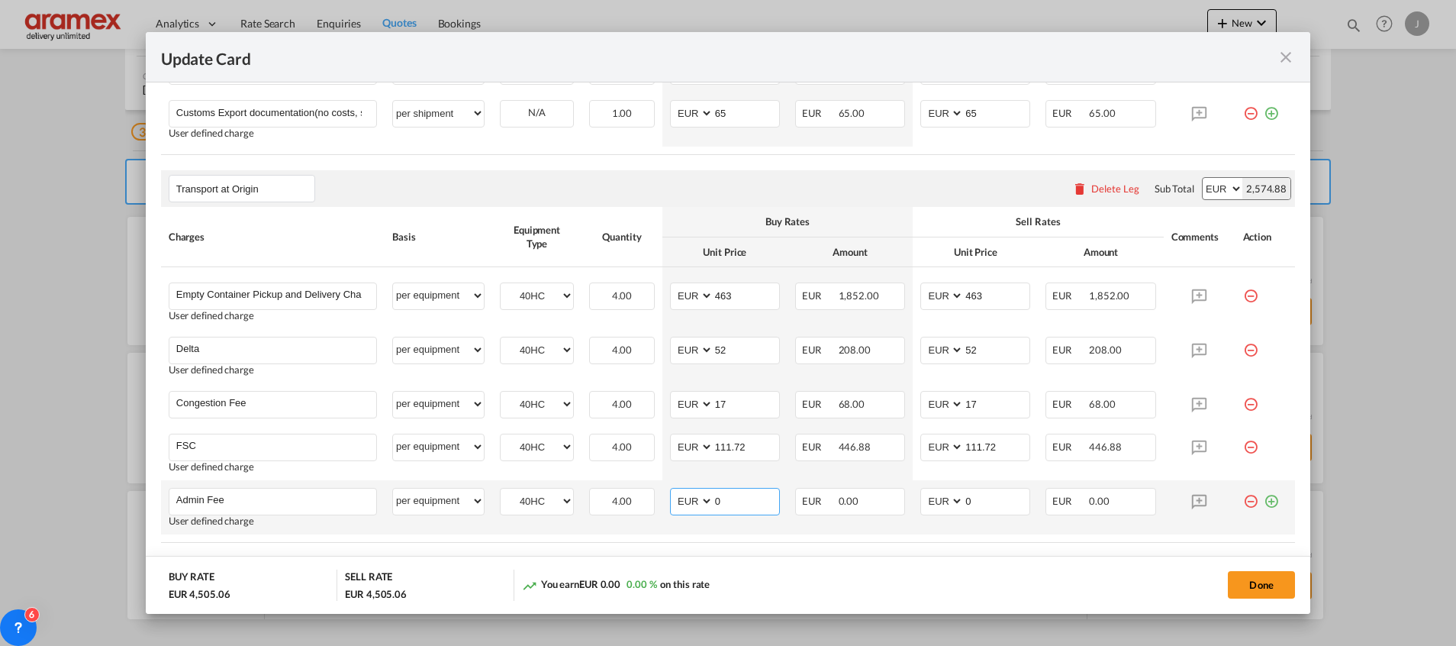
click at [737, 504] on input "0" at bounding box center [746, 499] width 66 height 23
drag, startPoint x: 727, startPoint y: 507, endPoint x: 685, endPoint y: 505, distance: 42.0
click at [685, 505] on md-input-container "AED AFN ALL AMD ANG AOA ARS AUD AWG AZN BAM BBD BDT BGN BHD BIF BMD BND [PERSON…" at bounding box center [725, 501] width 110 height 27
drag, startPoint x: 749, startPoint y: 584, endPoint x: 835, endPoint y: 574, distance: 86.0
click at [749, 584] on div "1.27 % Loss (-EUR 58.00) on this rate" at bounding box center [691, 584] width 338 height 31
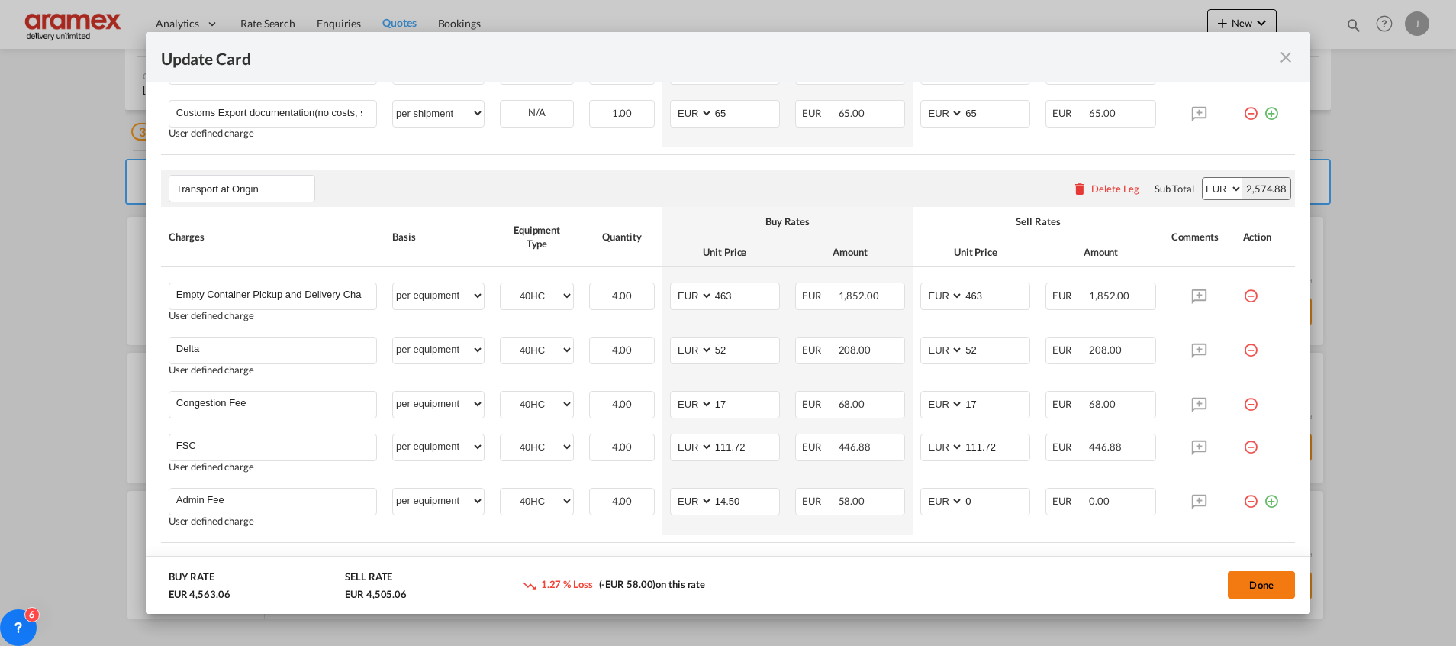
click at [1254, 578] on button "Done" at bounding box center [1261, 584] width 67 height 27
type input "14.5"
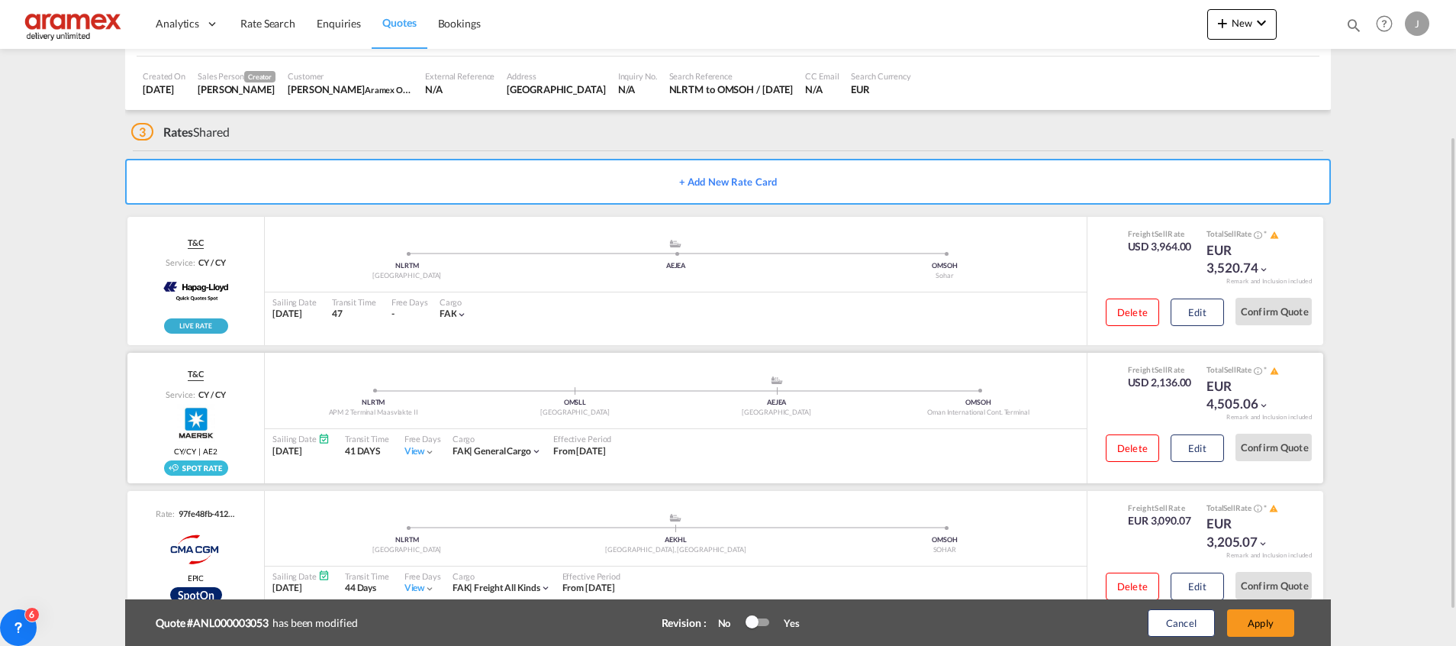
scroll to position [233, 0]
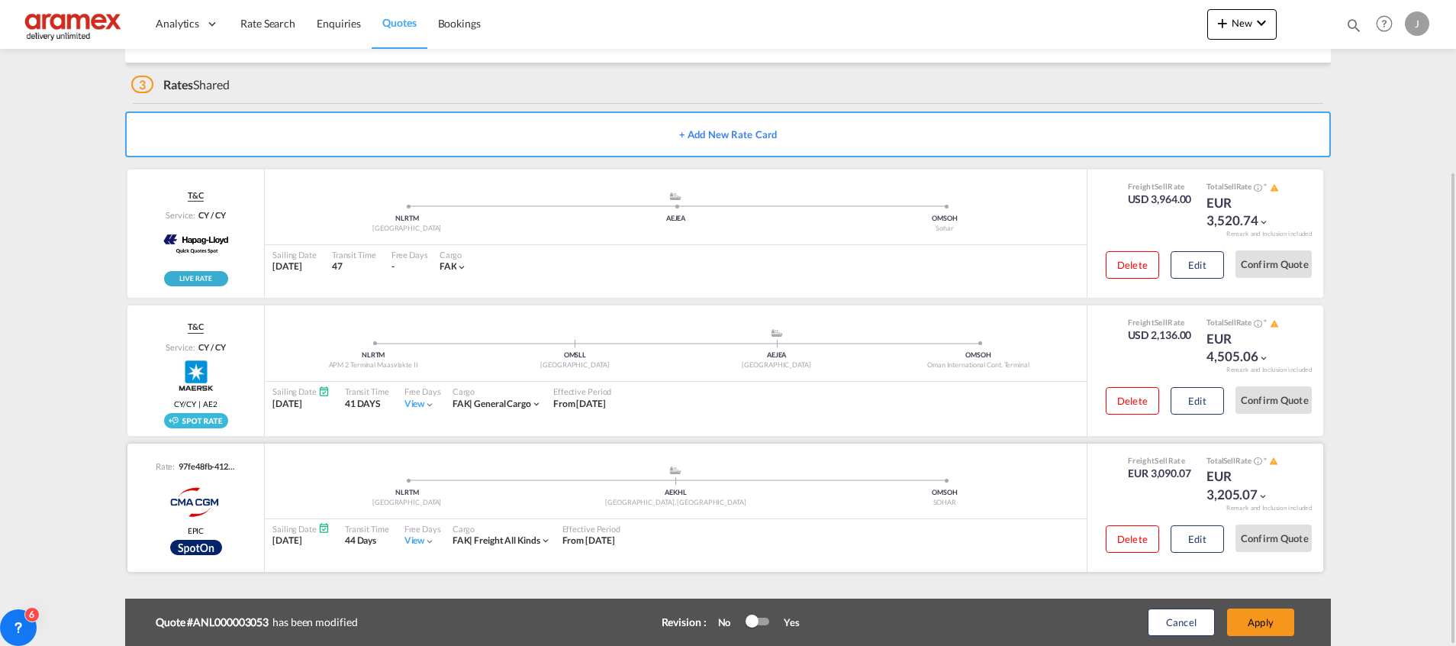
drag, startPoint x: 1200, startPoint y: 540, endPoint x: 1114, endPoint y: 517, distance: 88.5
click at [1200, 540] on button "Edit" at bounding box center [1197, 538] width 53 height 27
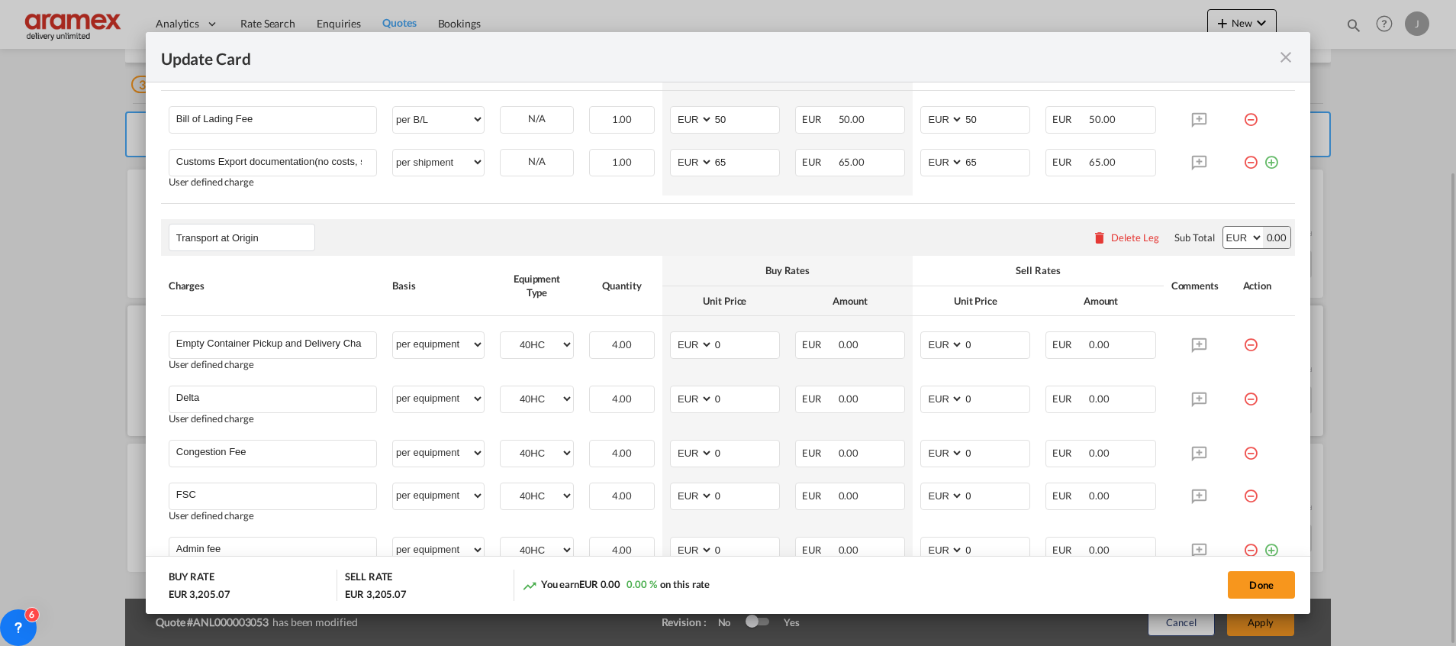
scroll to position [801, 0]
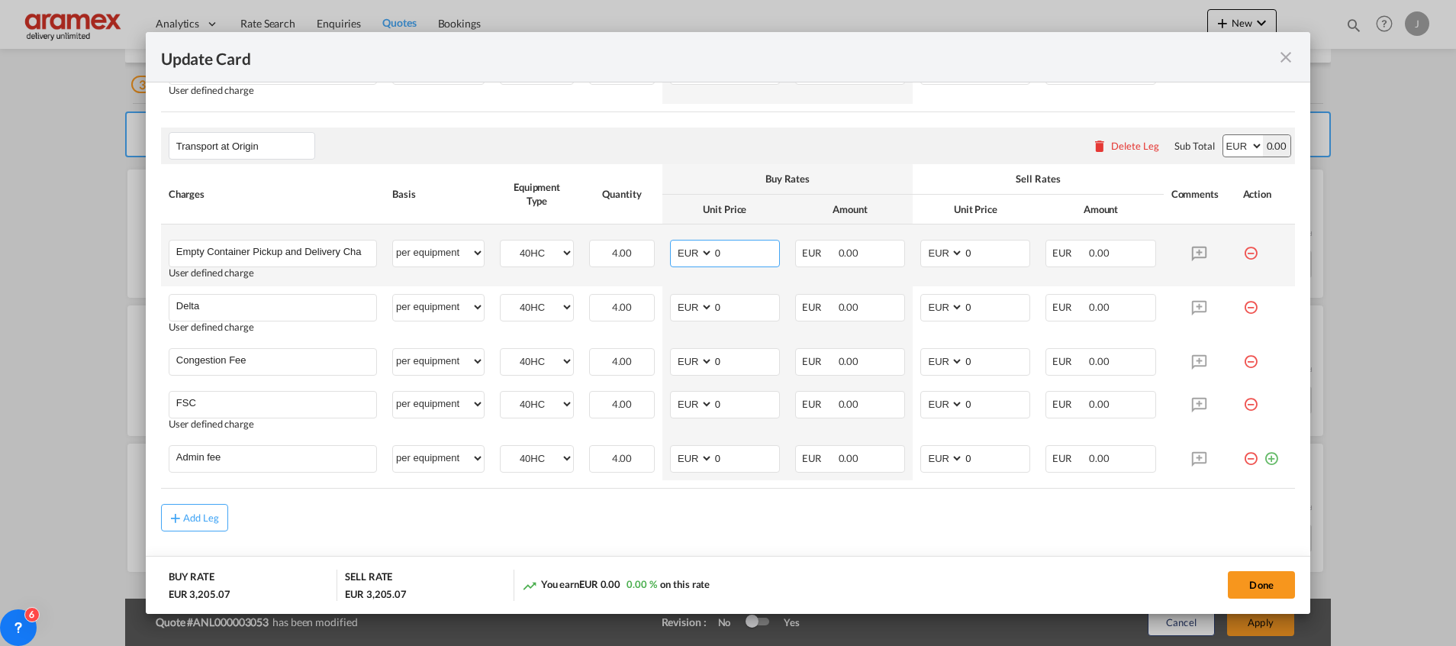
drag, startPoint x: 734, startPoint y: 249, endPoint x: 685, endPoint y: 250, distance: 48.8
click at [685, 250] on md-input-container "AED AFN ALL AMD ANG AOA ARS AUD AWG AZN BAM BBD BDT BGN BHD BIF BMD BND [PERSON…" at bounding box center [725, 253] width 110 height 27
type input "463"
drag, startPoint x: 994, startPoint y: 251, endPoint x: 846, endPoint y: 246, distance: 148.9
click at [862, 249] on tr "Empty Container Pickup and Delivery Charge Please Enter User Defined Charges Ca…" at bounding box center [728, 255] width 1134 height 62
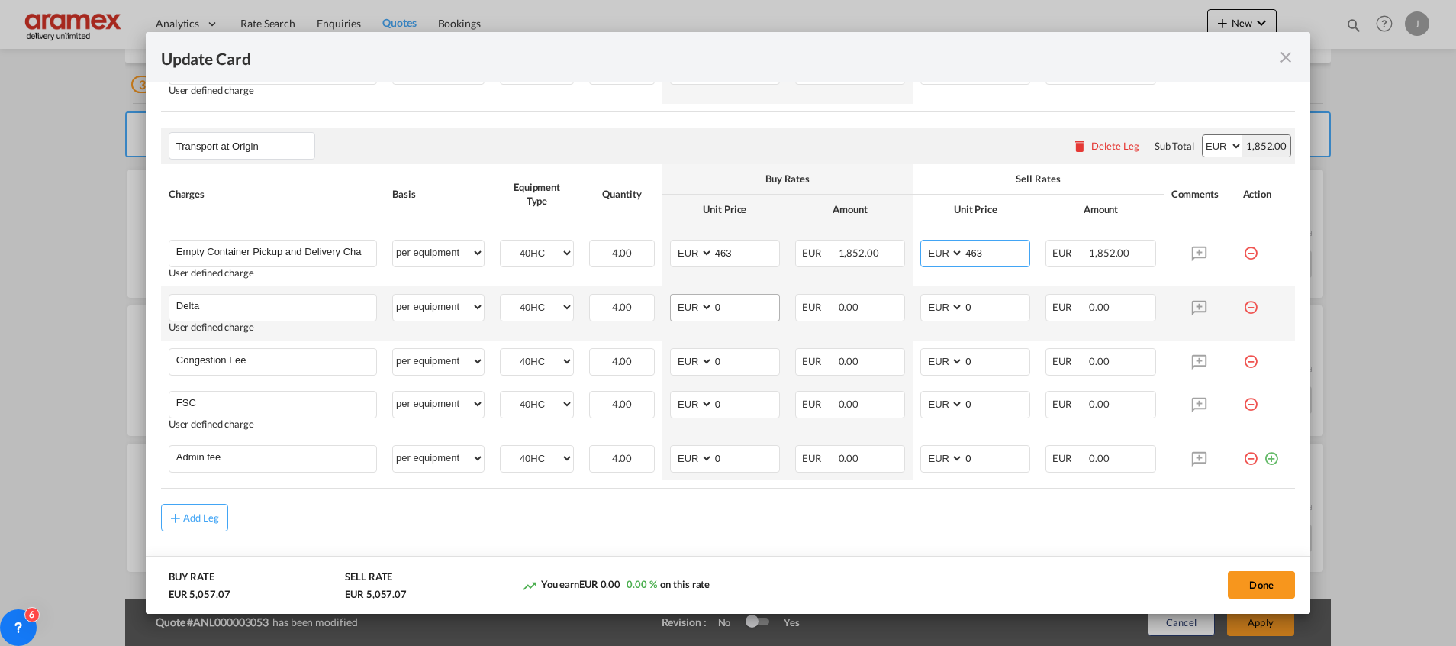
type input "463"
drag, startPoint x: 735, startPoint y: 308, endPoint x: 810, endPoint y: 326, distance: 77.6
click at [681, 311] on md-input-container "AED AFN ALL AMD ANG AOA ARS AUD AWG AZN BAM BBD BDT BGN BHD BIF BMD BND [PERSON…" at bounding box center [725, 307] width 110 height 27
type input "52"
click at [983, 298] on input "0" at bounding box center [997, 306] width 66 height 23
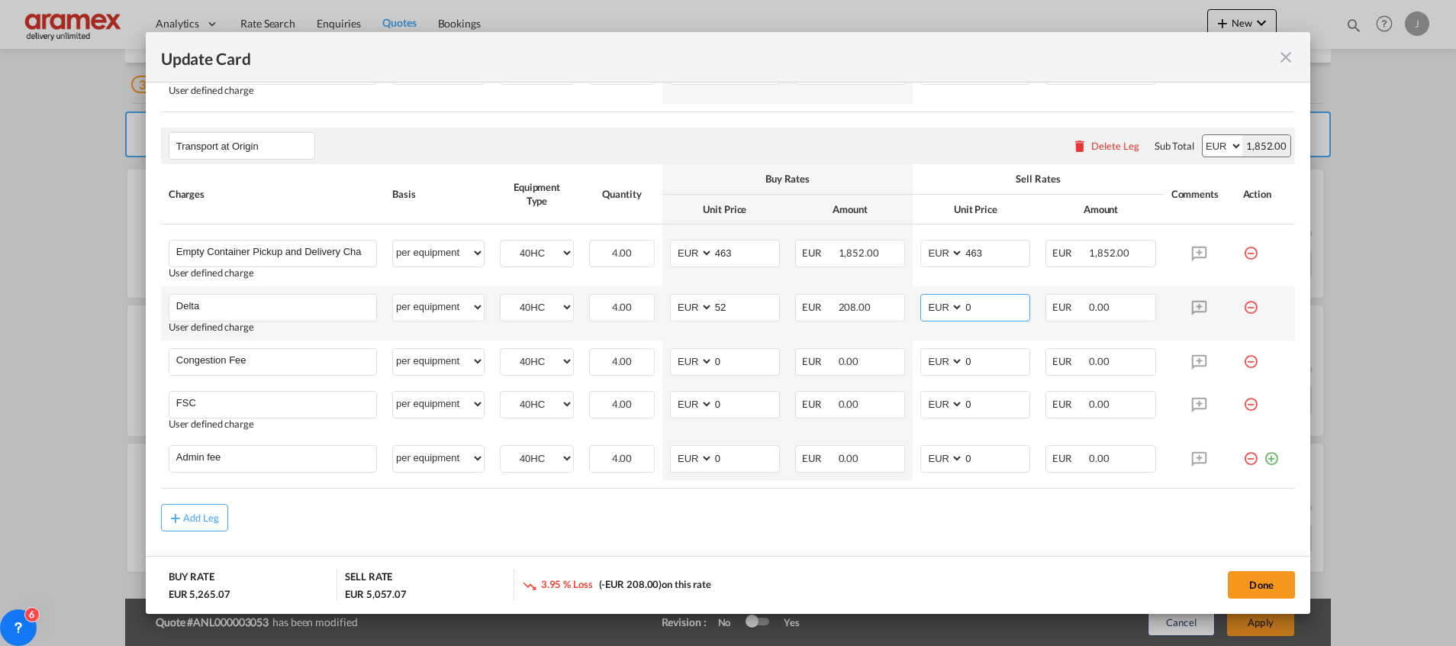
drag, startPoint x: 980, startPoint y: 301, endPoint x: 910, endPoint y: 303, distance: 70.2
click at [920, 303] on md-input-container "AED AFN ALL AMD ANG AOA ARS AUD AWG AZN BAM BBD BDT BGN BHD BIF BMD BND [PERSON…" at bounding box center [975, 307] width 110 height 27
type input "52"
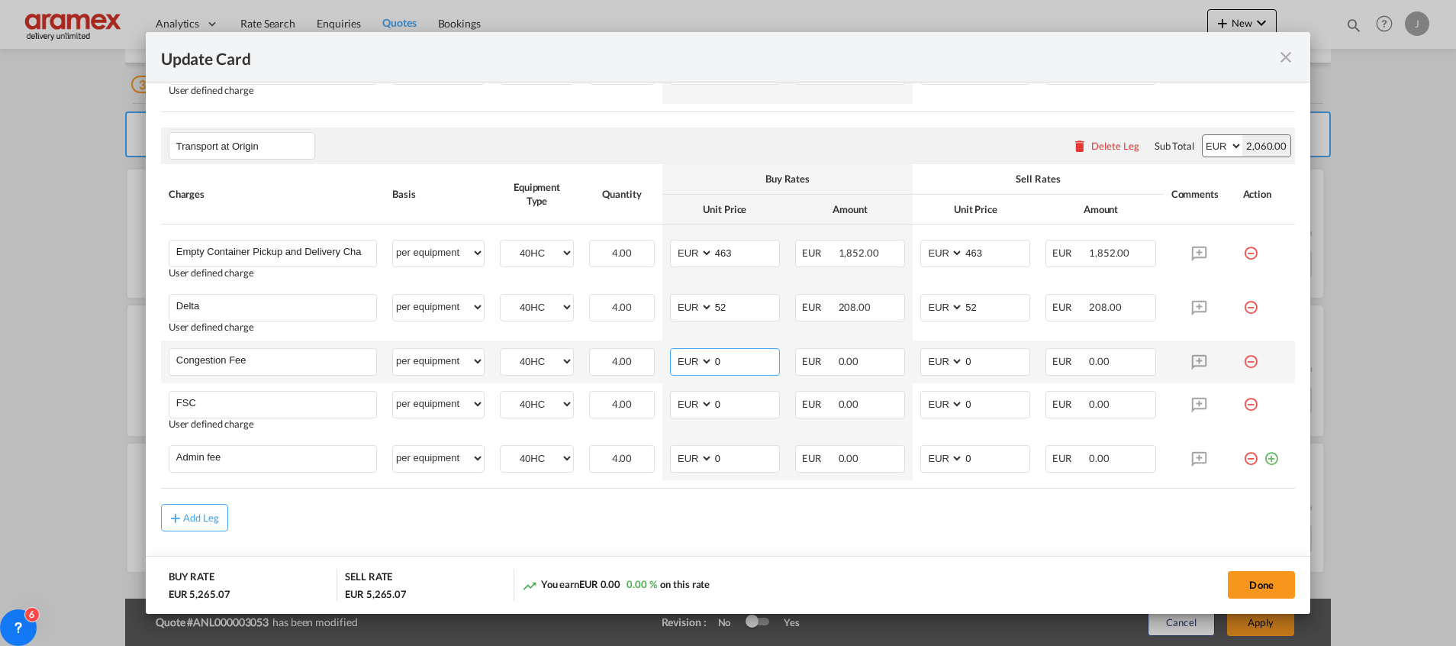
drag, startPoint x: 736, startPoint y: 361, endPoint x: 681, endPoint y: 356, distance: 55.9
click at [681, 356] on md-input-container "AED AFN ALL AMD ANG AOA ARS AUD AWG AZN BAM BBD BDT BGN BHD BIF BMD BND [PERSON…" at bounding box center [725, 361] width 110 height 27
type input "17"
drag, startPoint x: 985, startPoint y: 359, endPoint x: 915, endPoint y: 358, distance: 70.2
click at [920, 358] on md-input-container "AED AFN ALL AMD ANG AOA ARS AUD AWG AZN BAM BBD BDT BGN BHD BIF BMD BND [PERSON…" at bounding box center [975, 361] width 110 height 27
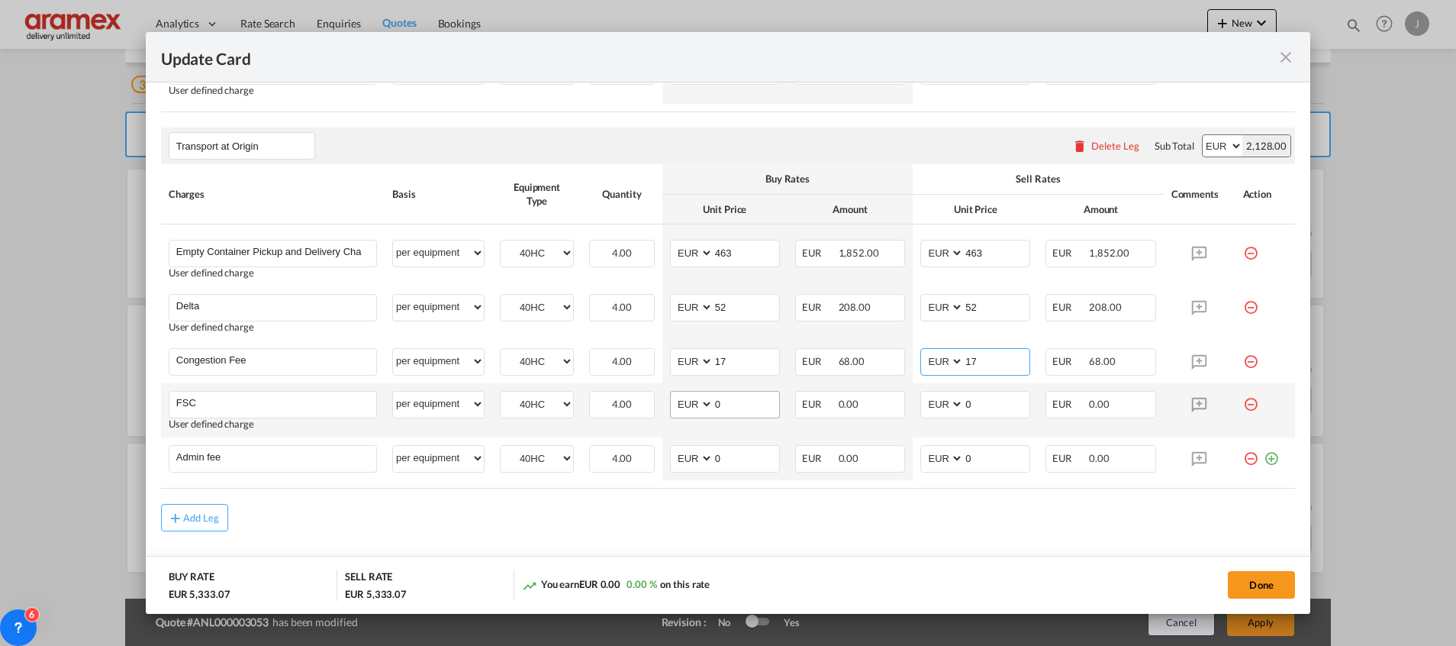
type input "17"
drag, startPoint x: 722, startPoint y: 404, endPoint x: 694, endPoint y: 404, distance: 28.2
click at [693, 404] on md-input-container "AED AFN ALL AMD ANG AOA ARS AUD AWG AZN BAM BBD BDT BGN BHD BIF BMD BND [PERSON…" at bounding box center [725, 404] width 110 height 27
paste input "111.72"
type input "111.72"
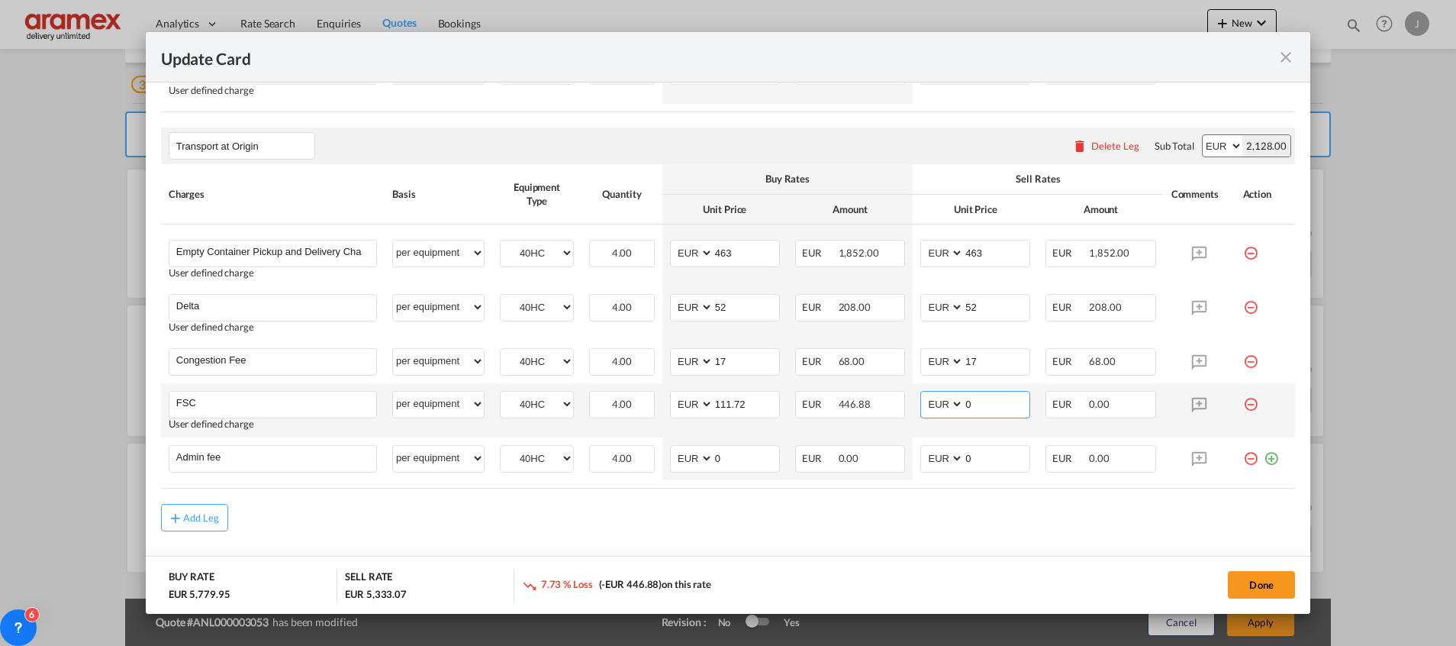
drag, startPoint x: 971, startPoint y: 407, endPoint x: 907, endPoint y: 409, distance: 64.1
click at [921, 407] on md-input-container "AED AFN ALL AMD ANG AOA ARS AUD AWG AZN BAM BBD BDT BGN BHD BIF BMD BND [PERSON…" at bounding box center [975, 404] width 110 height 27
paste input "111.72"
type input "111.72"
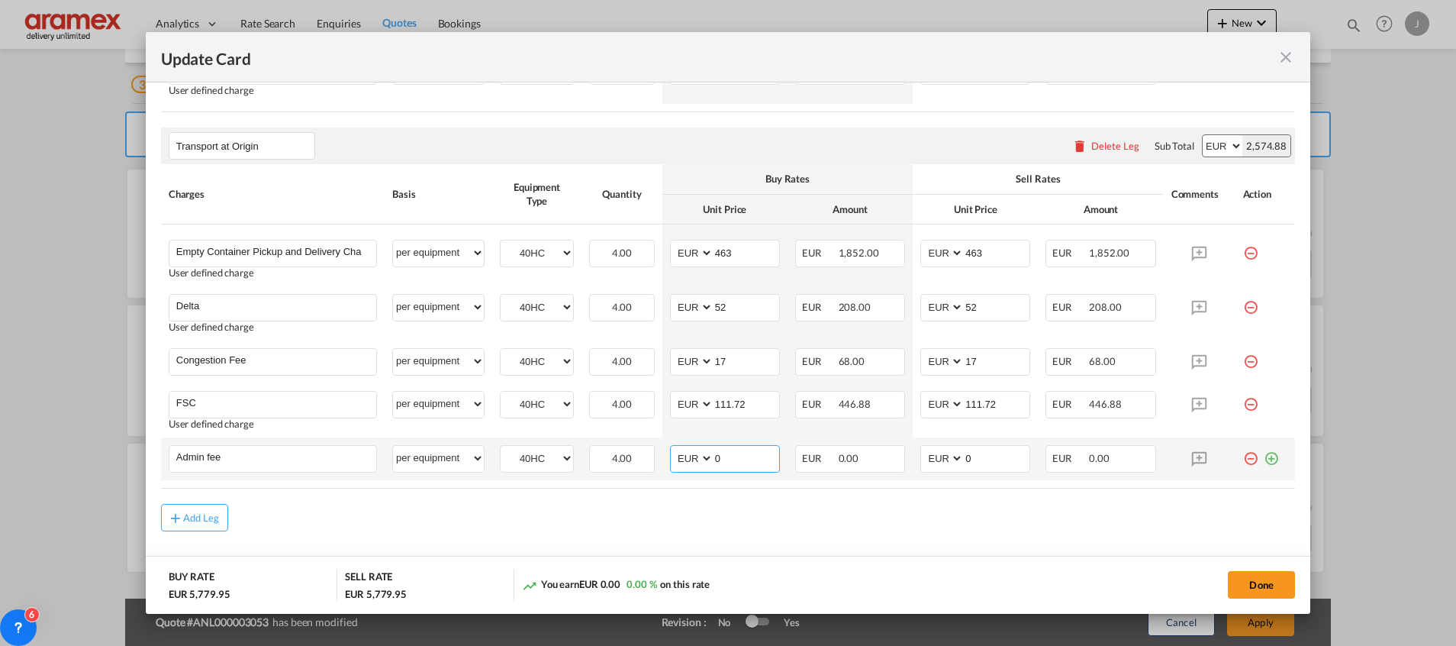
drag, startPoint x: 731, startPoint y: 462, endPoint x: 668, endPoint y: 464, distance: 62.6
click at [670, 464] on md-input-container "AED AFN ALL AMD ANG AOA ARS AUD AWG AZN BAM BBD BDT BGN BHD BIF BMD BND [PERSON…" at bounding box center [725, 458] width 110 height 27
click at [723, 457] on input "0" at bounding box center [746, 457] width 66 height 23
type input "14.5"
drag, startPoint x: 982, startPoint y: 456, endPoint x: 893, endPoint y: 456, distance: 89.3
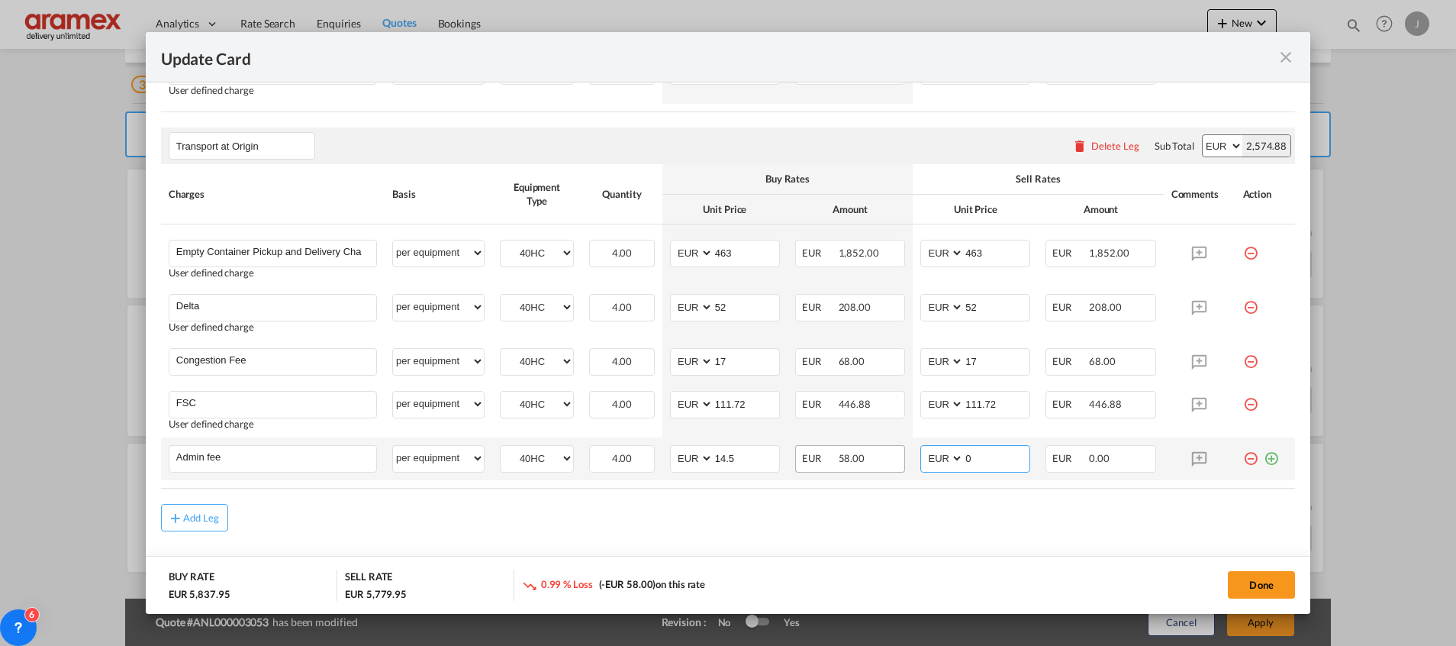
click at [893, 456] on tr "Admin fee Please Enter User Defined Charges Cannot Be Published per equipment p…" at bounding box center [728, 458] width 1134 height 43
type input "14.5"
click at [877, 581] on div "Done" at bounding box center [1078, 584] width 436 height 31
click at [1265, 585] on button "Done" at bounding box center [1261, 584] width 67 height 27
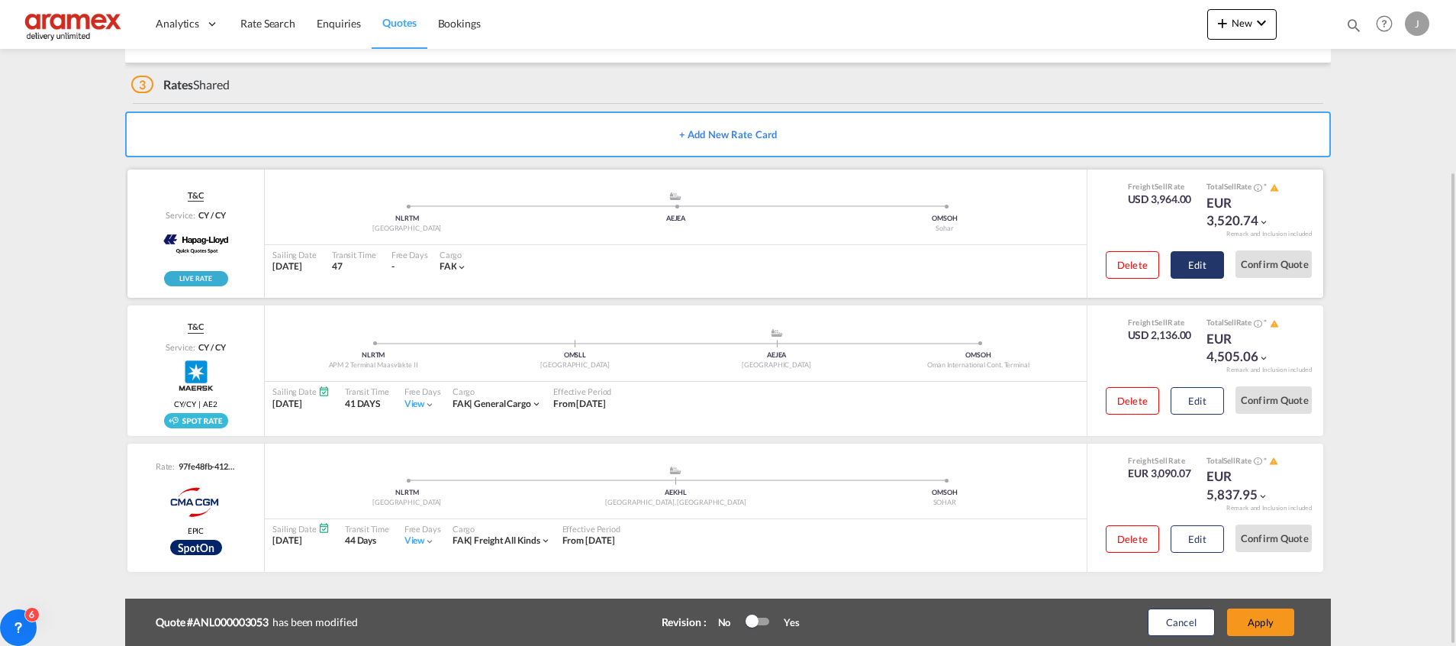
click at [1199, 270] on button "Edit" at bounding box center [1197, 264] width 53 height 27
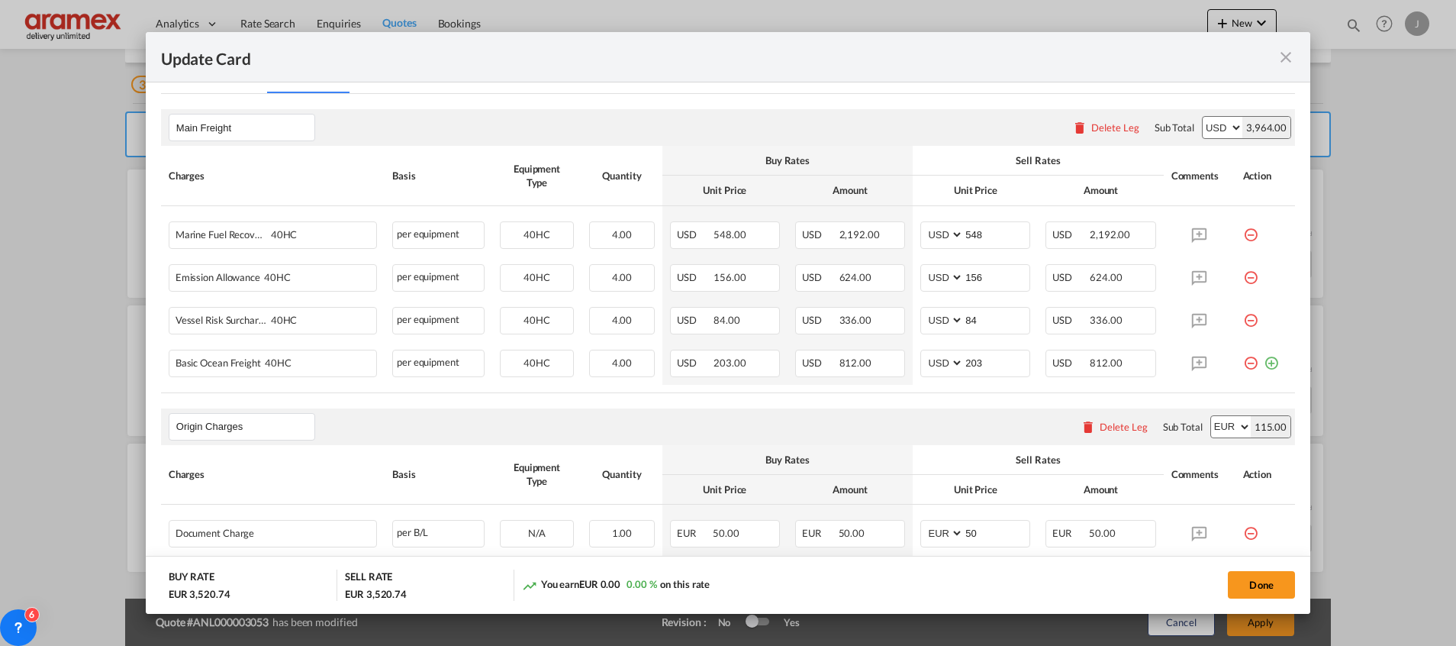
scroll to position [545, 0]
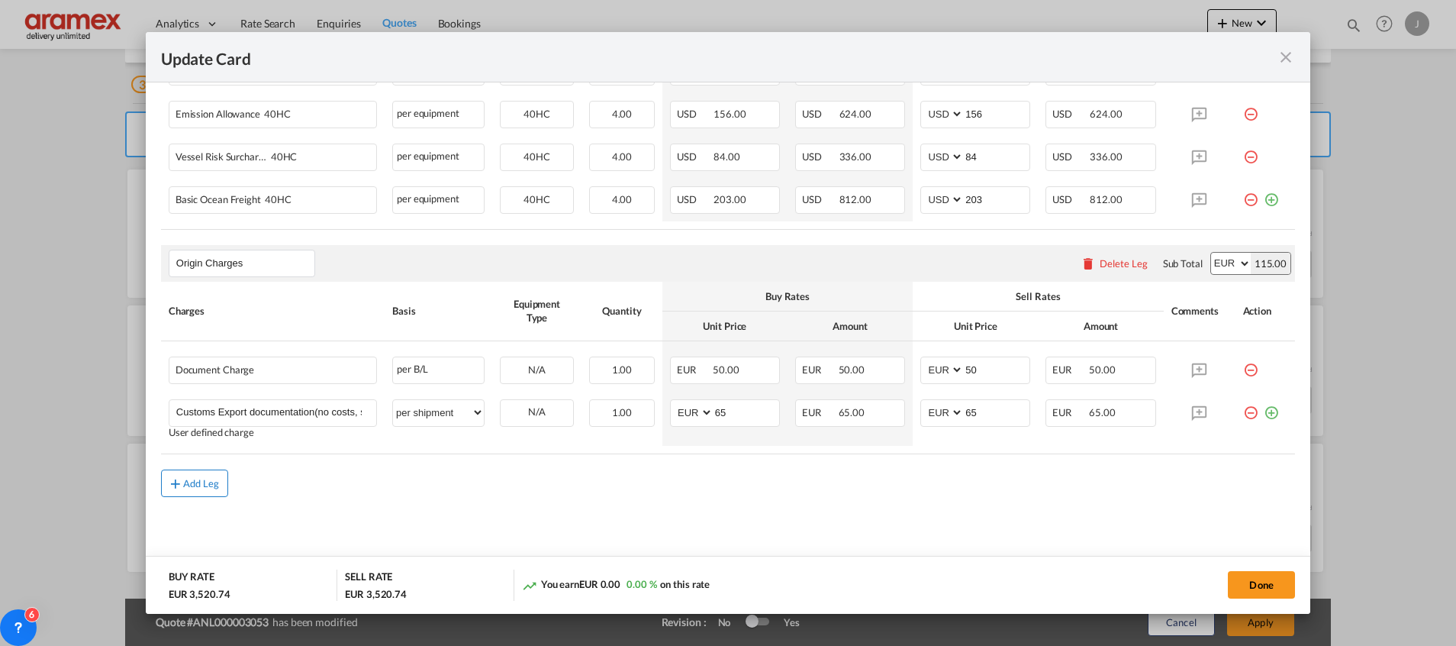
click at [182, 478] on md-icon "icon-plus md-link-fg s20" at bounding box center [175, 482] width 15 height 15
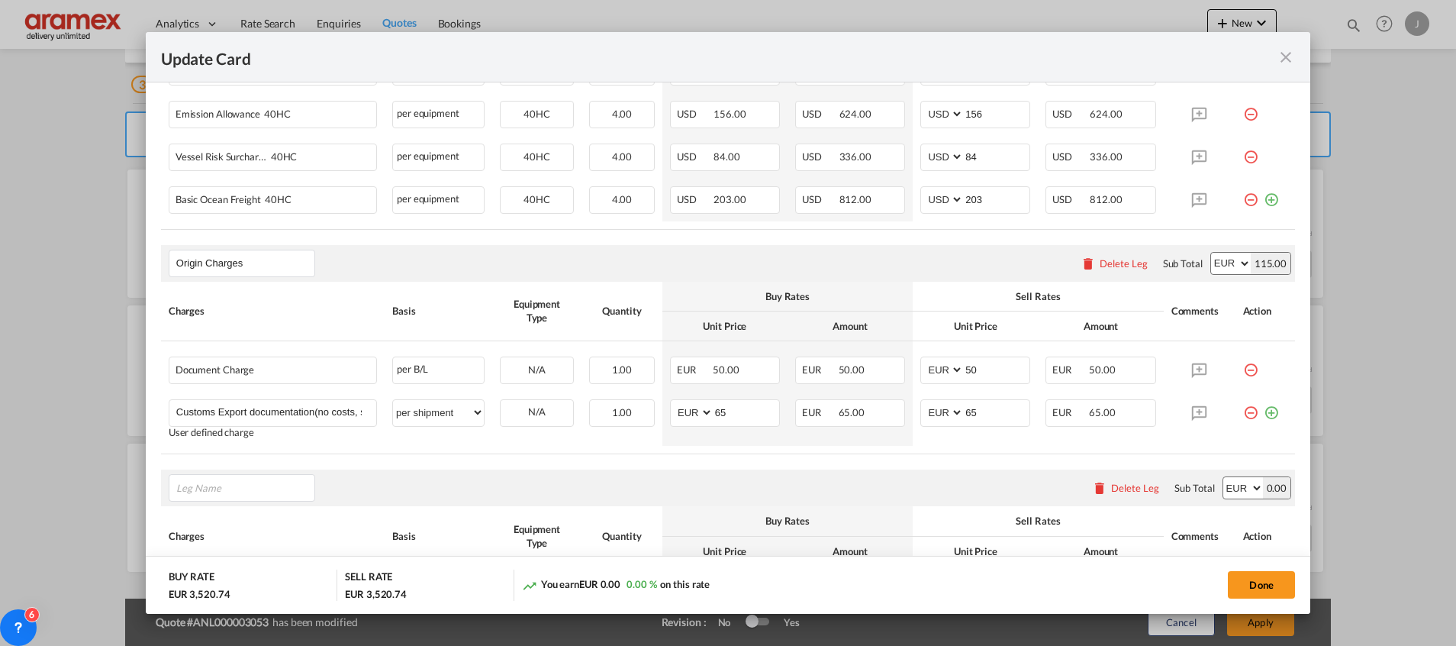
scroll to position [715, 0]
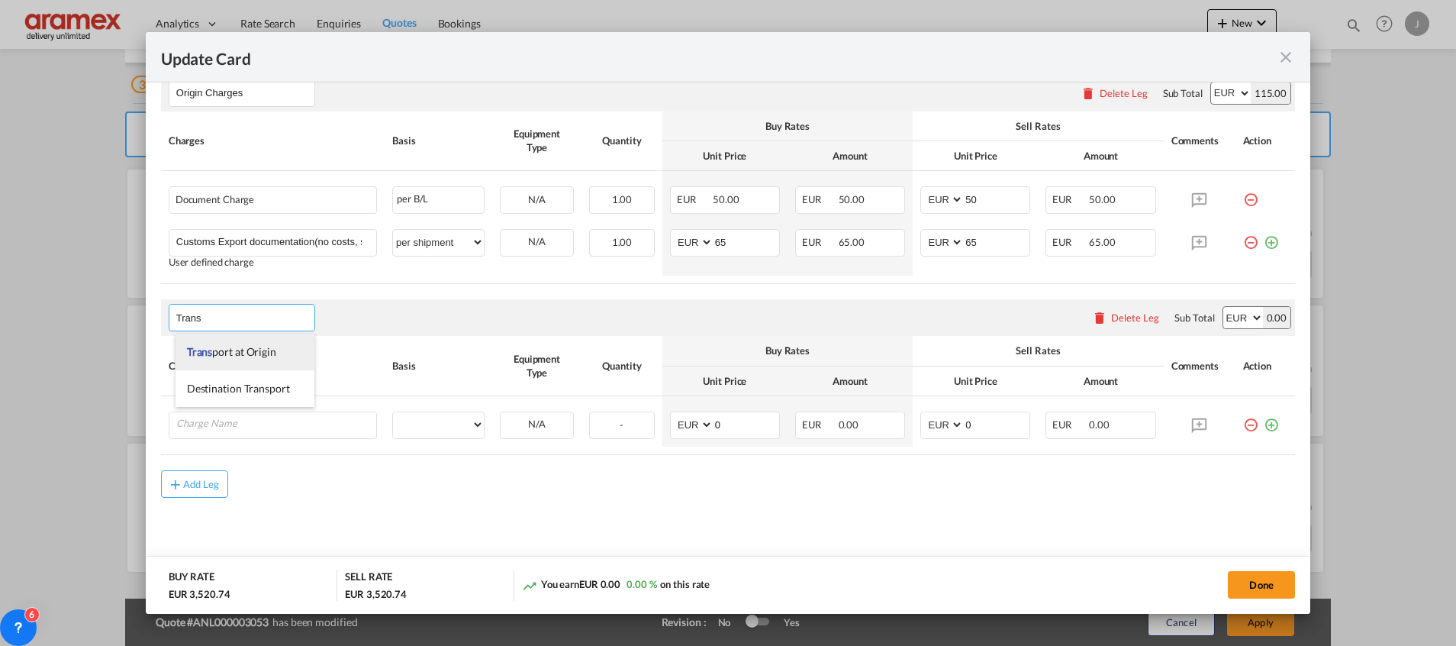
click at [221, 350] on span "Trans port at Origin" at bounding box center [231, 351] width 89 height 13
type input "Transport at Origin"
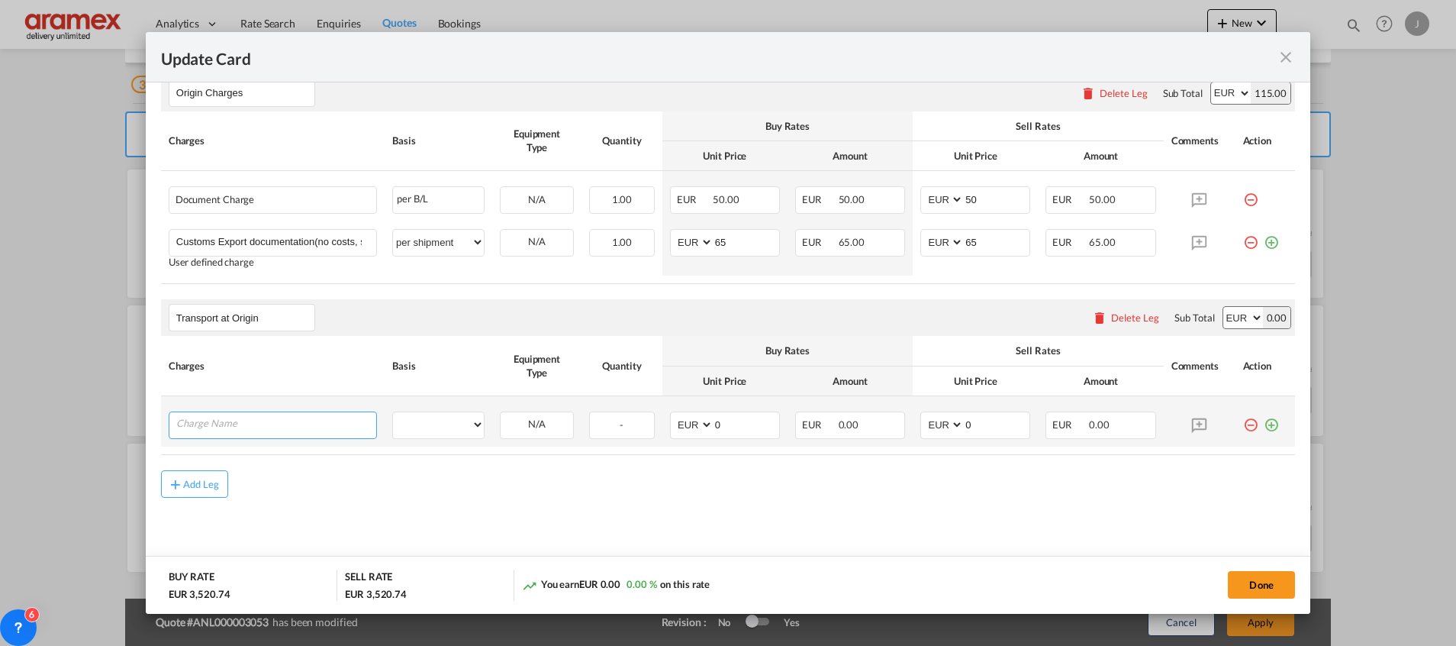
click at [237, 419] on input "Charge Name" at bounding box center [276, 423] width 200 height 23
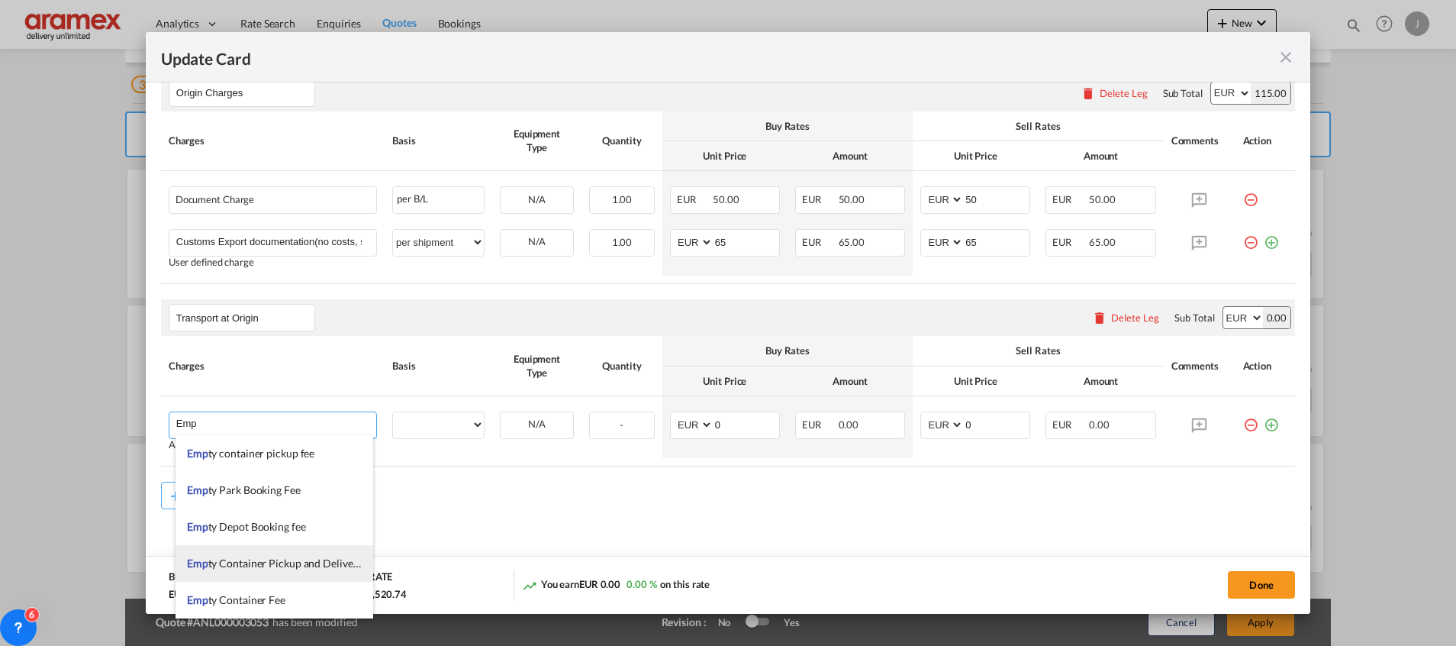
click at [263, 577] on li "Emp ty Container Pickup and Delivery Charge" at bounding box center [275, 563] width 198 height 37
type input "Empty Container Pickup and Delivery Charge"
select select "per equipment"
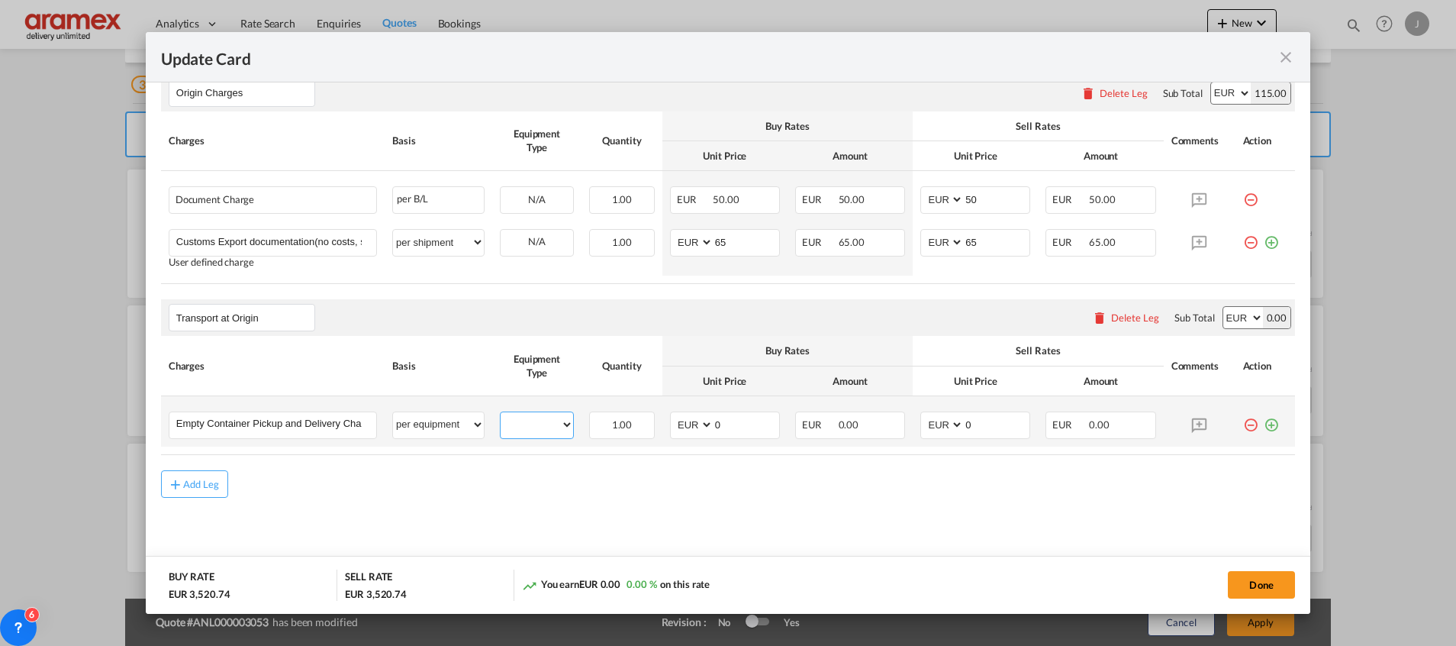
click at [515, 423] on select "40HC" at bounding box center [537, 424] width 72 height 21
select select "40HC"
click at [501, 414] on select "40HC" at bounding box center [537, 424] width 72 height 21
drag, startPoint x: 753, startPoint y: 419, endPoint x: 681, endPoint y: 418, distance: 71.7
click at [681, 418] on md-input-container "AED AFN ALL AMD ANG AOA ARS AUD AWG AZN BAM BBD BDT BGN BHD BIF BMD BND [PERSON…" at bounding box center [725, 424] width 110 height 27
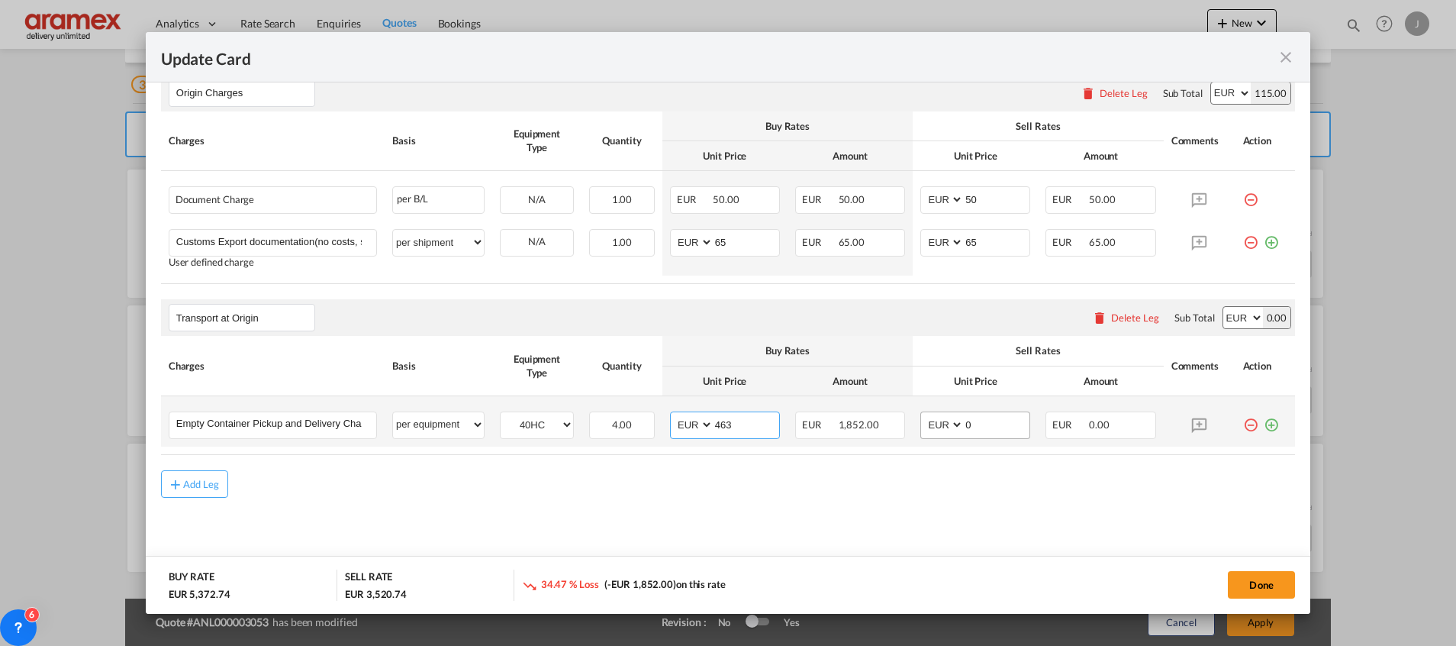
type input "463"
drag, startPoint x: 955, startPoint y: 423, endPoint x: 907, endPoint y: 423, distance: 48.8
click at [913, 423] on td "AED AFN ALL AMD ANG AOA ARS AUD AWG AZN BAM BBD BDT BGN BHD BIF BMD BND [PERSON…" at bounding box center [975, 421] width 125 height 50
type input "463"
drag, startPoint x: 827, startPoint y: 532, endPoint x: 1139, endPoint y: 458, distance: 320.0
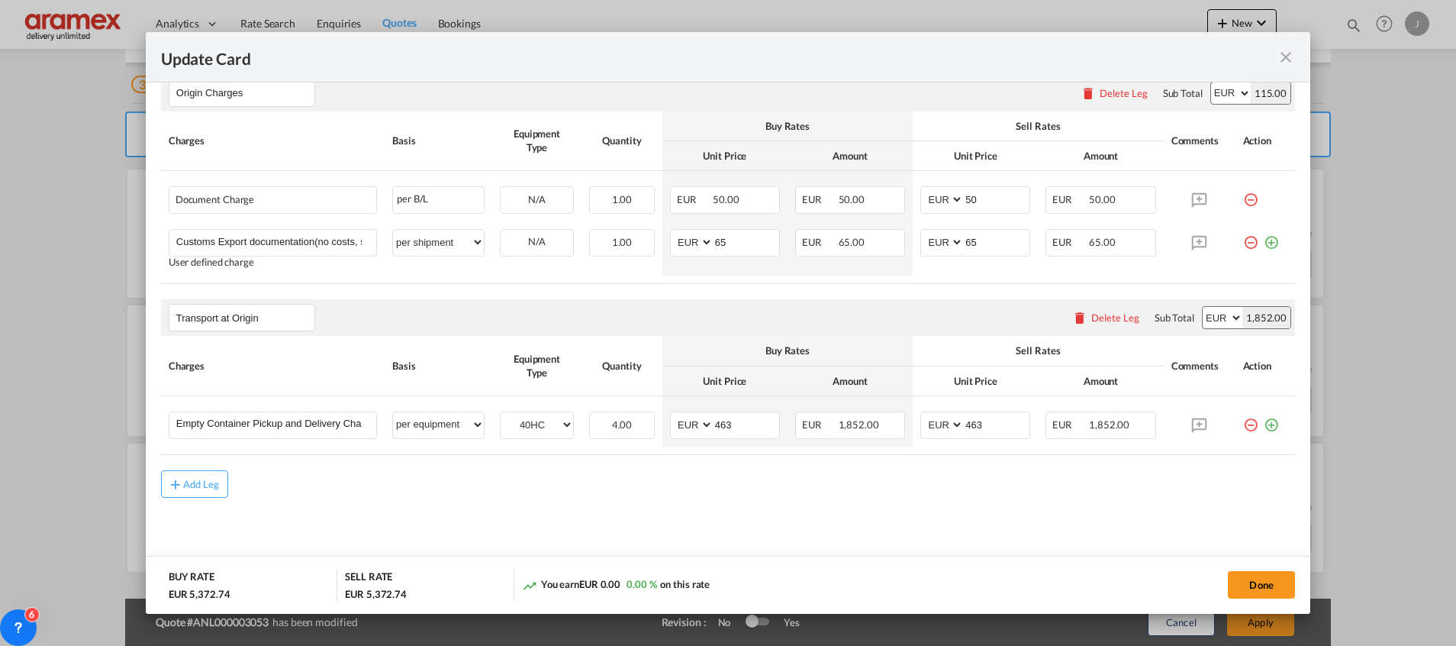
click at [845, 527] on md-content "Main Freight Please enter leg name Leg Name Already Exists Delete Leg Sub Total…" at bounding box center [728, 168] width 1134 height 817
click at [1264, 424] on md-icon "icon-plus-circle-outline green-400-fg" at bounding box center [1271, 418] width 15 height 15
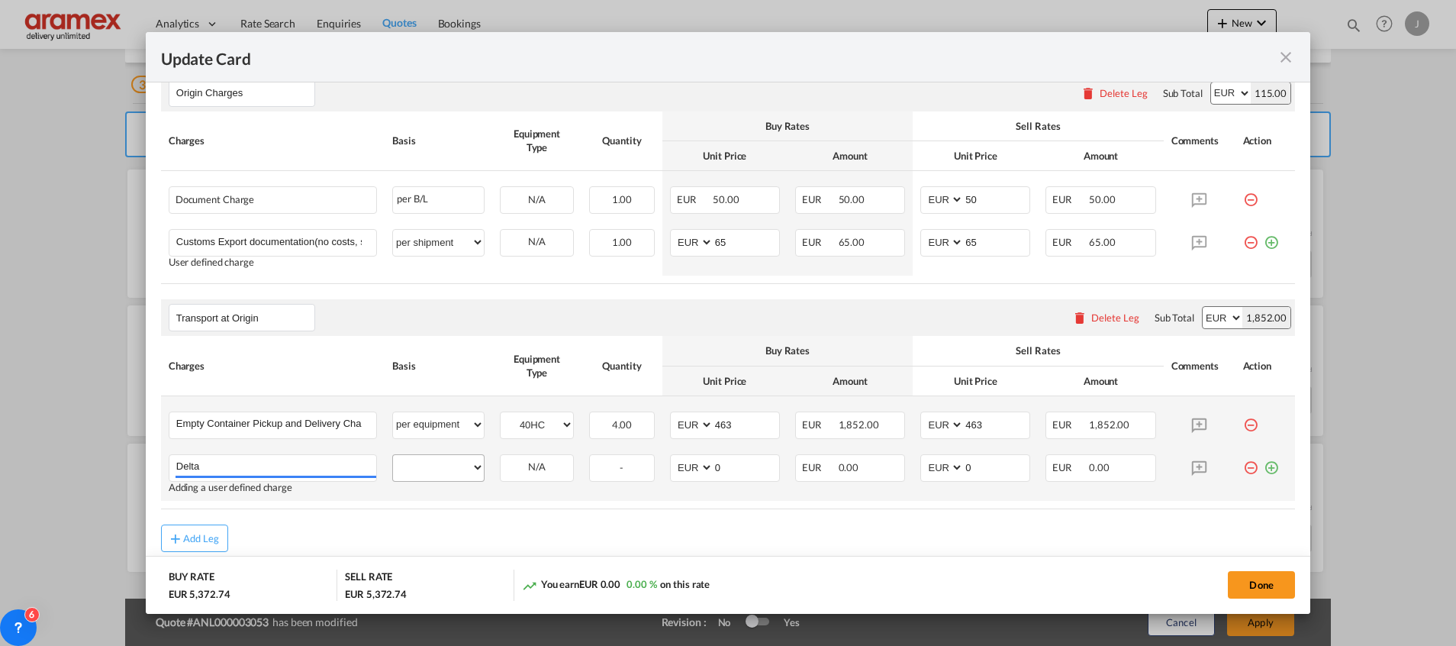
type input "Delta"
drag, startPoint x: 448, startPoint y: 465, endPoint x: 449, endPoint y: 457, distance: 7.7
click at [448, 465] on select "per equipment per container per B/L per shipping bill per shipment % on pickup …" at bounding box center [438, 467] width 91 height 24
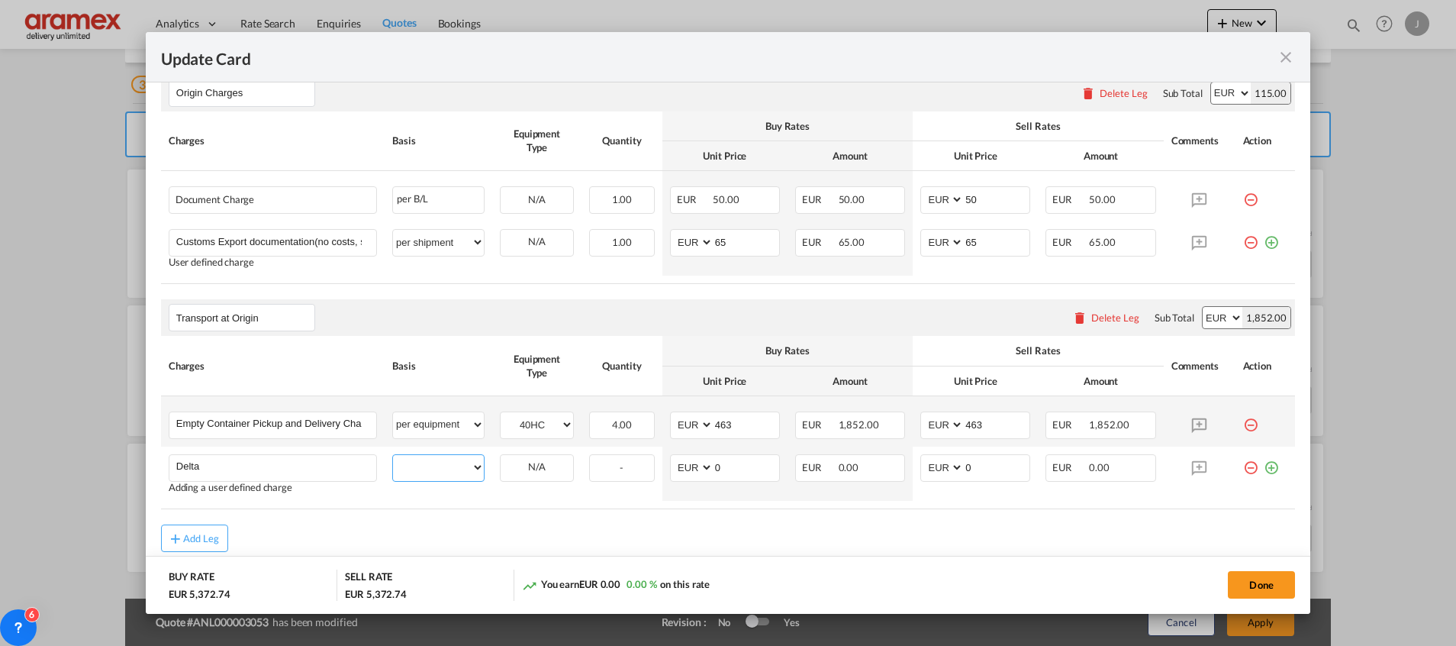
select select "per equipment"
click at [393, 455] on select "per equipment per container per B/L per shipping bill per shipment % on pickup …" at bounding box center [438, 467] width 91 height 24
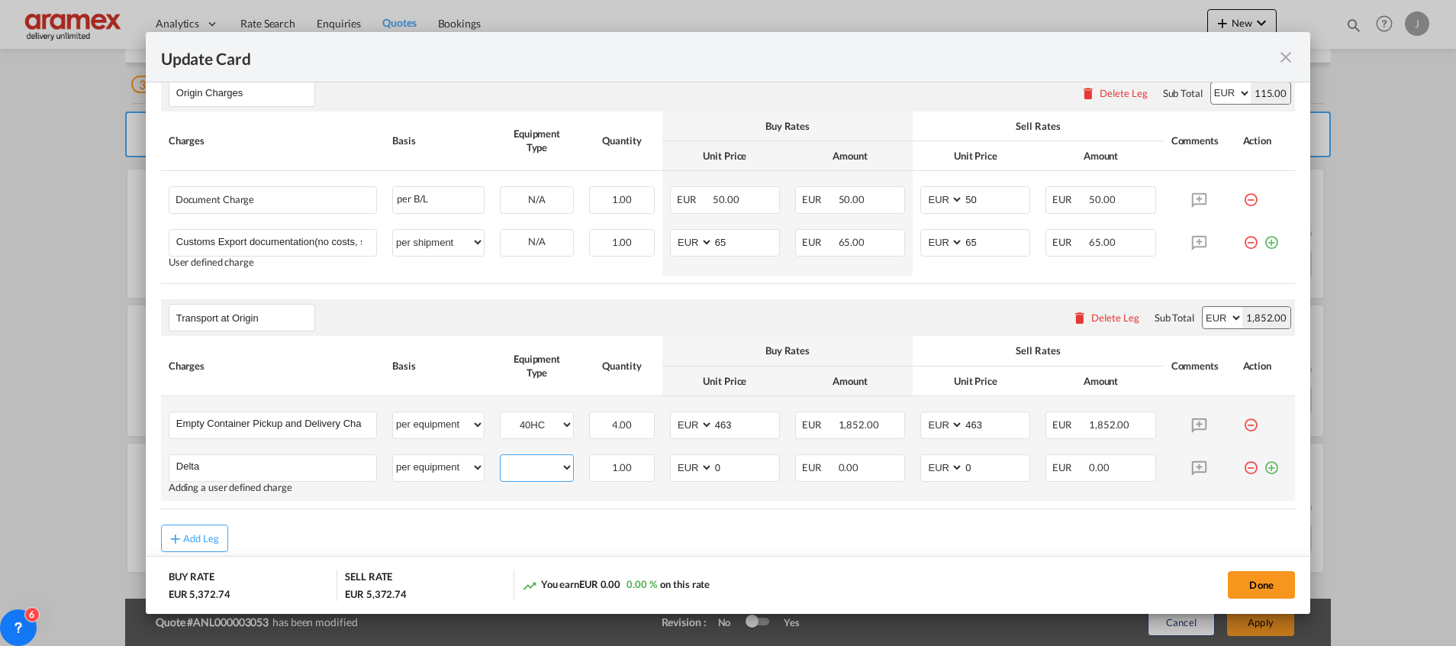
click at [539, 472] on select "40HC" at bounding box center [537, 467] width 72 height 21
select select "40HC"
click at [501, 457] on select "40HC" at bounding box center [537, 467] width 72 height 21
drag, startPoint x: 731, startPoint y: 465, endPoint x: 677, endPoint y: 472, distance: 54.6
click at [677, 472] on md-input-container "AED AFN ALL AMD ANG AOA ARS AUD AWG AZN BAM BBD BDT BGN BHD BIF BMD BND [PERSON…" at bounding box center [725, 467] width 110 height 27
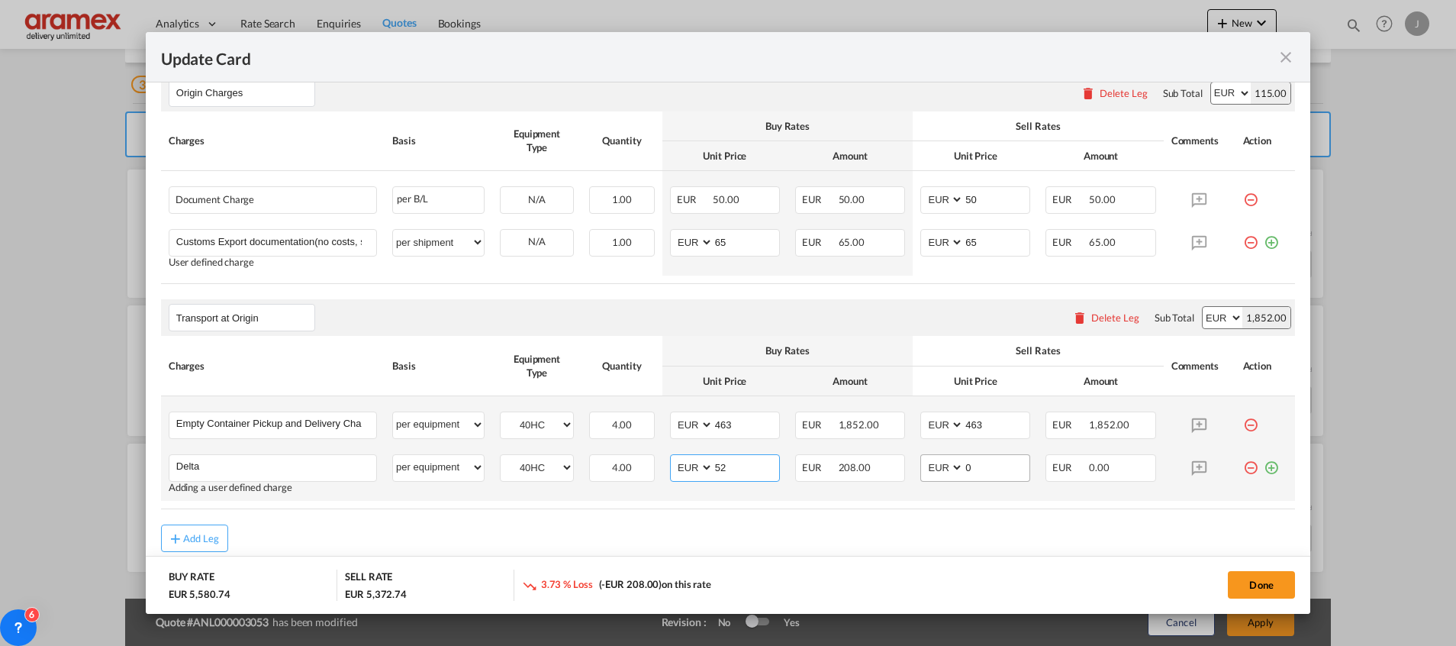
type input "52"
drag, startPoint x: 984, startPoint y: 465, endPoint x: 900, endPoint y: 460, distance: 83.3
click at [913, 460] on td "AED AFN ALL AMD ANG AOA ARS AUD AWG AZN BAM BBD BDT BGN BHD BIF BMD BND [PERSON…" at bounding box center [975, 473] width 125 height 54
type input "52"
click at [726, 503] on table "Charges Basis Equipment Type Quantity Buy Rates Sell Rates Comments Action Unit…" at bounding box center [728, 422] width 1134 height 172
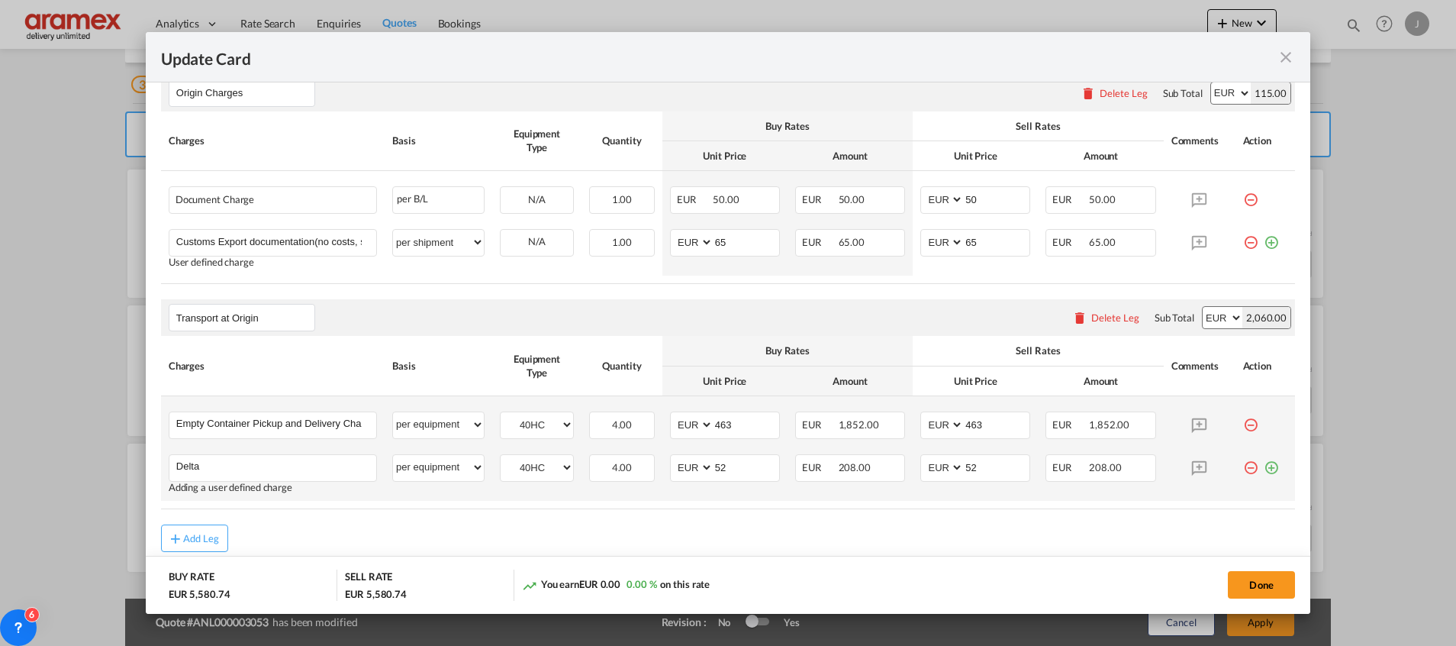
click at [1264, 463] on md-icon "icon-plus-circle-outline green-400-fg" at bounding box center [1271, 461] width 15 height 15
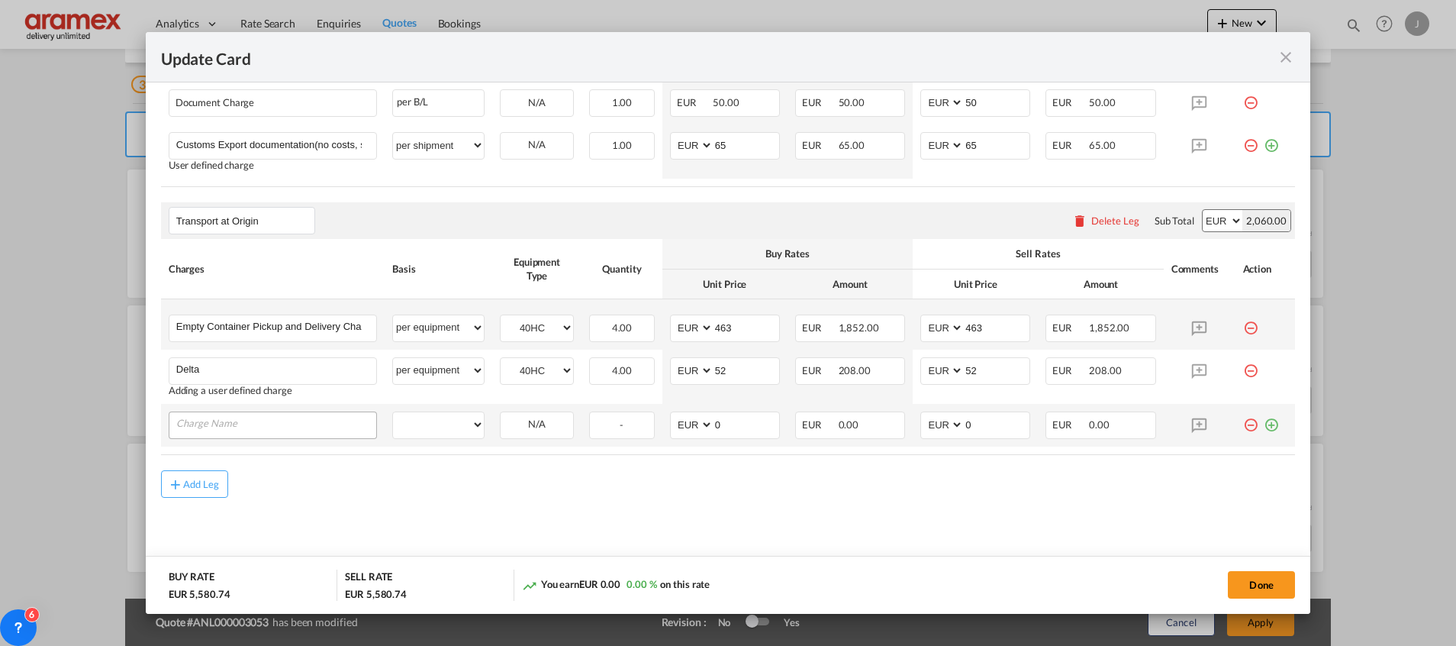
click at [264, 420] on input "Charge Name" at bounding box center [276, 423] width 200 height 23
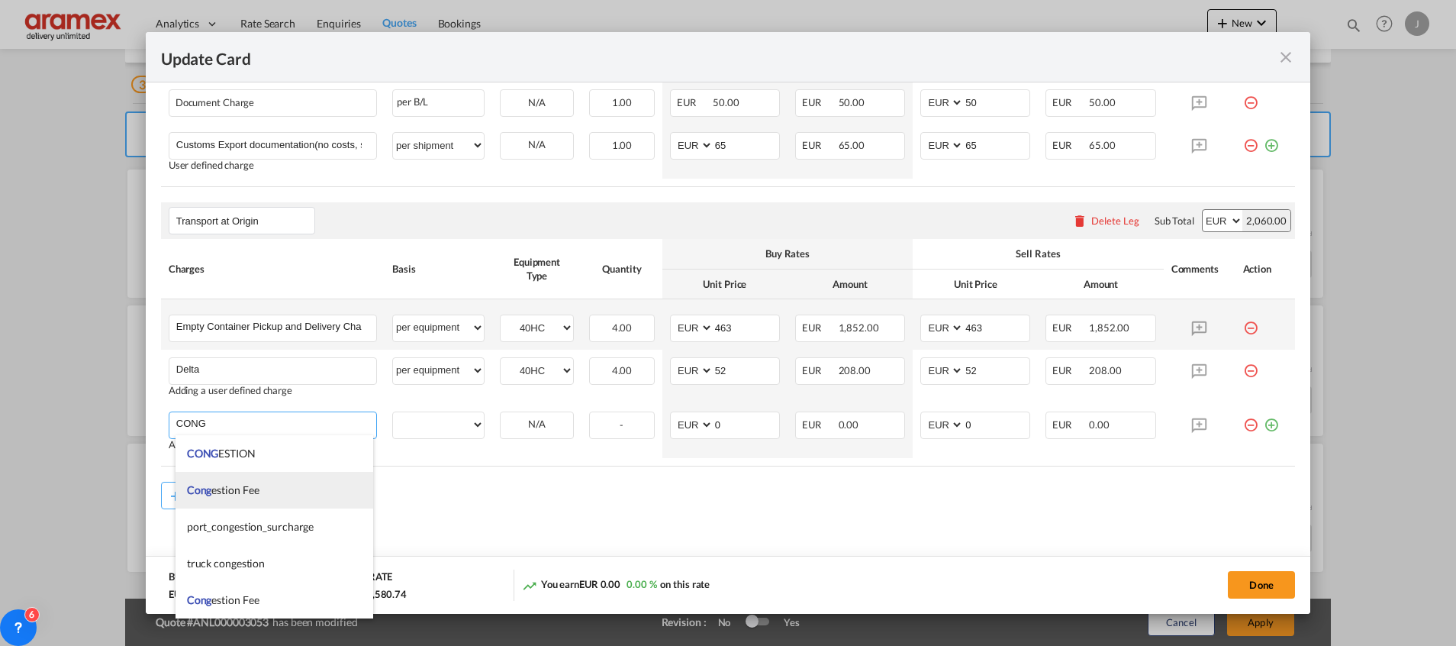
click at [230, 485] on span "Cong estion Fee" at bounding box center [223, 489] width 72 height 13
type input "Congestion Fee"
select select "per equipment"
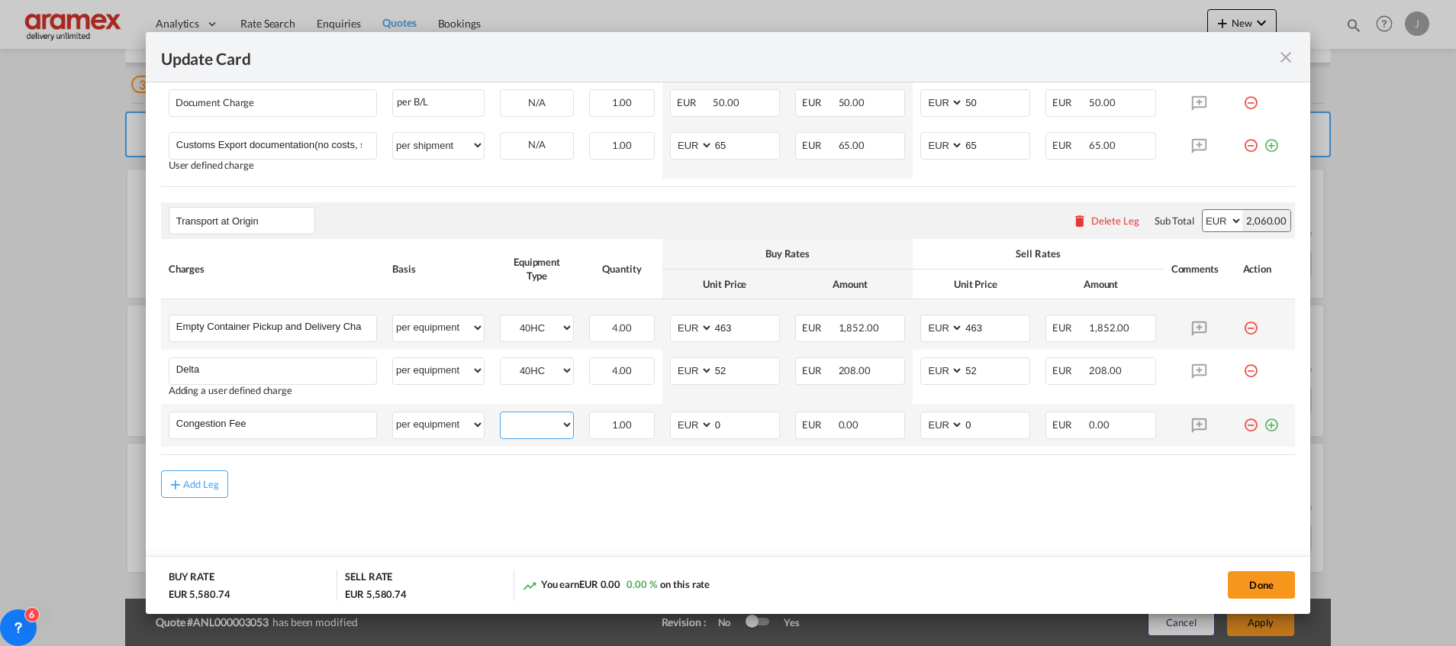
click at [540, 432] on select "40HC" at bounding box center [537, 424] width 72 height 21
select select "40HC"
click at [501, 414] on select "40HC" at bounding box center [537, 424] width 72 height 21
drag, startPoint x: 716, startPoint y: 427, endPoint x: 672, endPoint y: 427, distance: 43.5
click at [672, 427] on md-input-container "AED AFN ALL AMD ANG AOA ARS AUD AWG AZN BAM BBD BDT BGN BHD BIF BMD BND [PERSON…" at bounding box center [725, 424] width 110 height 27
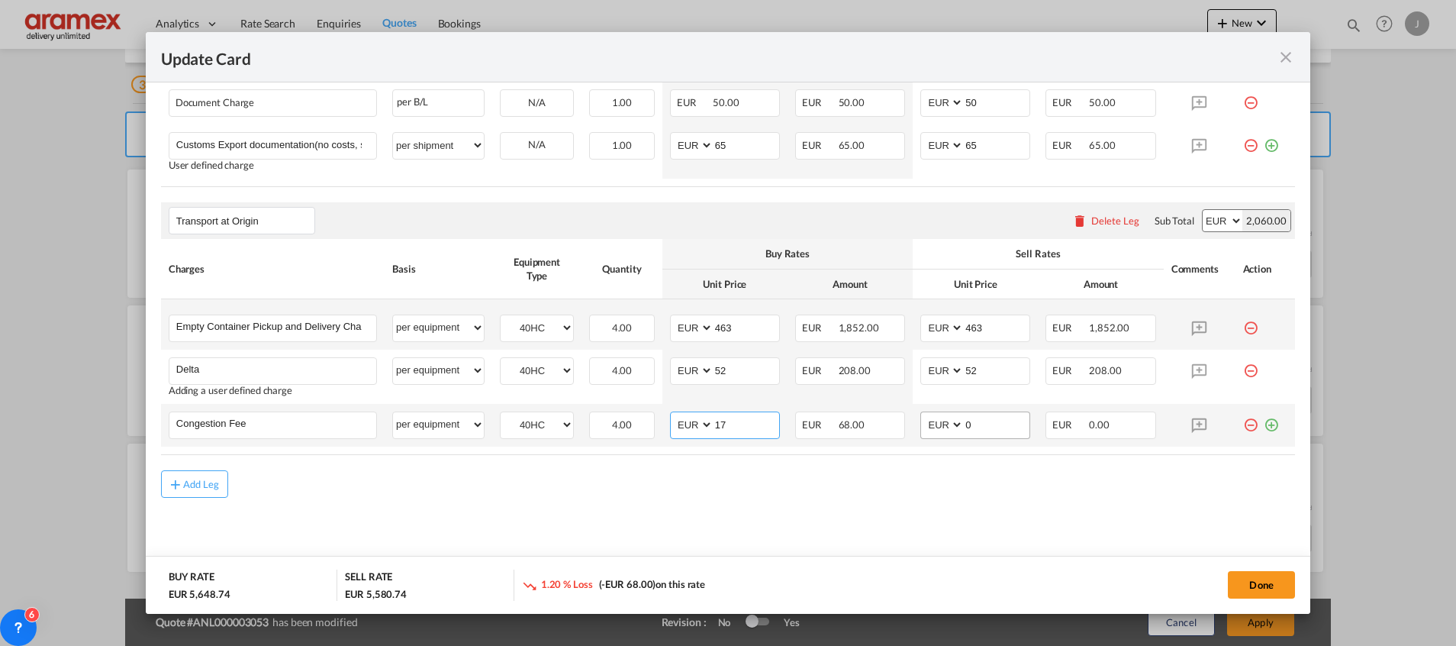
type input "17"
drag, startPoint x: 976, startPoint y: 424, endPoint x: 912, endPoint y: 424, distance: 64.1
click at [920, 424] on md-input-container "AED AFN ALL AMD ANG AOA ARS AUD AWG AZN BAM BBD BDT BGN BHD BIF BMD BND [PERSON…" at bounding box center [975, 424] width 110 height 27
type input "17"
drag, startPoint x: 913, startPoint y: 476, endPoint x: 964, endPoint y: 462, distance: 52.9
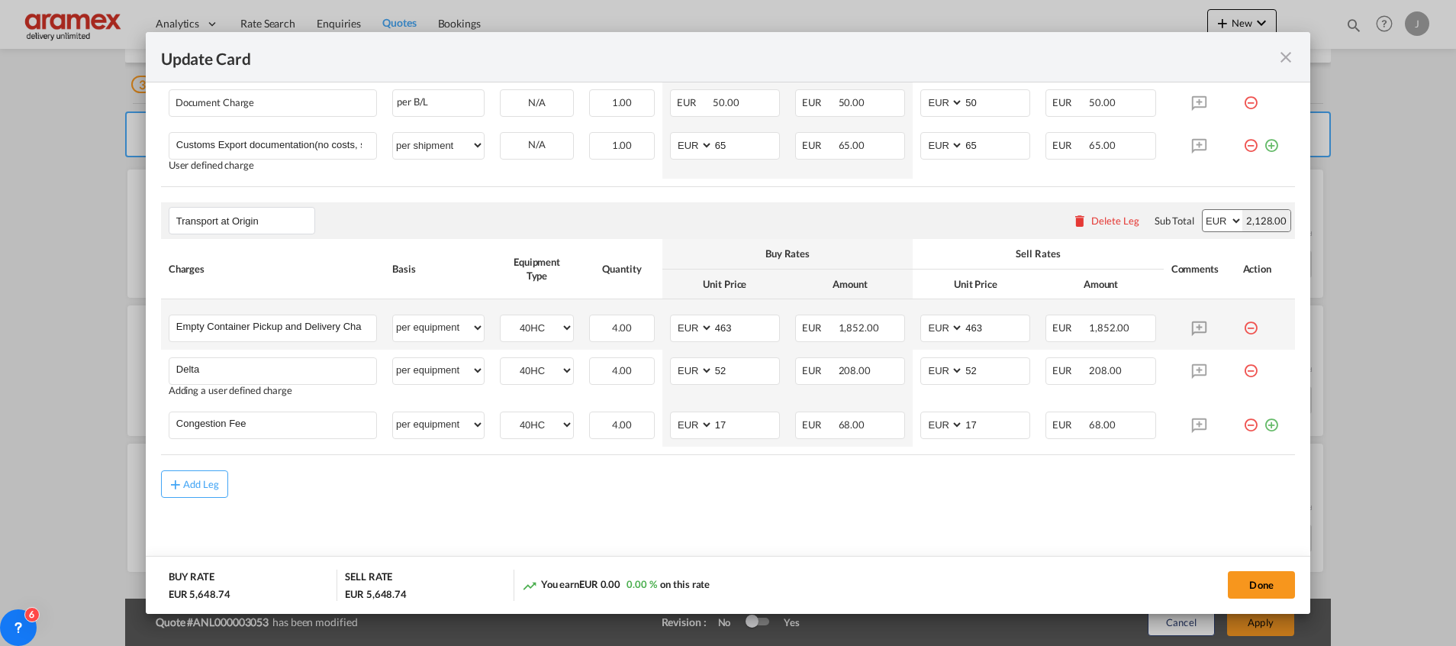
click at [913, 476] on div "Add Leg" at bounding box center [728, 483] width 1134 height 27
click at [1264, 424] on md-icon "icon-plus-circle-outline green-400-fg" at bounding box center [1271, 418] width 15 height 15
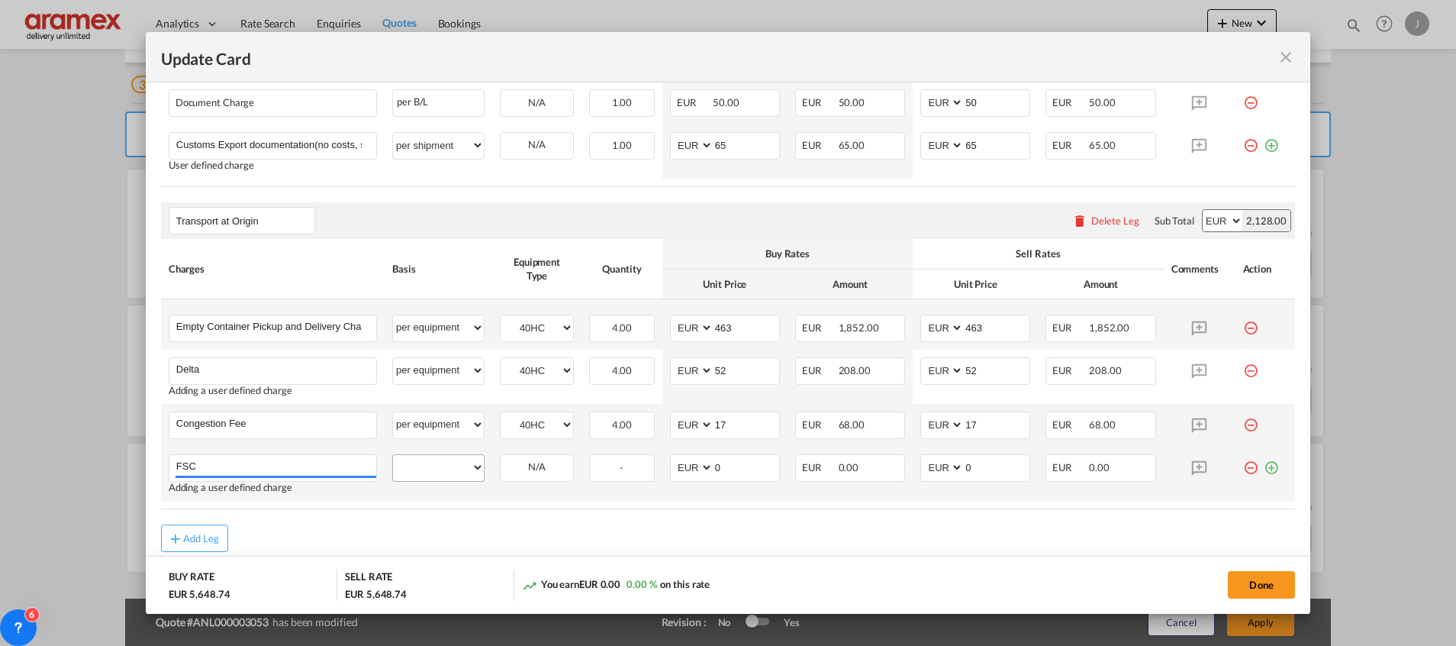
type input "FSC"
click at [433, 464] on select "per equipment per container per B/L per shipping bill per shipment % on pickup …" at bounding box center [438, 467] width 91 height 24
select select "per equipment"
click at [393, 455] on select "per equipment per container per B/L per shipping bill per shipment % on pickup …" at bounding box center [438, 467] width 91 height 24
click at [533, 468] on select "40HC" at bounding box center [537, 467] width 72 height 21
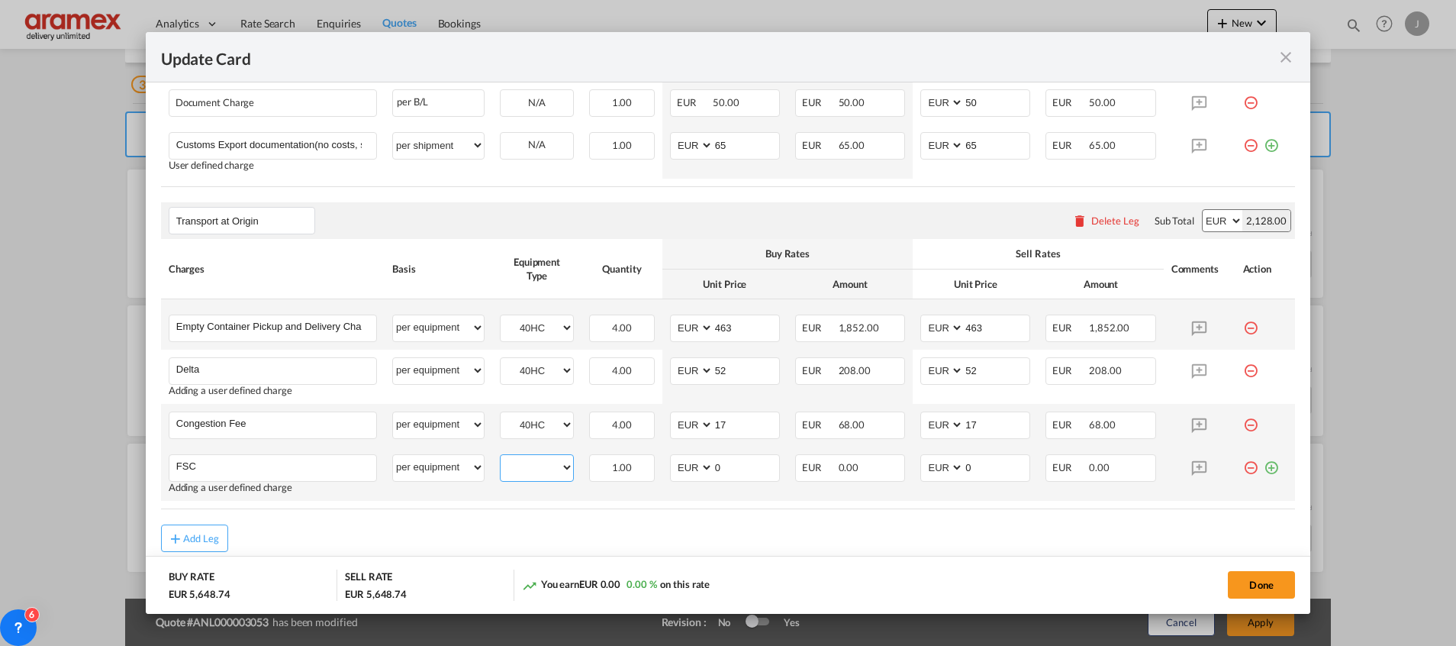
select select "40HC"
click at [501, 457] on select "40HC" at bounding box center [537, 467] width 72 height 21
drag, startPoint x: 730, startPoint y: 469, endPoint x: 656, endPoint y: 466, distance: 73.3
click at [662, 466] on td "AED AFN ALL AMD ANG AOA ARS AUD AWG AZN BAM BBD BDT BGN BHD BIF BMD BND [PERSON…" at bounding box center [724, 473] width 125 height 54
paste input "111.72"
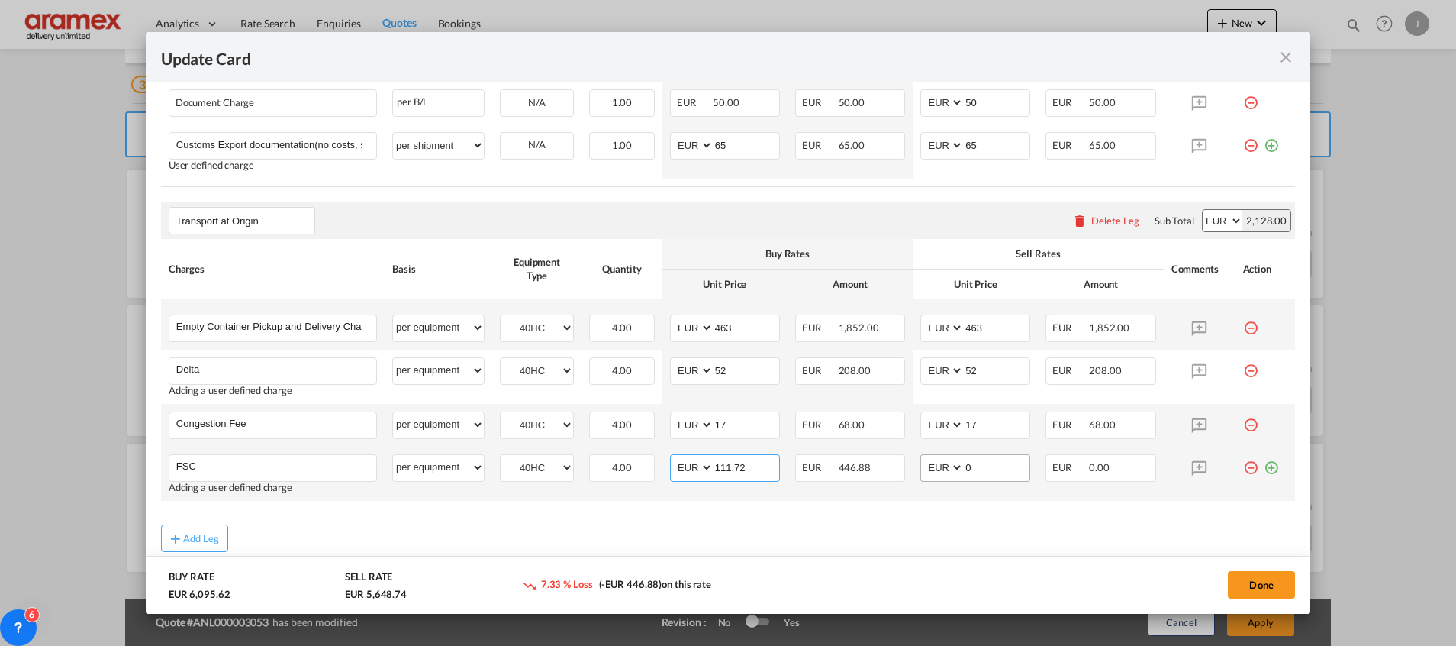
type input "111.72"
drag, startPoint x: 928, startPoint y: 467, endPoint x: 956, endPoint y: 478, distance: 30.5
click at [923, 467] on md-input-container "AED AFN ALL AMD ANG AOA ARS AUD AWG AZN BAM BBD BDT BGN BHD BIF BMD BND [PERSON…" at bounding box center [975, 467] width 110 height 27
paste input "111.72"
type input "111.72"
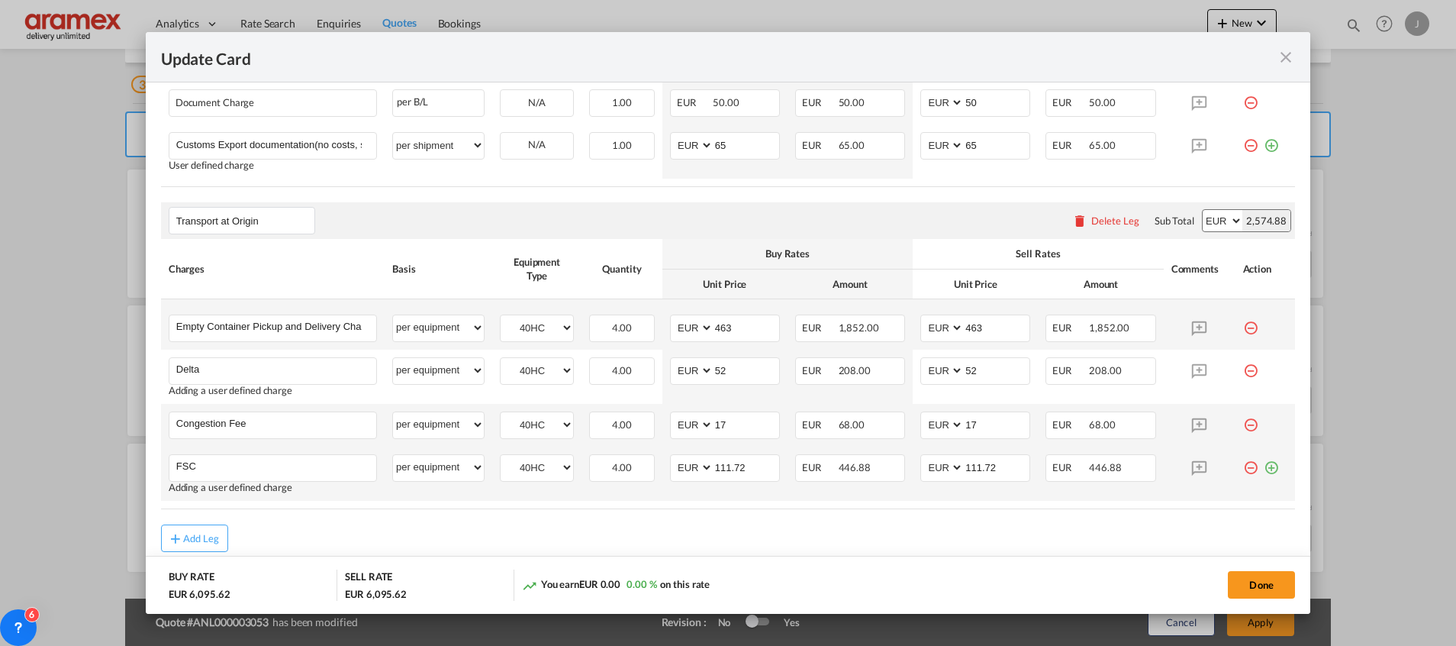
click at [1264, 467] on md-icon "icon-plus-circle-outline green-400-fg" at bounding box center [1271, 461] width 15 height 15
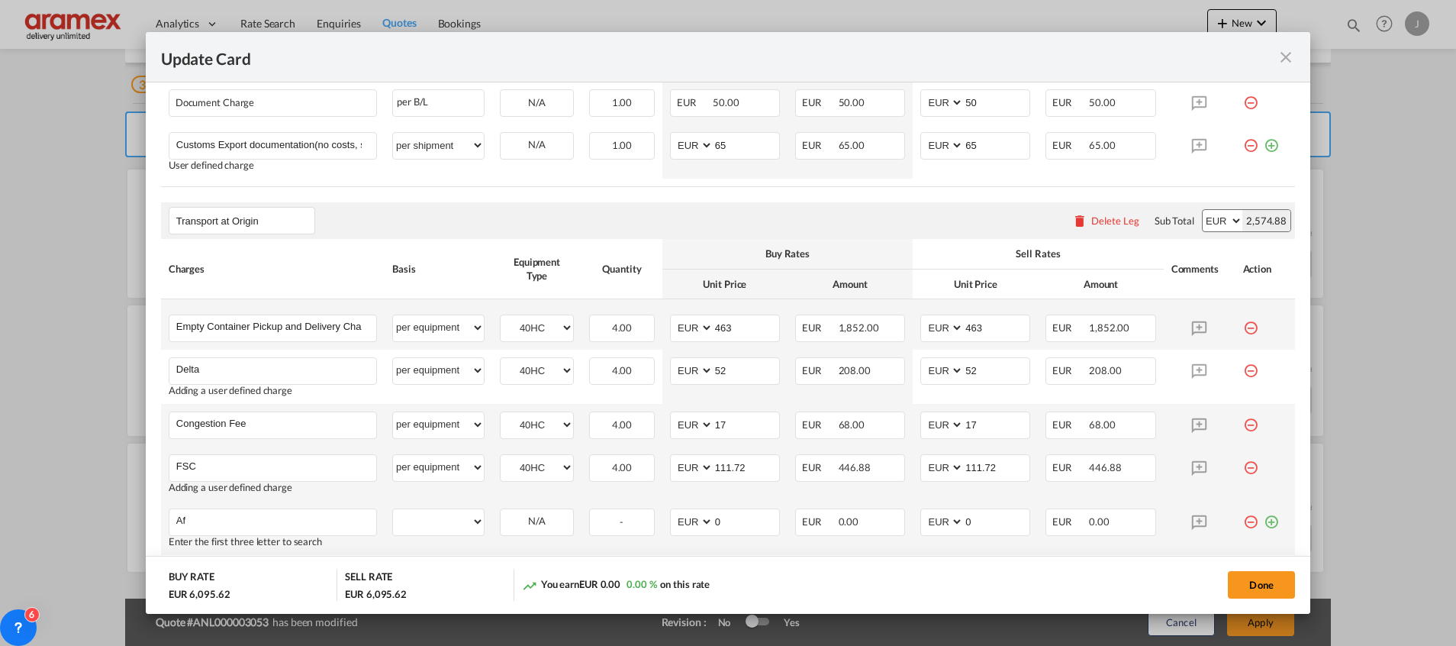
type input "A"
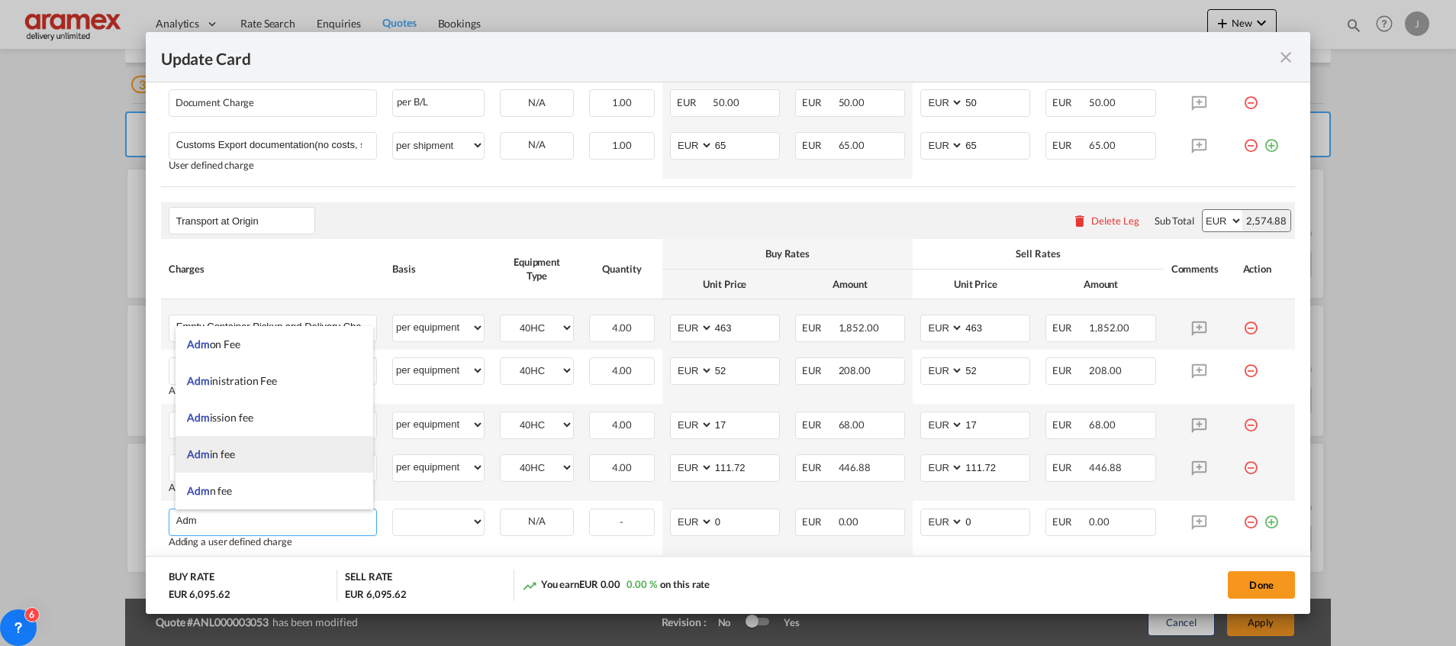
click at [220, 455] on span "Adm in fee" at bounding box center [211, 453] width 48 height 13
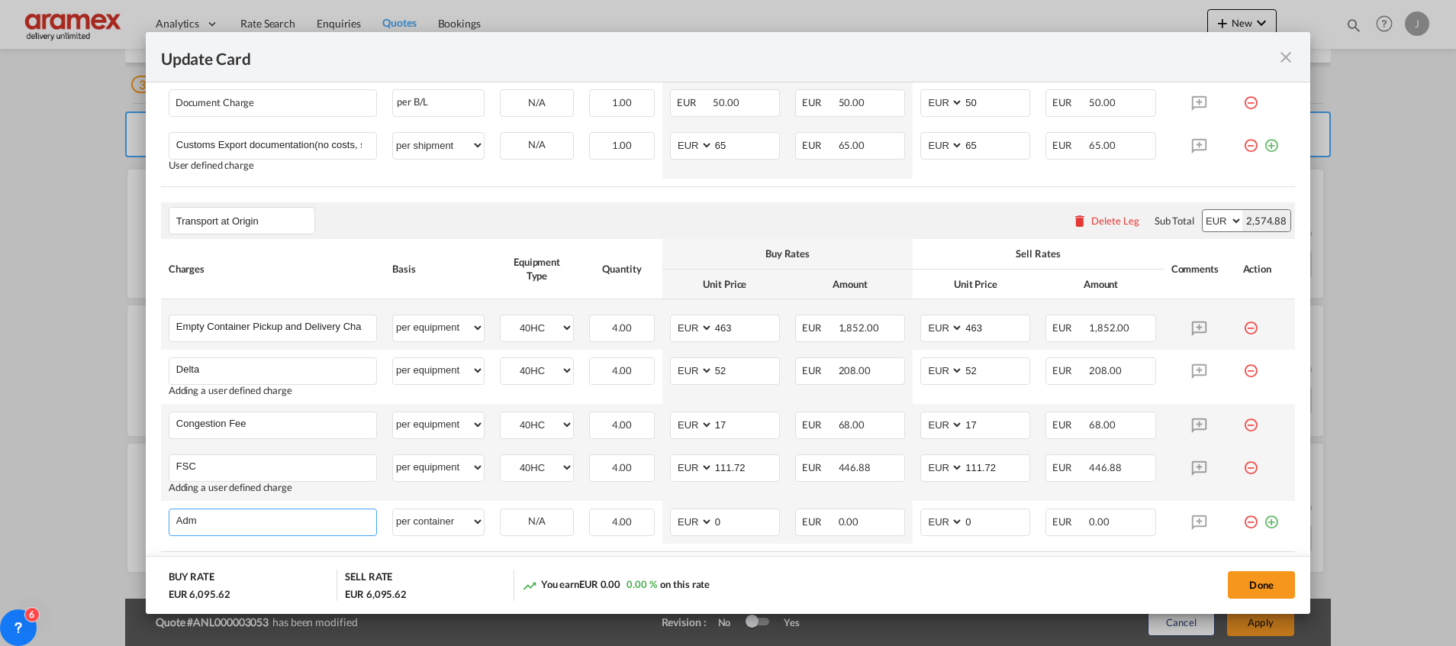
type input "Admin fee"
click at [448, 515] on select "per equipment per container per B/L per shipping bill per shipment % on pickup …" at bounding box center [438, 521] width 91 height 24
select select "per equipment"
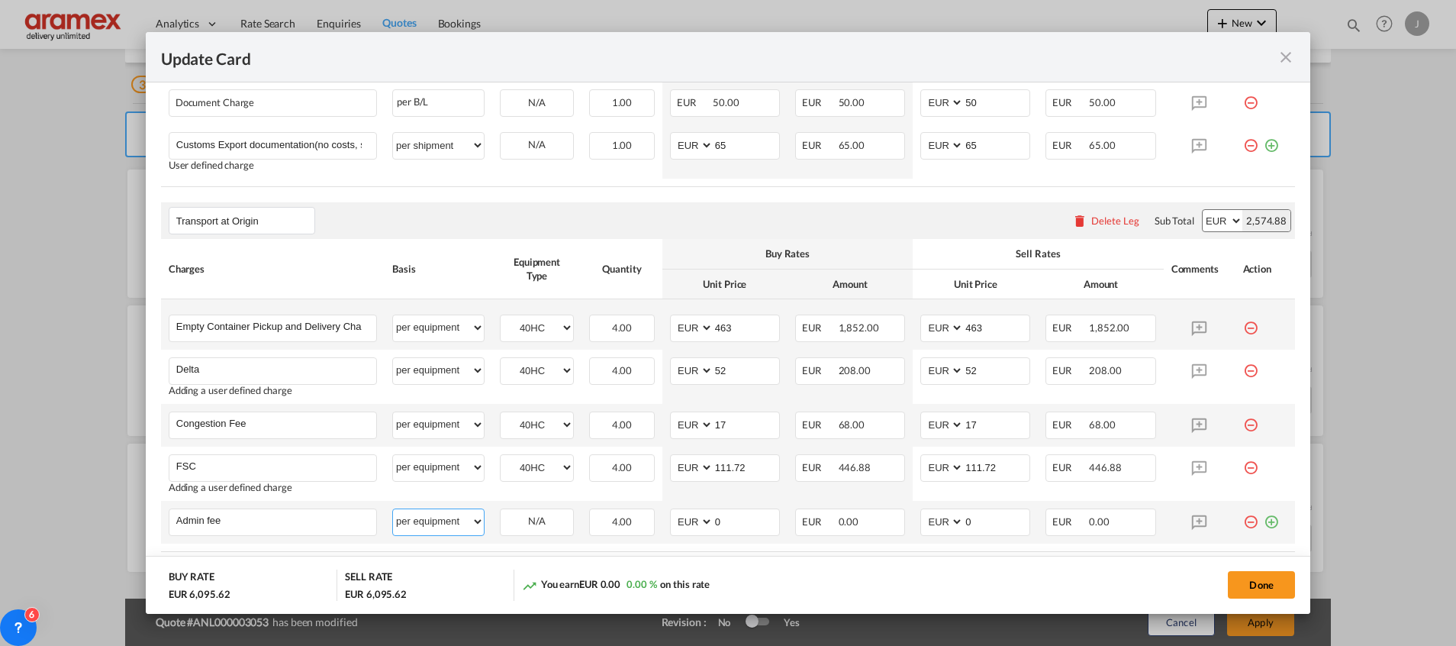
click at [393, 509] on select "per equipment per container per B/L per shipping bill per shipment % on pickup …" at bounding box center [438, 521] width 91 height 24
click at [540, 514] on select "40HC" at bounding box center [537, 521] width 72 height 21
select select "40HC"
click at [501, 511] on select "40HC" at bounding box center [537, 521] width 72 height 21
drag, startPoint x: 718, startPoint y: 520, endPoint x: 672, endPoint y: 520, distance: 45.8
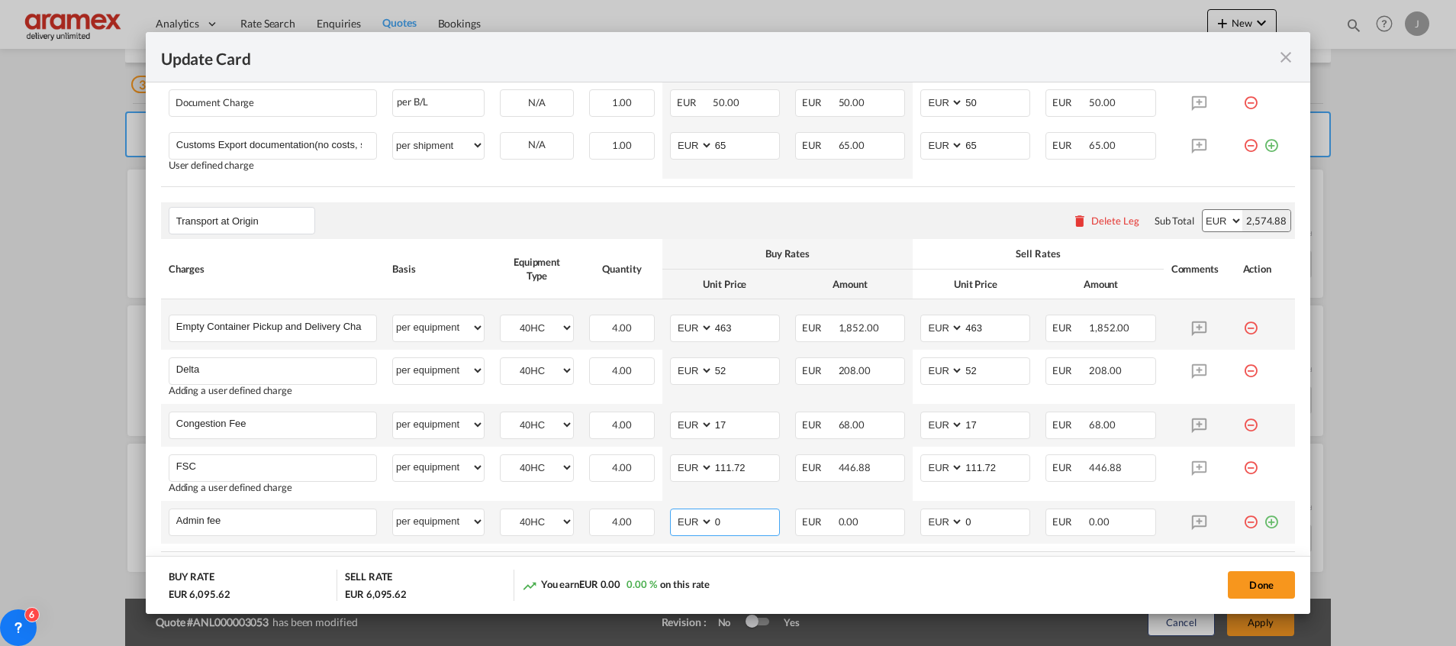
click at [673, 520] on md-input-container "AED AFN ALL AMD ANG AOA ARS AUD AWG AZN BAM BBD BDT BGN BHD BIF BMD BND [PERSON…" at bounding box center [725, 521] width 110 height 27
type input "14.50"
click at [205, 523] on input "Admin fee" at bounding box center [276, 520] width 200 height 23
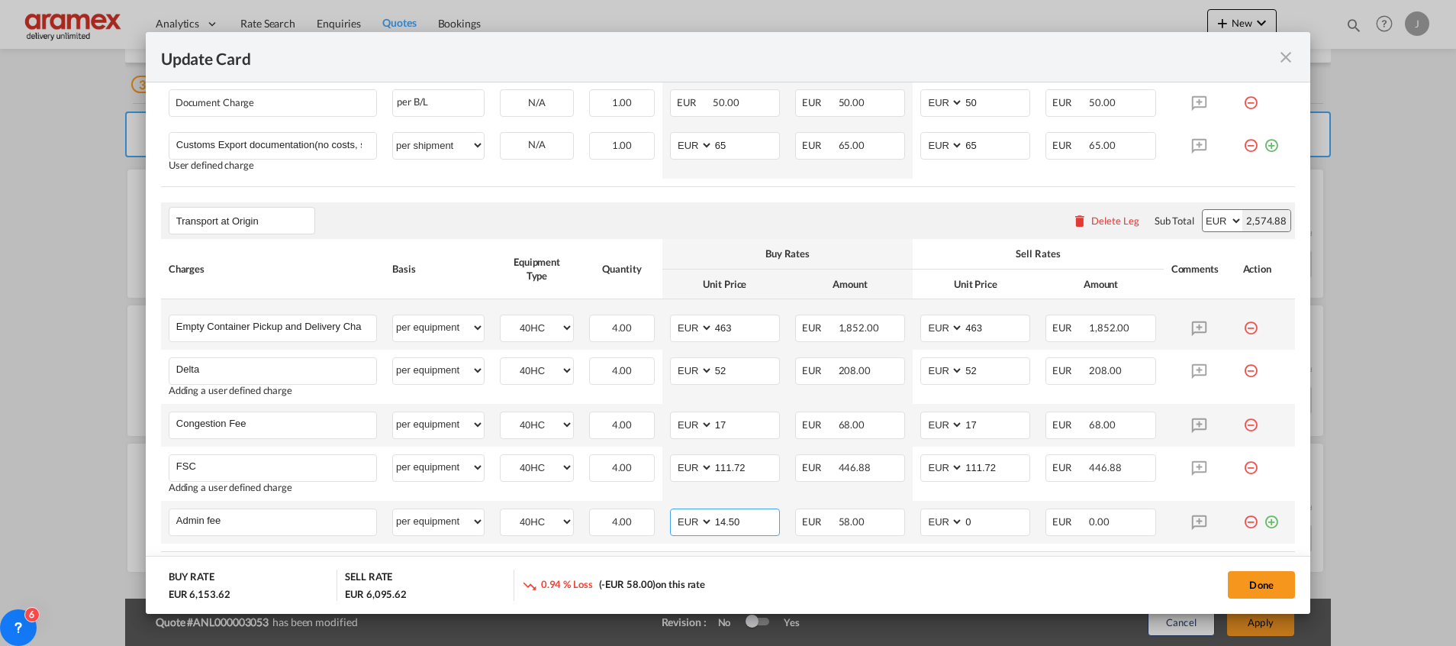
click at [723, 526] on input "14.50" at bounding box center [746, 520] width 66 height 23
drag, startPoint x: 979, startPoint y: 514, endPoint x: 915, endPoint y: 519, distance: 64.3
click at [920, 519] on md-input-container "AED AFN ALL AMD ANG AOA ARS AUD AWG AZN BAM BBD BDT BGN BHD BIF BMD BND [PERSON…" at bounding box center [975, 521] width 110 height 27
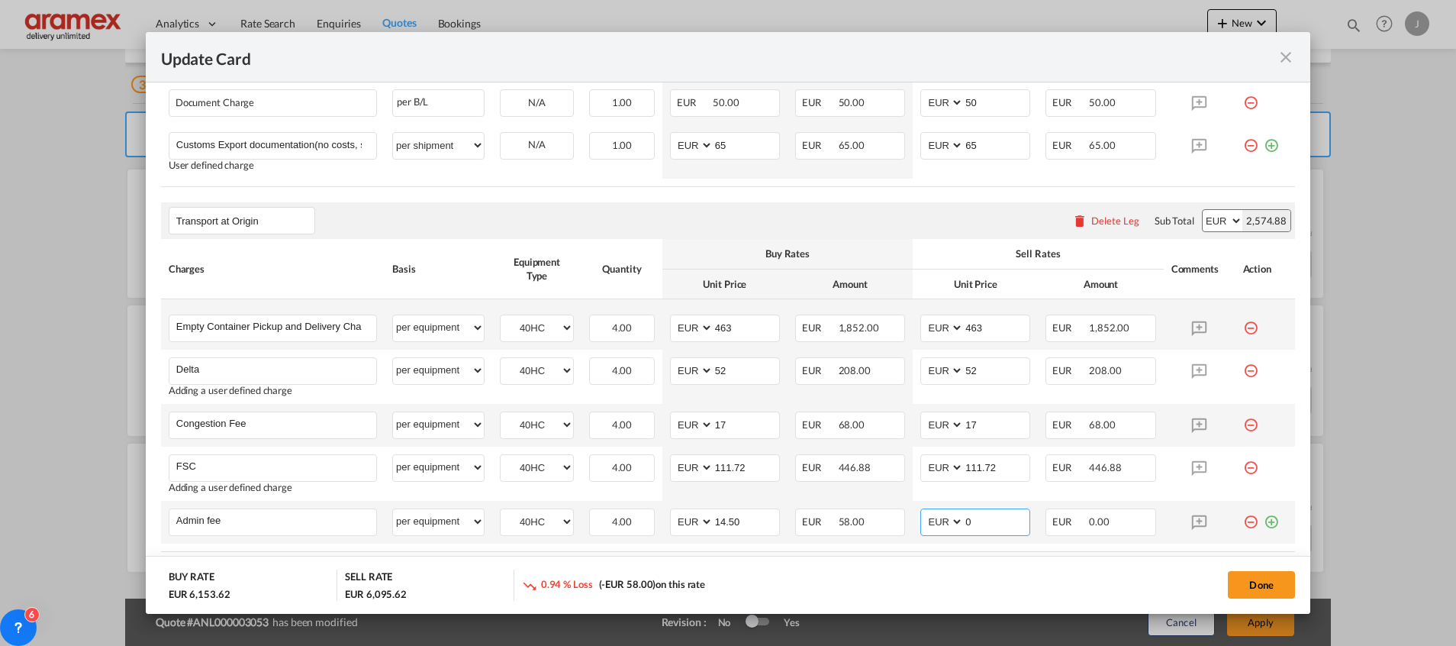
paste input "14.5"
type input "14.50"
click at [904, 569] on div "Done" at bounding box center [1078, 584] width 436 height 31
click at [1270, 584] on button "Done" at bounding box center [1261, 584] width 67 height 27
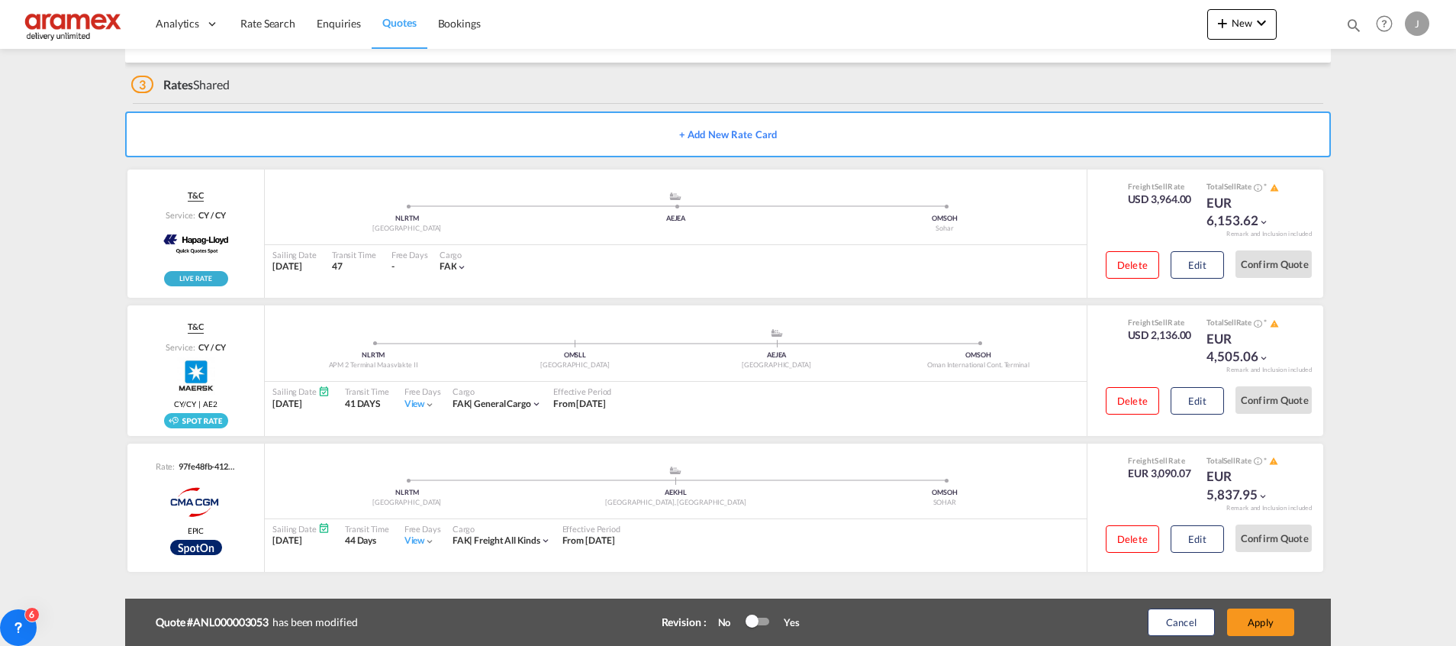
type input "14.5"
click at [1267, 622] on button "Apply" at bounding box center [1260, 621] width 67 height 27
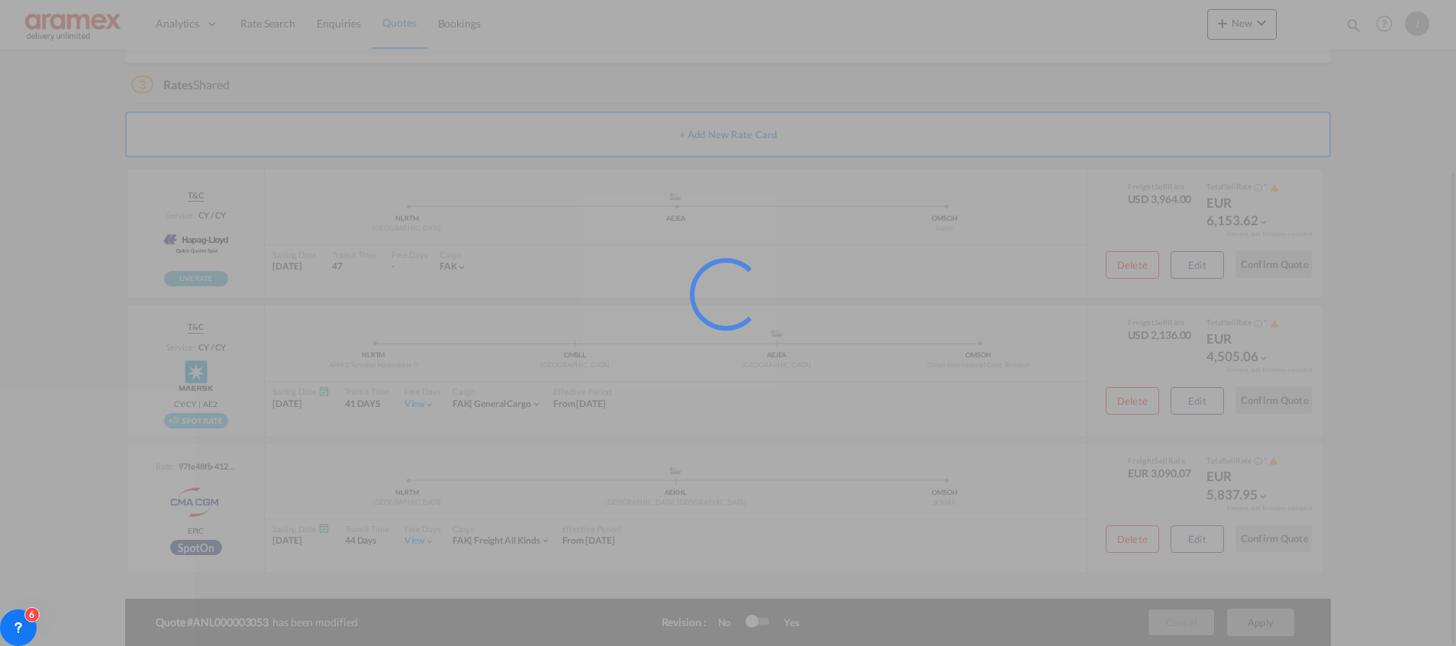
scroll to position [185, 0]
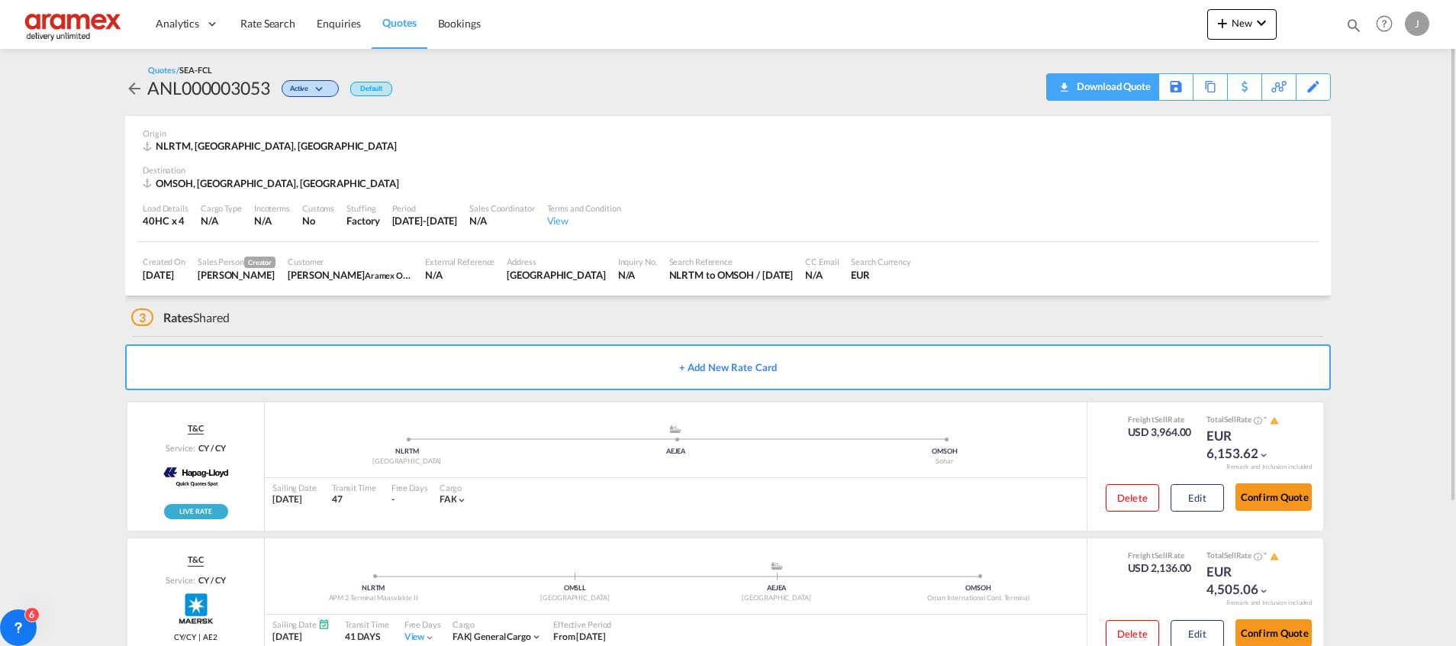
click at [1134, 77] on div "Download Quote" at bounding box center [1112, 86] width 78 height 24
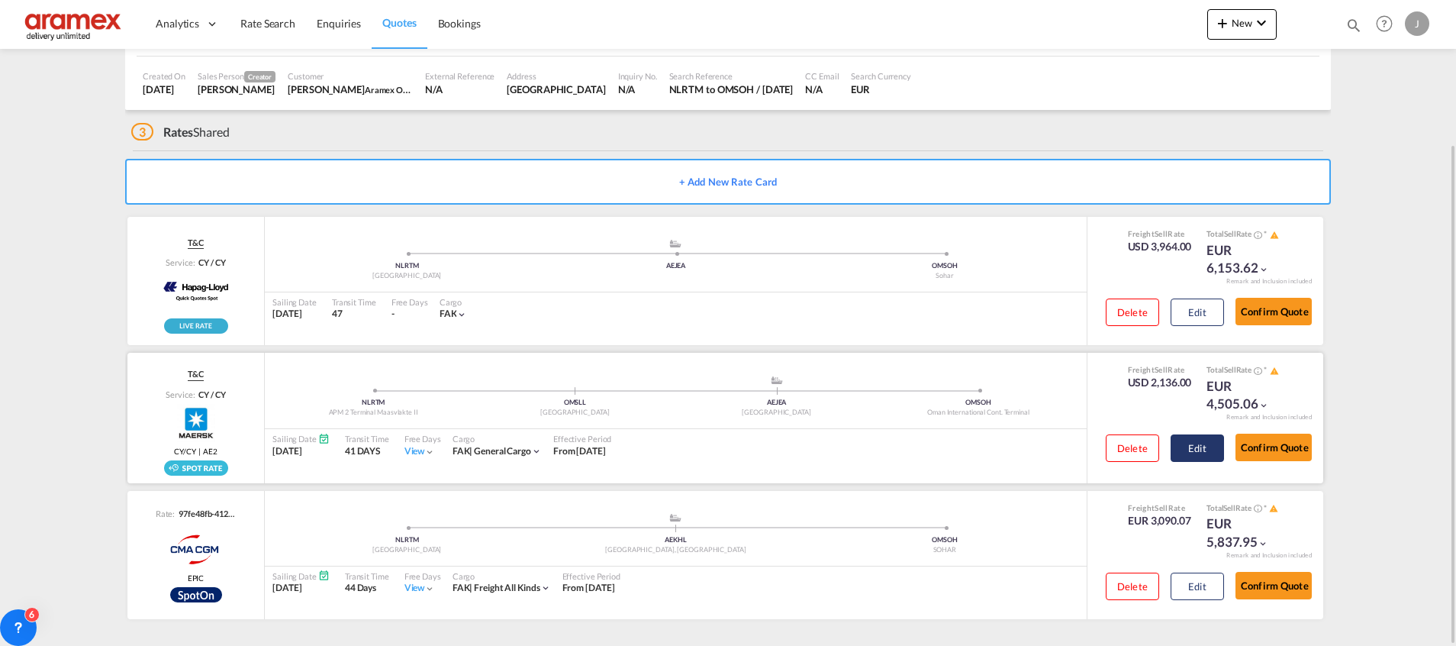
click at [1206, 449] on button "Edit" at bounding box center [1197, 447] width 53 height 27
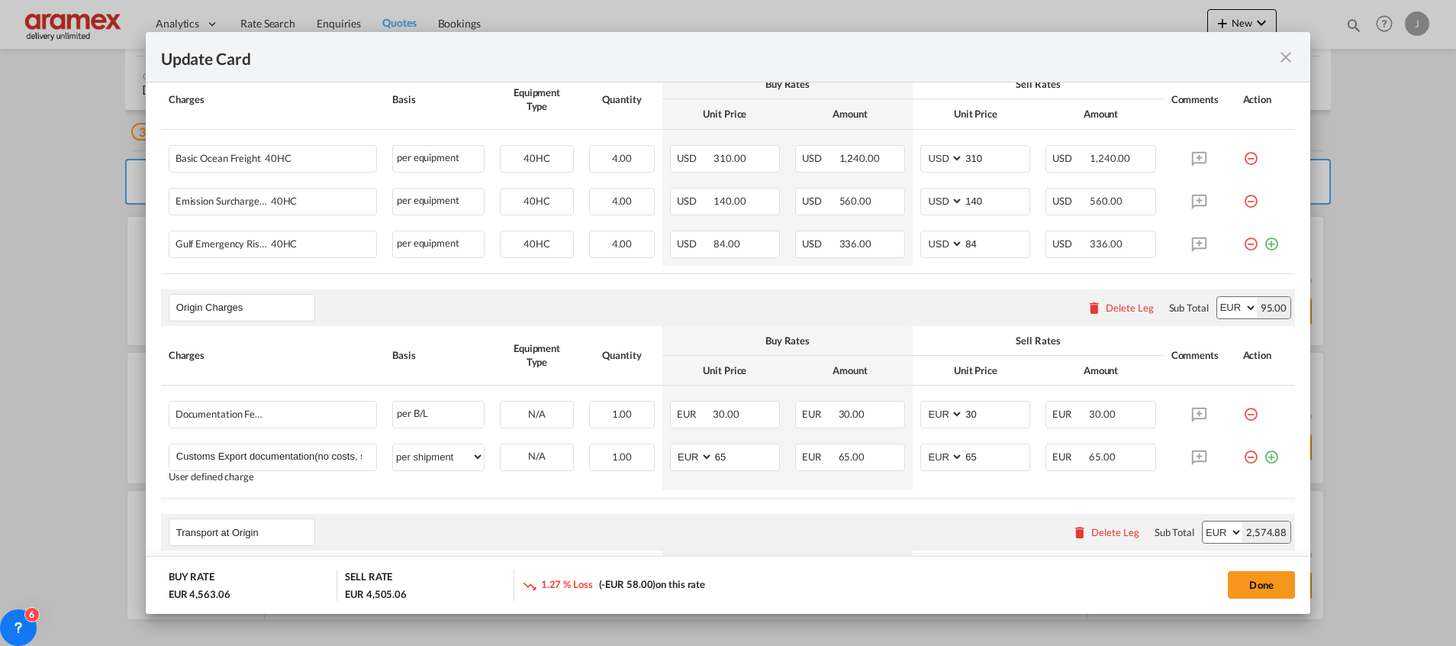
scroll to position [889, 0]
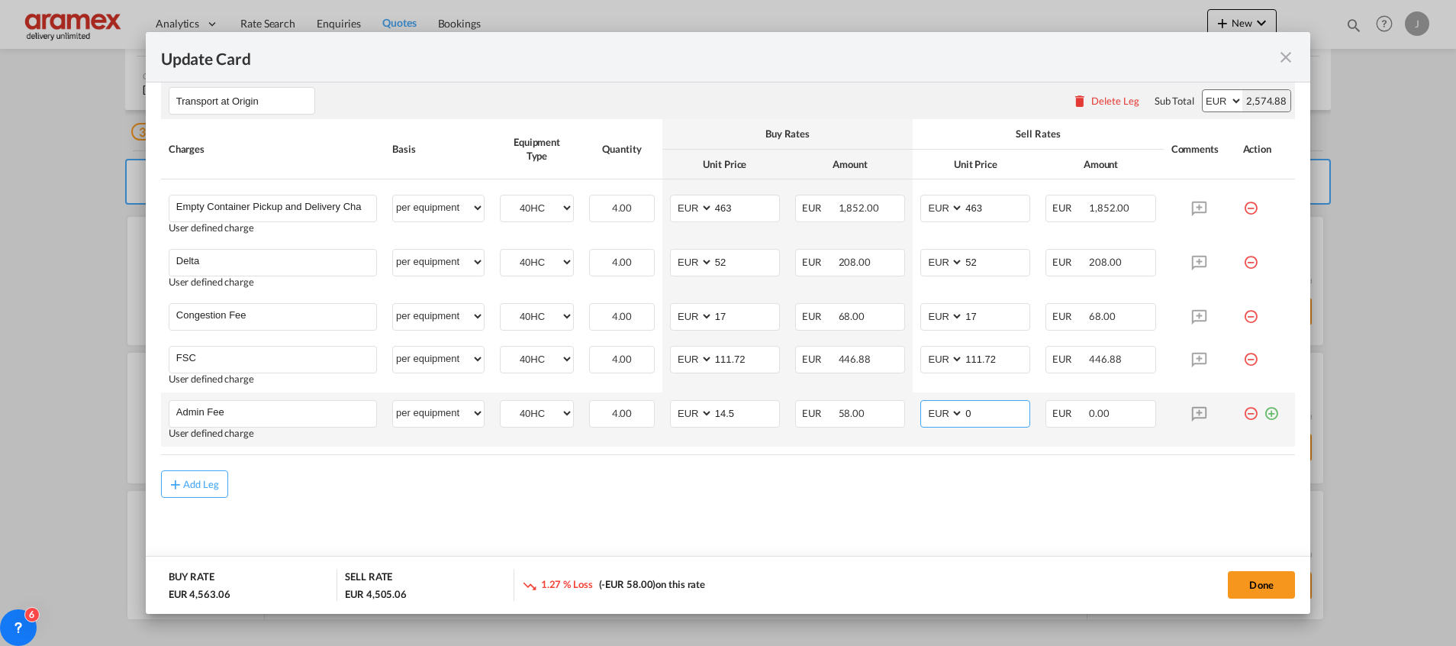
drag, startPoint x: 985, startPoint y: 420, endPoint x: 965, endPoint y: 419, distance: 20.6
click at [965, 419] on input "0" at bounding box center [997, 412] width 66 height 23
drag, startPoint x: 948, startPoint y: 418, endPoint x: 911, endPoint y: 418, distance: 36.6
click at [924, 418] on md-input-container "AED AFN ALL AMD ANG AOA ARS AUD AWG AZN BAM BBD BDT BGN BHD BIF BMD BND [PERSON…" at bounding box center [975, 413] width 110 height 27
type input "14.5"
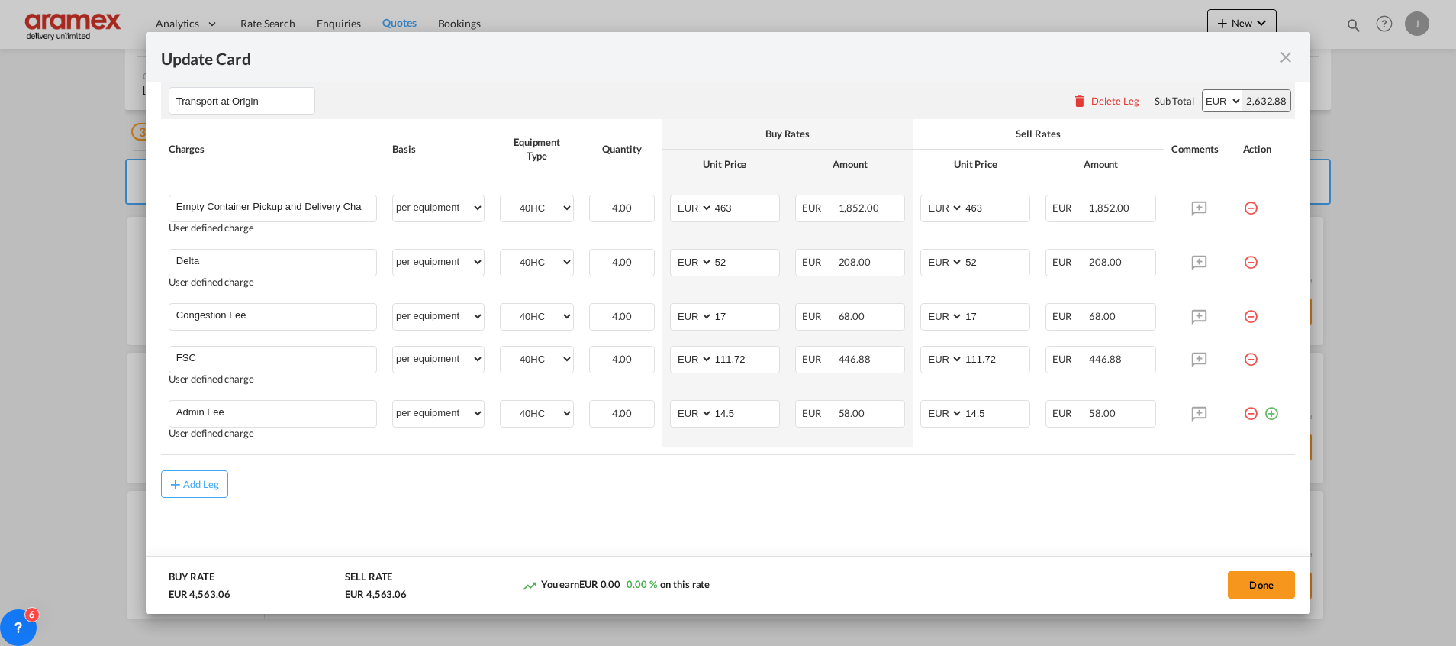
click at [946, 488] on div "Add Leg" at bounding box center [728, 483] width 1134 height 27
click at [1261, 579] on button "Done" at bounding box center [1261, 584] width 67 height 27
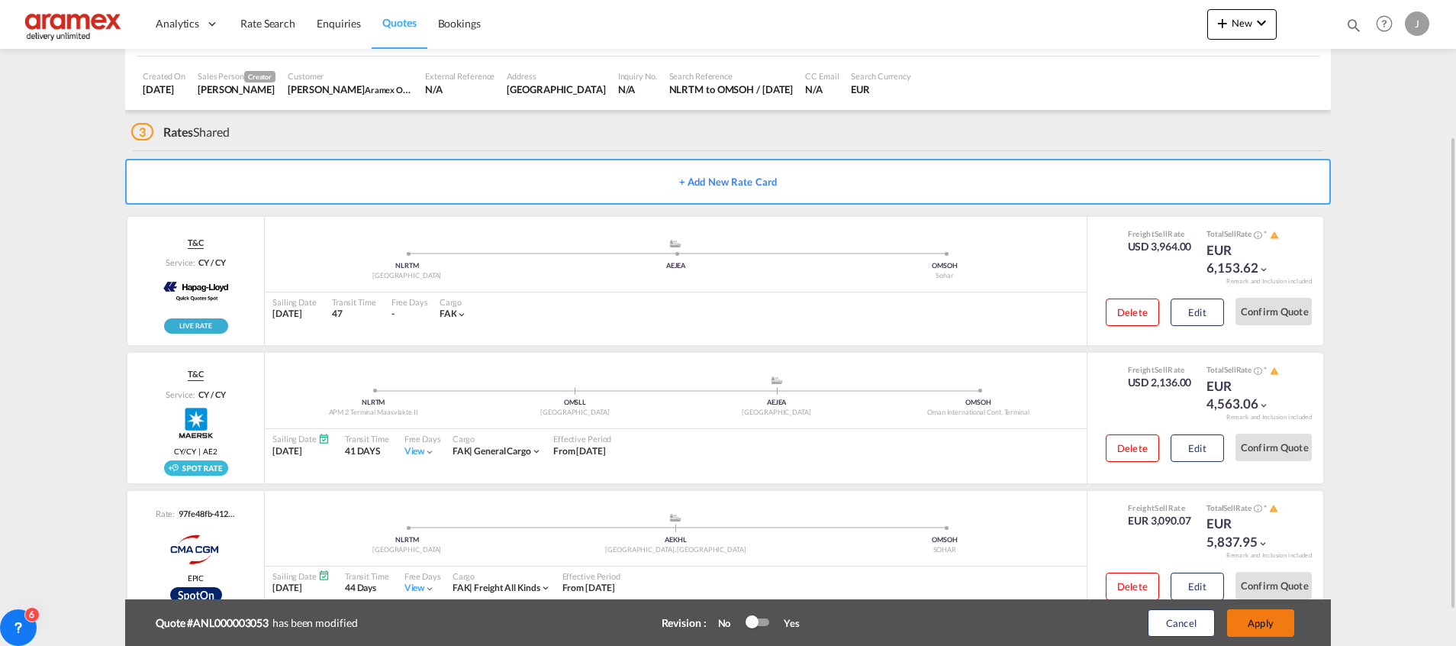
click at [1250, 622] on button "Apply" at bounding box center [1260, 622] width 67 height 27
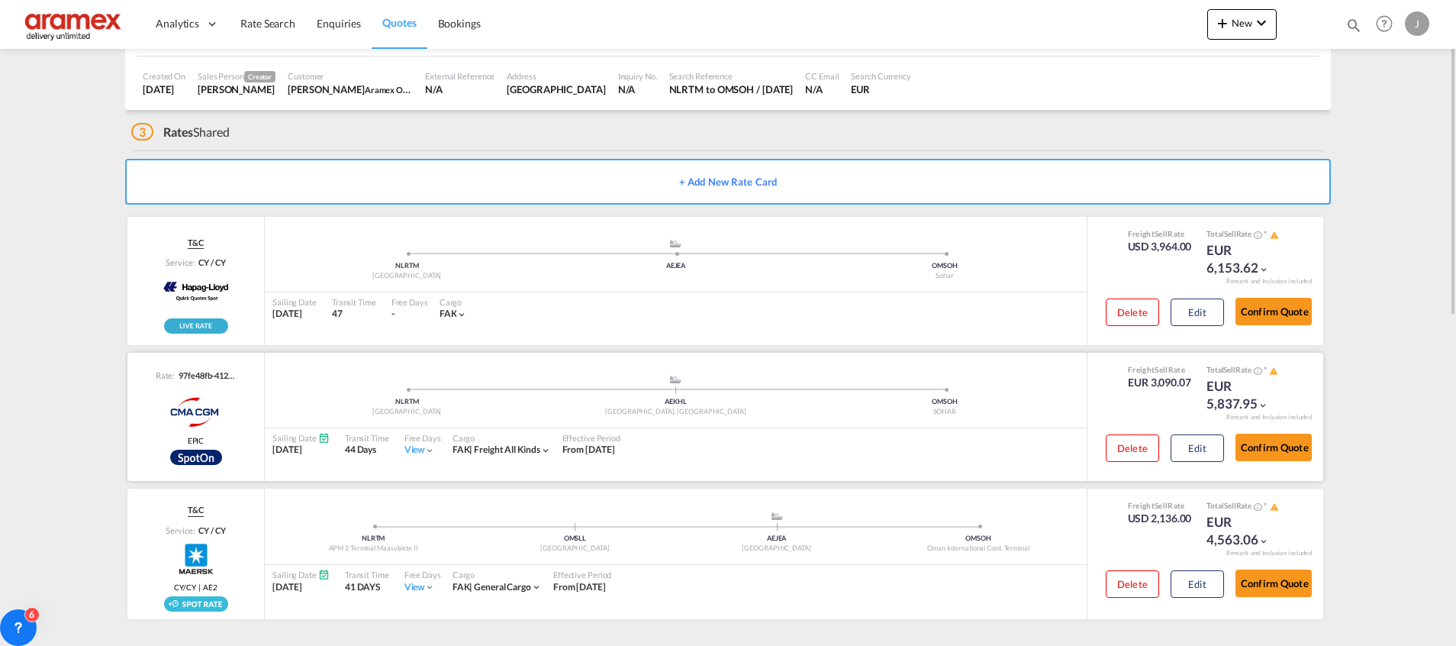
scroll to position [0, 0]
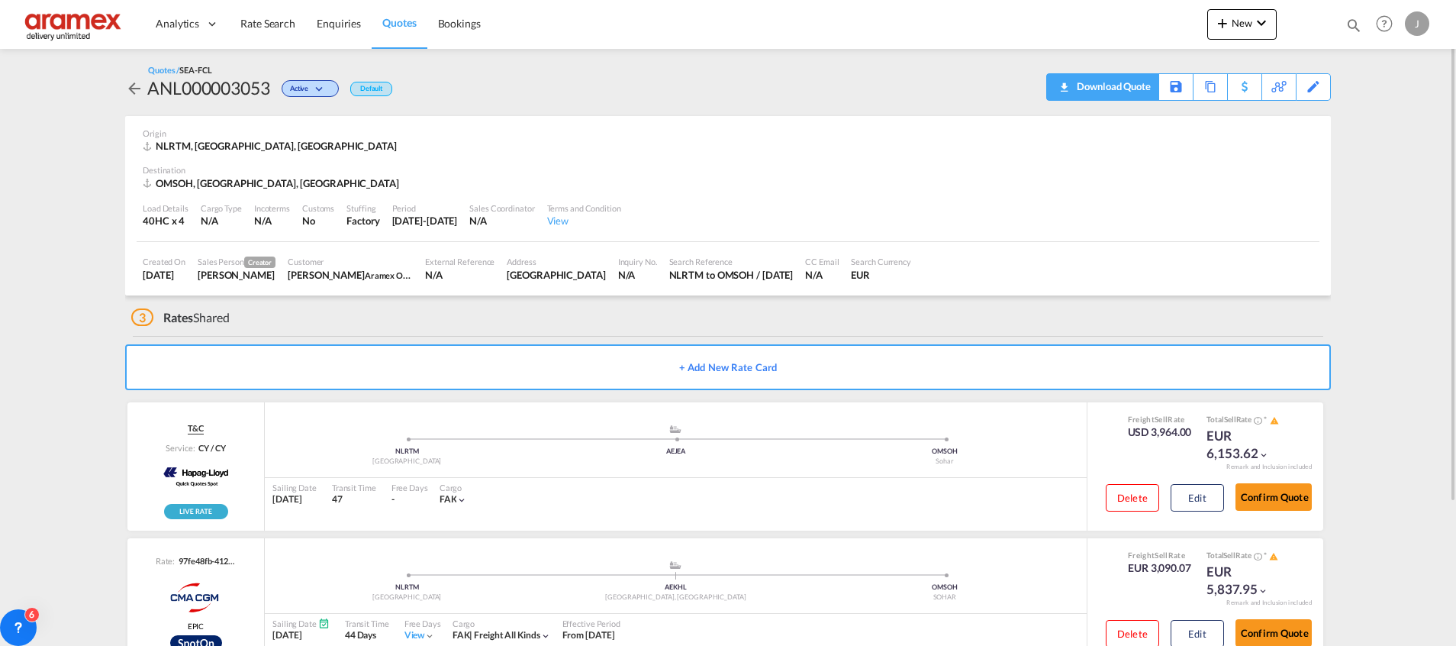
click at [1146, 97] on div "Download Quote" at bounding box center [1112, 86] width 78 height 24
click at [1113, 81] on div "Download Quote" at bounding box center [1112, 86] width 78 height 24
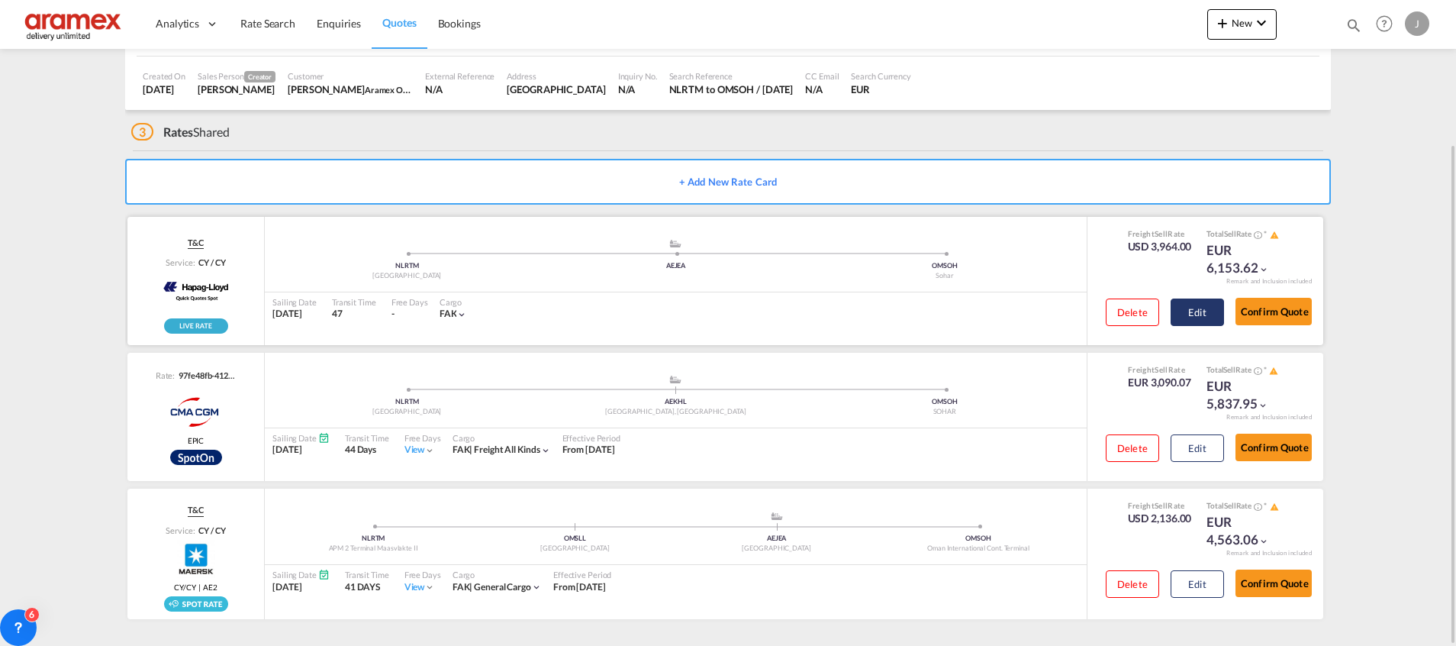
drag, startPoint x: 1127, startPoint y: 304, endPoint x: 1211, endPoint y: 308, distance: 84.0
click at [1173, 313] on div "Delete Edit" at bounding box center [1159, 317] width 130 height 40
click at [1213, 308] on button "Edit" at bounding box center [1197, 311] width 53 height 27
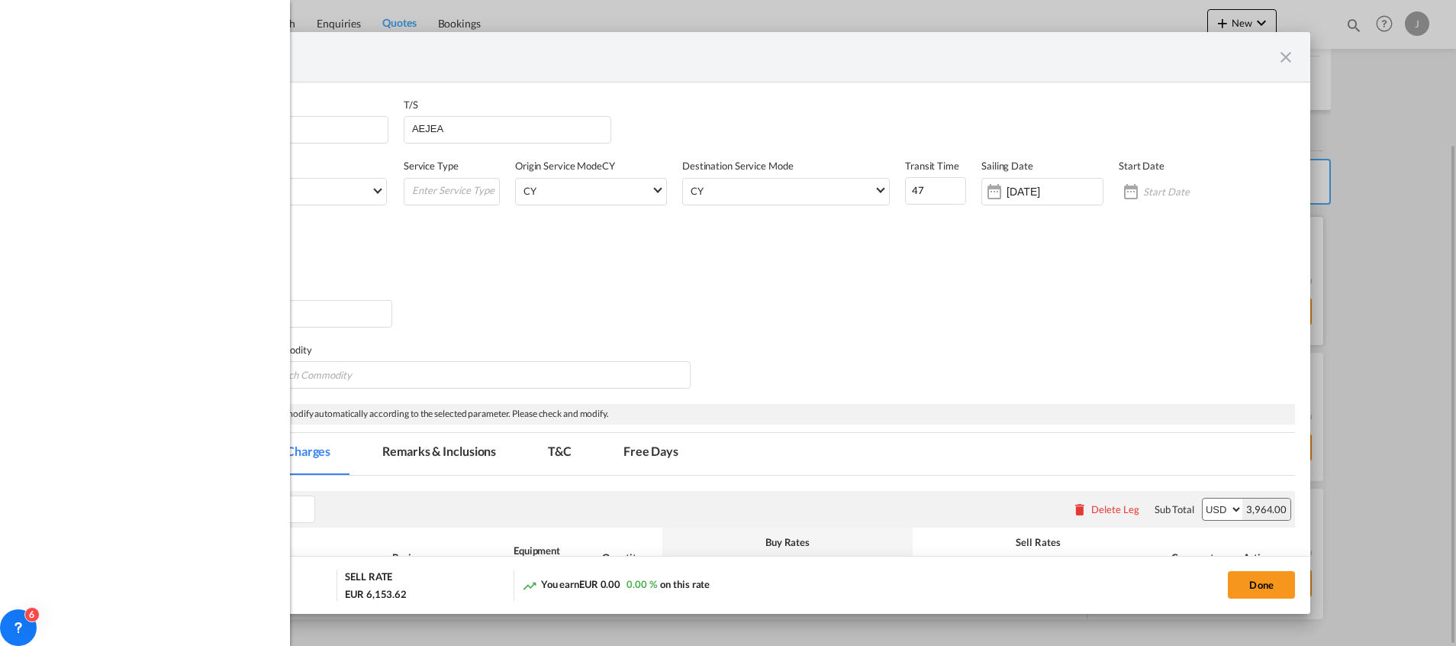
click at [1195, 309] on div "Port of Discharge [GEOGRAPHIC_DATA]" at bounding box center [728, 312] width 1134 height 61
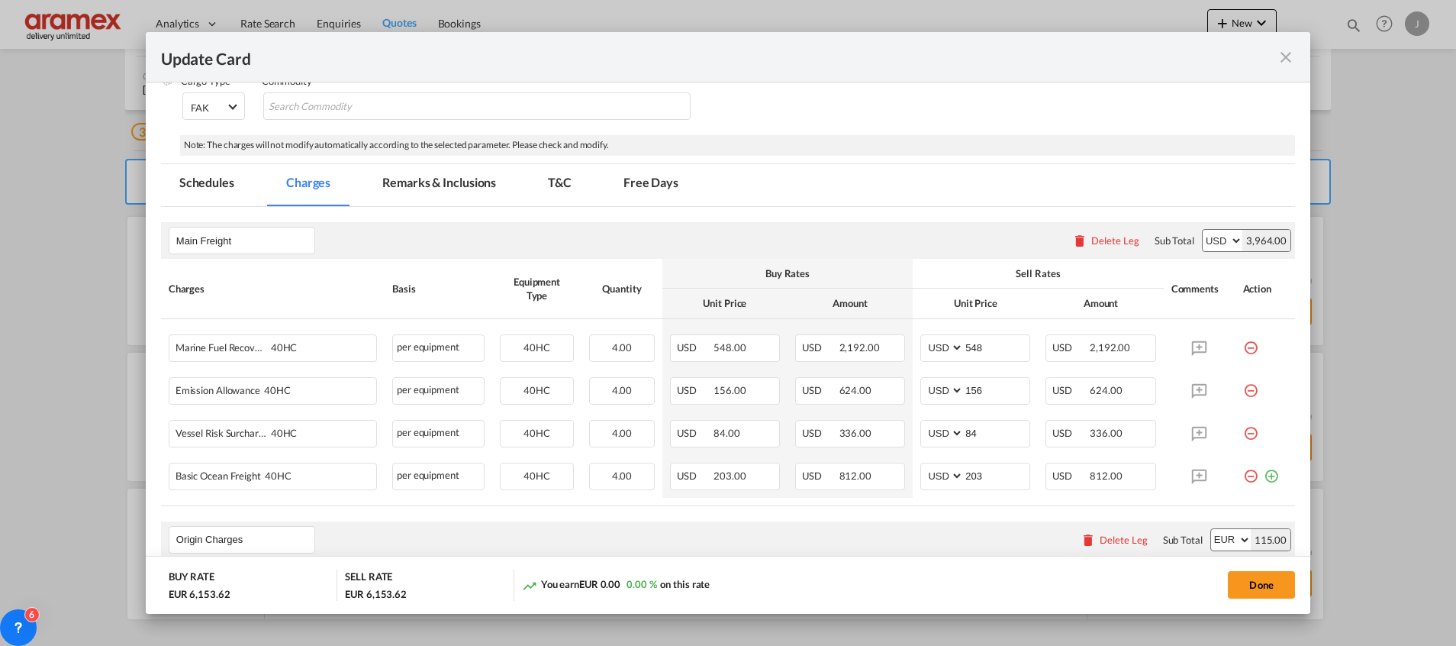
scroll to position [343, 0]
